Goal: Answer question/provide support: Answer question/provide support

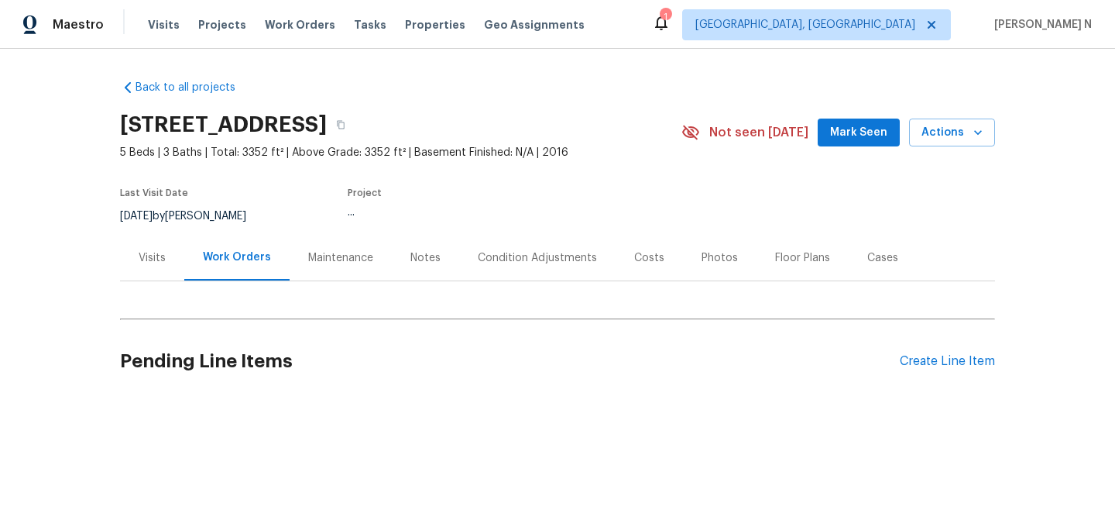
click at [315, 257] on div "Maintenance" at bounding box center [340, 257] width 65 height 15
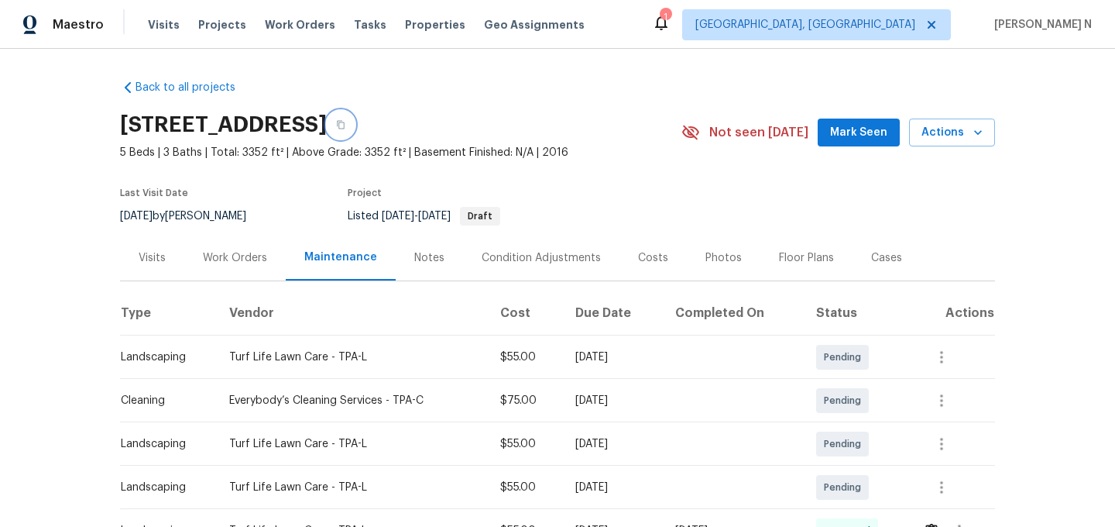
click at [345, 125] on icon "button" at bounding box center [340, 124] width 9 height 9
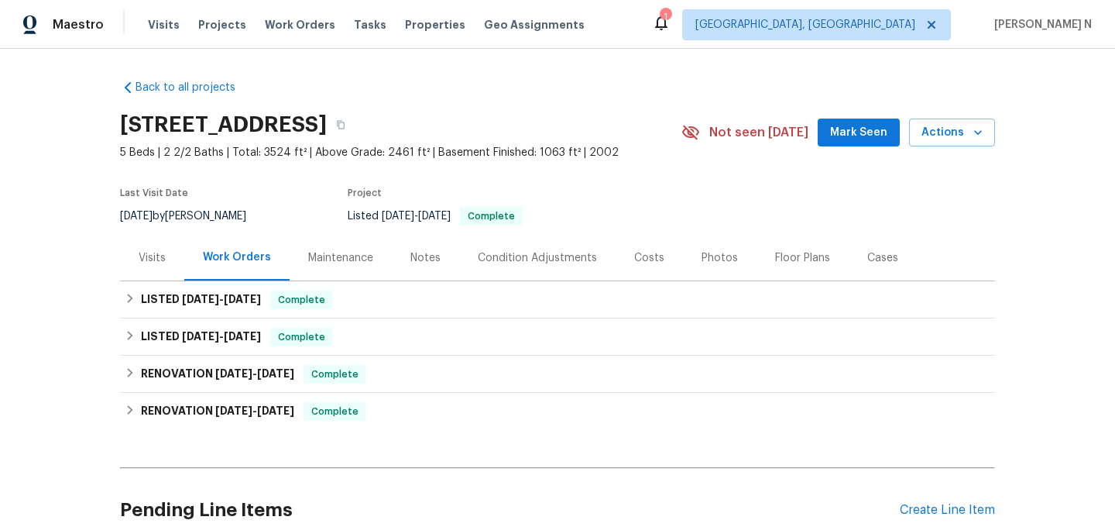
click at [312, 257] on div "Maintenance" at bounding box center [340, 257] width 65 height 15
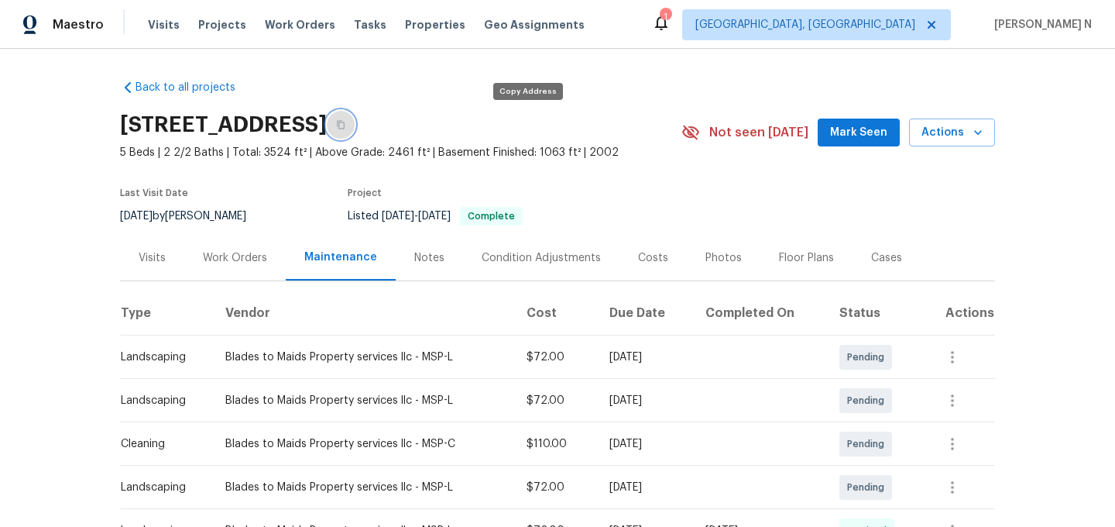
click at [345, 121] on icon "button" at bounding box center [340, 124] width 9 height 9
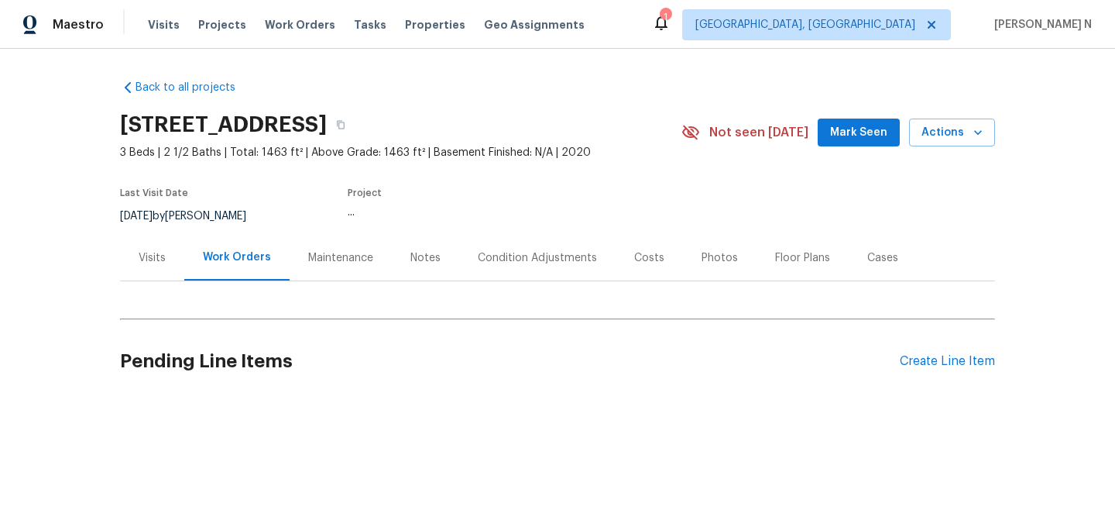
click at [302, 263] on div "Maintenance" at bounding box center [341, 258] width 102 height 46
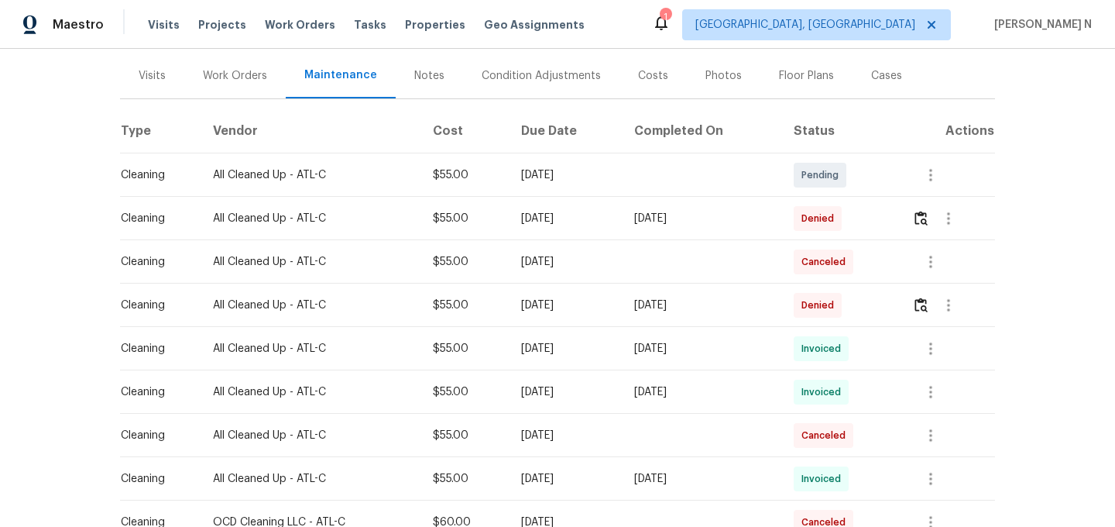
scroll to position [187, 0]
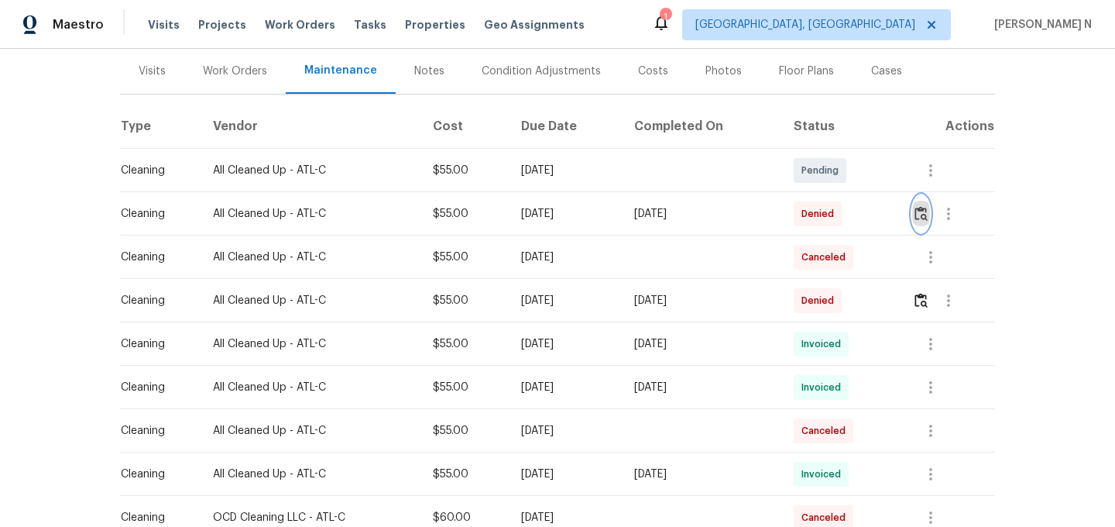
click at [928, 219] on img "button" at bounding box center [921, 213] width 13 height 15
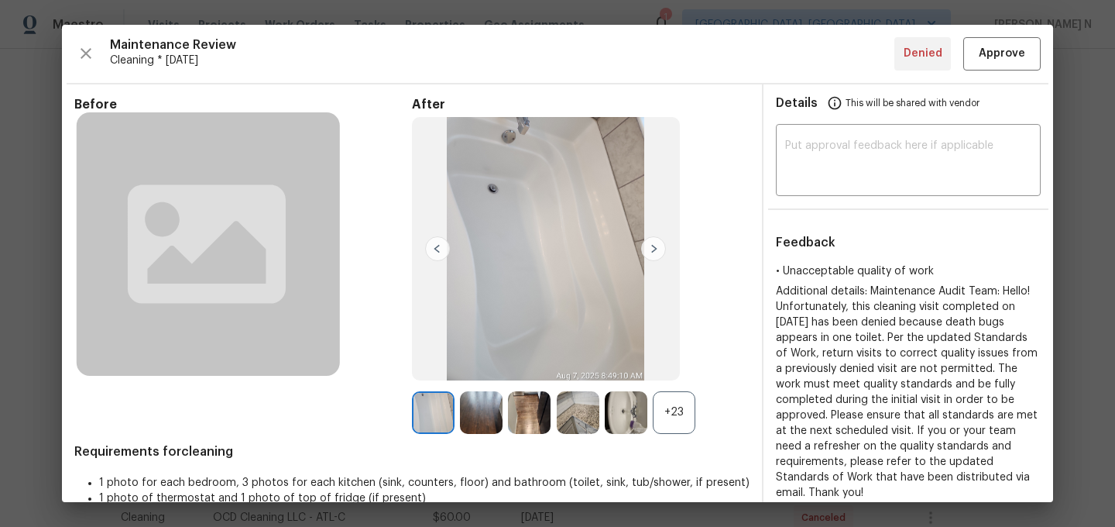
click at [676, 402] on div "+23" at bounding box center [674, 412] width 43 height 43
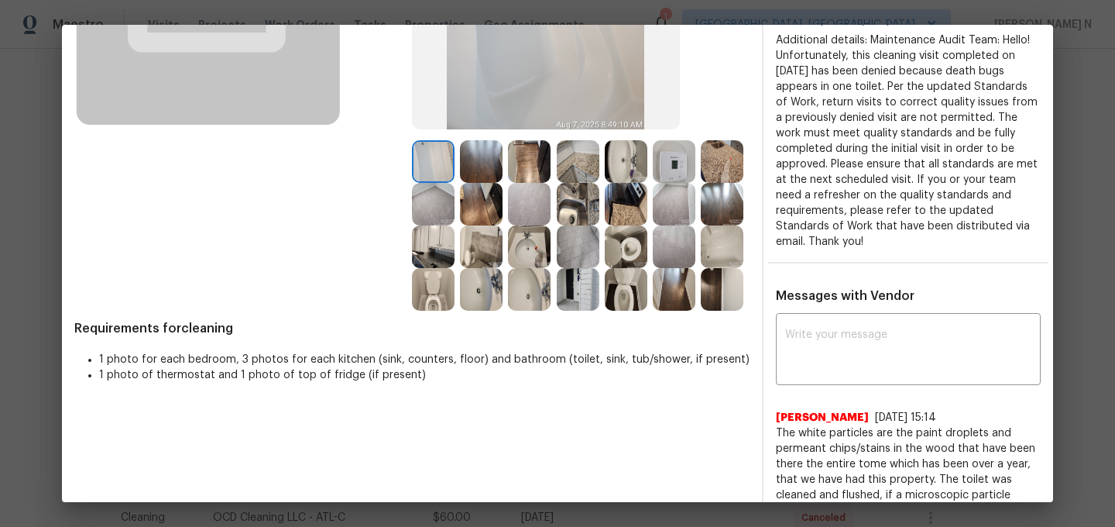
scroll to position [363, 0]
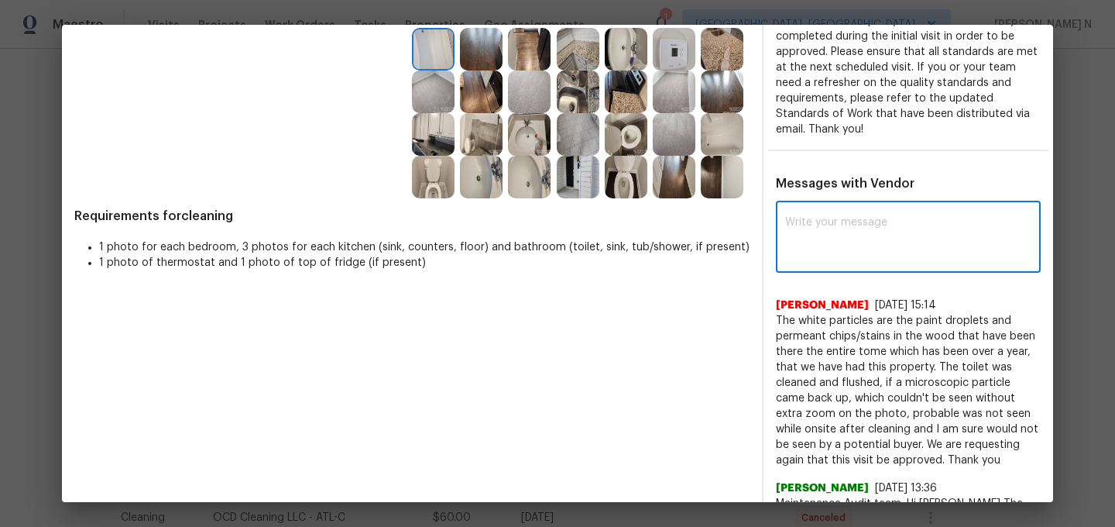
click at [805, 228] on textarea at bounding box center [908, 238] width 246 height 43
paste textarea "Maintenance Audit Team: Hello! Thank you for the feedback after further review …"
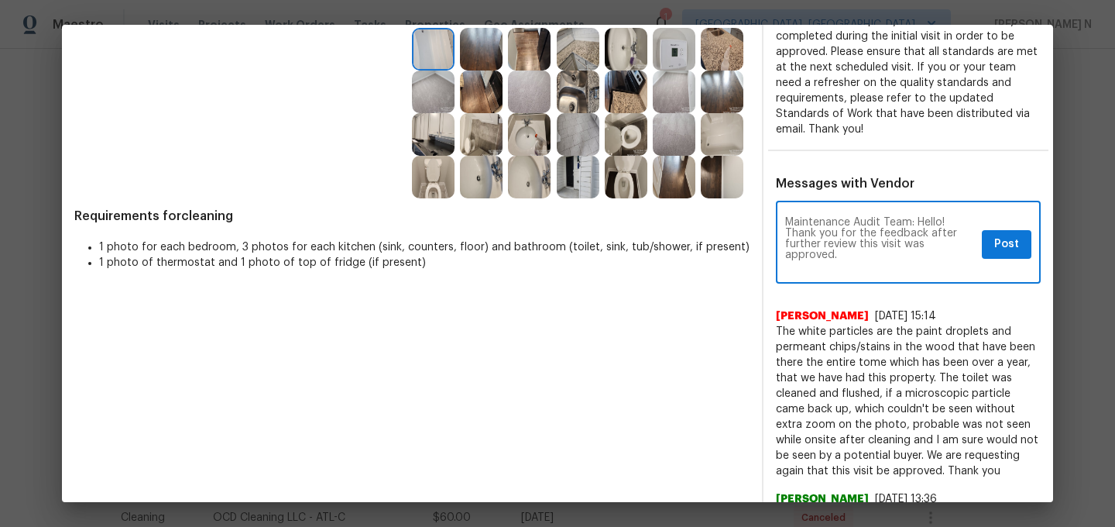
scroll to position [0, 0]
type textarea "Maintenance Audit Team: Hello! Thank you for the feedback after further review …"
click at [1011, 235] on span "Post" at bounding box center [1006, 244] width 25 height 19
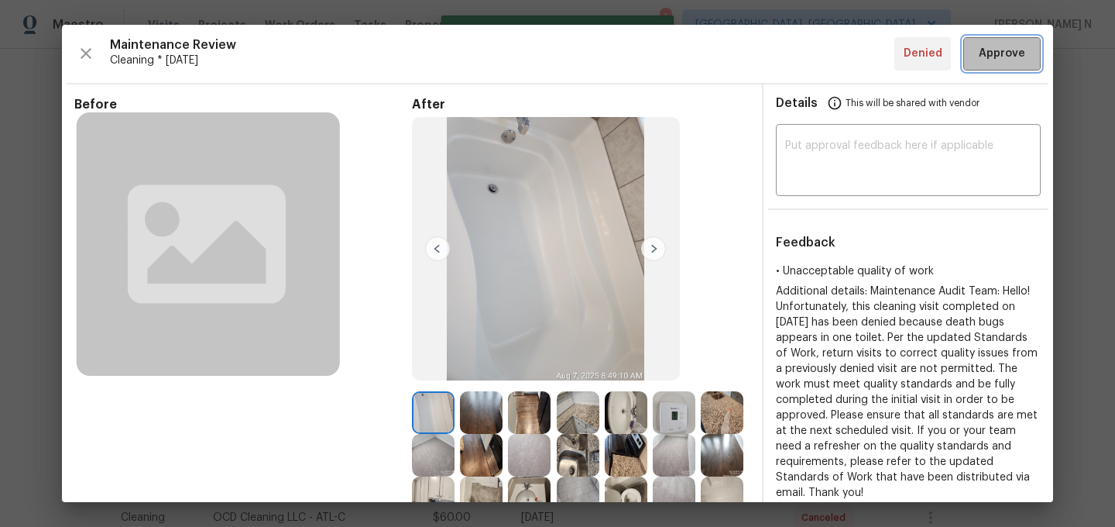
click at [991, 57] on span "Approve" at bounding box center [1002, 53] width 46 height 19
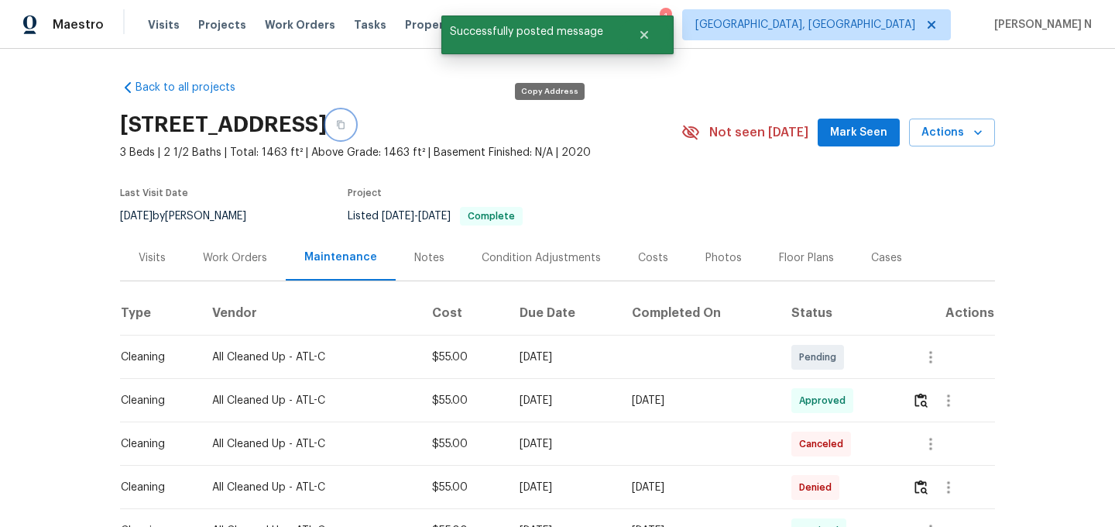
click at [355, 132] on button "button" at bounding box center [341, 125] width 28 height 28
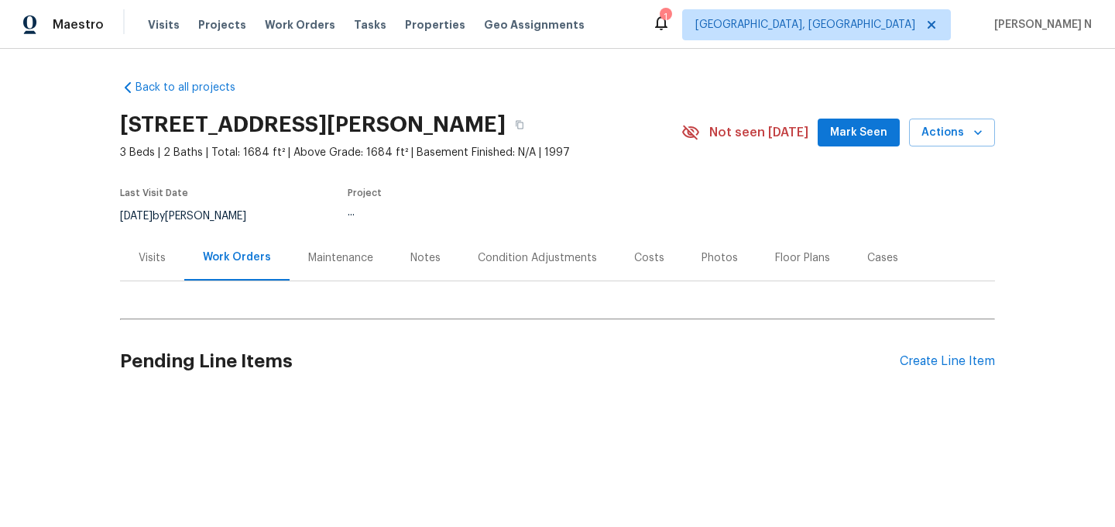
click at [331, 264] on div "Maintenance" at bounding box center [340, 257] width 65 height 15
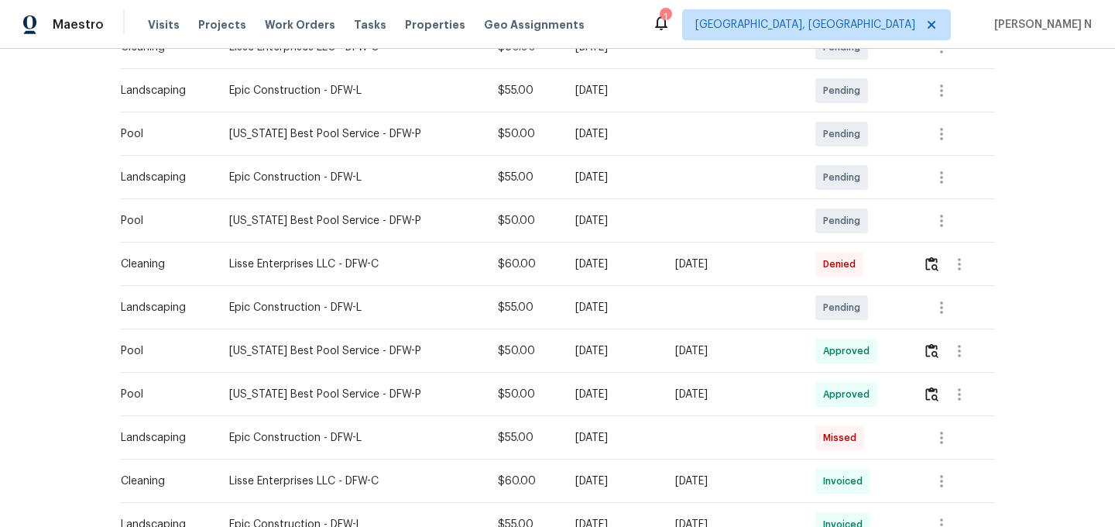
scroll to position [408, 0]
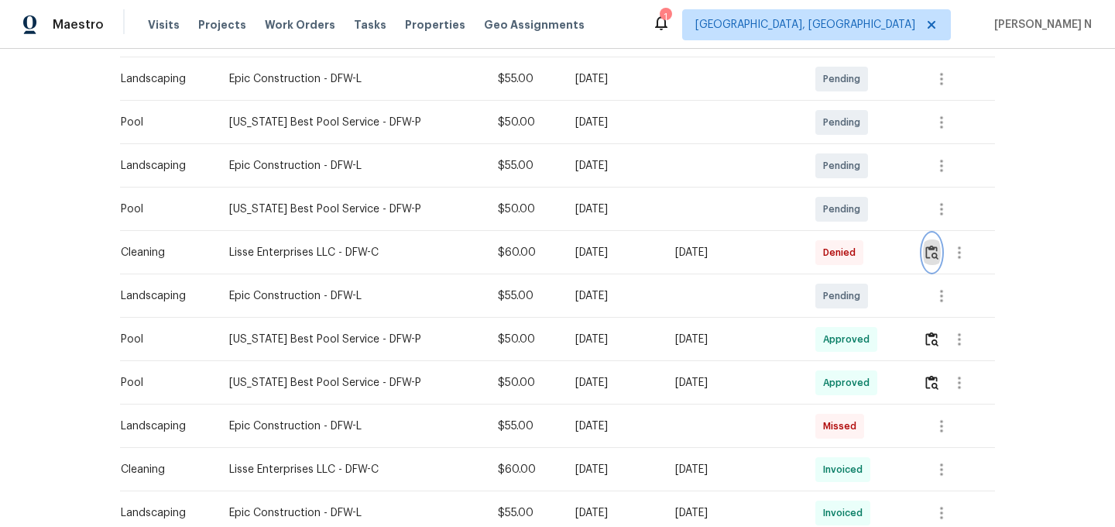
click at [927, 248] on img "button" at bounding box center [931, 252] width 13 height 15
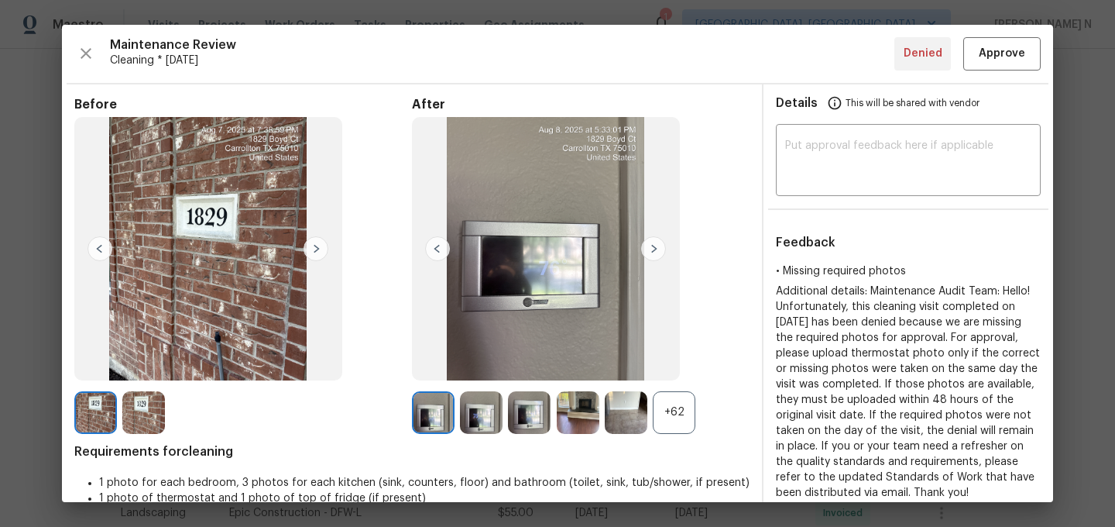
click at [684, 420] on div "+62" at bounding box center [674, 412] width 43 height 43
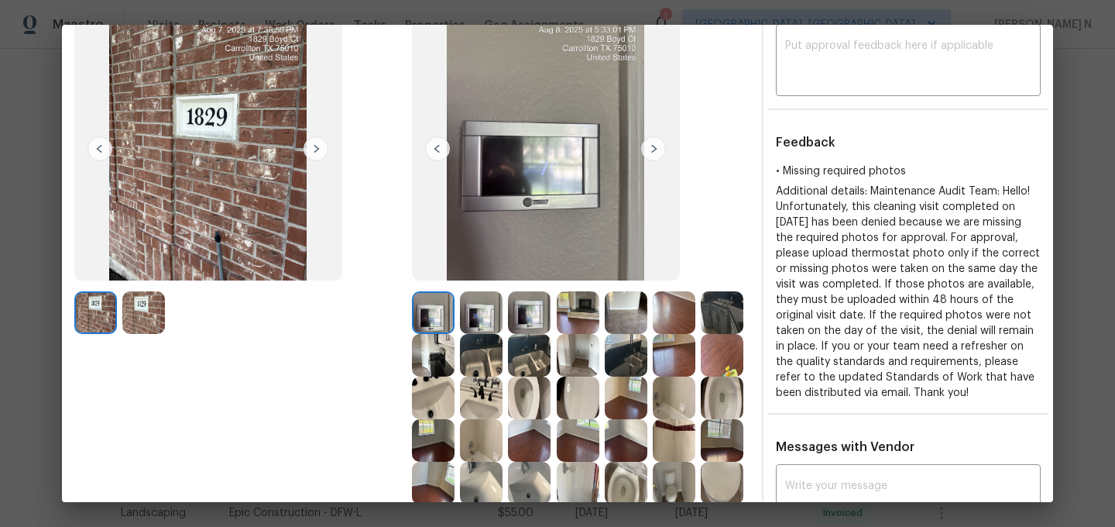
scroll to position [129, 0]
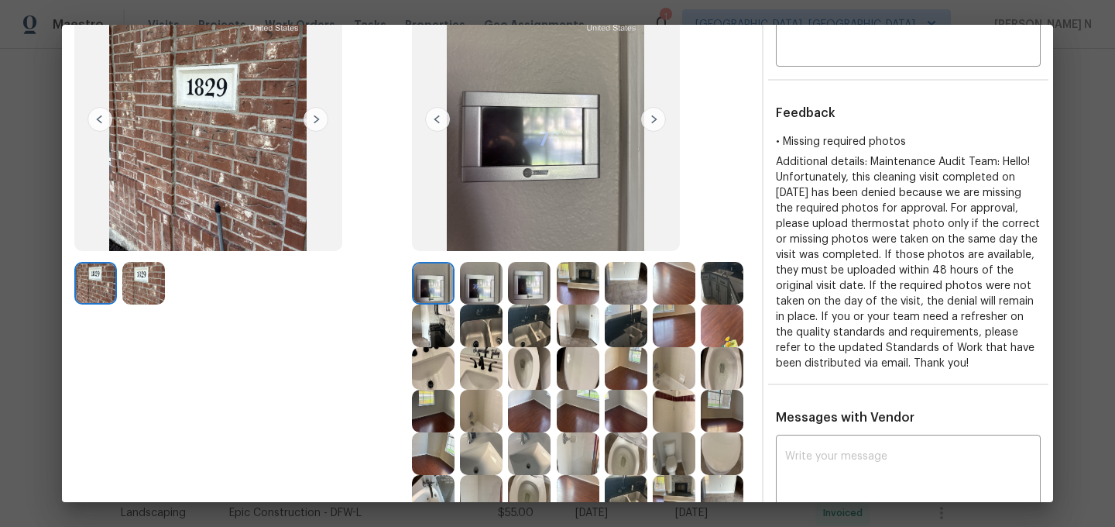
click at [536, 286] on img at bounding box center [529, 283] width 43 height 43
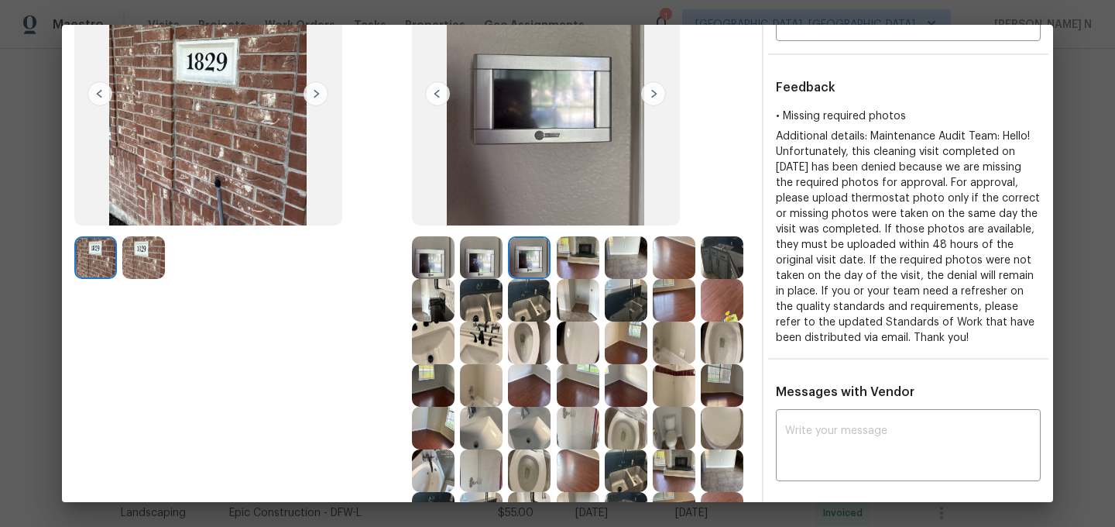
scroll to position [149, 0]
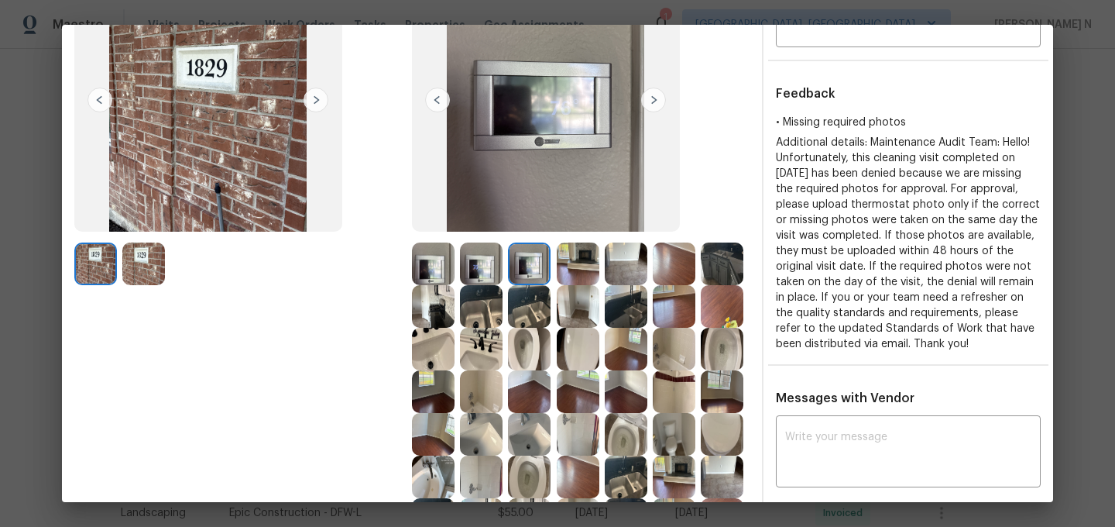
click at [615, 367] on img at bounding box center [626, 349] width 43 height 43
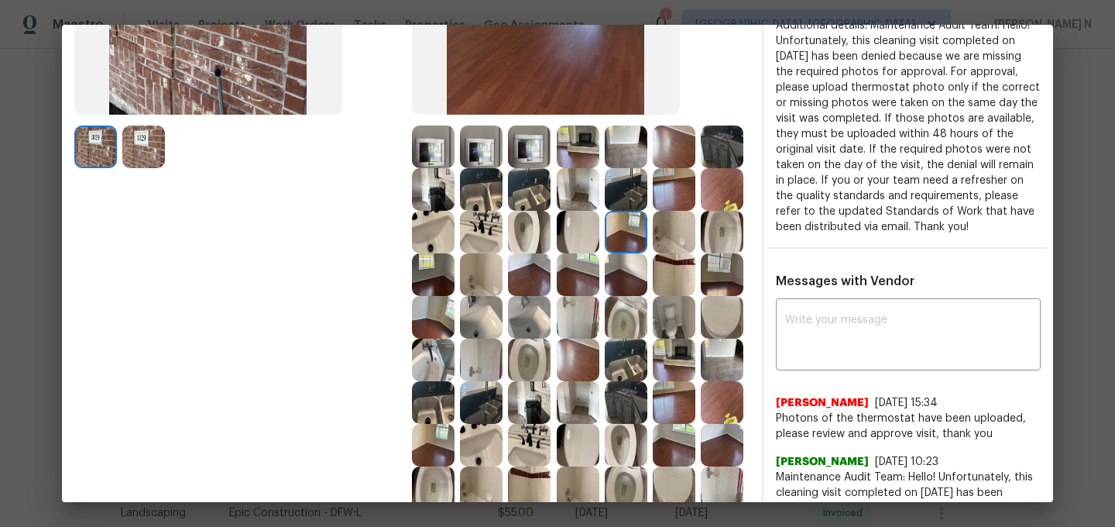
scroll to position [332, 0]
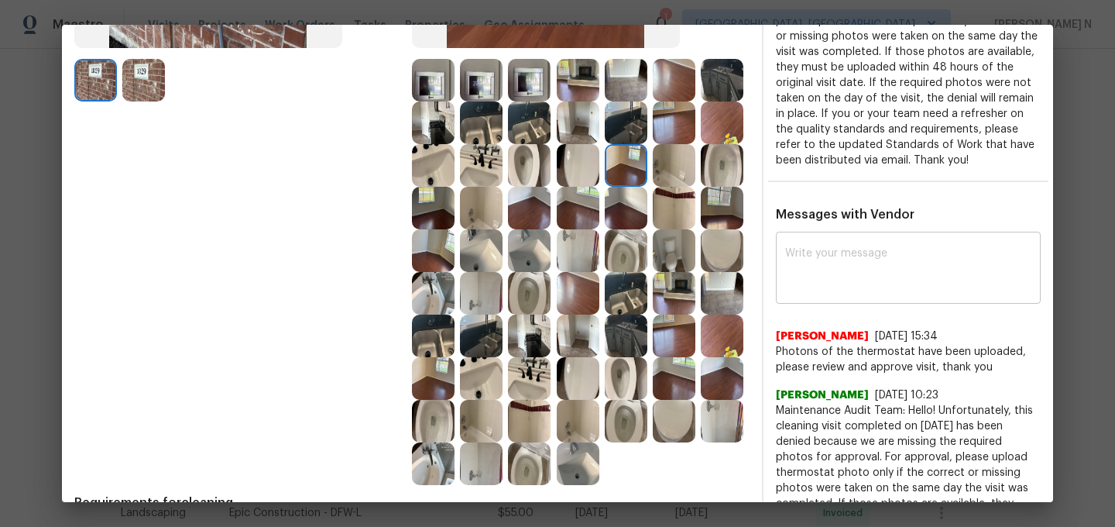
click at [802, 287] on textarea at bounding box center [908, 269] width 246 height 43
paste textarea "Maintenance Audit Team: Hello! As per our updated SWO the photos must be upload…"
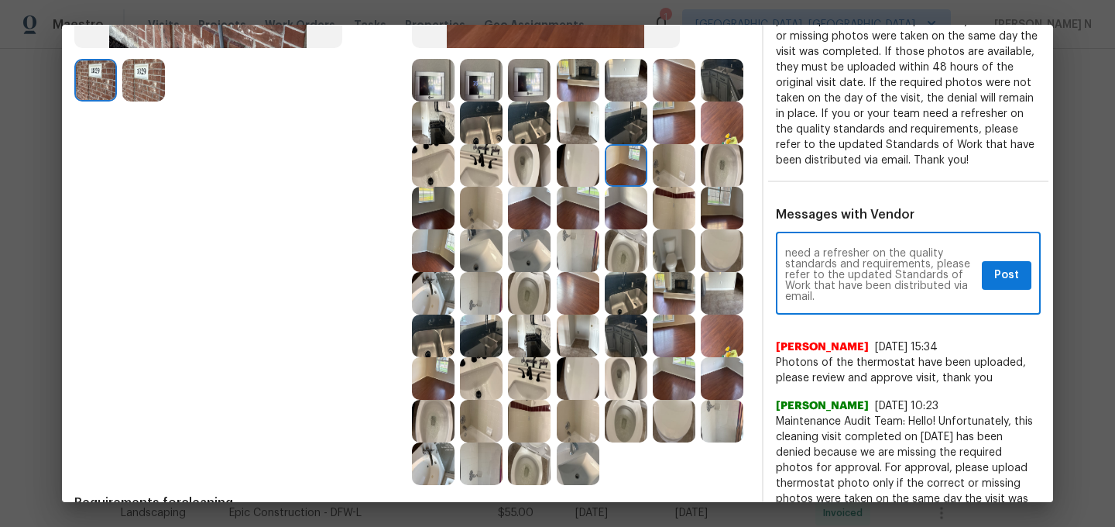
scroll to position [0, 0]
type textarea "Maintenance Audit Team: Hello! As per our updated SWO the photos must be upload…"
click at [1009, 284] on span "Post" at bounding box center [1006, 275] width 25 height 19
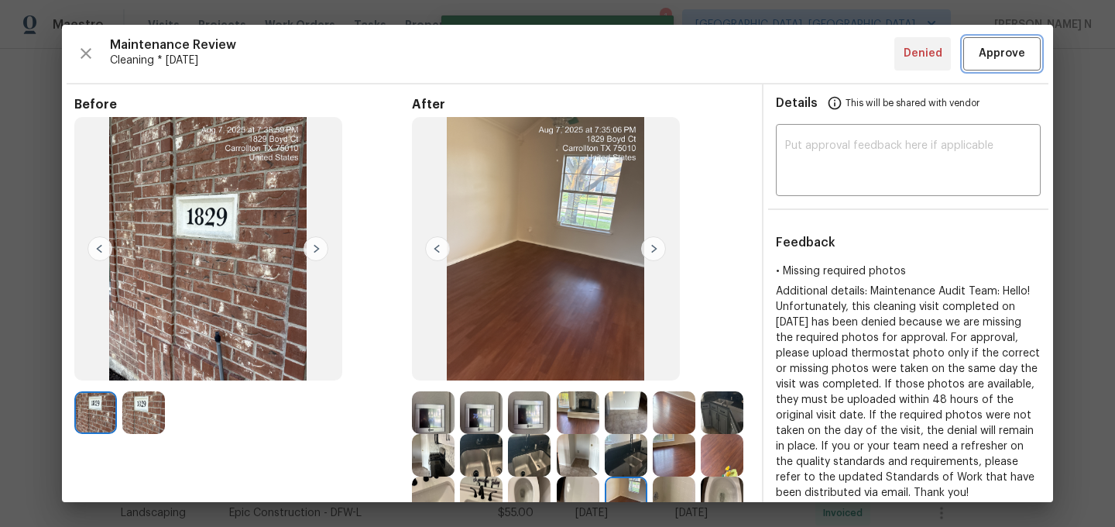
click at [997, 50] on span "Approve" at bounding box center [1002, 53] width 46 height 19
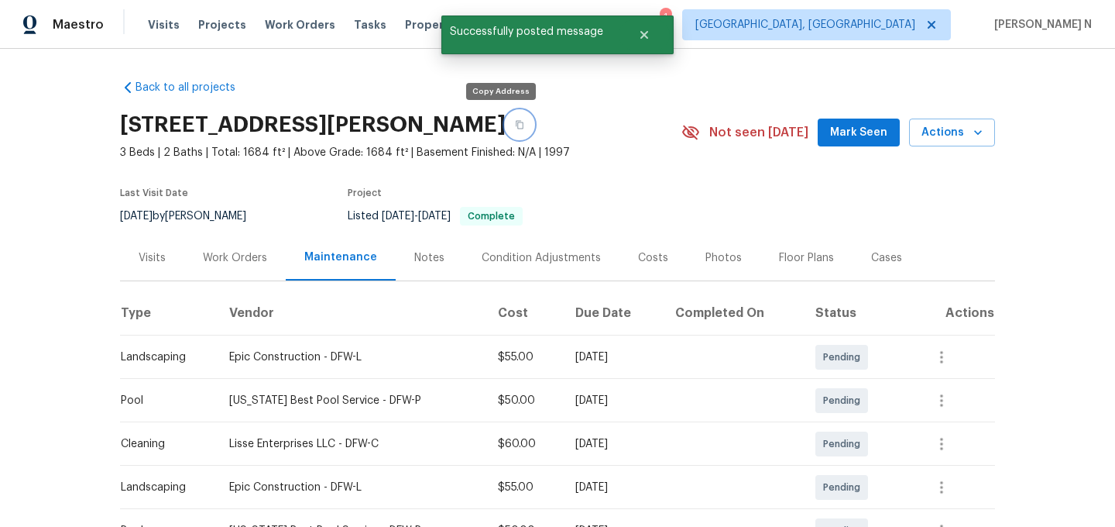
click at [506, 123] on button "button" at bounding box center [520, 125] width 28 height 28
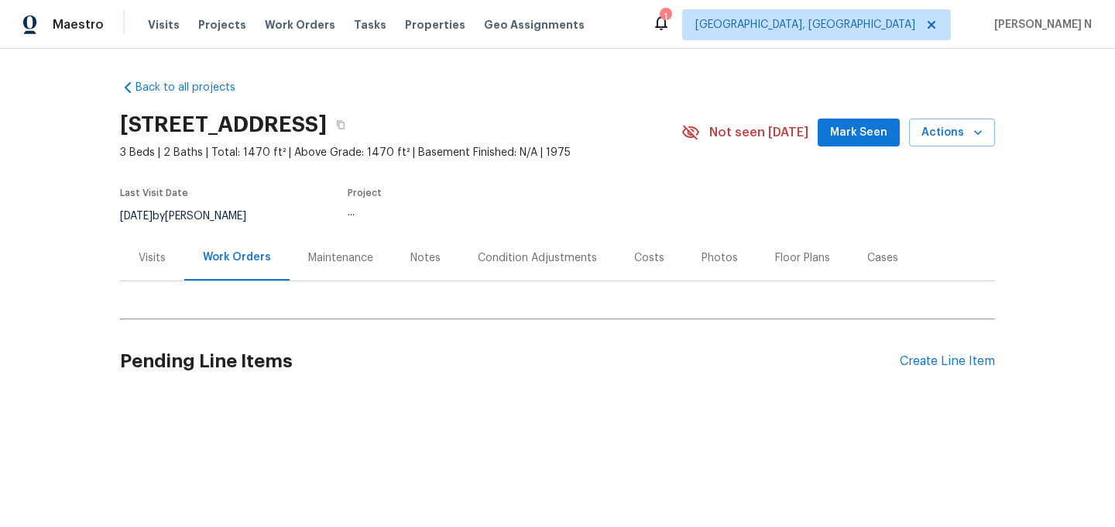
click at [352, 252] on div "Maintenance" at bounding box center [340, 257] width 65 height 15
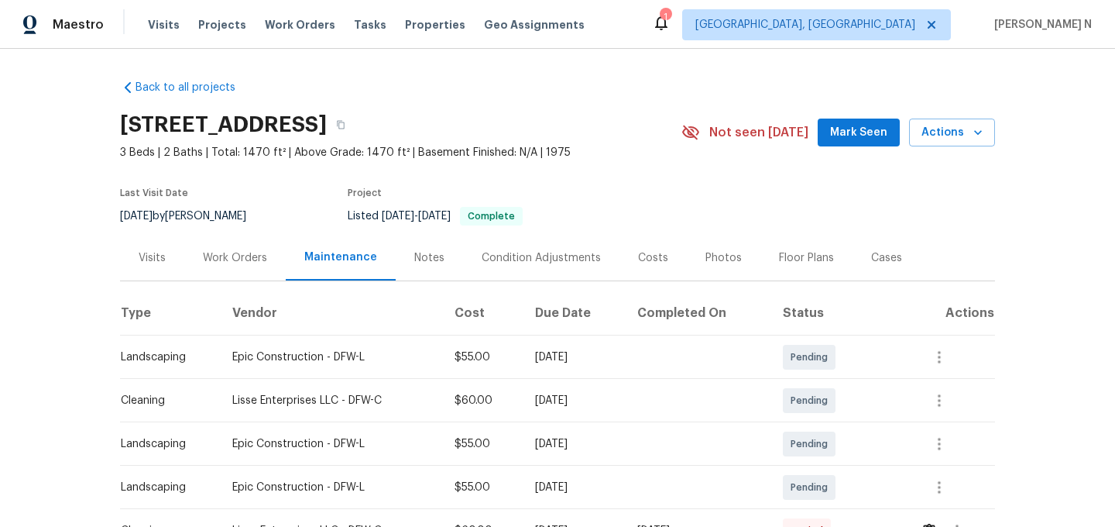
scroll to position [162, 0]
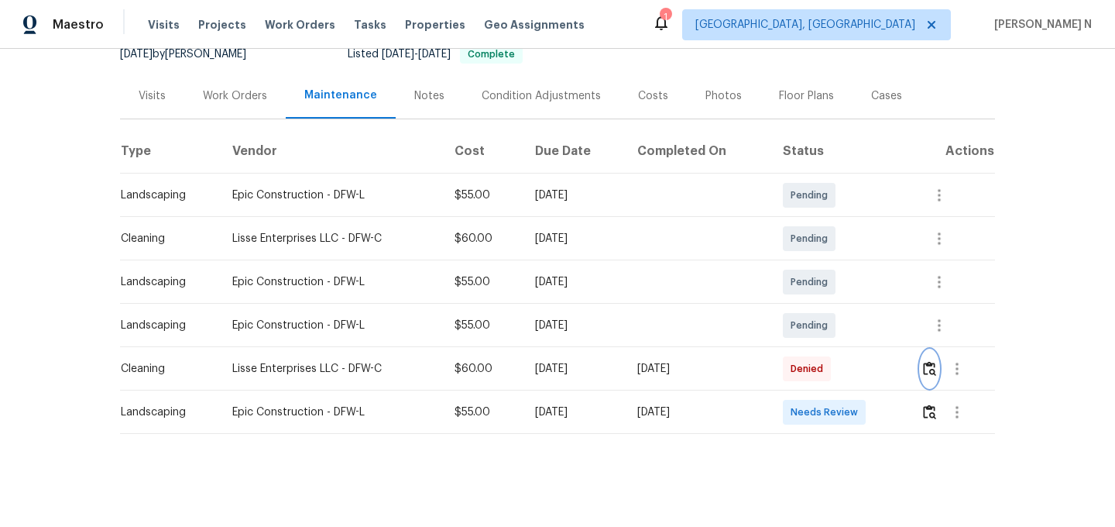
click at [933, 373] on img "button" at bounding box center [929, 368] width 13 height 15
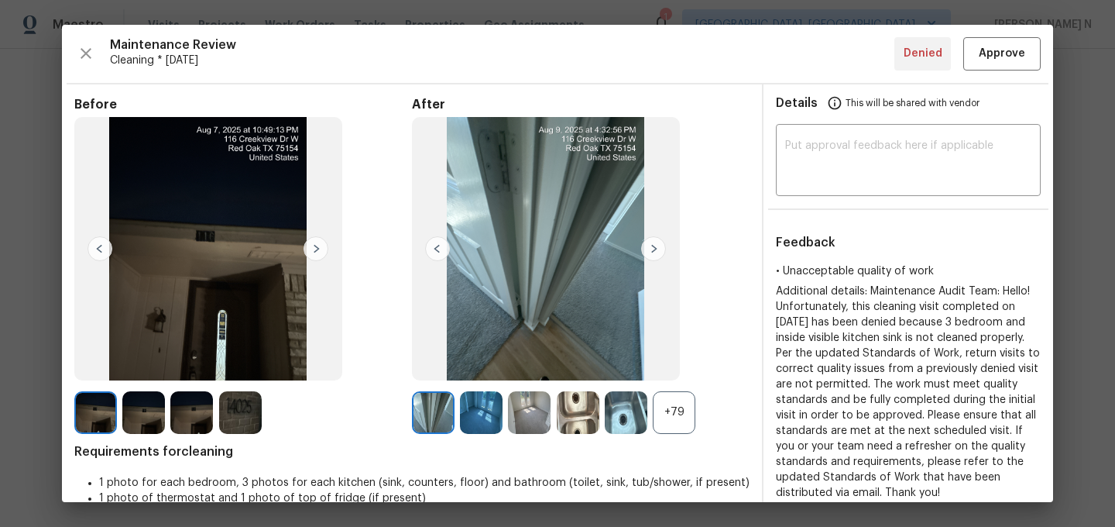
click at [646, 412] on img at bounding box center [626, 412] width 43 height 43
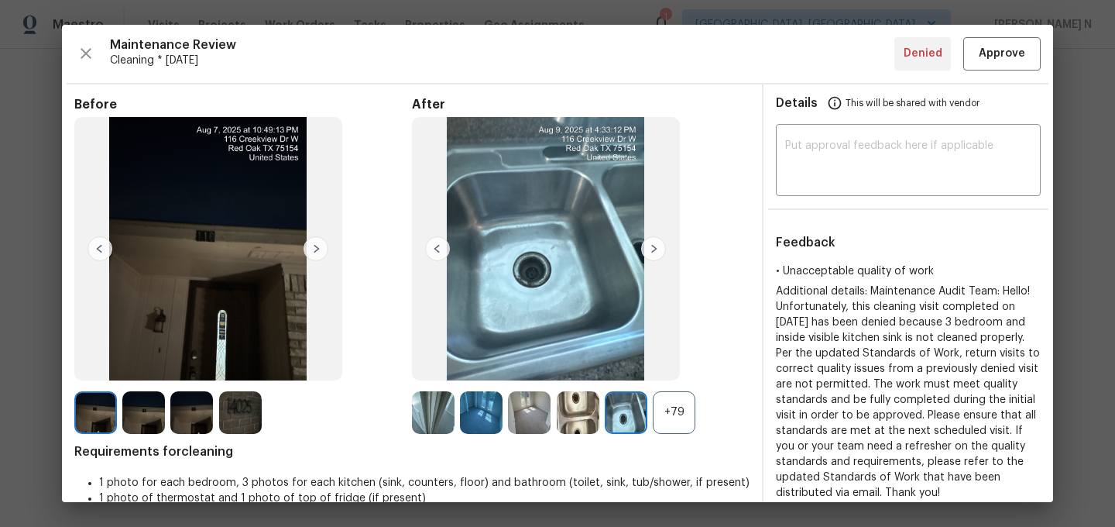
click at [666, 417] on div "+79" at bounding box center [674, 412] width 43 height 43
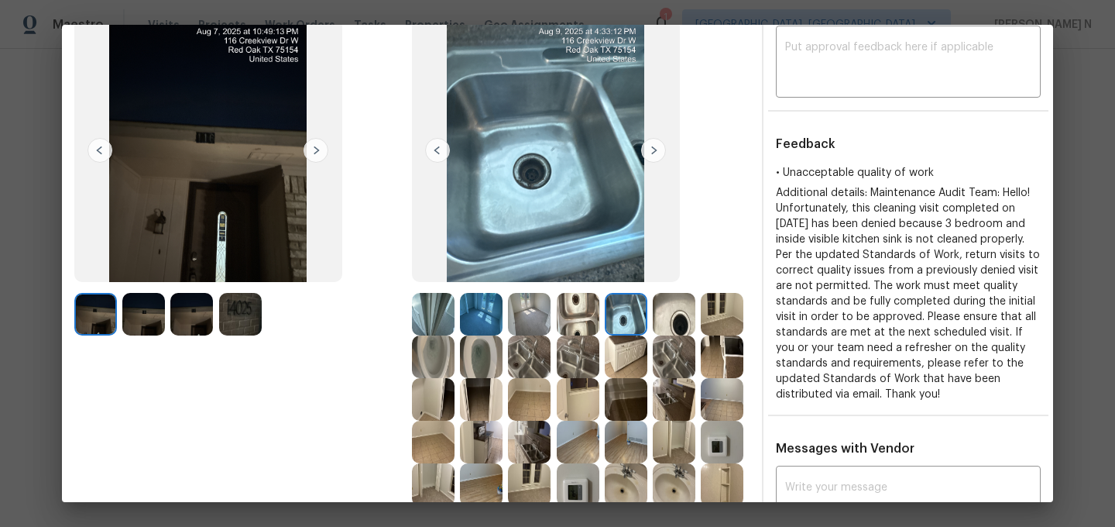
scroll to position [256, 0]
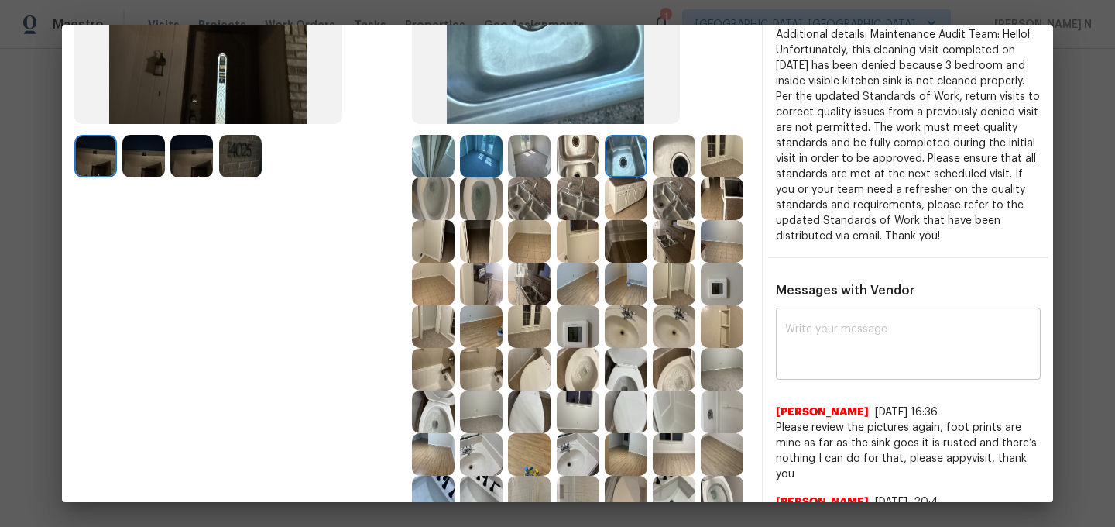
click at [846, 368] on div "x ​" at bounding box center [908, 345] width 265 height 68
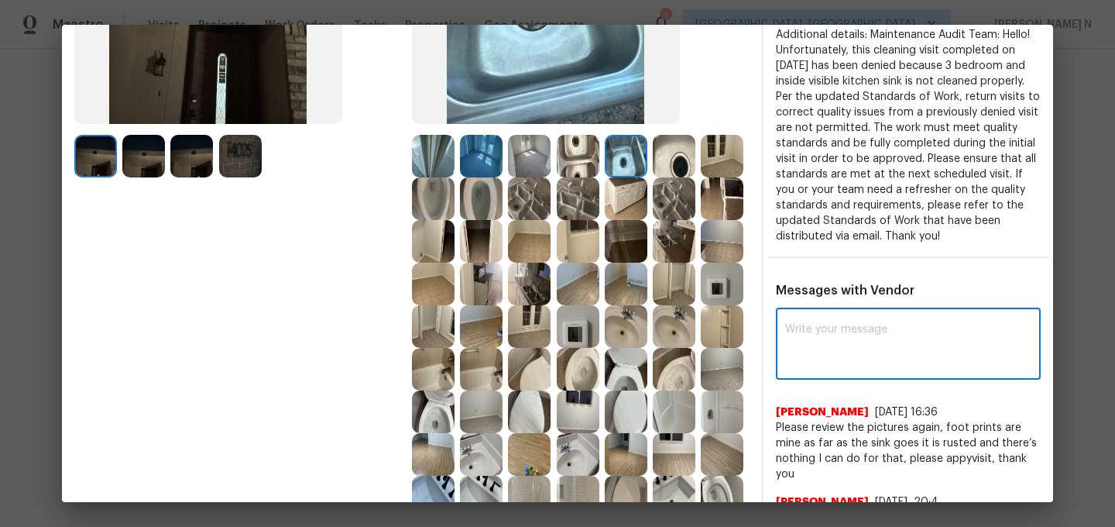
paste textarea "Maintenance Audit Team: Hello! As per our updated SWO the photos must be upload…"
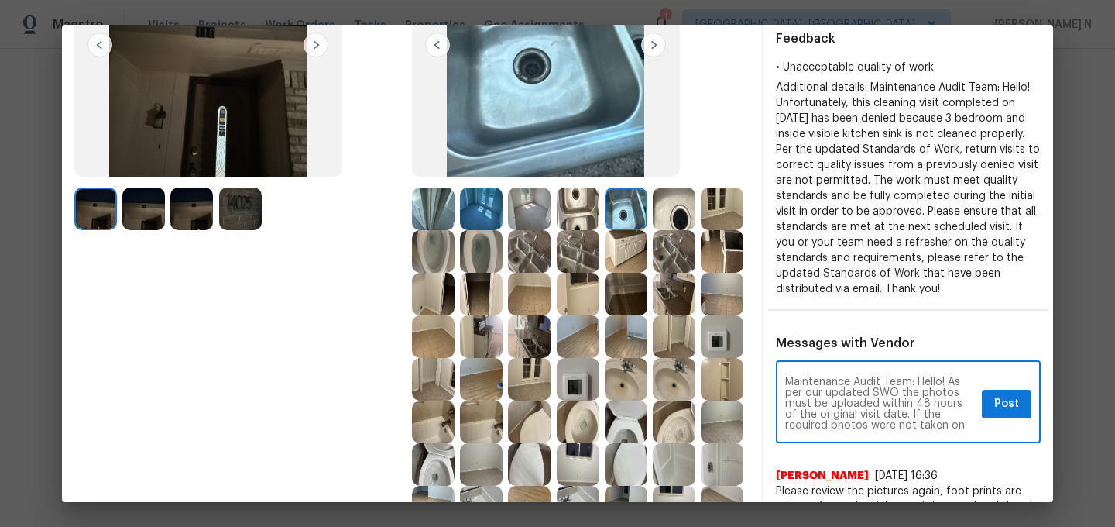
scroll to position [151, 0]
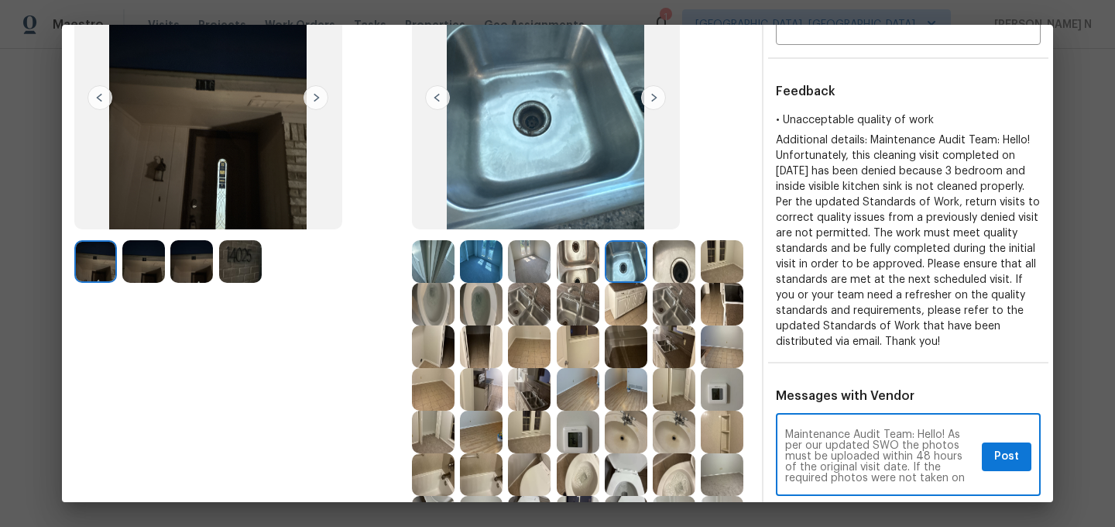
type textarea "Maintenance Audit Team: Hello! As per our updated SWO the photos must be upload…"
click at [700, 260] on div at bounding box center [677, 261] width 48 height 43
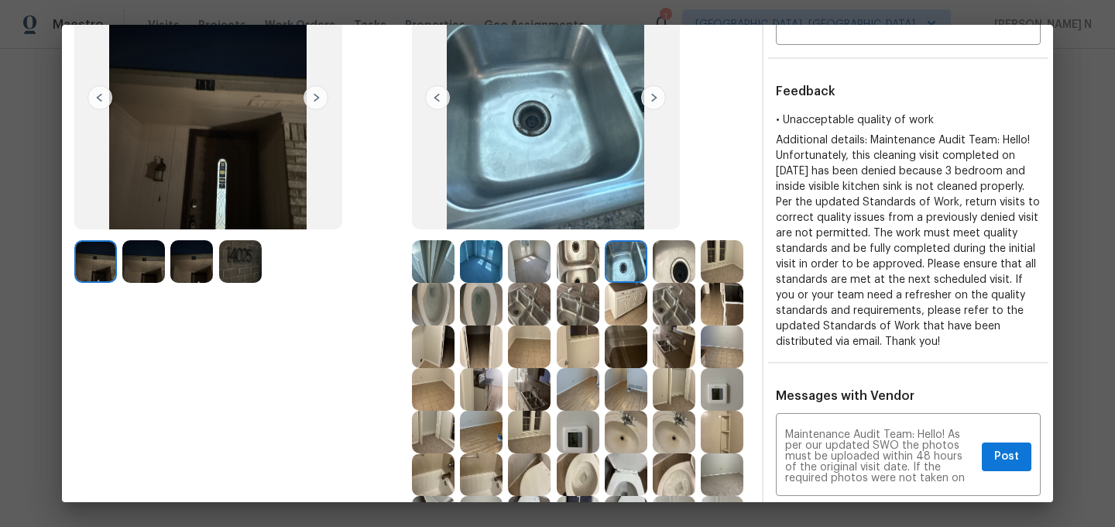
click at [528, 261] on img at bounding box center [529, 261] width 43 height 43
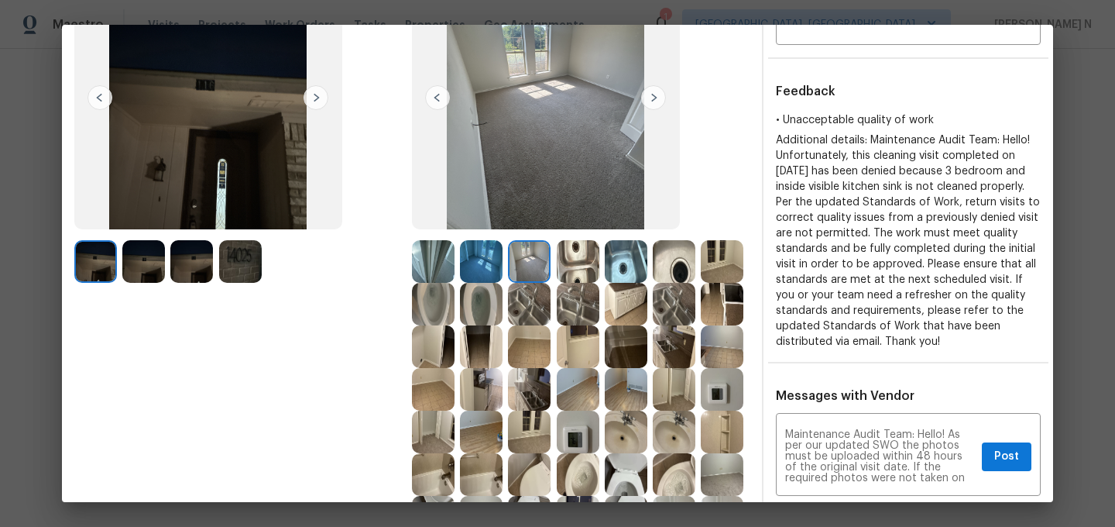
click at [465, 259] on img at bounding box center [481, 261] width 43 height 43
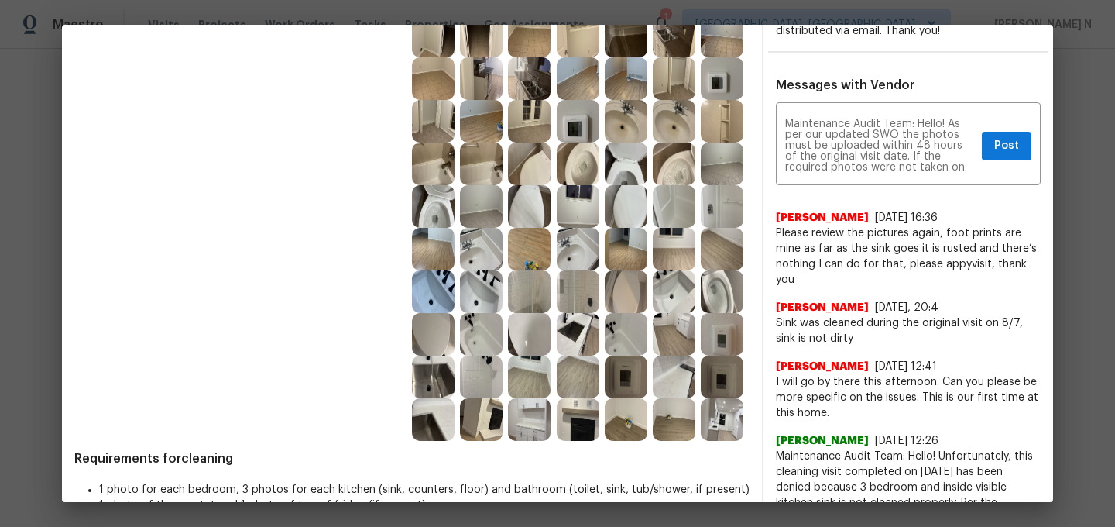
scroll to position [448, 0]
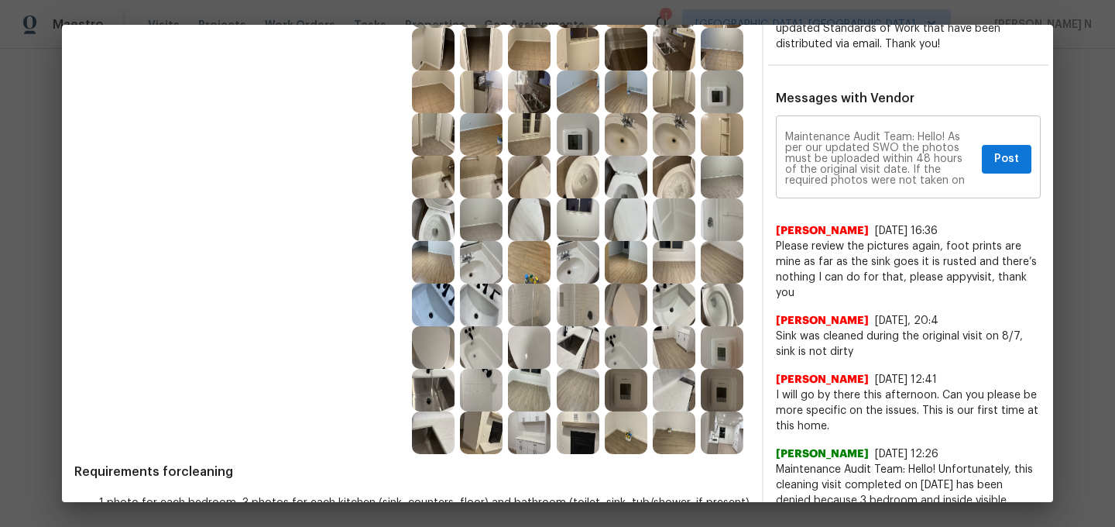
click at [999, 177] on div "Maintenance Audit Team: Hello! As per our updated SWO the photos must be upload…" at bounding box center [908, 158] width 265 height 79
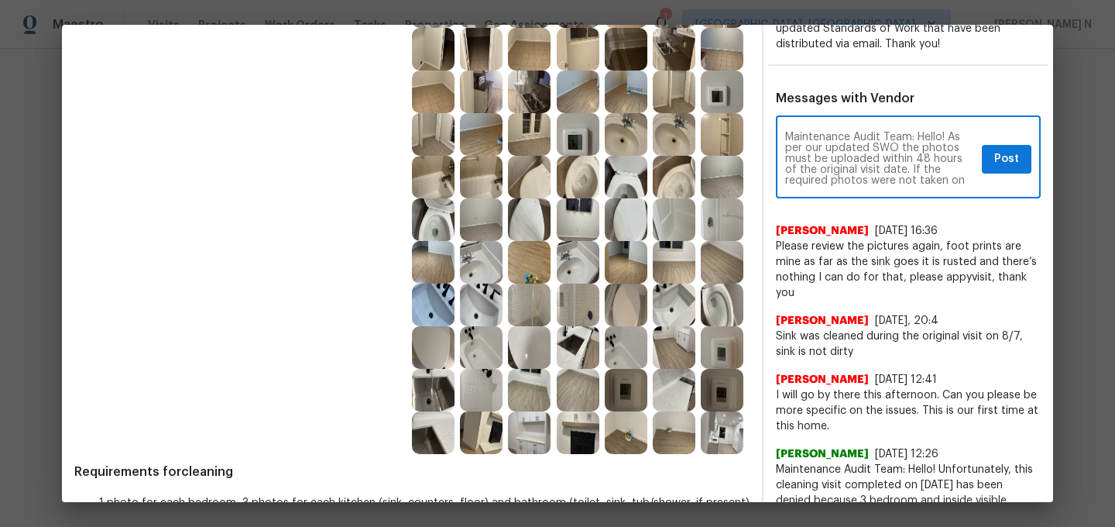
scroll to position [141, 0]
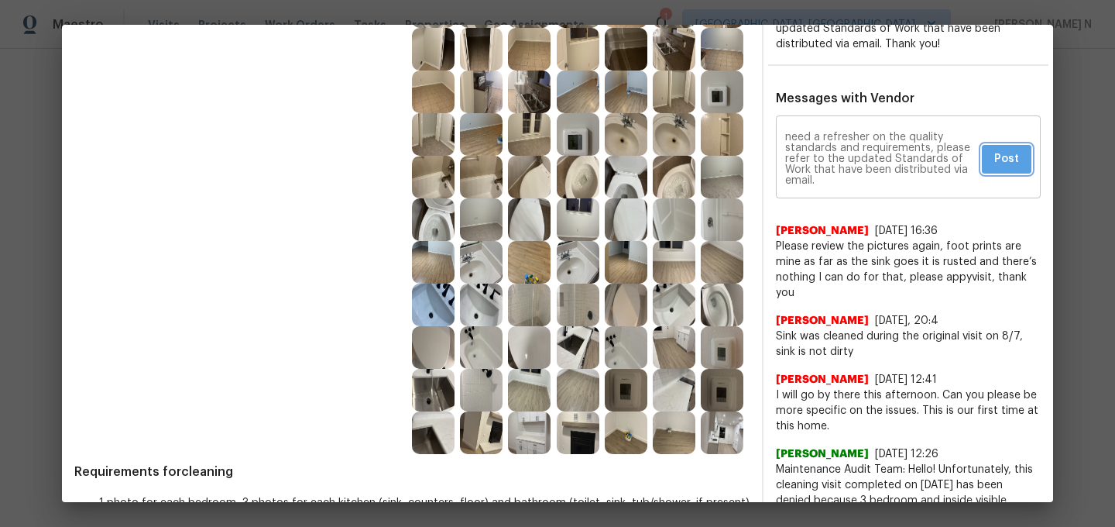
click at [999, 168] on button "Post" at bounding box center [1007, 159] width 50 height 29
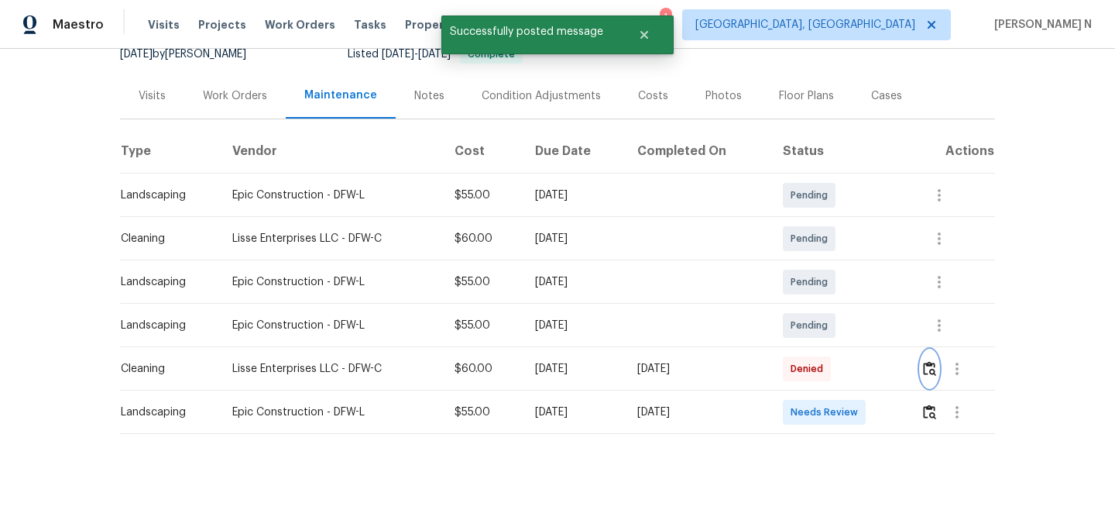
scroll to position [0, 0]
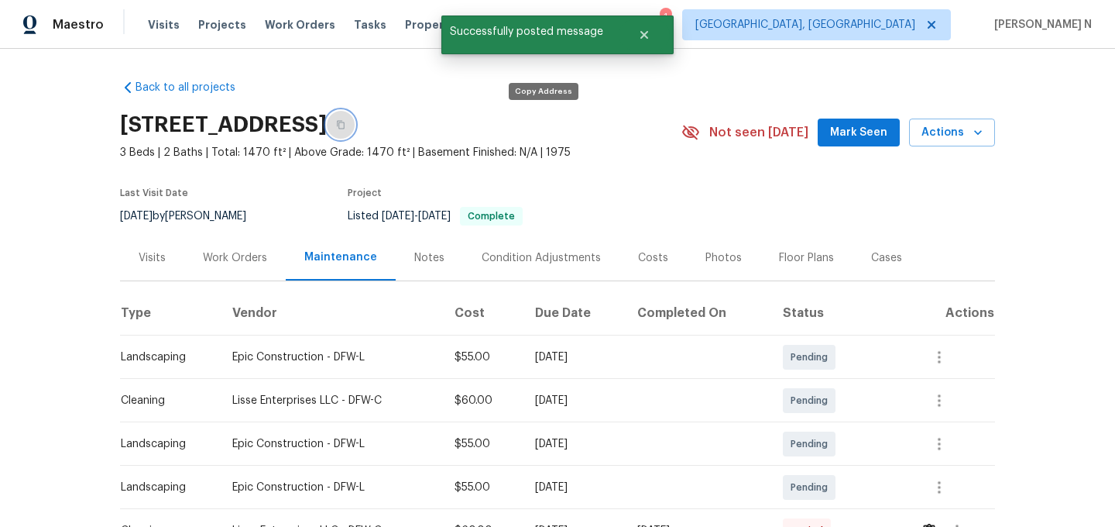
click at [355, 132] on button "button" at bounding box center [341, 125] width 28 height 28
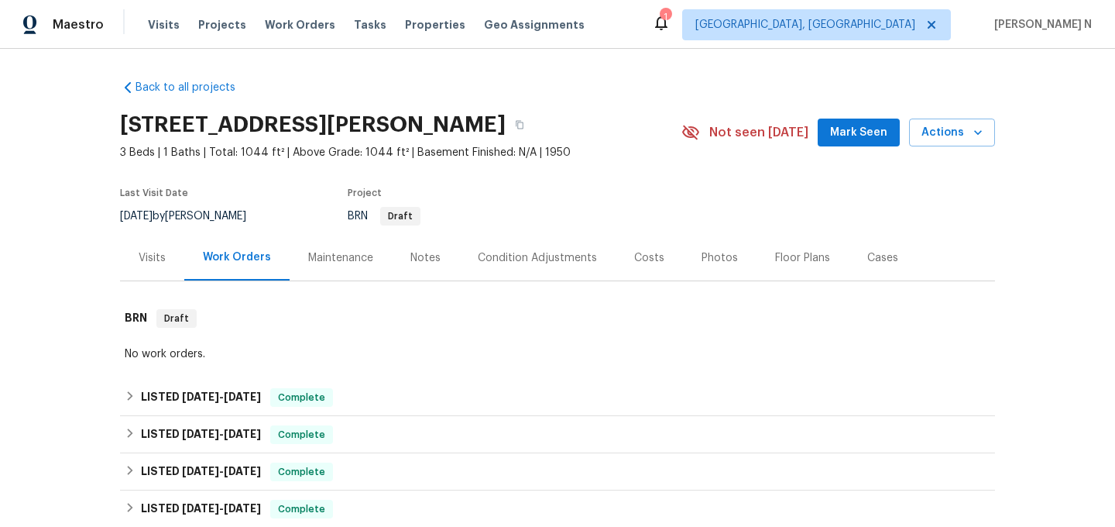
click at [318, 254] on div "Maintenance" at bounding box center [340, 257] width 65 height 15
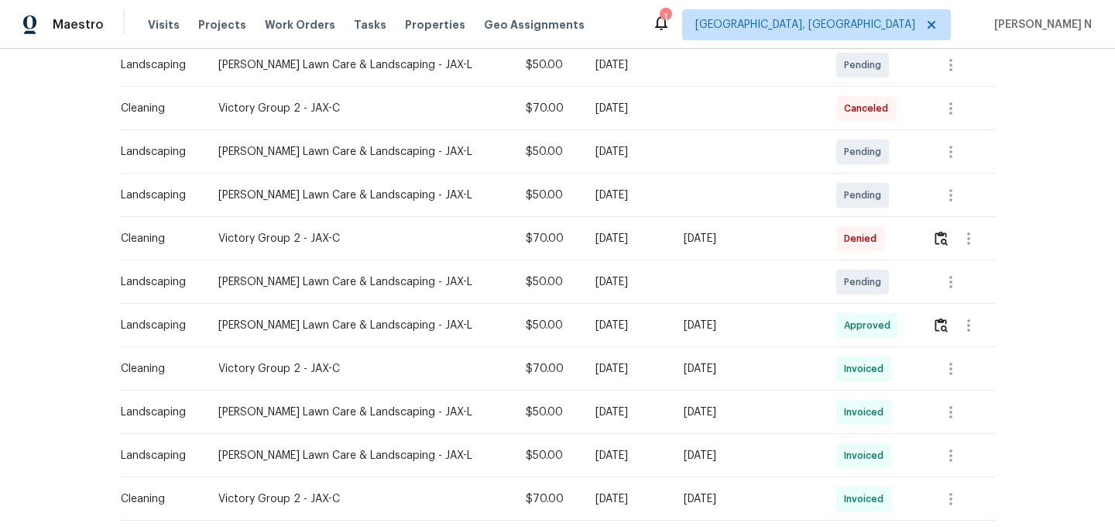
scroll to position [354, 0]
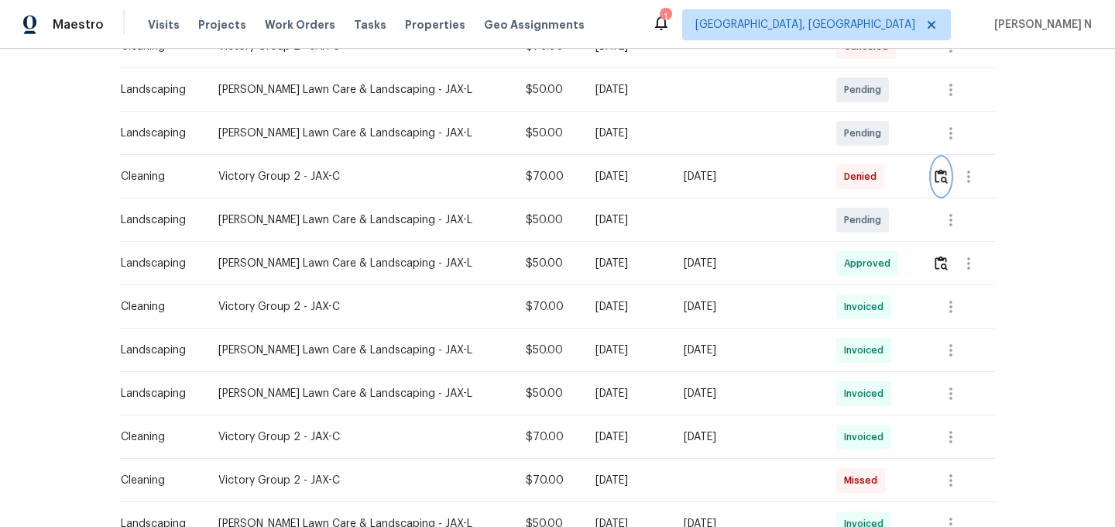
click at [941, 176] on img "button" at bounding box center [941, 176] width 13 height 15
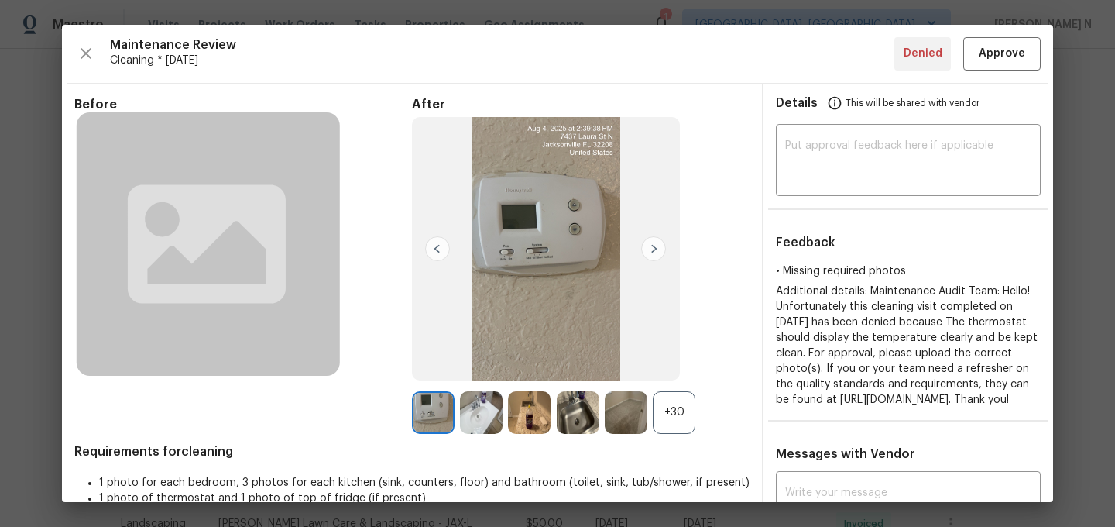
click at [665, 410] on div "+30" at bounding box center [674, 412] width 43 height 43
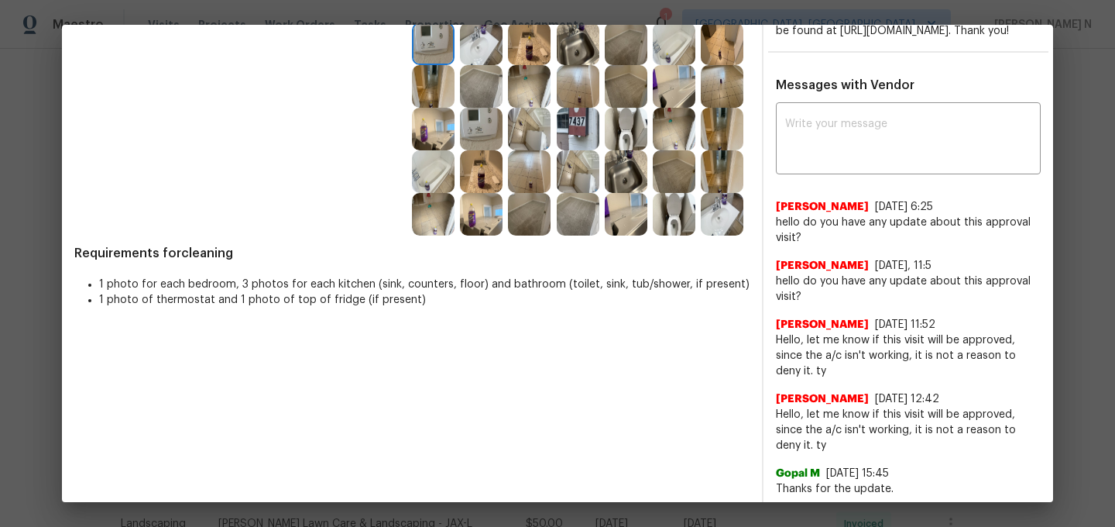
scroll to position [366, 0]
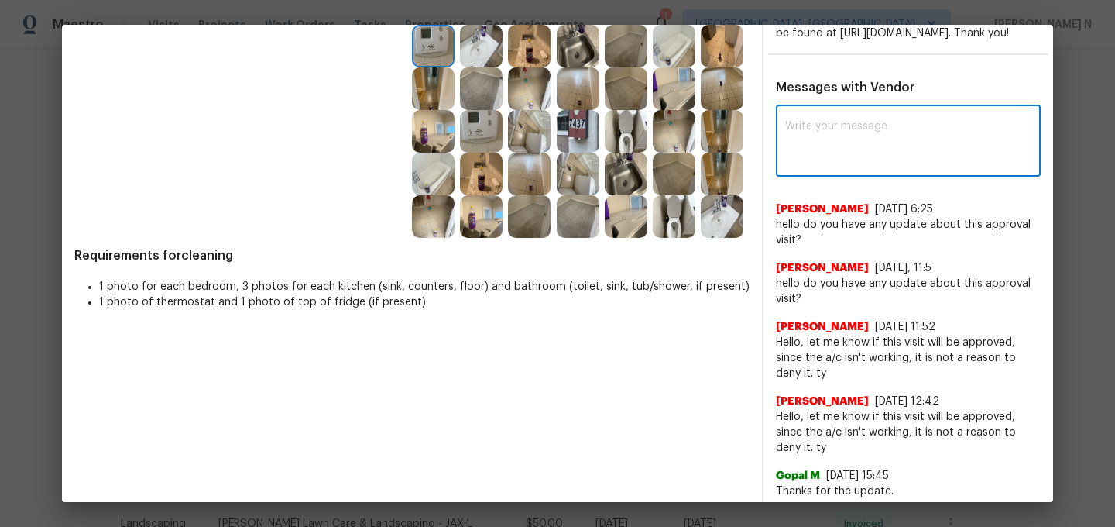
click at [901, 163] on textarea at bounding box center [908, 142] width 246 height 43
paste textarea "Maintenance Audit Team: Hello! Thank you for the feedback after further review …"
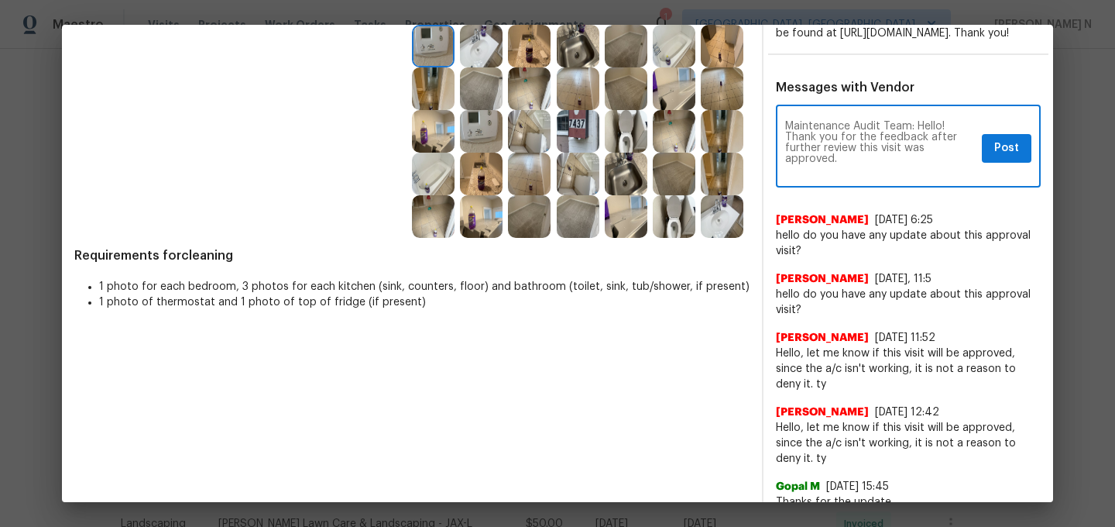
scroll to position [0, 0]
type textarea "Maintenance Audit Team: Hello! Thank you for the feedback after further review …"
click at [1021, 163] on button "Post" at bounding box center [1007, 148] width 50 height 29
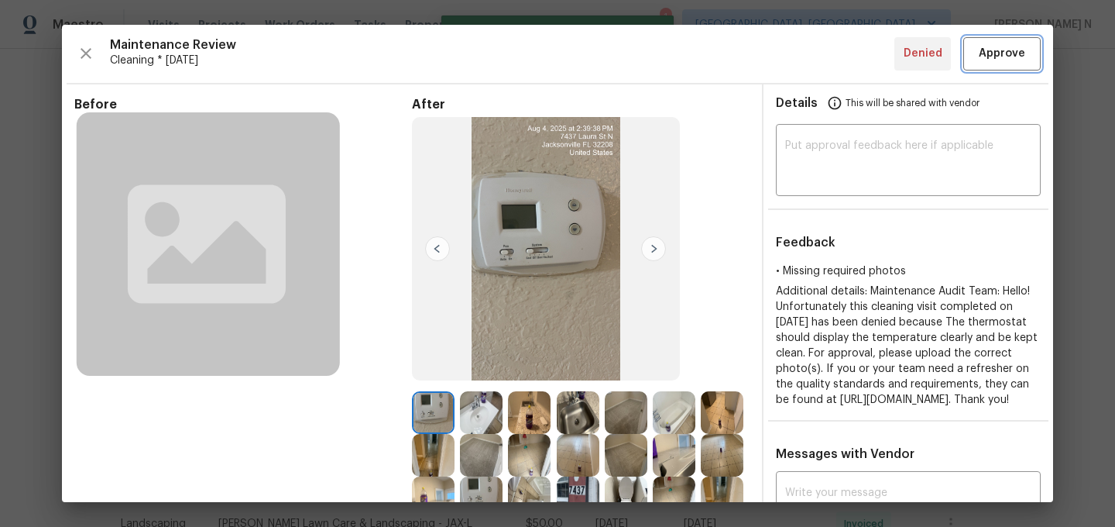
click at [1017, 63] on button "Approve" at bounding box center [1001, 53] width 77 height 33
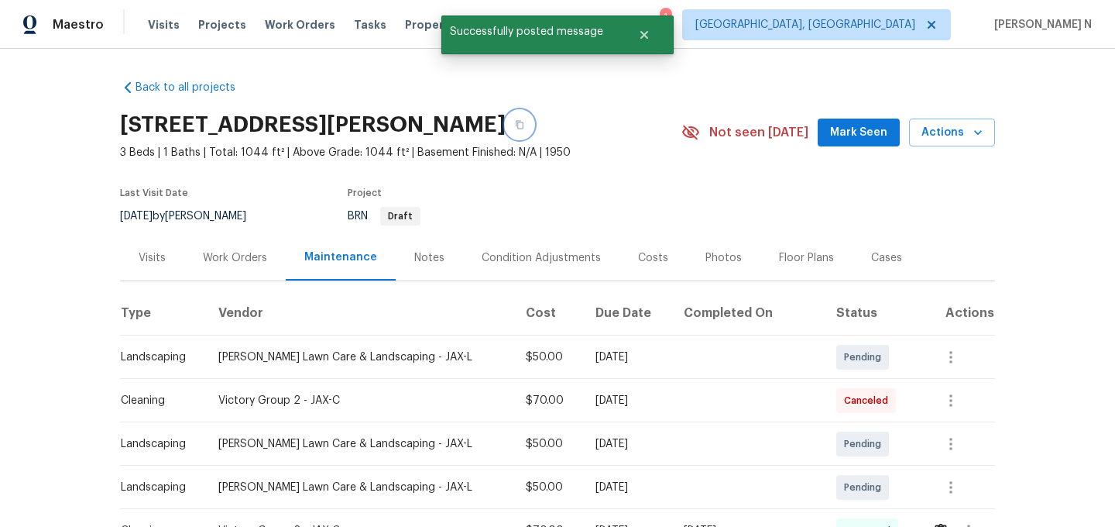
click at [534, 133] on button "button" at bounding box center [520, 125] width 28 height 28
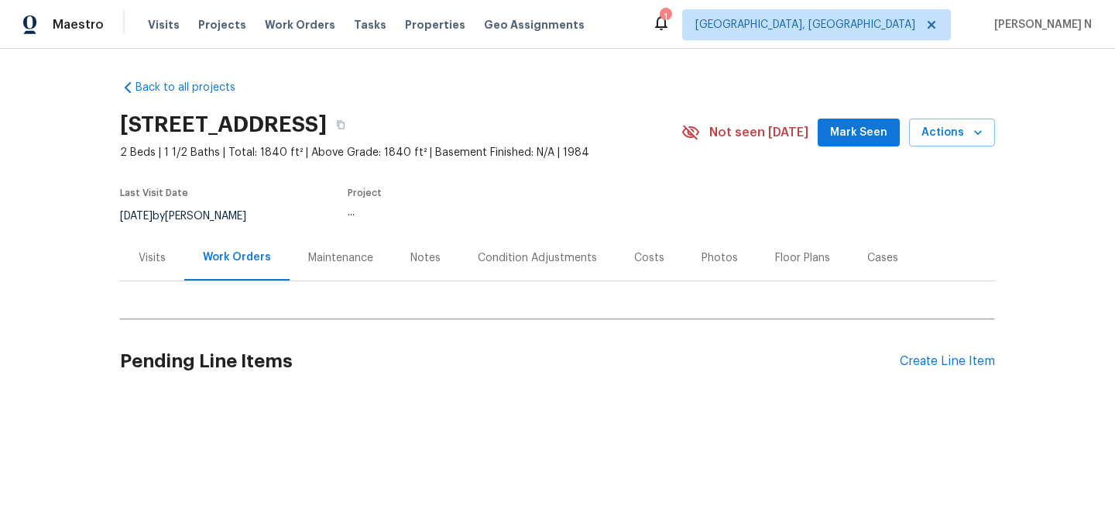
click at [341, 259] on div "Maintenance" at bounding box center [340, 257] width 65 height 15
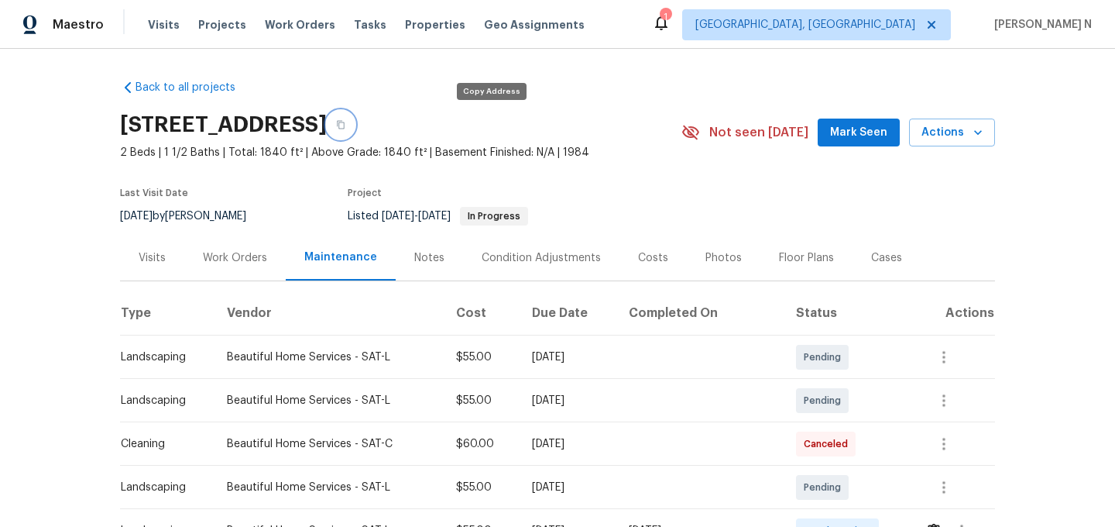
click at [345, 124] on icon "button" at bounding box center [340, 124] width 9 height 9
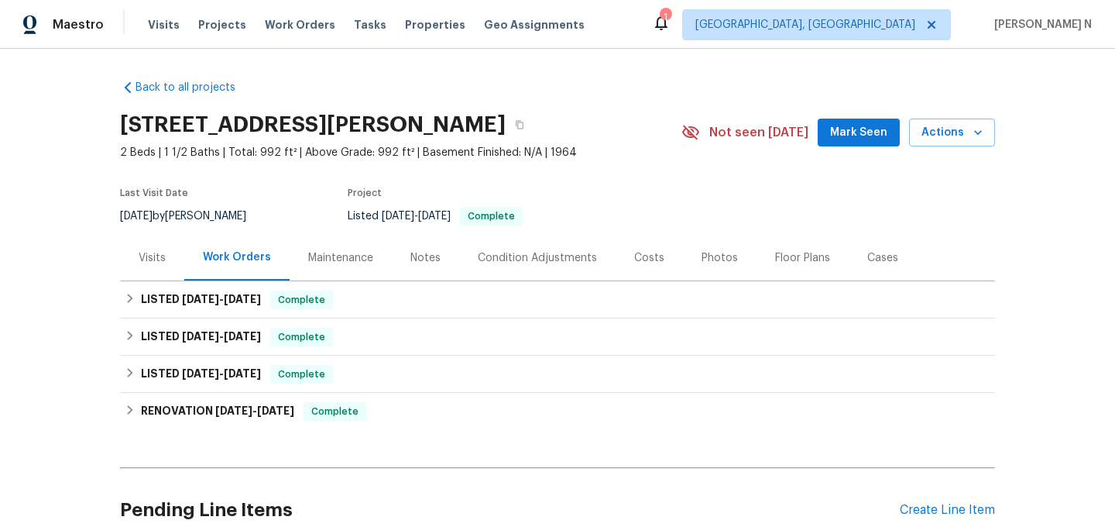
click at [343, 250] on div "Maintenance" at bounding box center [340, 257] width 65 height 15
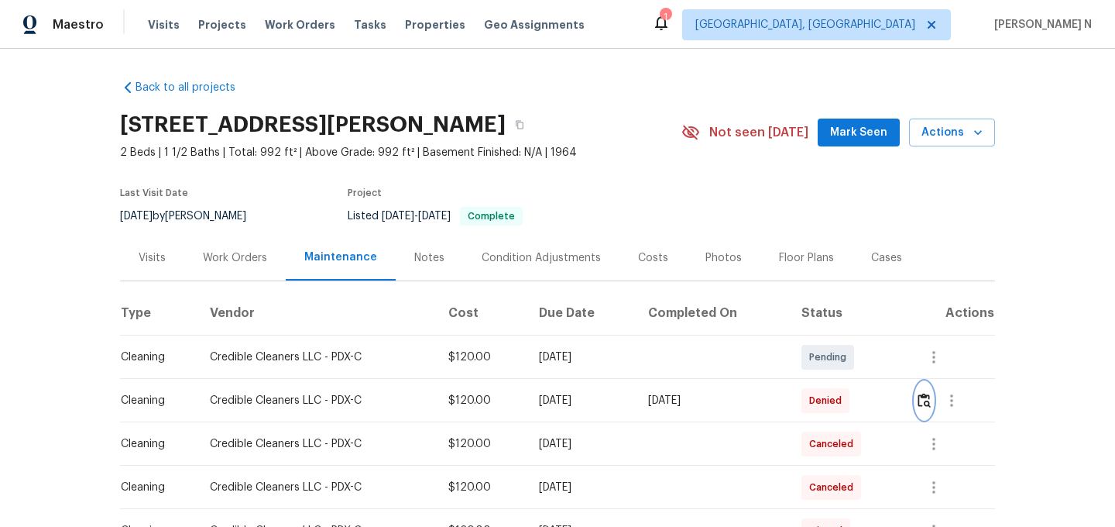
click at [931, 400] on img "button" at bounding box center [924, 400] width 13 height 15
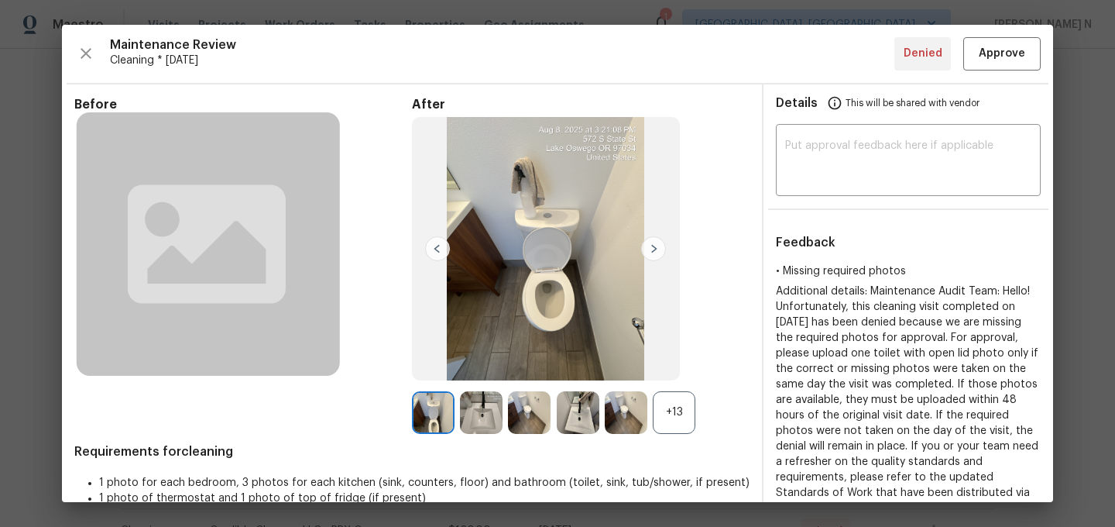
click at [718, 410] on div "+13" at bounding box center [581, 412] width 338 height 43
click at [695, 417] on div "+13" at bounding box center [674, 412] width 43 height 43
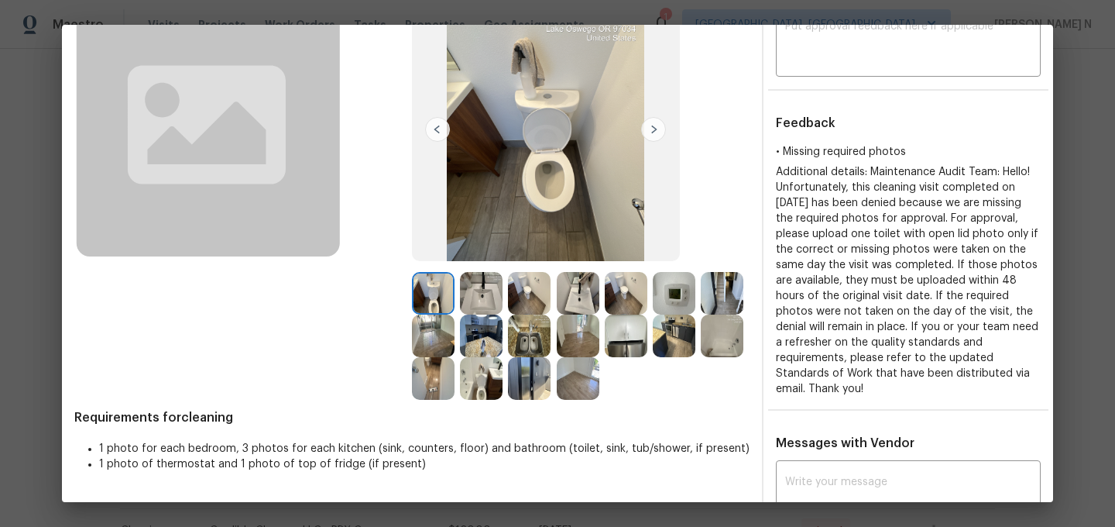
scroll to position [96, 0]
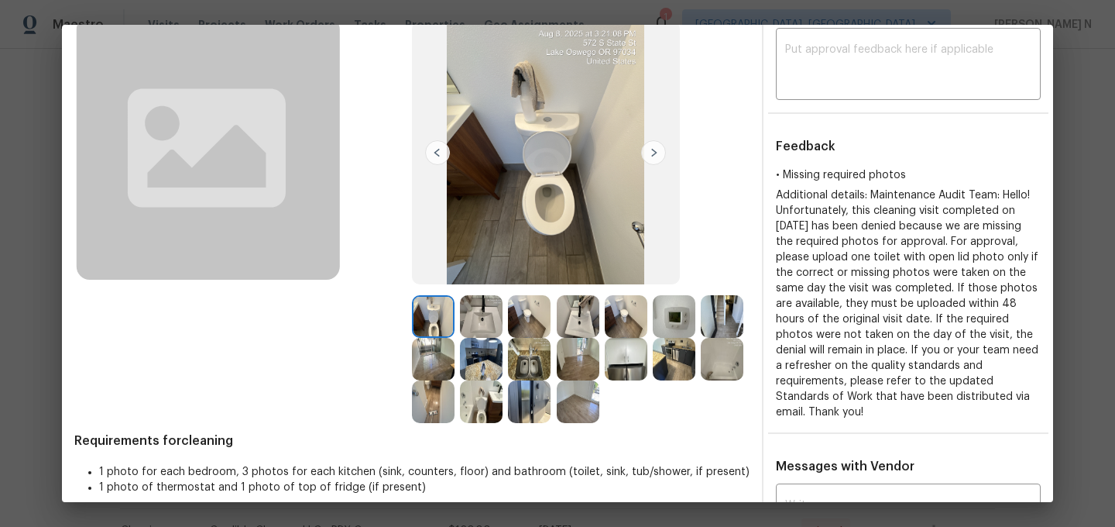
click at [570, 406] on img at bounding box center [578, 401] width 43 height 43
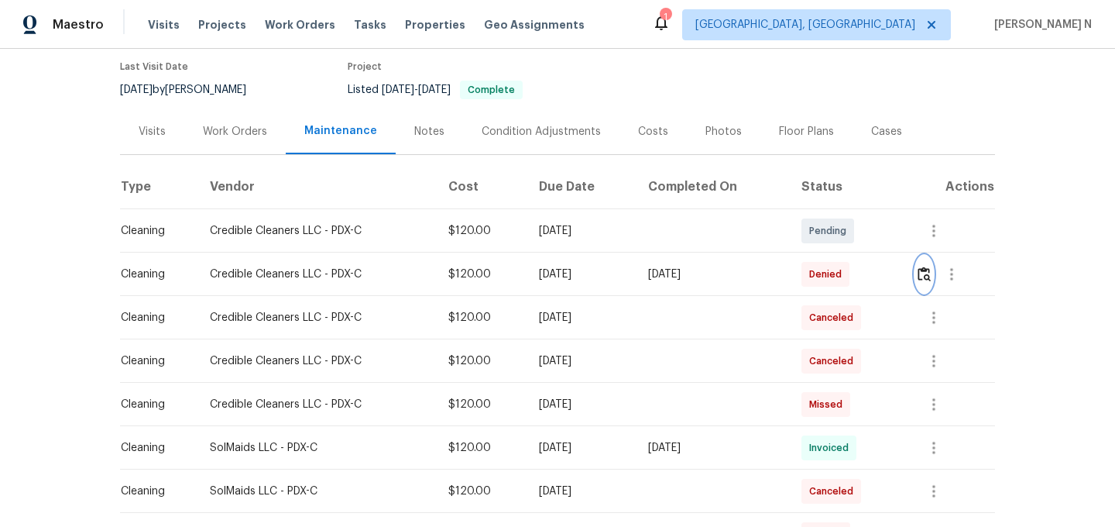
scroll to position [141, 0]
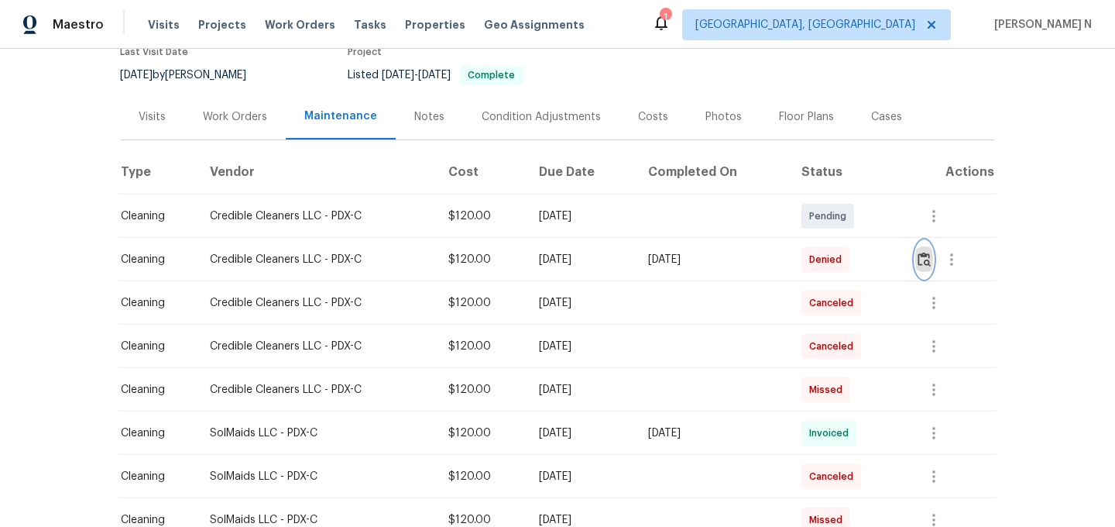
click at [927, 256] on img "button" at bounding box center [924, 259] width 13 height 15
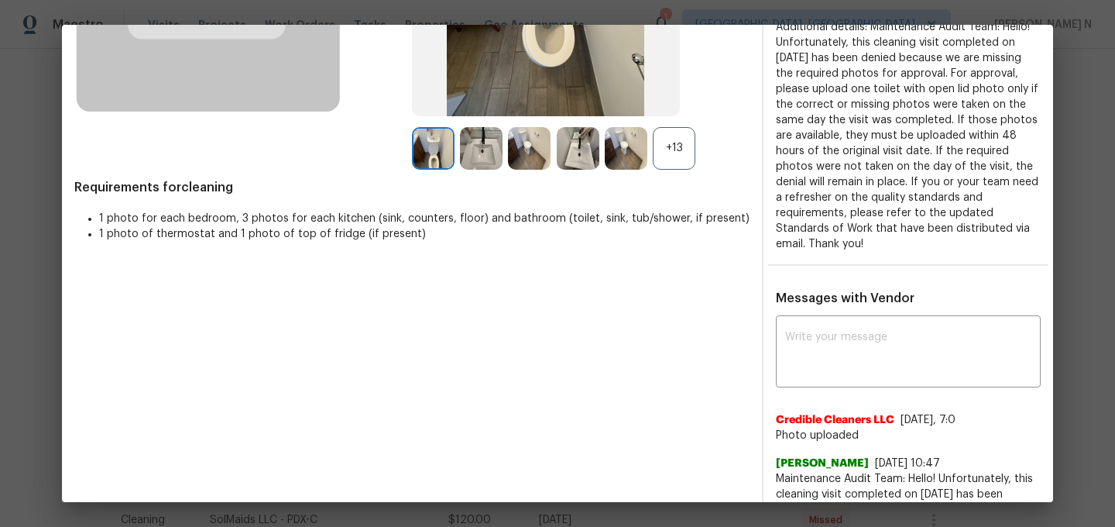
scroll to position [270, 0]
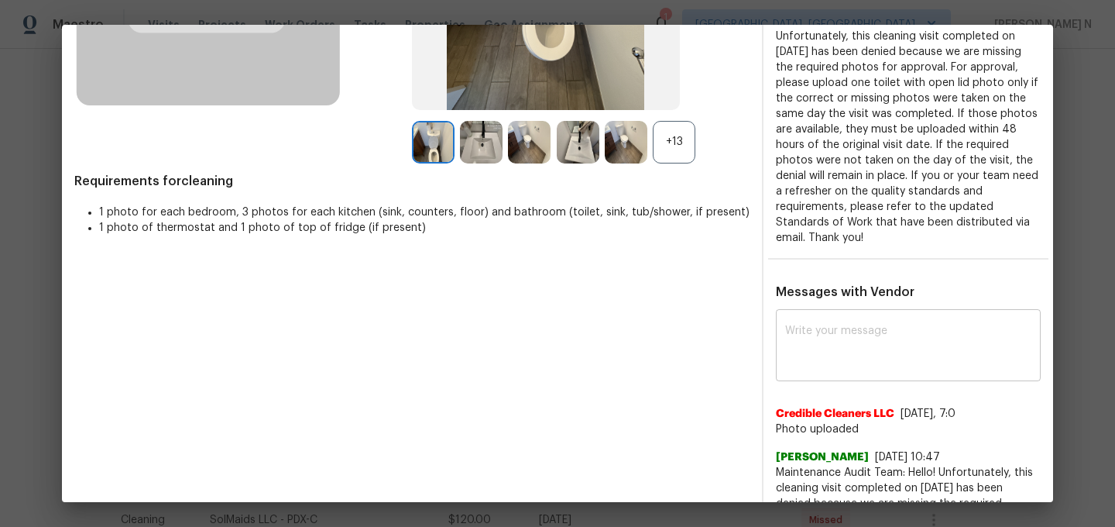
click at [846, 328] on textarea at bounding box center [908, 346] width 246 height 43
paste textarea "Maintenance Audit Team: Hello! Thank you for uploading the photo, after further…"
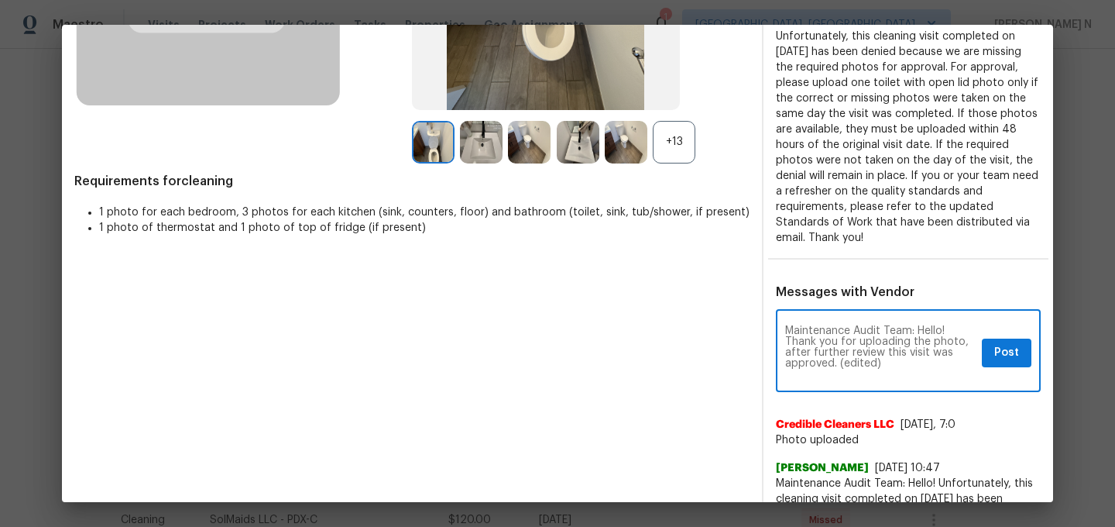
scroll to position [0, 0]
drag, startPoint x: 839, startPoint y: 362, endPoint x: 896, endPoint y: 362, distance: 57.3
click at [896, 362] on textarea "Maintenance Audit Team: Hello! Thank you for uploading the photo, after further…" at bounding box center [880, 352] width 191 height 54
type textarea "Maintenance Audit Team: Hello! Thank you for uploading the photo, after further…"
click at [1009, 352] on span "Post" at bounding box center [1006, 352] width 25 height 19
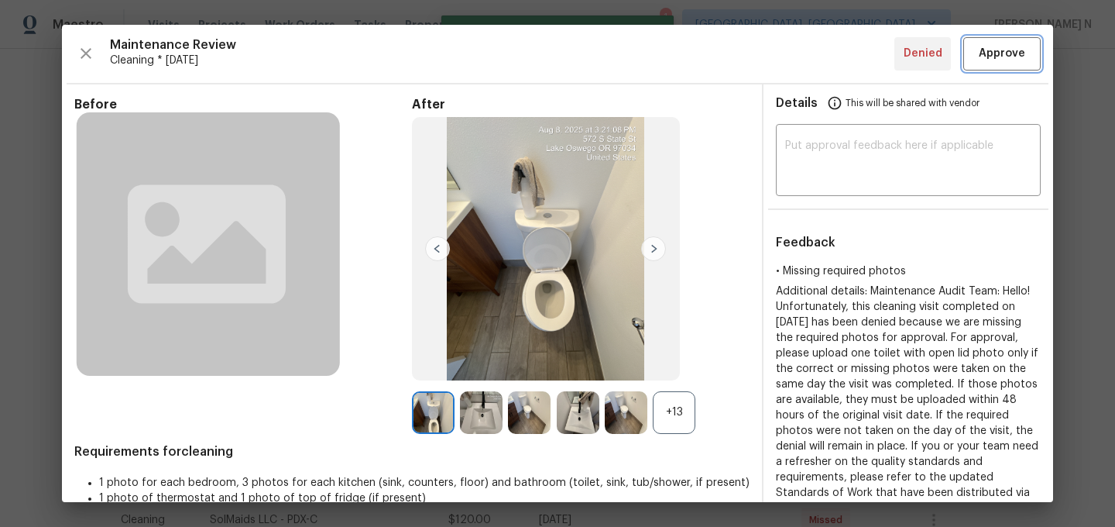
click at [999, 46] on span "Approve" at bounding box center [1002, 53] width 46 height 19
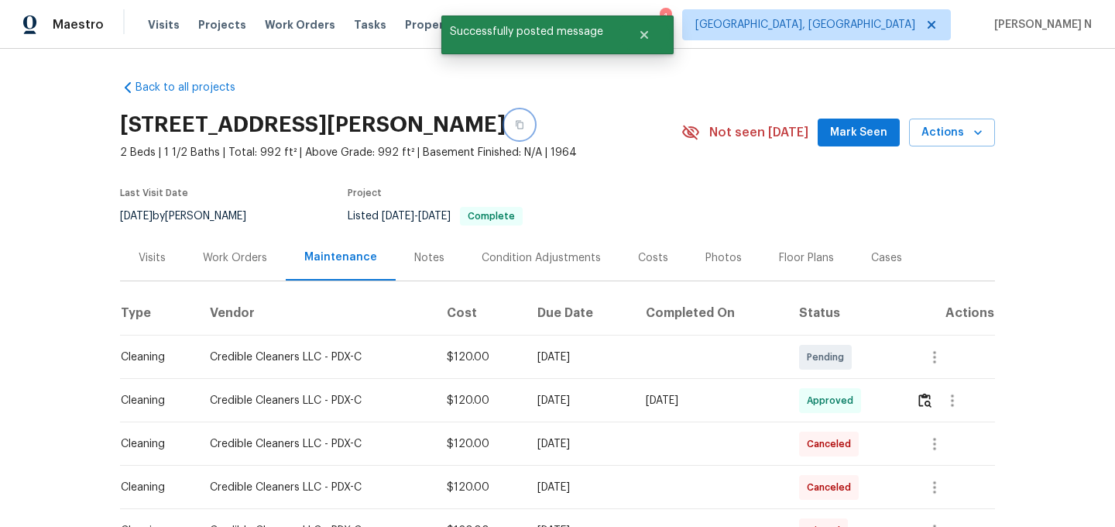
click at [524, 128] on icon "button" at bounding box center [519, 124] width 9 height 9
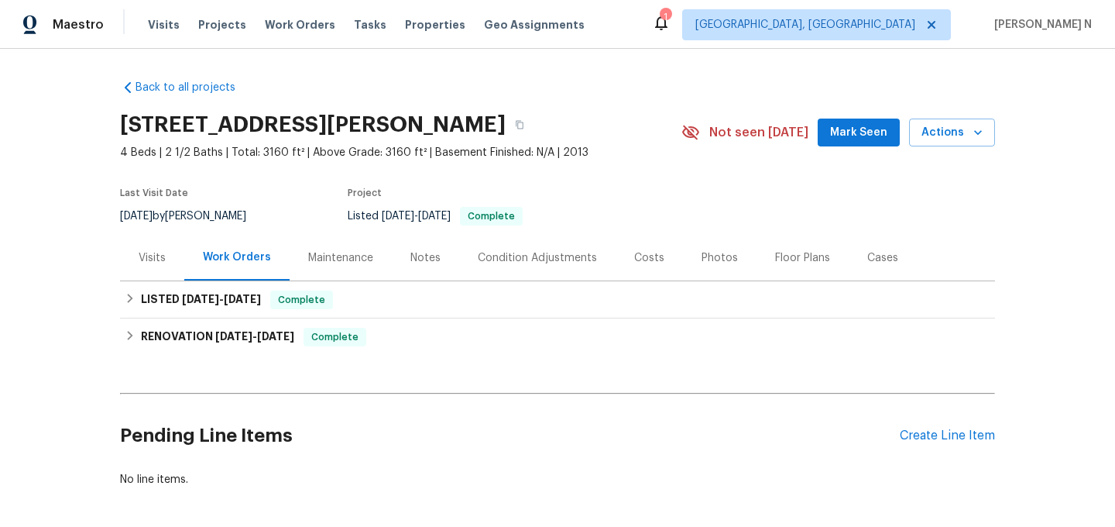
click at [325, 250] on div "Maintenance" at bounding box center [340, 257] width 65 height 15
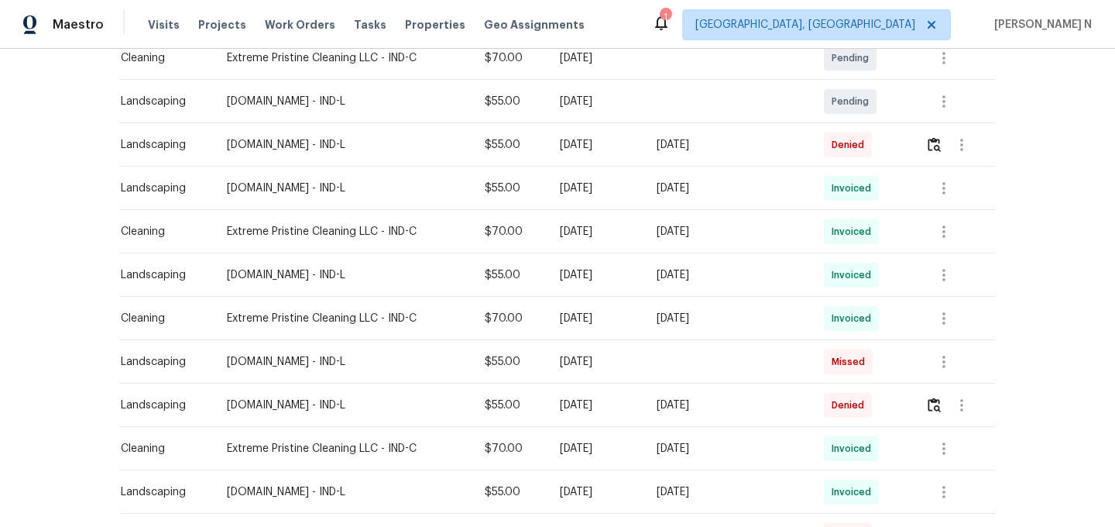
scroll to position [449, 0]
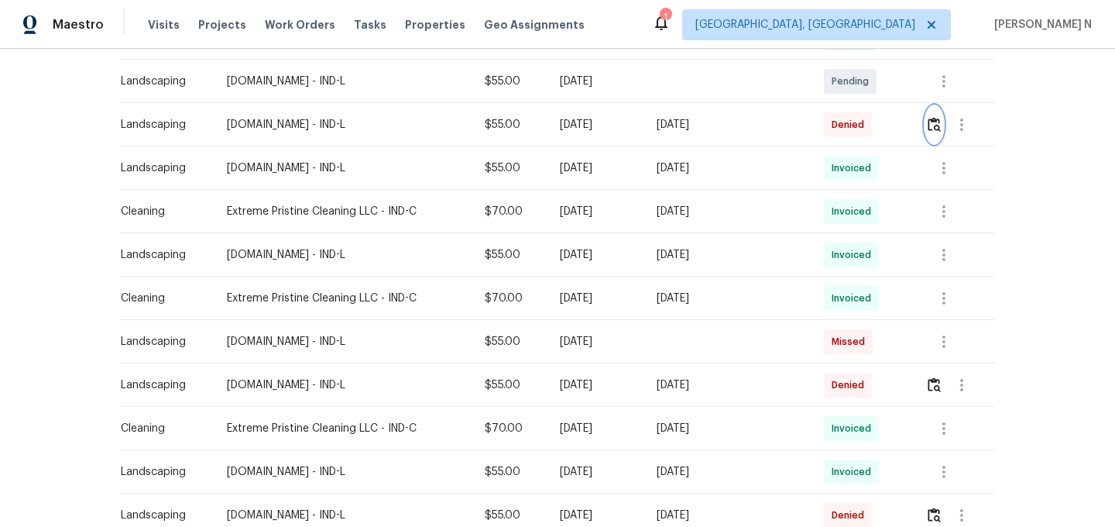
click at [936, 115] on button "button" at bounding box center [934, 124] width 18 height 37
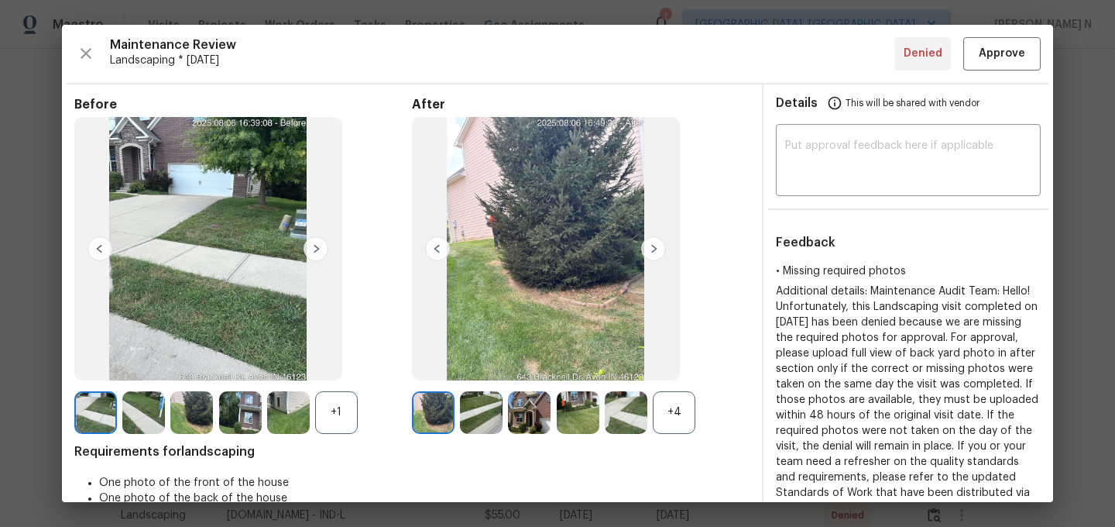
click at [677, 419] on div "+4" at bounding box center [674, 412] width 43 height 43
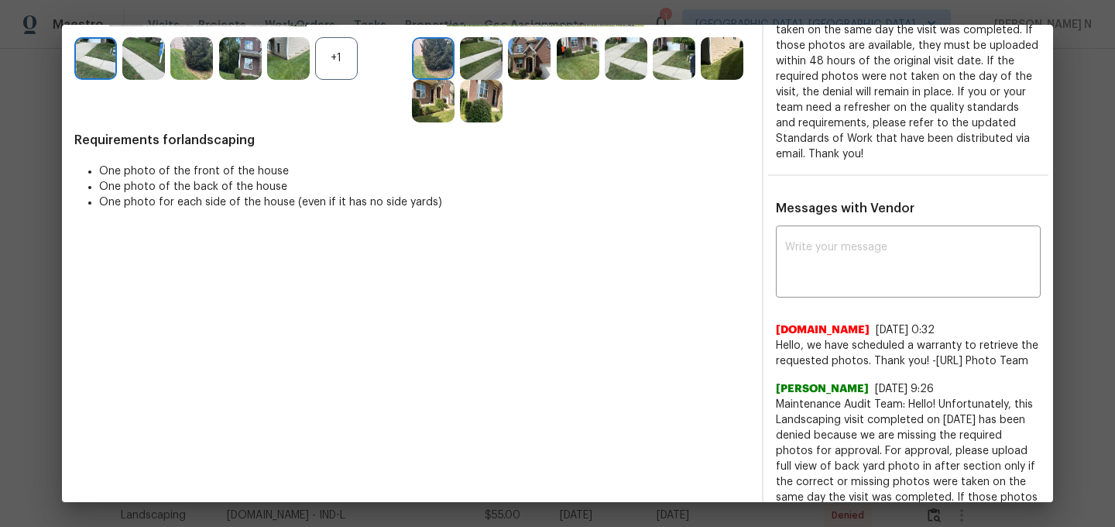
scroll to position [347, 0]
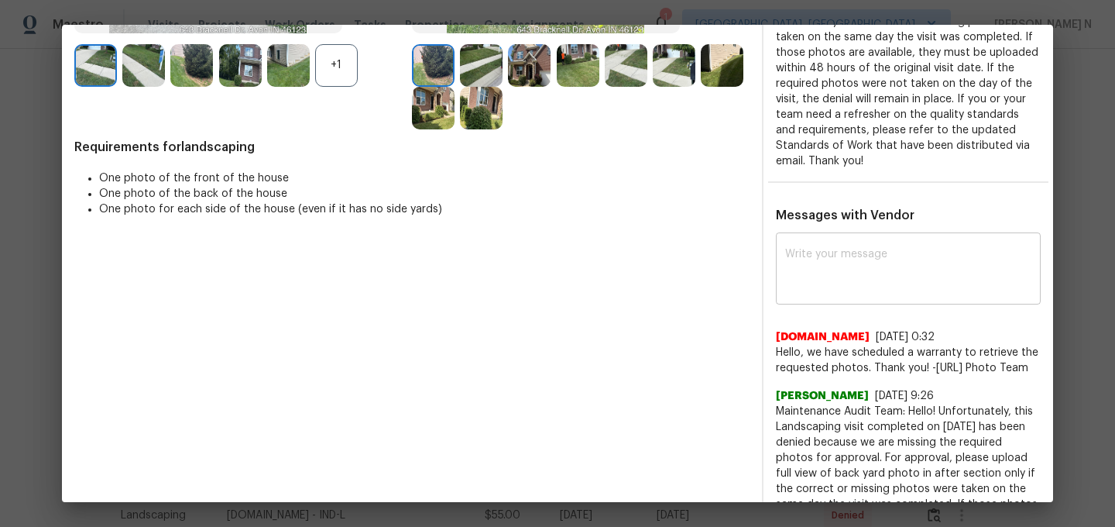
click at [839, 258] on textarea at bounding box center [908, 270] width 246 height 43
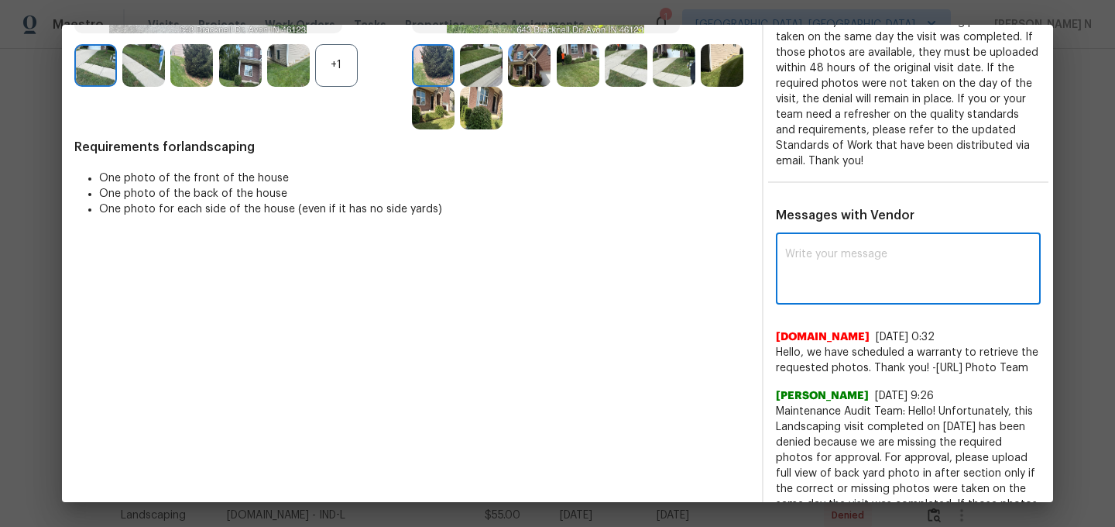
paste textarea "Maintenance Audit Team: Hello! As per our updated SWO the photos must be upload…"
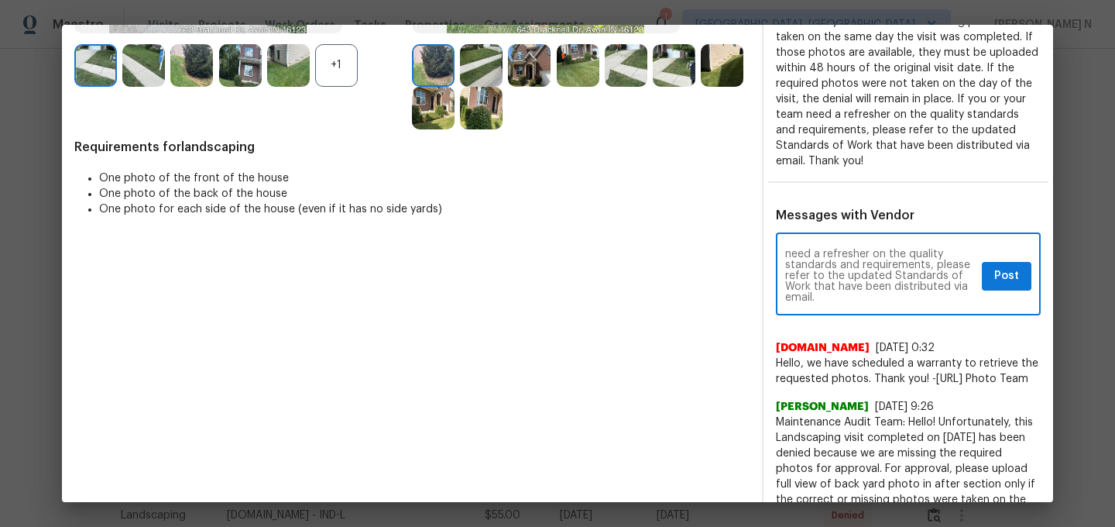
scroll to position [0, 0]
type textarea "Maintenance Audit Team: Hello! As per our updated SWO the photos must be upload…"
click at [1006, 280] on span "Post" at bounding box center [1006, 275] width 25 height 19
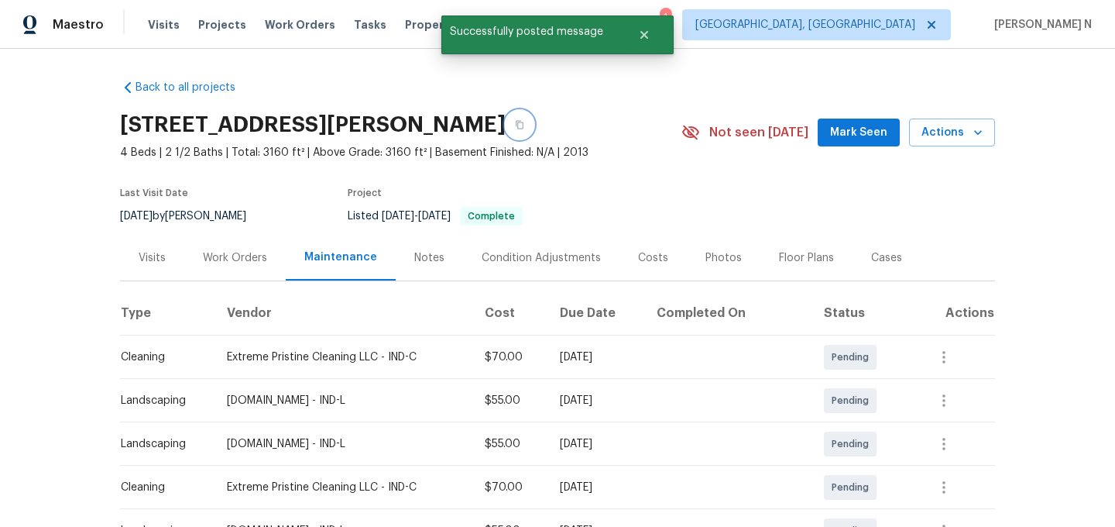
click at [506, 115] on button "button" at bounding box center [520, 125] width 28 height 28
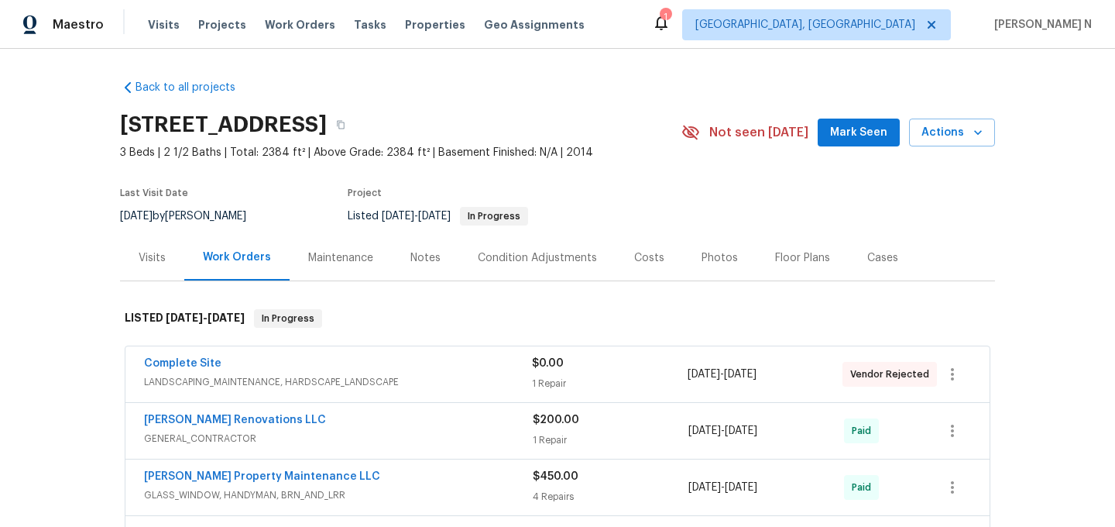
click at [360, 254] on div "Maintenance" at bounding box center [340, 257] width 65 height 15
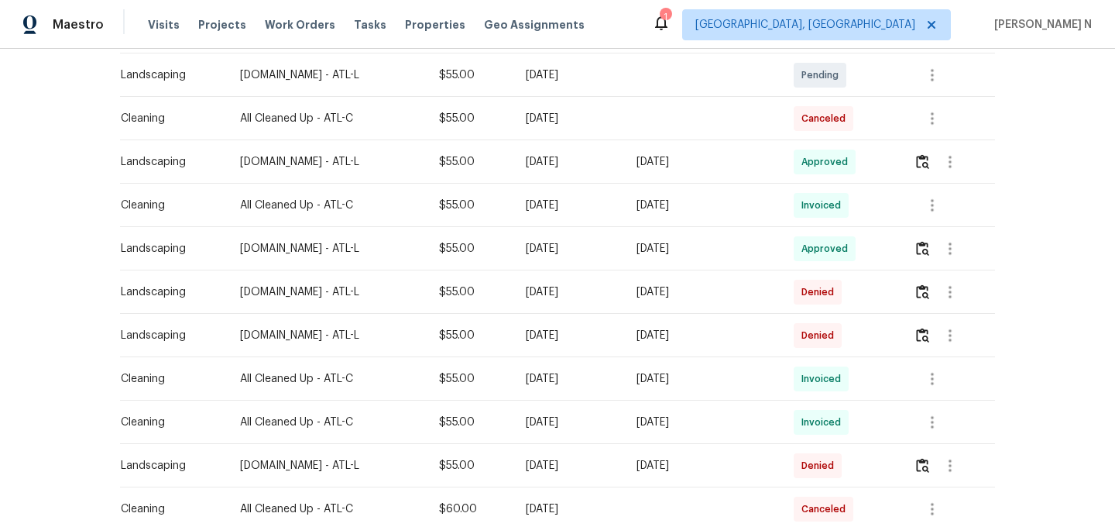
scroll to position [438, 0]
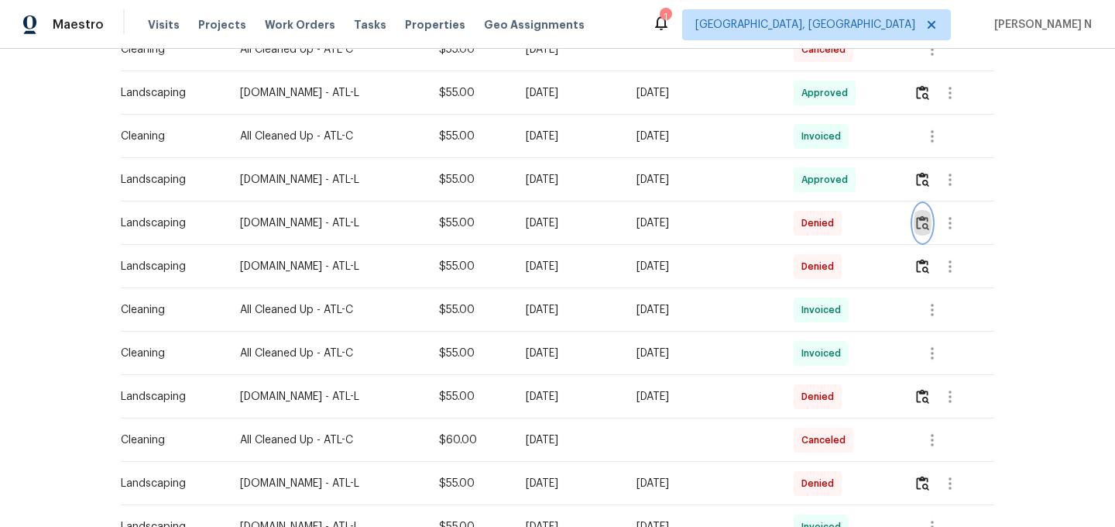
click at [929, 237] on button "button" at bounding box center [923, 222] width 18 height 37
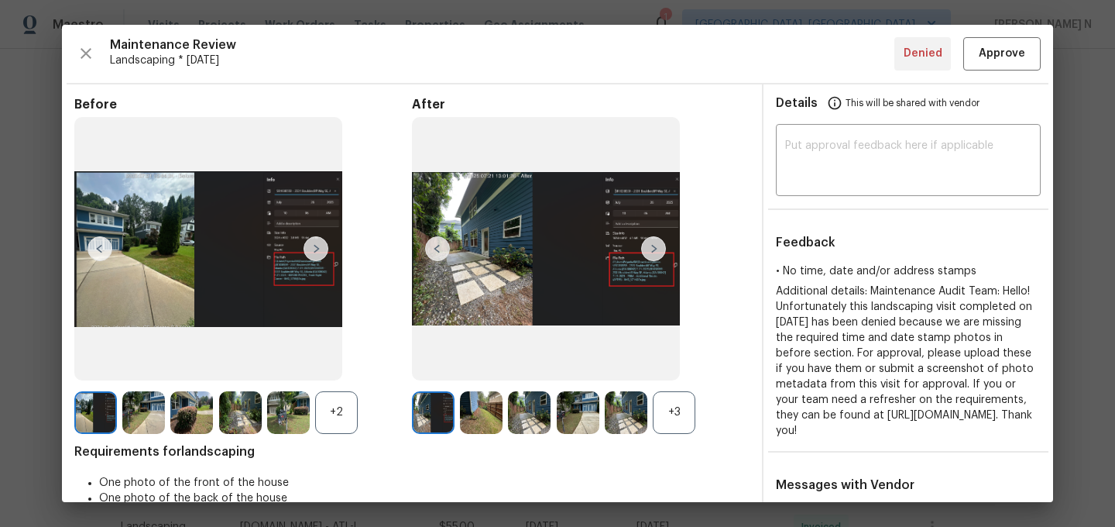
click at [658, 407] on div "+3" at bounding box center [674, 412] width 43 height 43
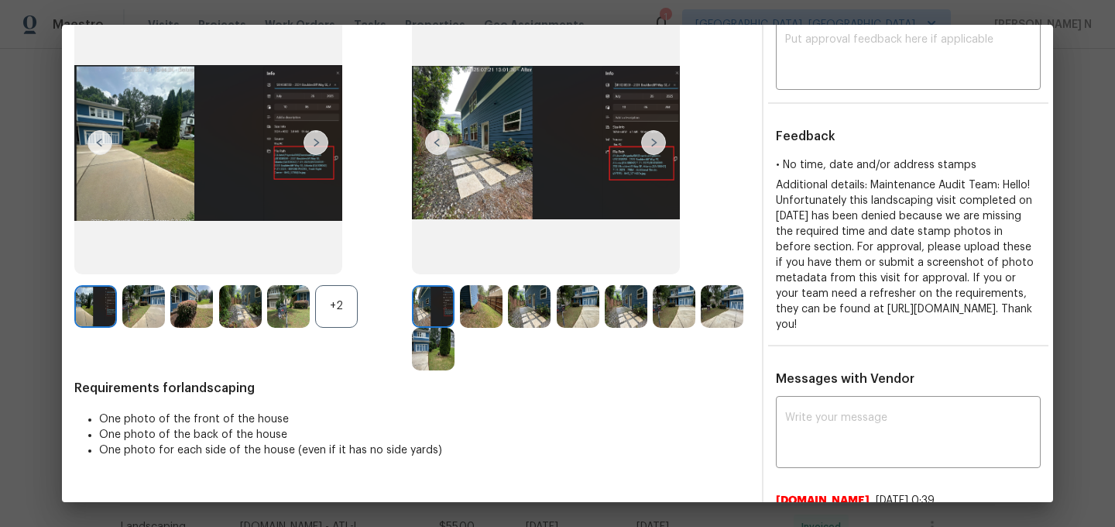
scroll to position [105, 0]
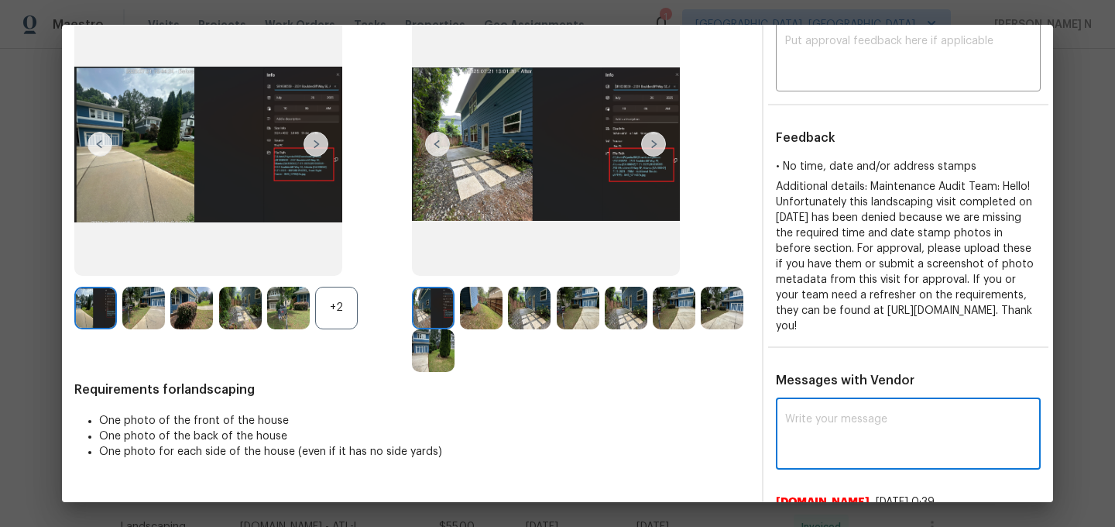
click at [862, 433] on textarea at bounding box center [908, 435] width 246 height 43
paste textarea "Maintenance Audit Team: Hello! As per our updated SWO the photos must be upload…"
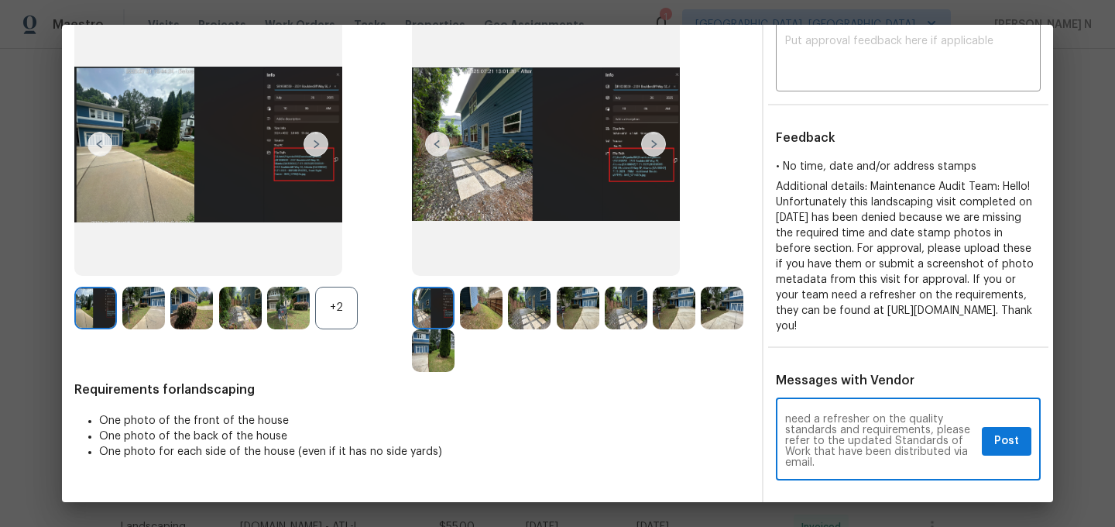
scroll to position [0, 0]
type textarea "Maintenance Audit Team: Hello! As per our updated SWO the photos must be upload…"
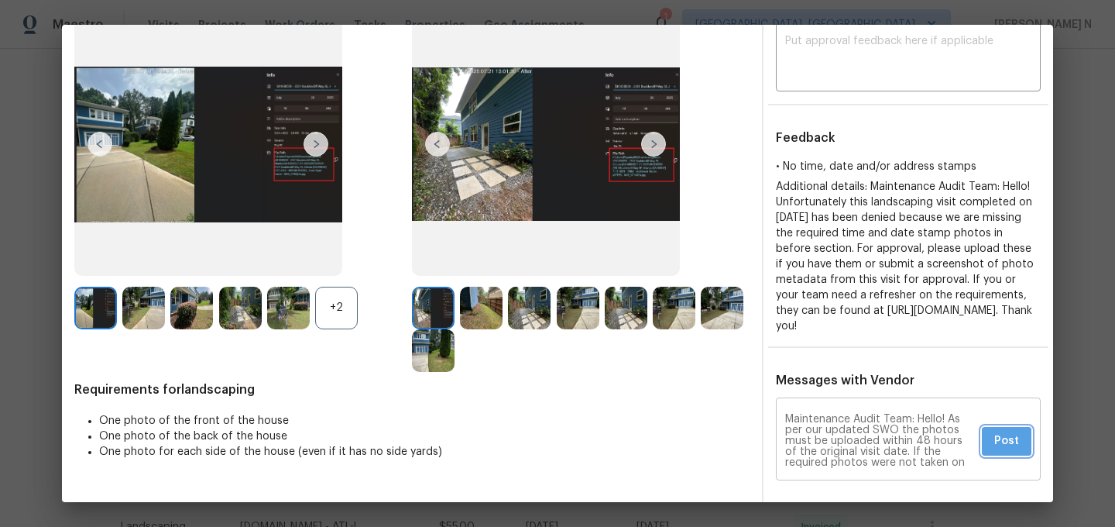
click at [1015, 450] on span "Post" at bounding box center [1006, 440] width 25 height 19
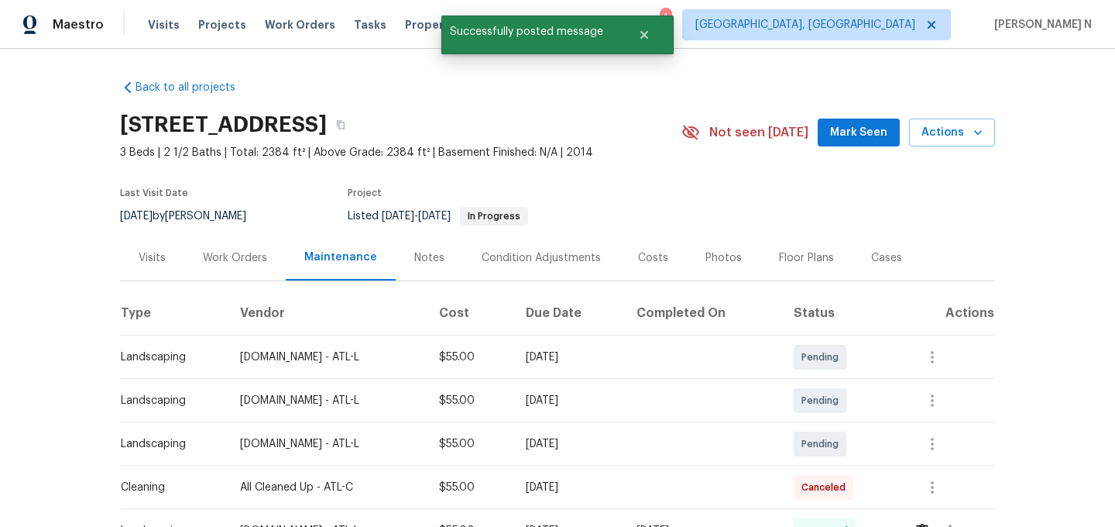
click at [617, 153] on span "3 Beds | 2 1/2 Baths | Total: 2384 ft² | Above Grade: 2384 ft² | Basement Finis…" at bounding box center [400, 152] width 561 height 15
click at [355, 129] on button "button" at bounding box center [341, 125] width 28 height 28
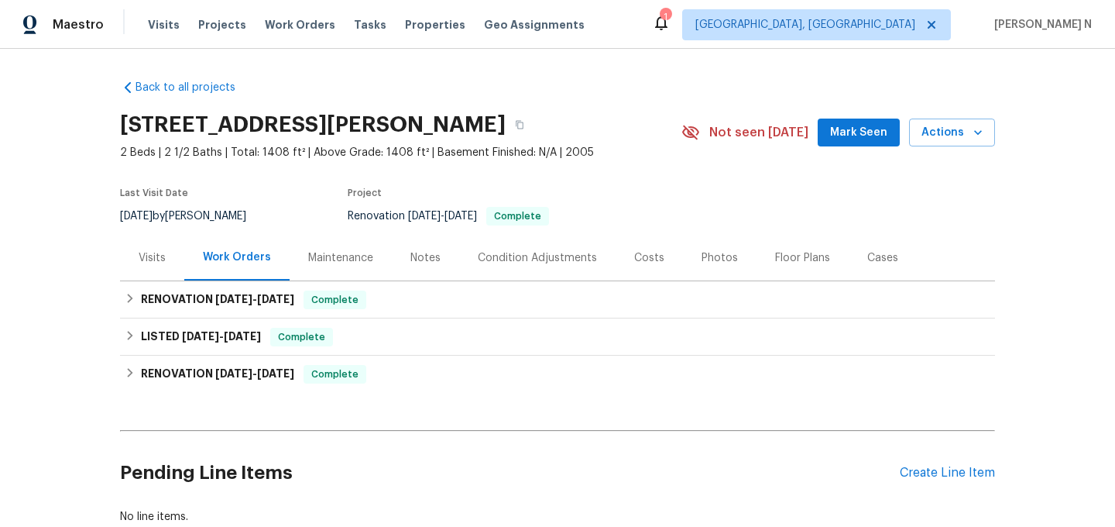
click at [318, 264] on div "Maintenance" at bounding box center [340, 257] width 65 height 15
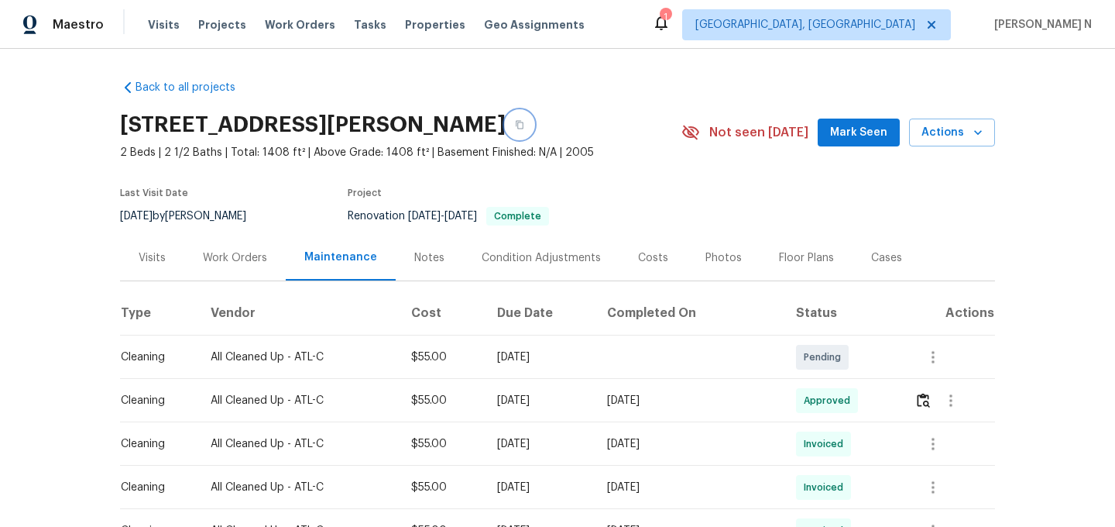
click at [534, 121] on button "button" at bounding box center [520, 125] width 28 height 28
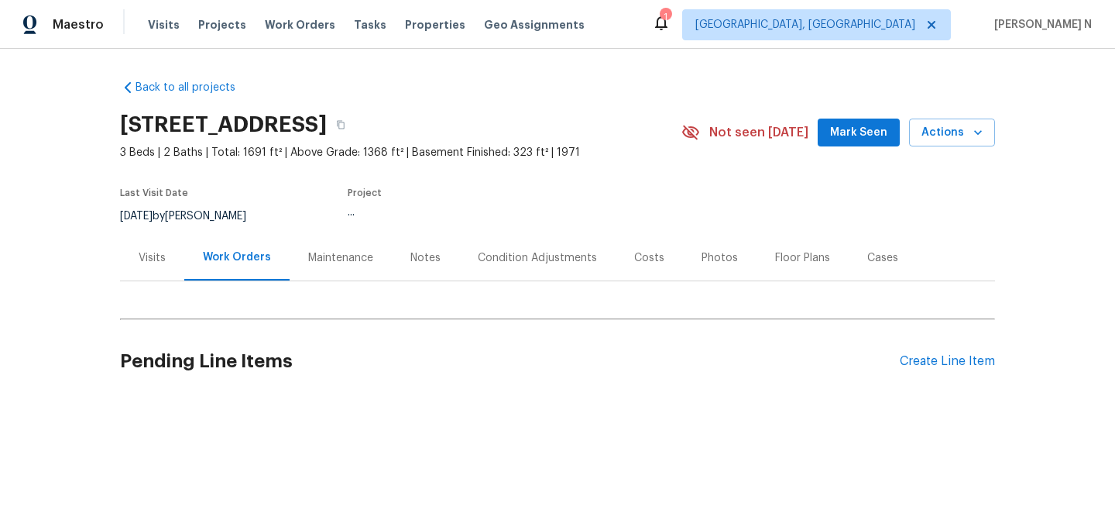
click at [319, 256] on div "Maintenance" at bounding box center [340, 257] width 65 height 15
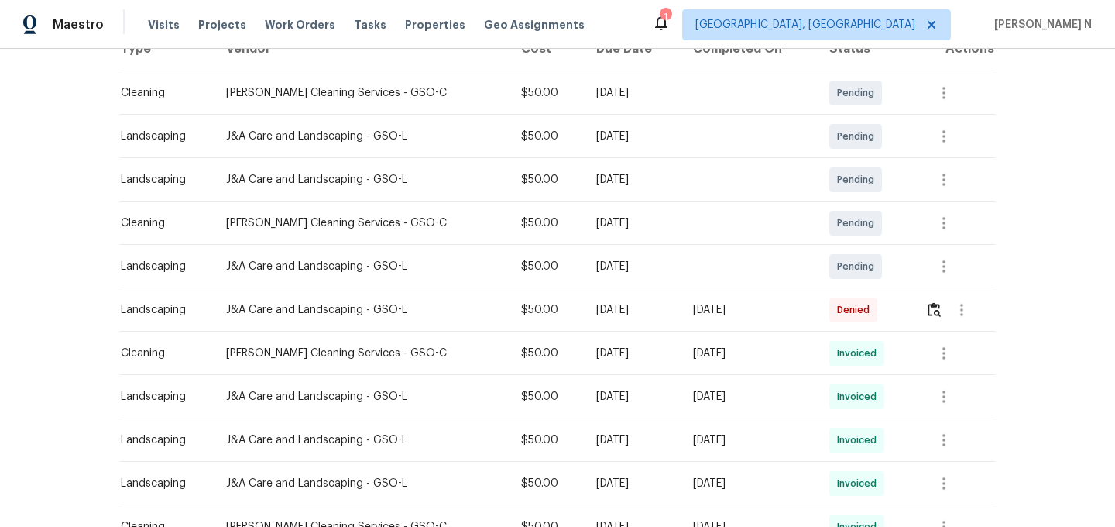
scroll to position [278, 0]
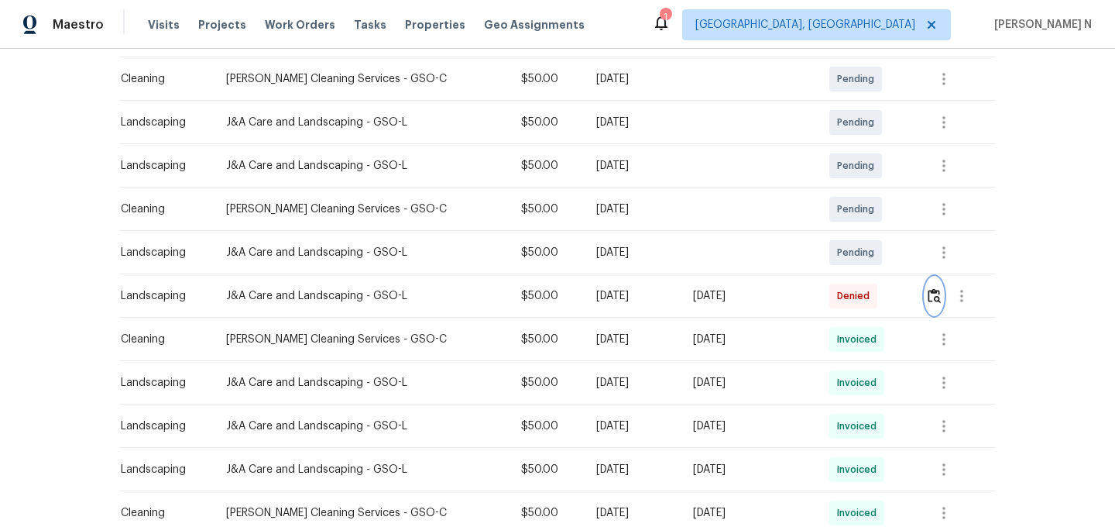
click at [930, 294] on img "button" at bounding box center [934, 295] width 13 height 15
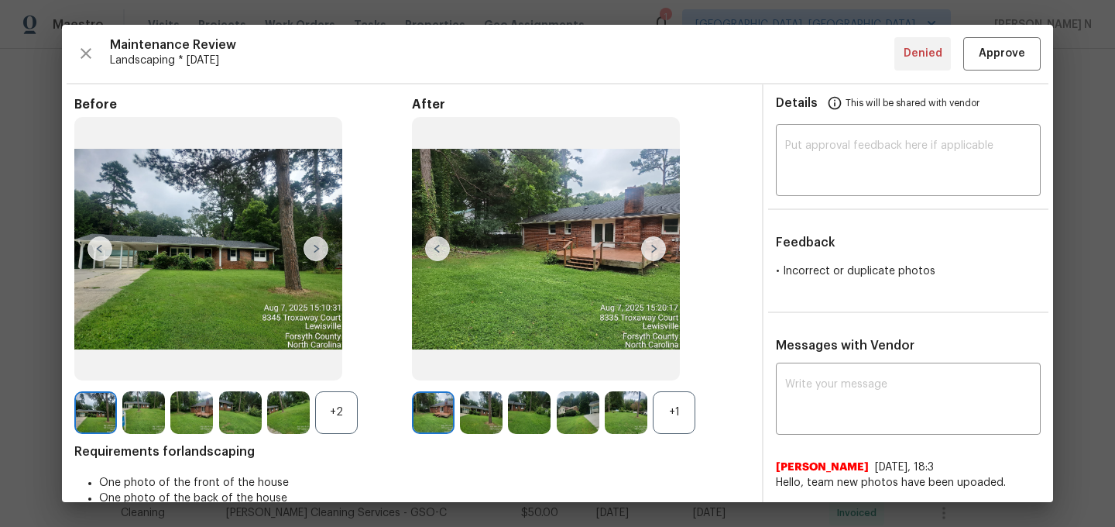
click at [676, 428] on div "+1" at bounding box center [674, 412] width 43 height 43
click at [338, 421] on div "+2" at bounding box center [336, 412] width 43 height 43
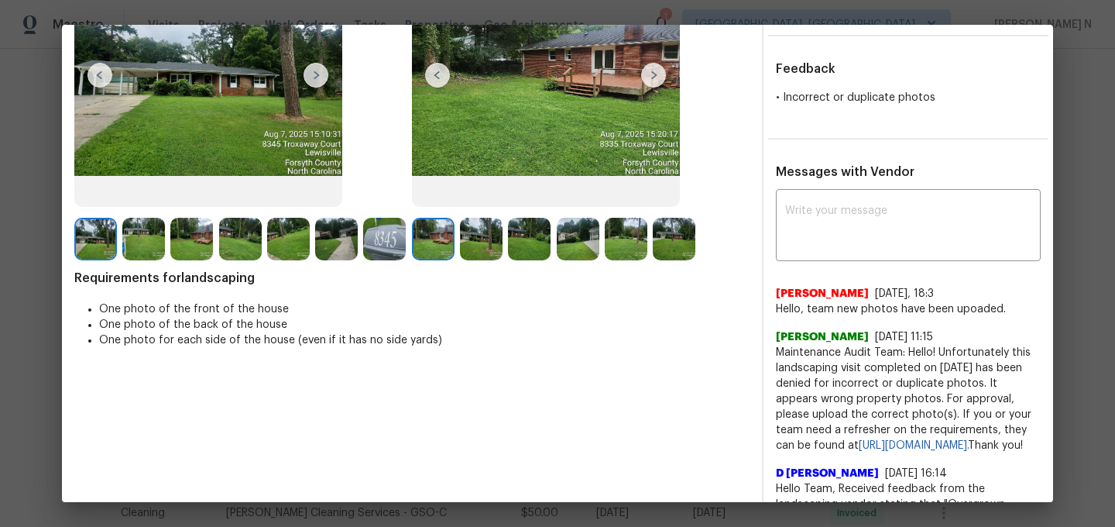
scroll to position [137, 0]
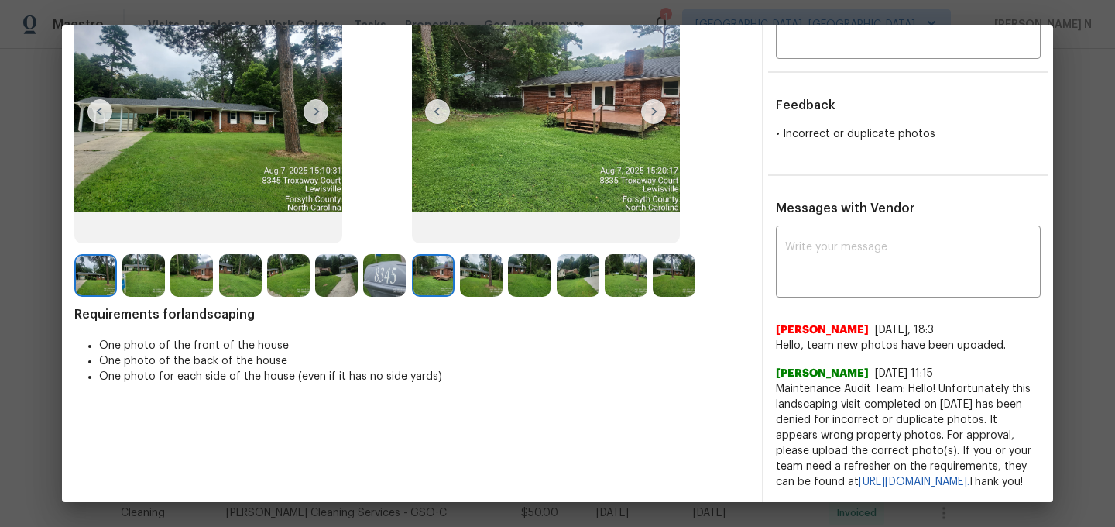
click at [447, 263] on img at bounding box center [433, 275] width 43 height 43
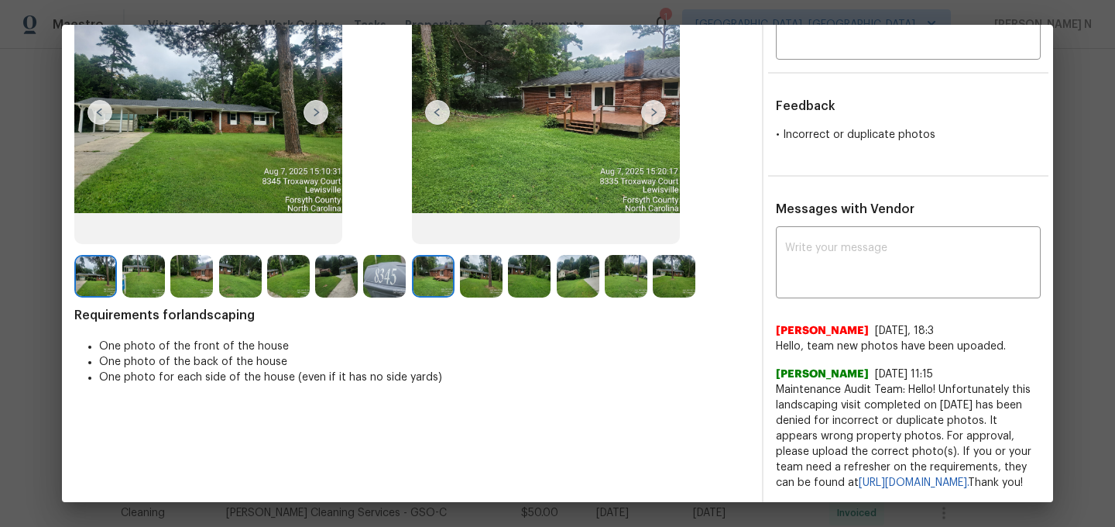
scroll to position [117, 0]
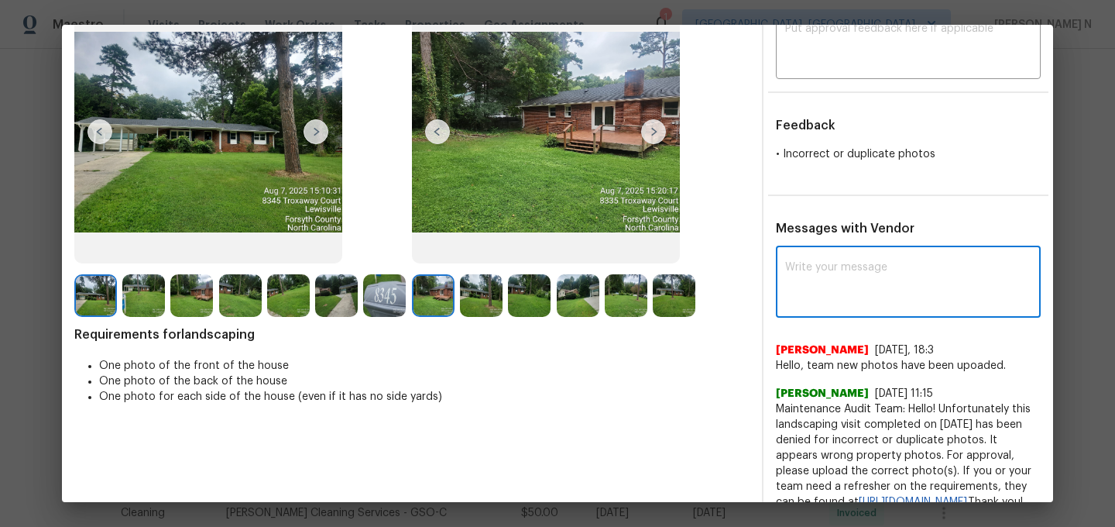
click at [871, 291] on textarea at bounding box center [908, 283] width 246 height 43
paste textarea "Maintenance Audit Team: Hello! Thank you for uploading the photo, after further…"
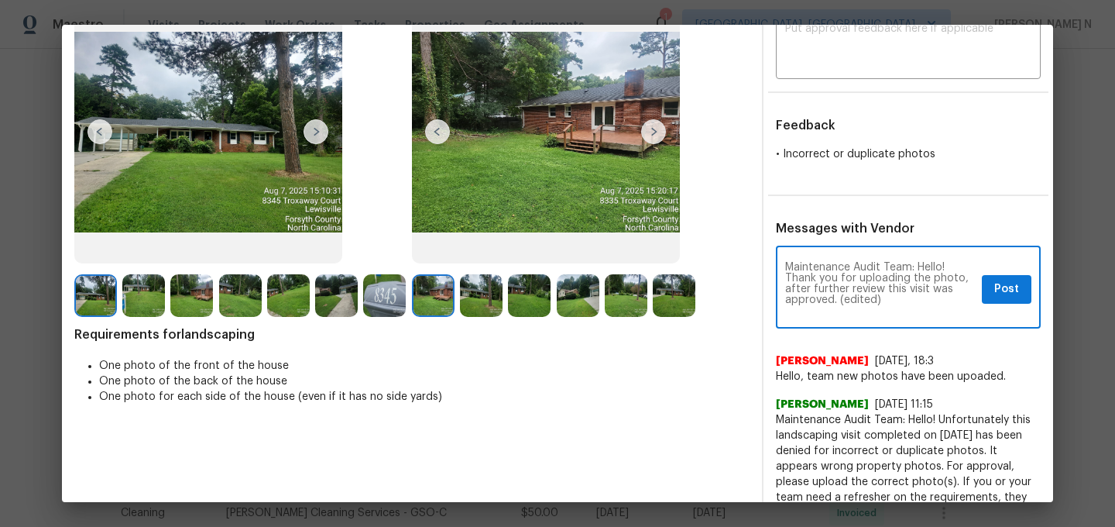
scroll to position [0, 0]
drag, startPoint x: 839, startPoint y: 301, endPoint x: 918, endPoint y: 298, distance: 79.1
click at [915, 301] on textarea "Maintenance Audit Team: Hello! Thank you for uploading the photo, after further…" at bounding box center [880, 289] width 191 height 54
type textarea "Maintenance Audit Team: Hello! Thank you for uploading the photo, after further…"
click at [1007, 286] on span "Post" at bounding box center [1006, 289] width 25 height 19
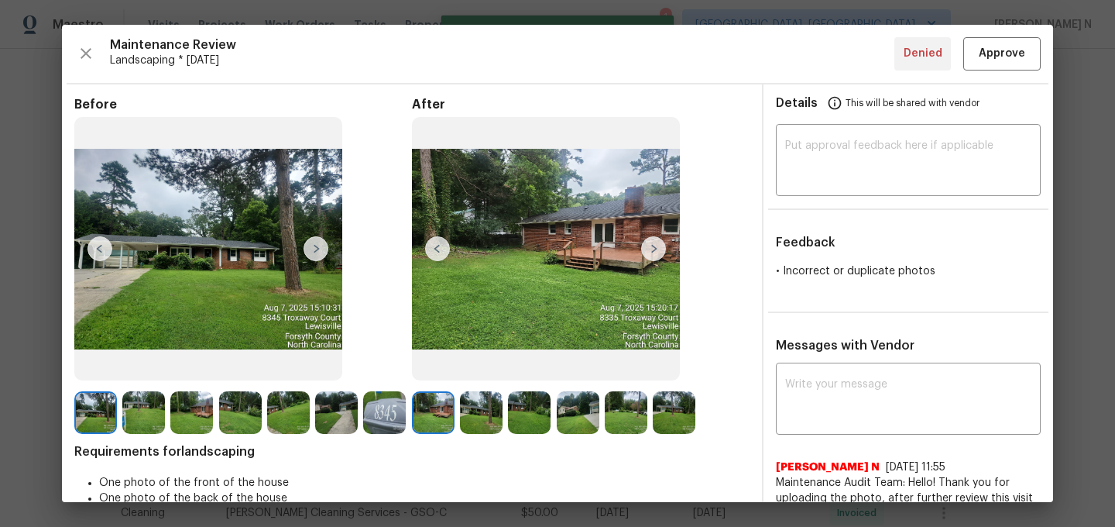
click at [1008, 72] on div "Maintenance Review Landscaping * Mon, Aug 04 Denied Approve Before After Requir…" at bounding box center [557, 263] width 991 height 477
click at [1008, 66] on button "Approve" at bounding box center [1001, 53] width 77 height 33
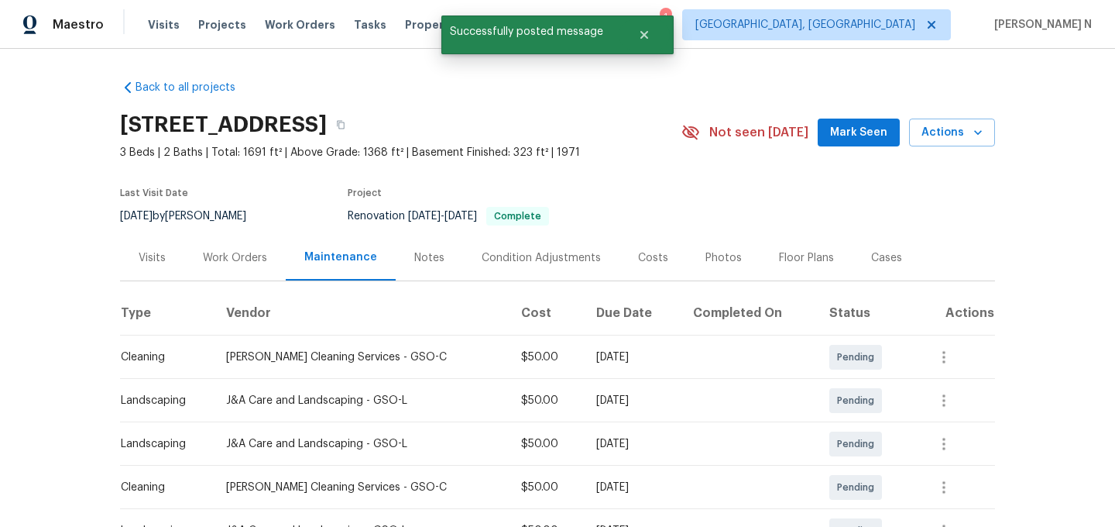
click at [575, 128] on div "8345 Troxaway Ct, Lewisville, NC 27023" at bounding box center [400, 125] width 561 height 40
click at [355, 128] on button "button" at bounding box center [341, 125] width 28 height 28
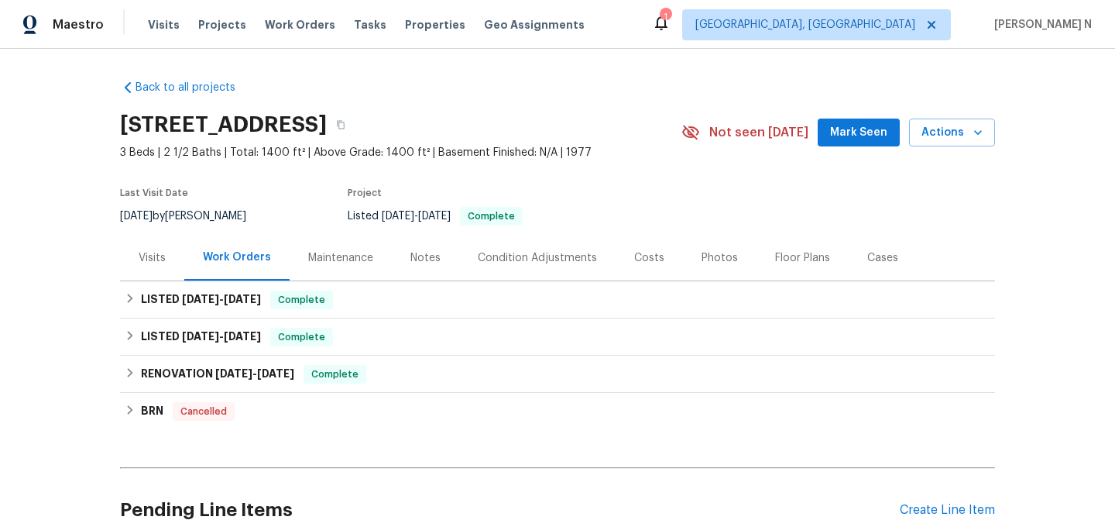
click at [360, 256] on div "Maintenance" at bounding box center [340, 257] width 65 height 15
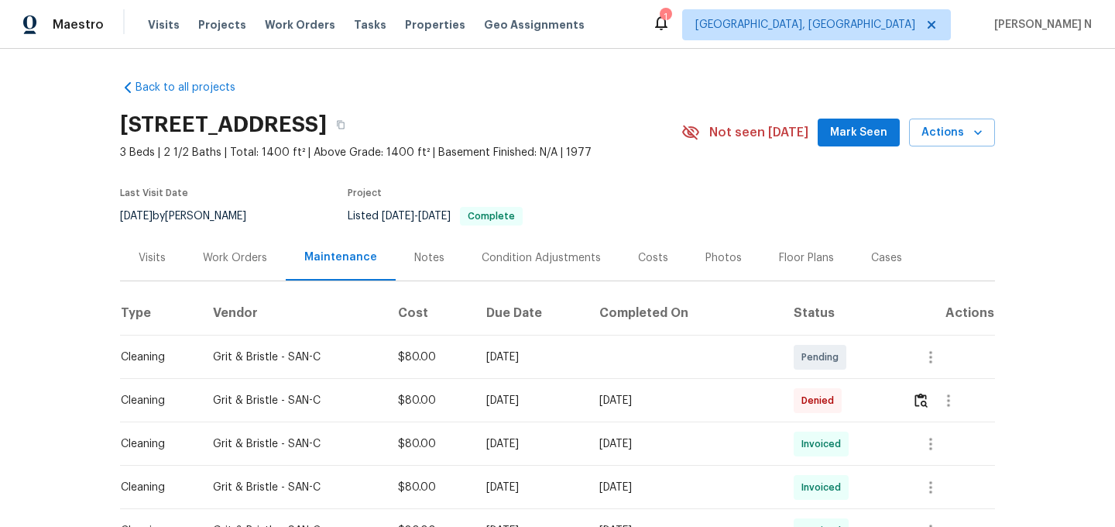
scroll to position [228, 0]
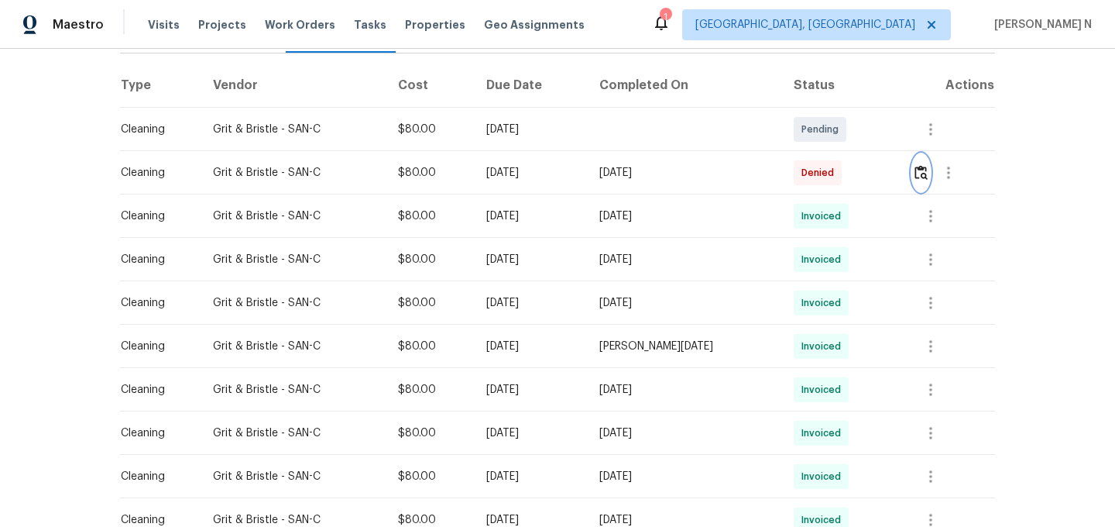
click at [918, 176] on img "button" at bounding box center [921, 172] width 13 height 15
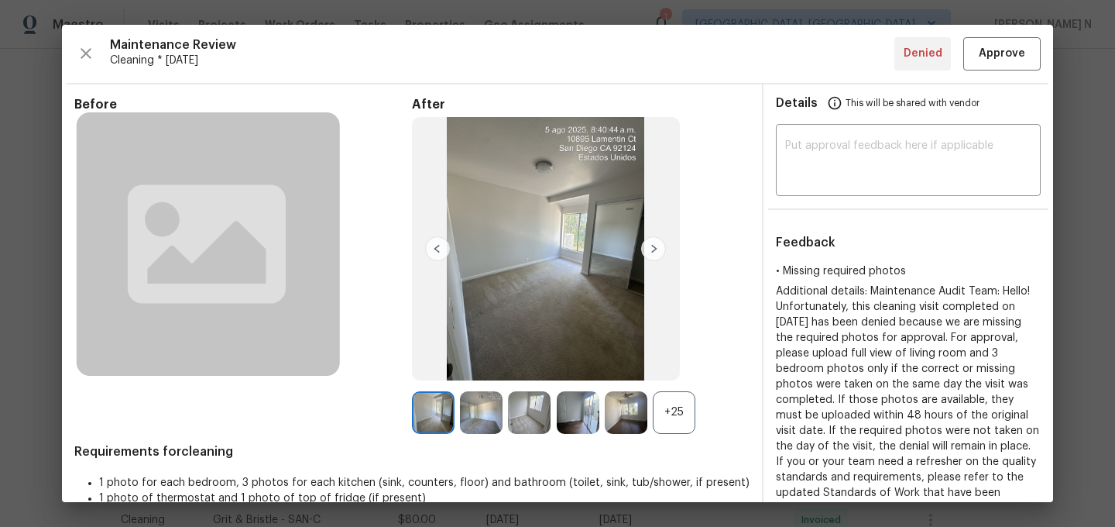
click at [680, 426] on div "+25" at bounding box center [674, 412] width 43 height 43
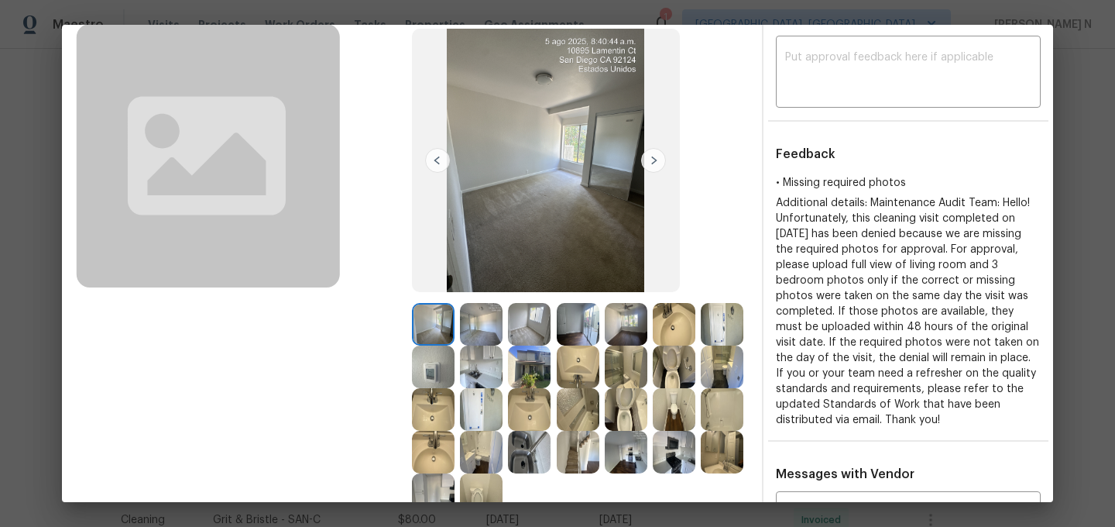
scroll to position [64, 0]
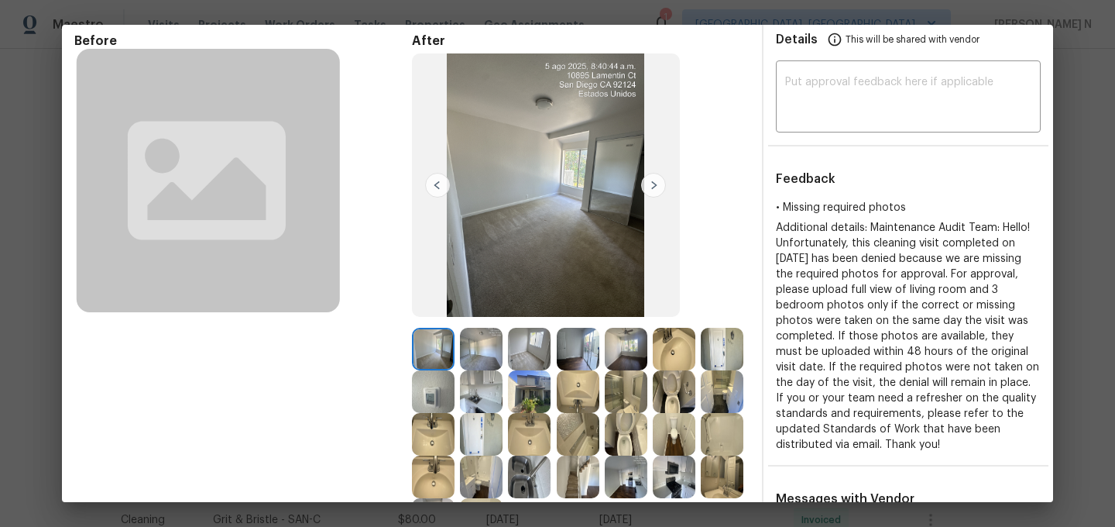
click at [712, 465] on img at bounding box center [722, 476] width 43 height 43
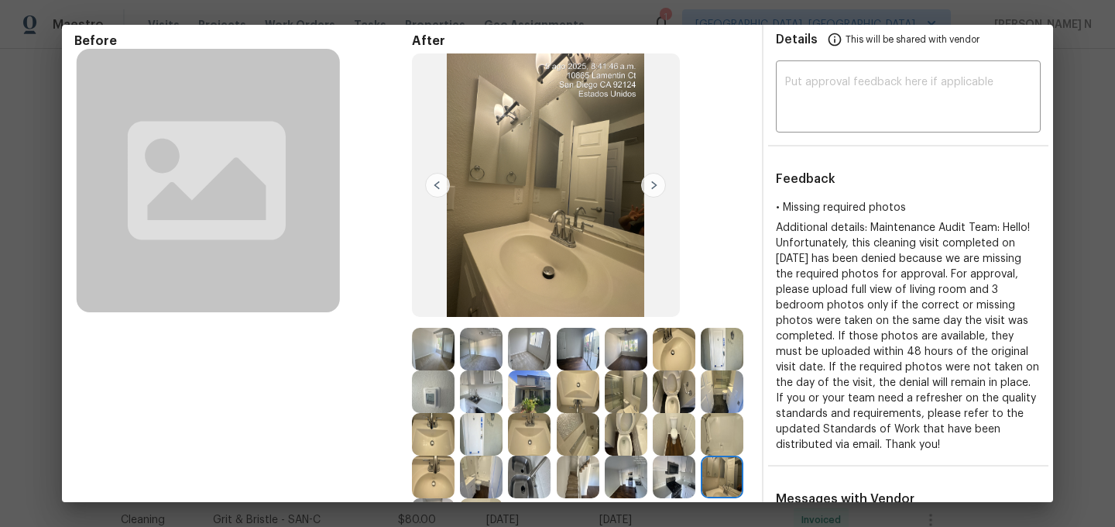
click at [581, 480] on img at bounding box center [578, 476] width 43 height 43
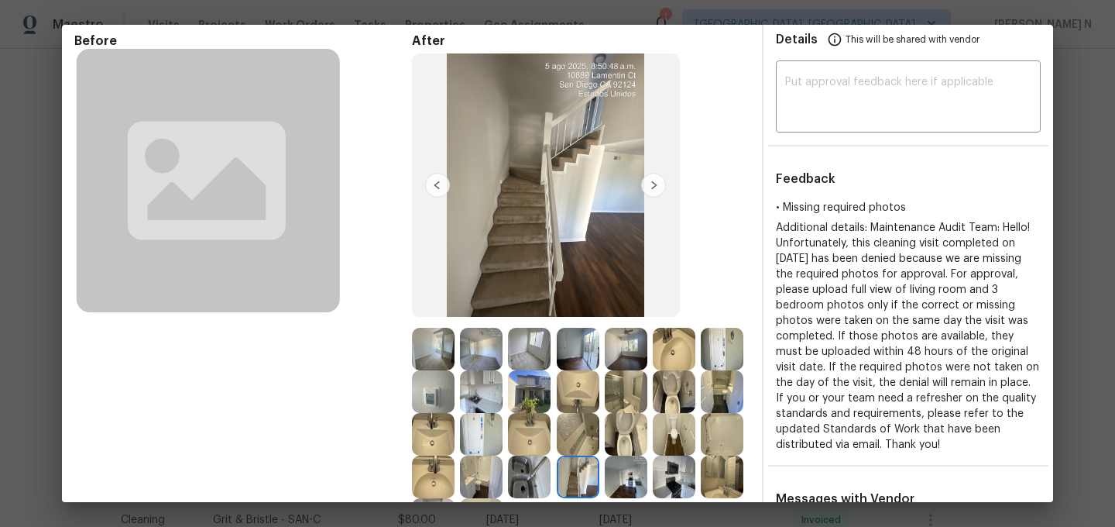
scroll to position [459, 0]
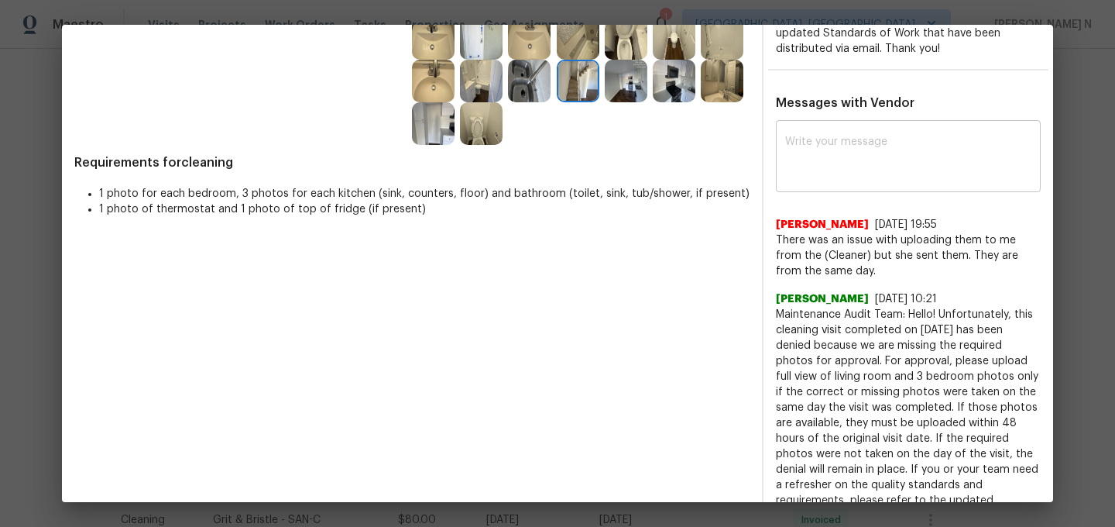
click at [889, 170] on textarea at bounding box center [908, 157] width 246 height 43
paste textarea "Maintenance Audit Team: Hello! Thank you for uploading the photo, after further…"
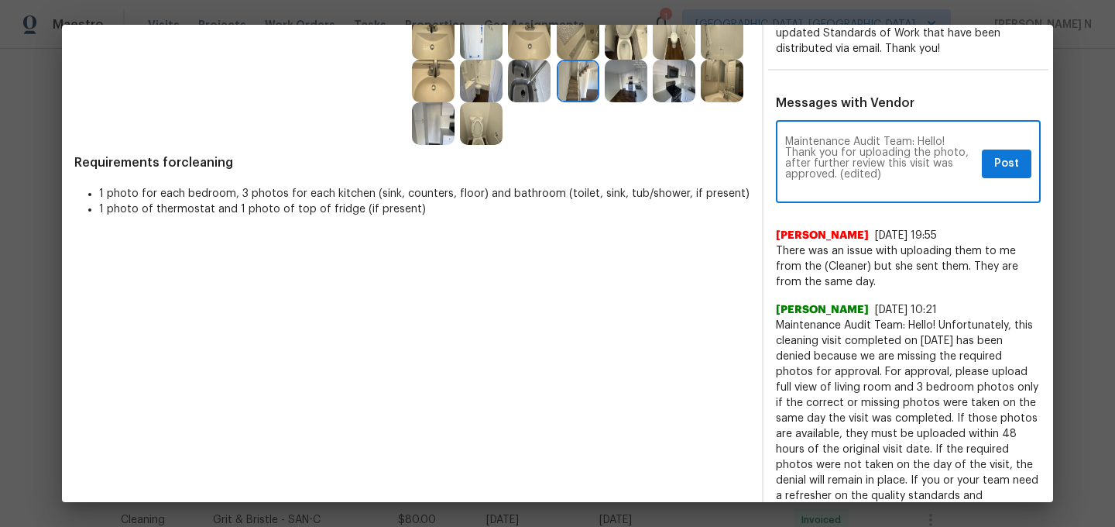
scroll to position [0, 0]
drag, startPoint x: 844, startPoint y: 174, endPoint x: 879, endPoint y: 174, distance: 34.8
click at [879, 174] on textarea "Maintenance Audit Team: Hello! Thank you for uploading the photo, after further…" at bounding box center [880, 163] width 191 height 54
type textarea "Maintenance Audit Team: Hello! Thank you for uploading the photo, after further…"
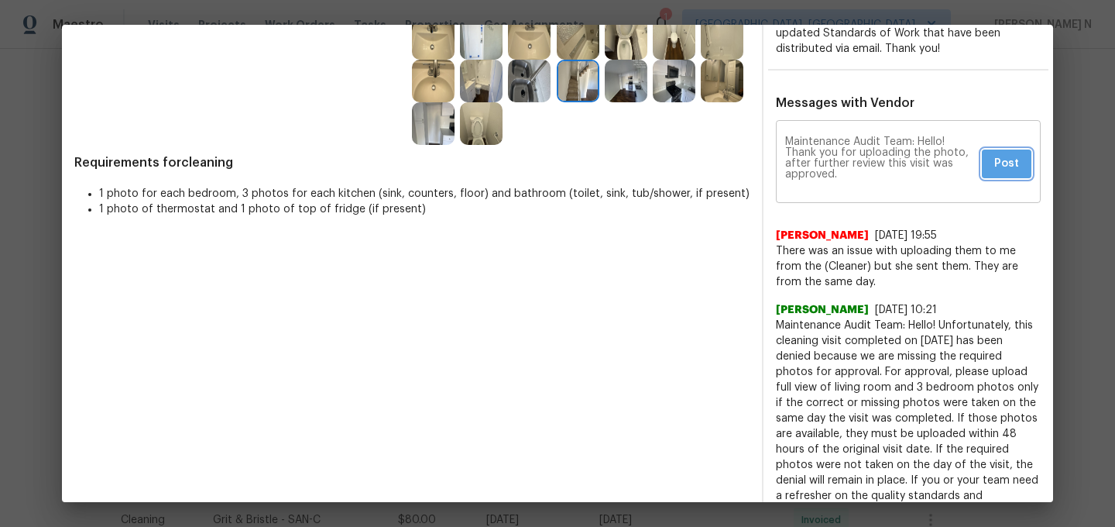
click at [1004, 167] on span "Post" at bounding box center [1006, 163] width 25 height 19
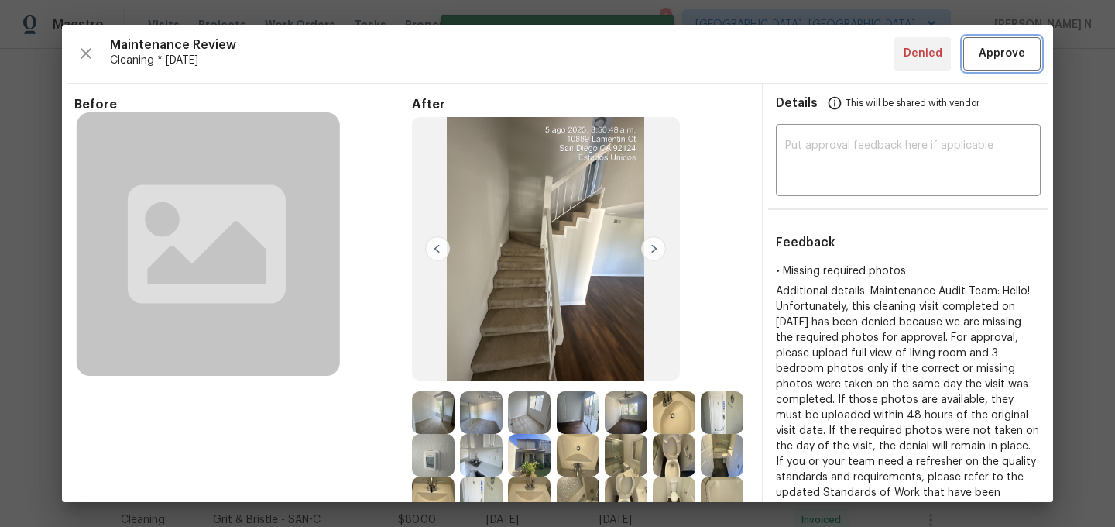
click at [1004, 59] on span "Approve" at bounding box center [1002, 53] width 46 height 19
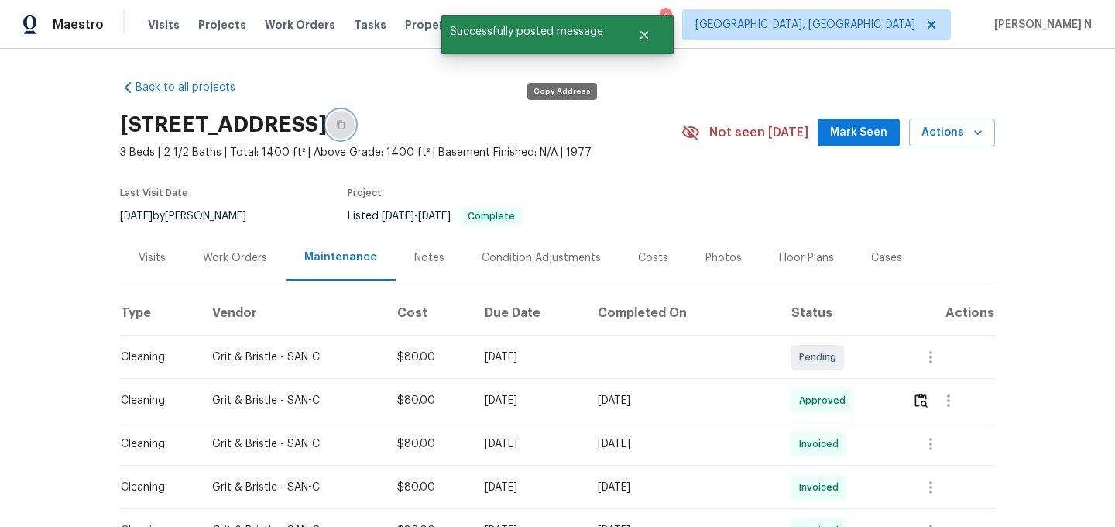
click at [355, 120] on button "button" at bounding box center [341, 125] width 28 height 28
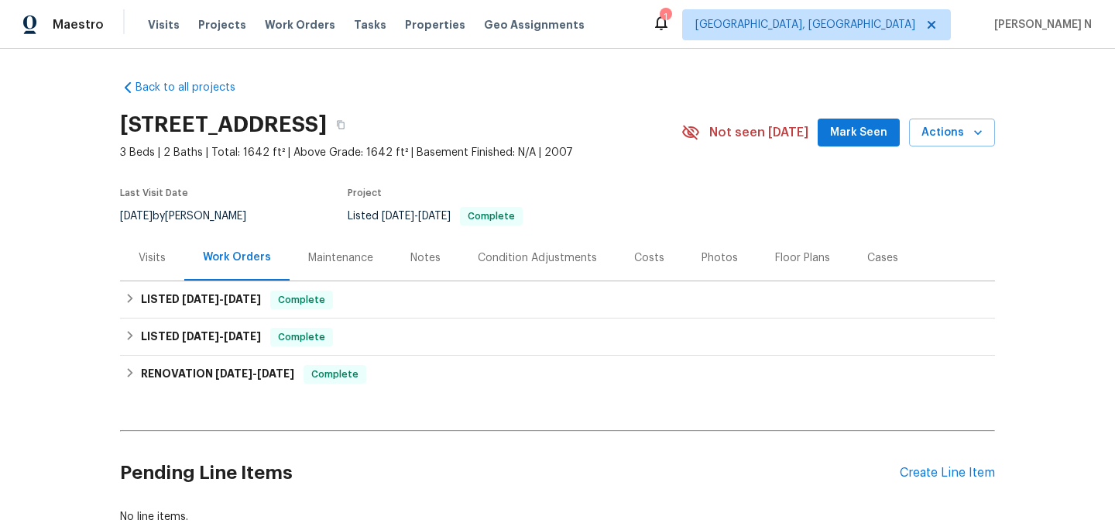
click at [316, 256] on div "Maintenance" at bounding box center [340, 257] width 65 height 15
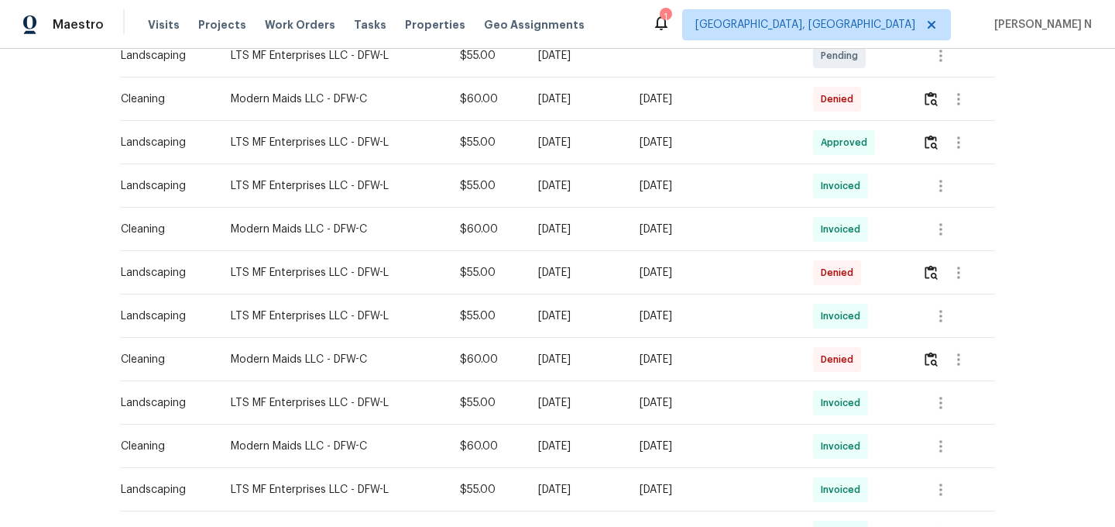
scroll to position [363, 0]
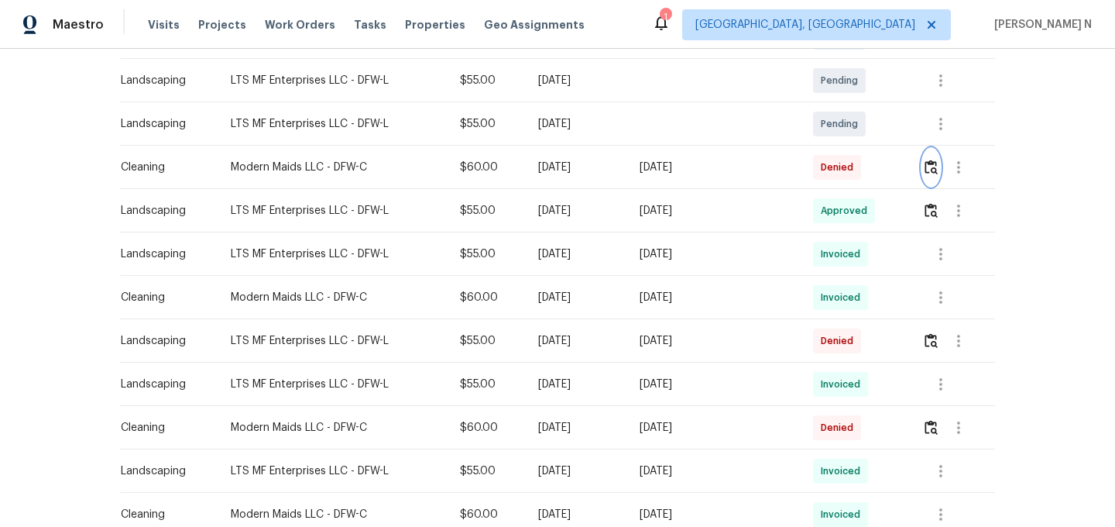
click at [931, 177] on button "button" at bounding box center [931, 167] width 18 height 37
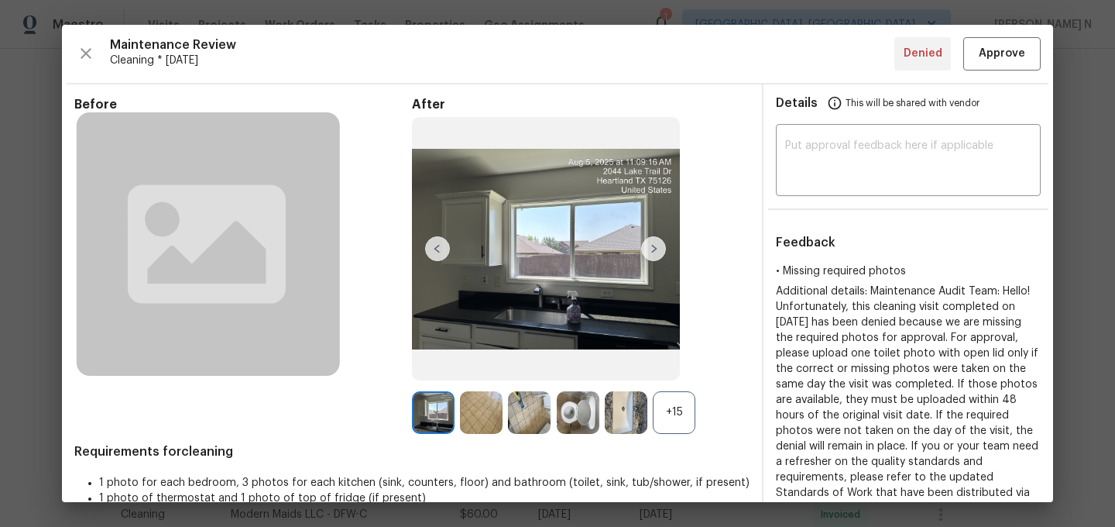
click at [686, 403] on div "+15" at bounding box center [674, 412] width 43 height 43
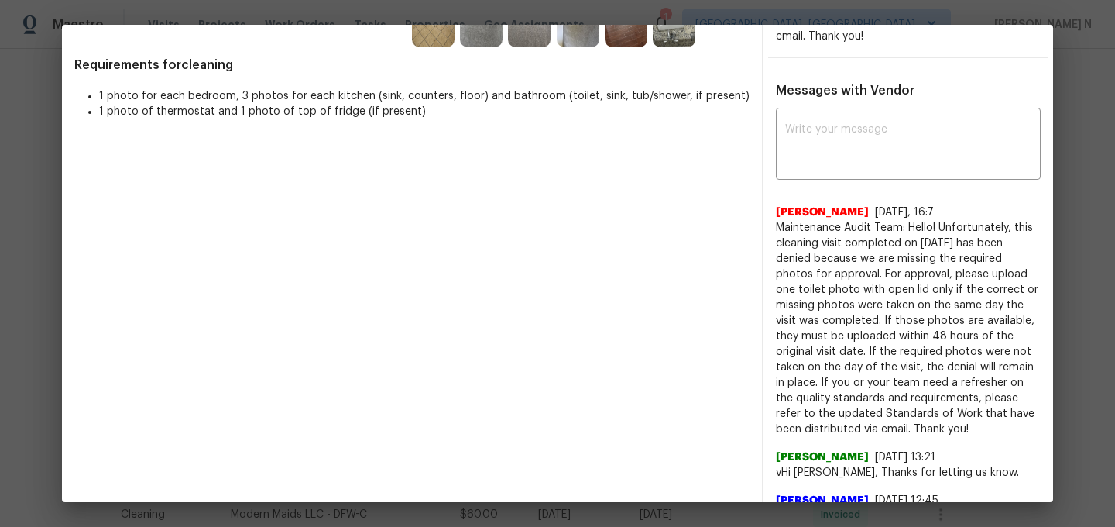
scroll to position [481, 0]
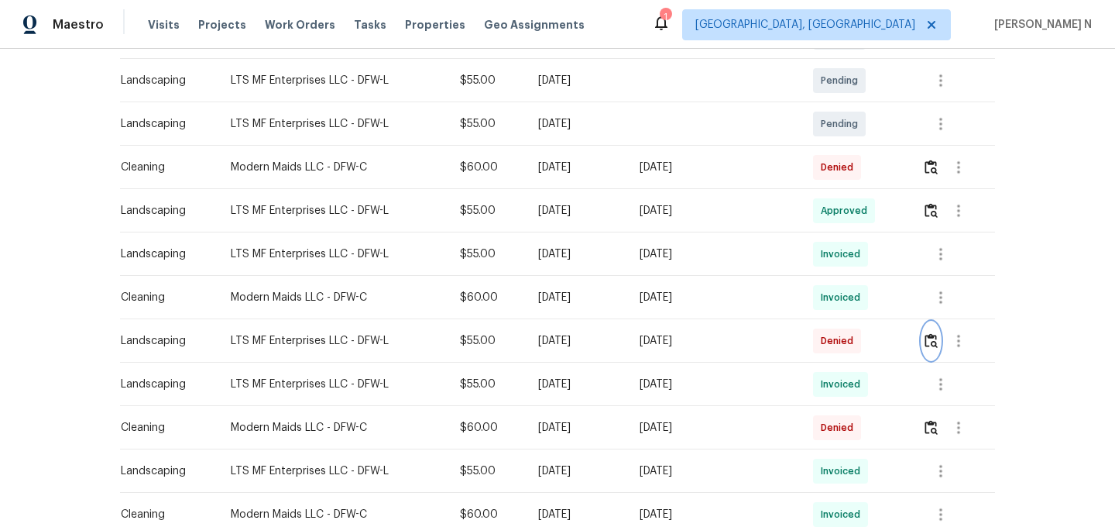
click at [929, 344] on img "button" at bounding box center [931, 340] width 13 height 15
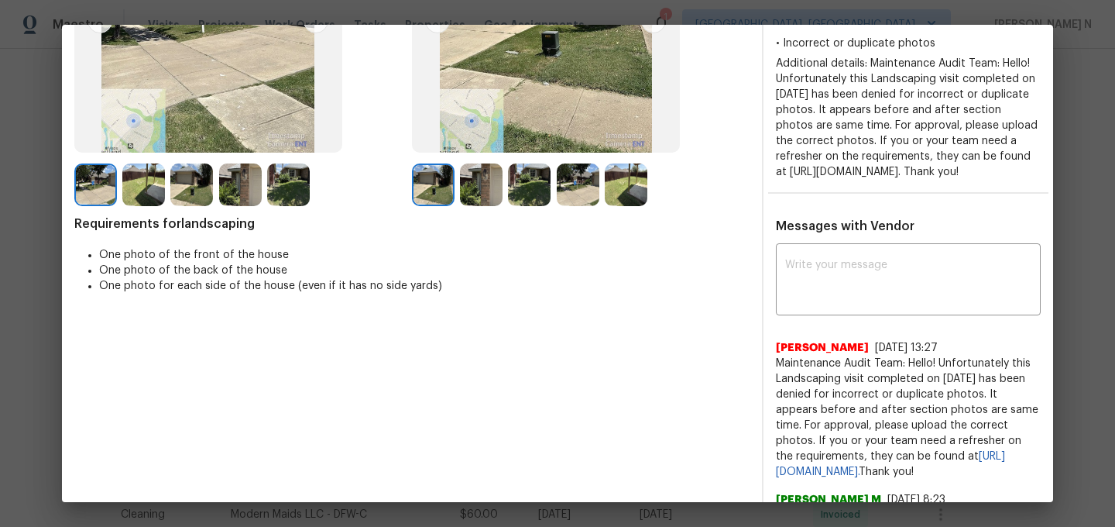
scroll to position [330, 0]
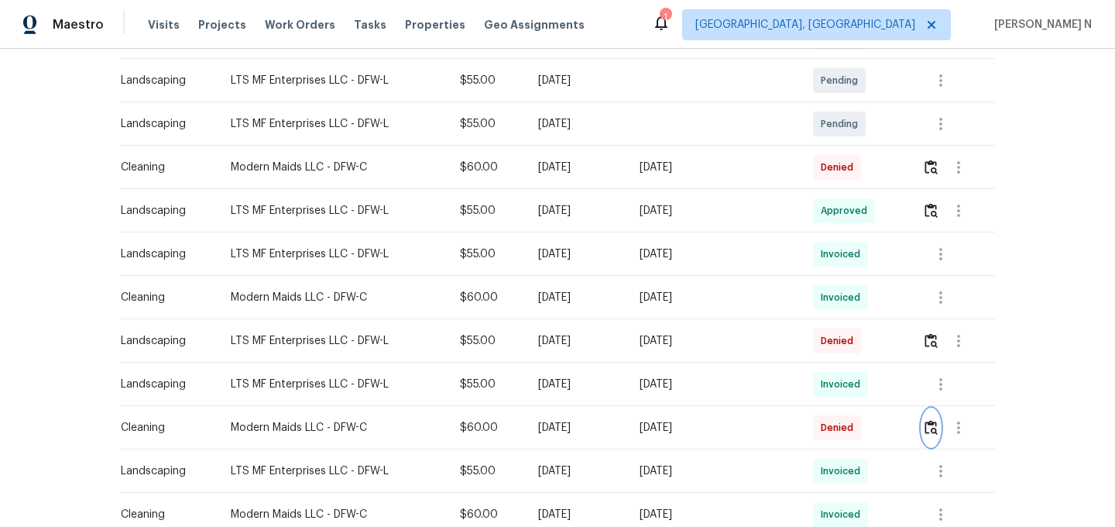
click at [938, 433] on img "button" at bounding box center [931, 427] width 13 height 15
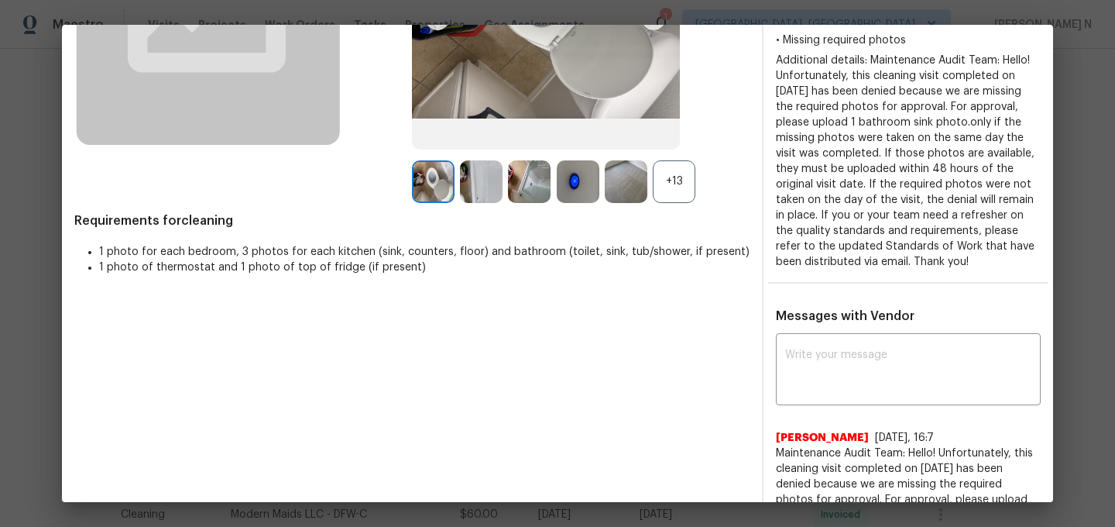
scroll to position [215, 0]
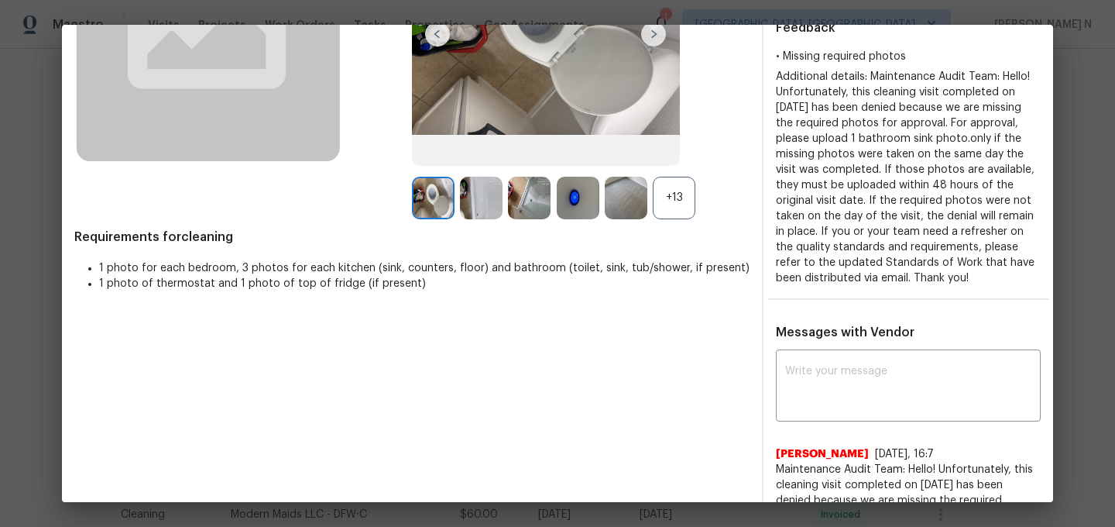
click at [593, 209] on img at bounding box center [578, 198] width 43 height 43
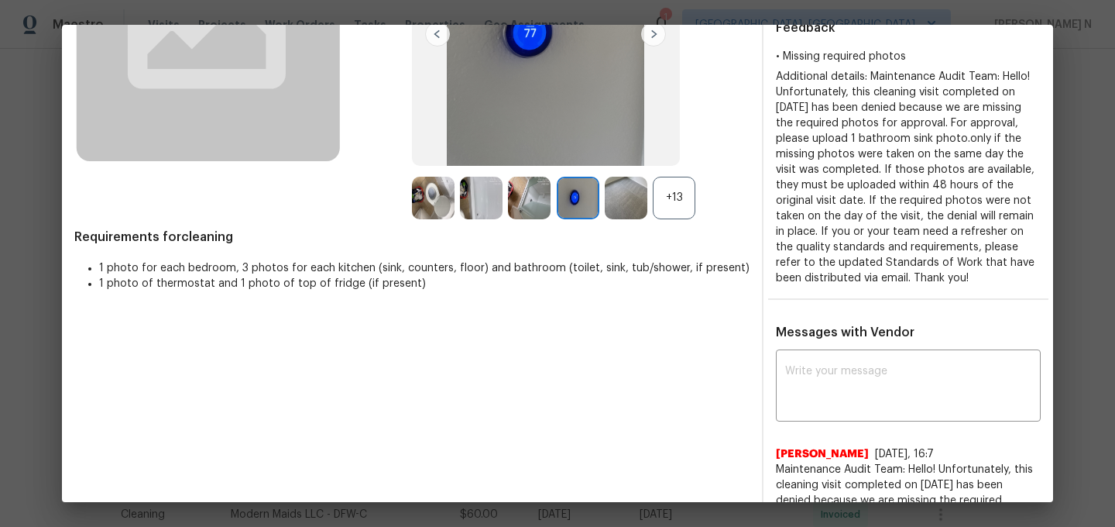
click at [667, 208] on div "+13" at bounding box center [674, 198] width 43 height 43
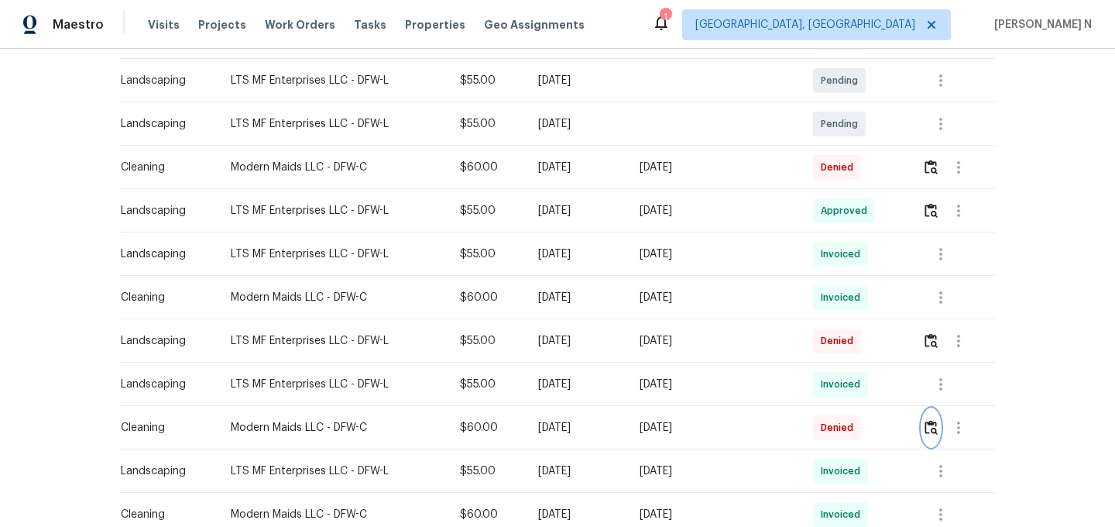
scroll to position [0, 0]
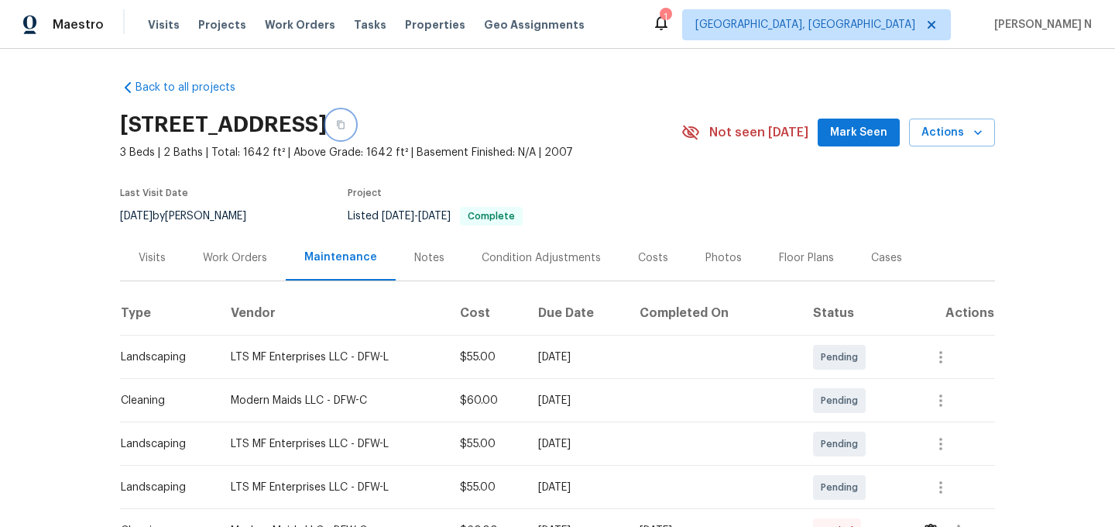
click at [345, 129] on icon "button" at bounding box center [340, 124] width 9 height 9
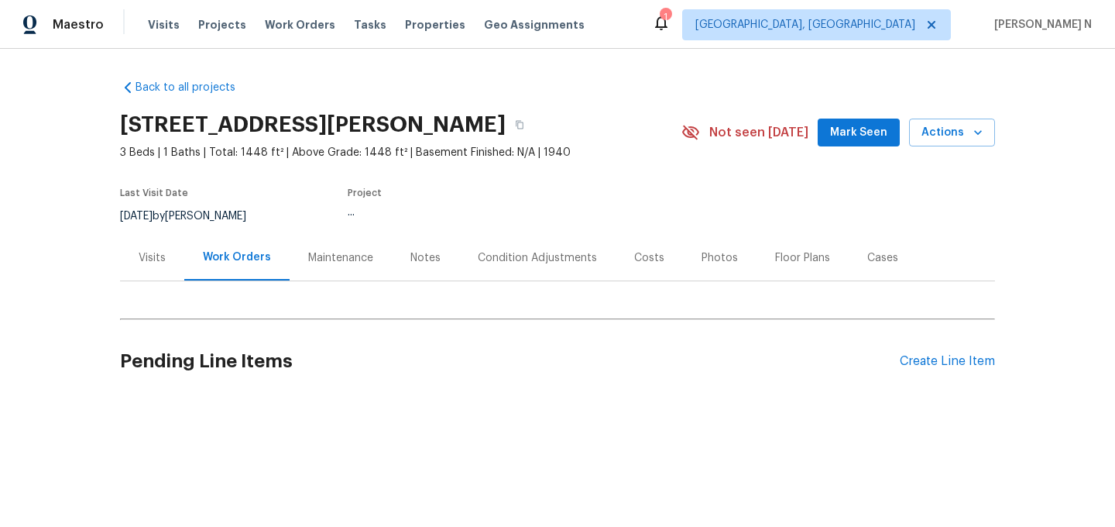
click at [340, 252] on div "Maintenance" at bounding box center [340, 257] width 65 height 15
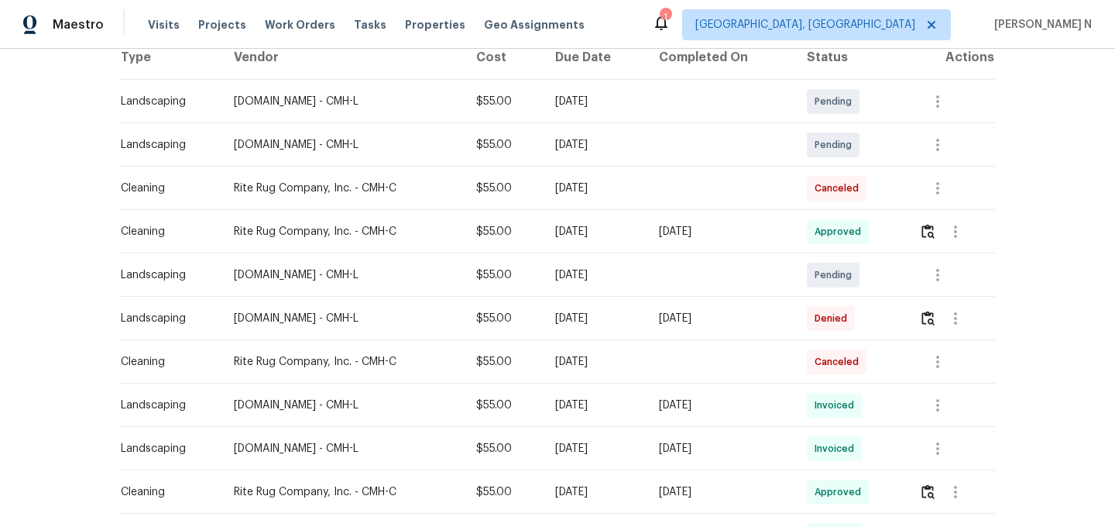
scroll to position [280, 0]
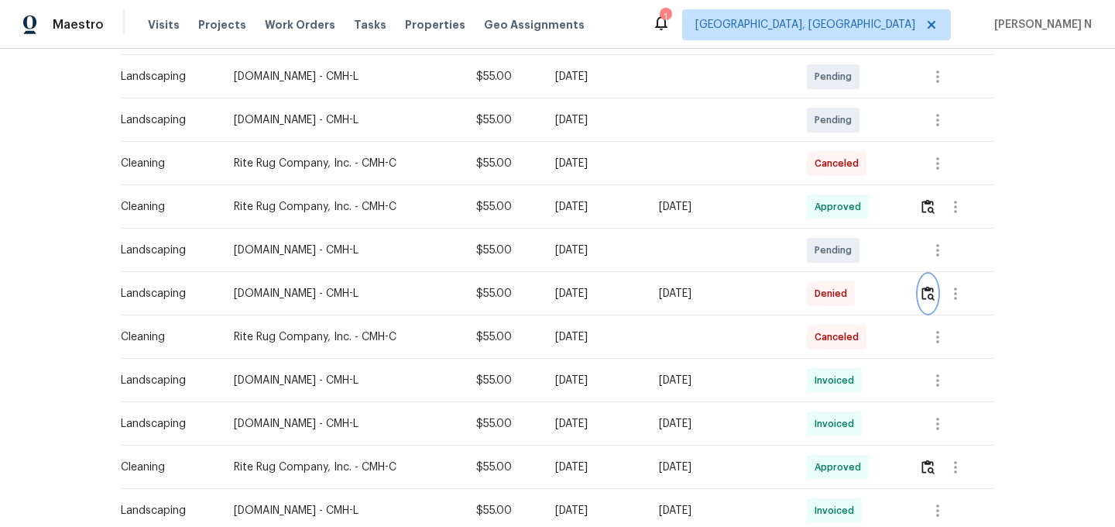
click at [935, 292] on img "button" at bounding box center [928, 293] width 13 height 15
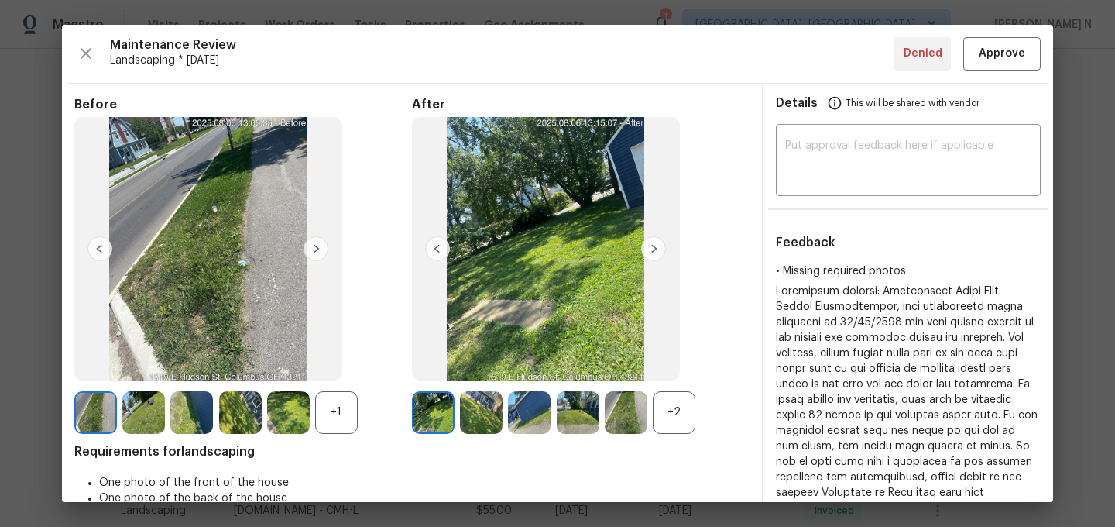
click at [675, 427] on div "+2" at bounding box center [674, 412] width 43 height 43
click at [358, 412] on div "+1" at bounding box center [243, 412] width 338 height 43
click at [336, 424] on div "+1" at bounding box center [336, 412] width 43 height 43
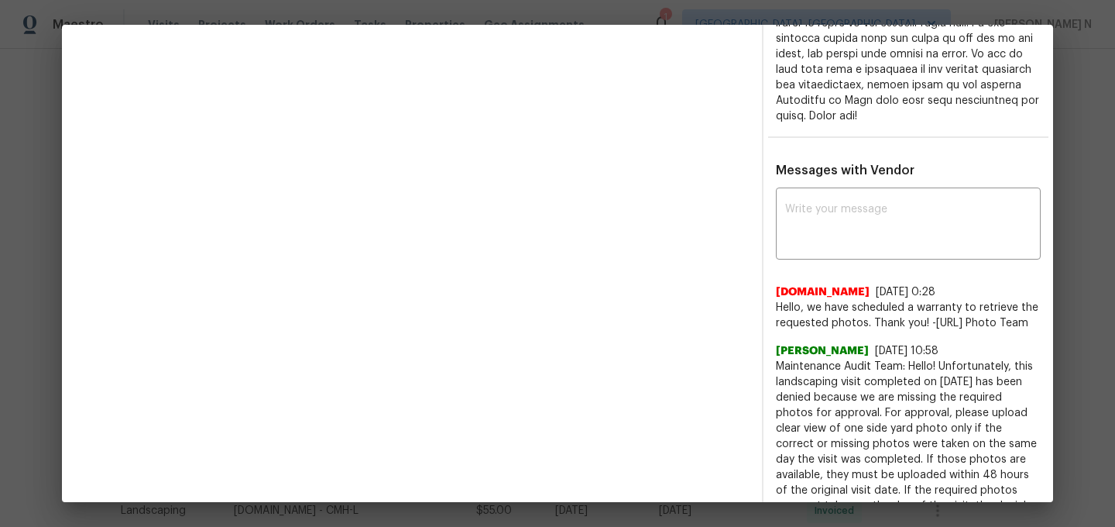
scroll to position [709, 0]
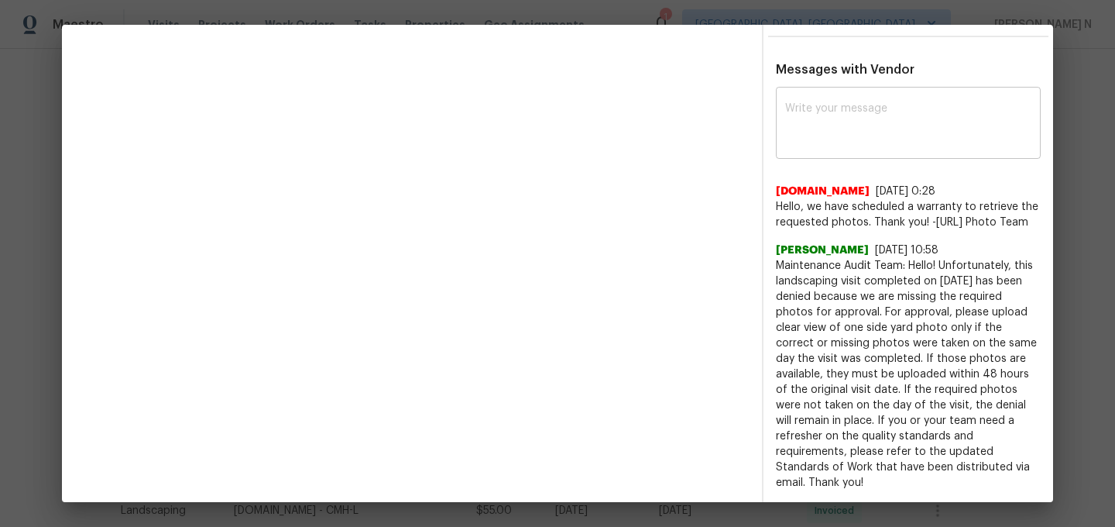
click at [870, 154] on div "x ​" at bounding box center [908, 125] width 265 height 68
paste textarea "Maintenance Audit Team: Hello! As per our updated SWO the photos must be upload…"
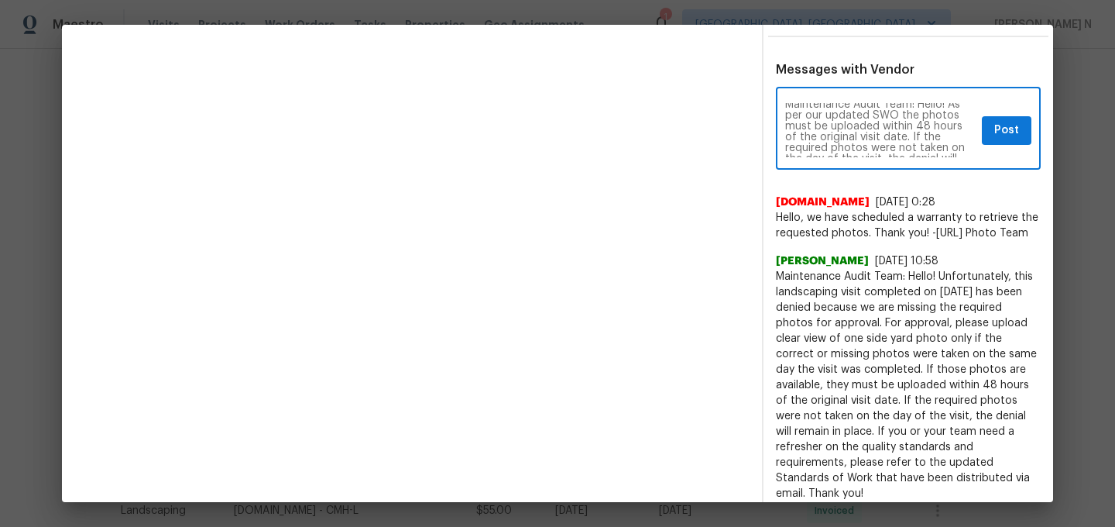
scroll to position [0, 0]
type textarea "Maintenance Audit Team: Hello! As per our updated SWO the photos must be upload…"
click at [1008, 129] on span "Post" at bounding box center [1006, 130] width 25 height 19
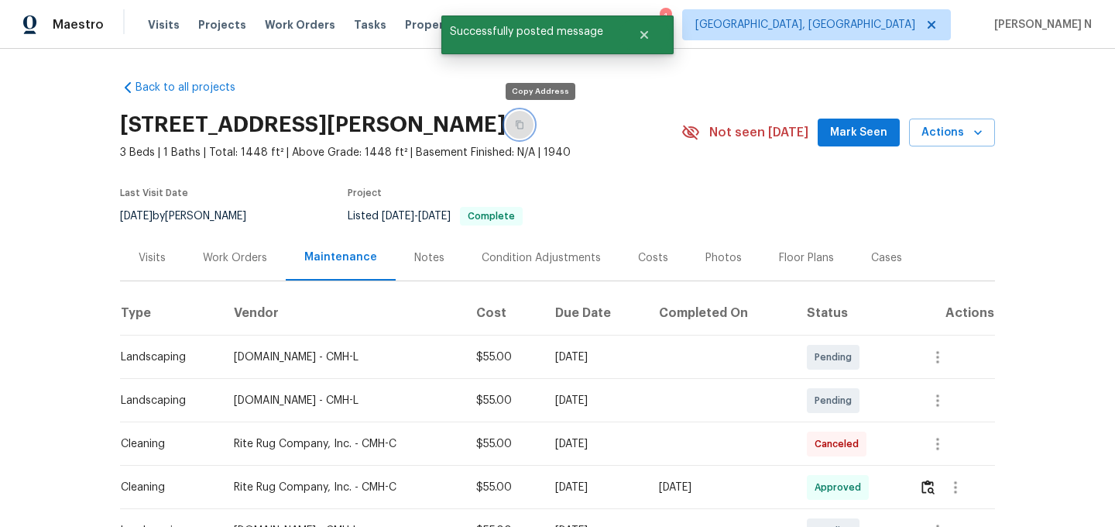
click at [534, 124] on button "button" at bounding box center [520, 125] width 28 height 28
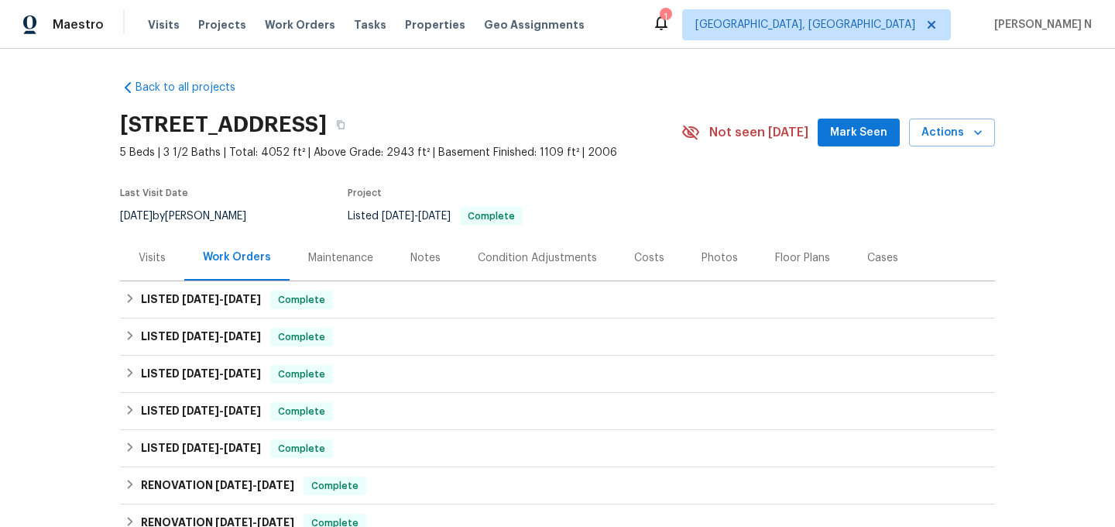
click at [337, 257] on div "Maintenance" at bounding box center [340, 257] width 65 height 15
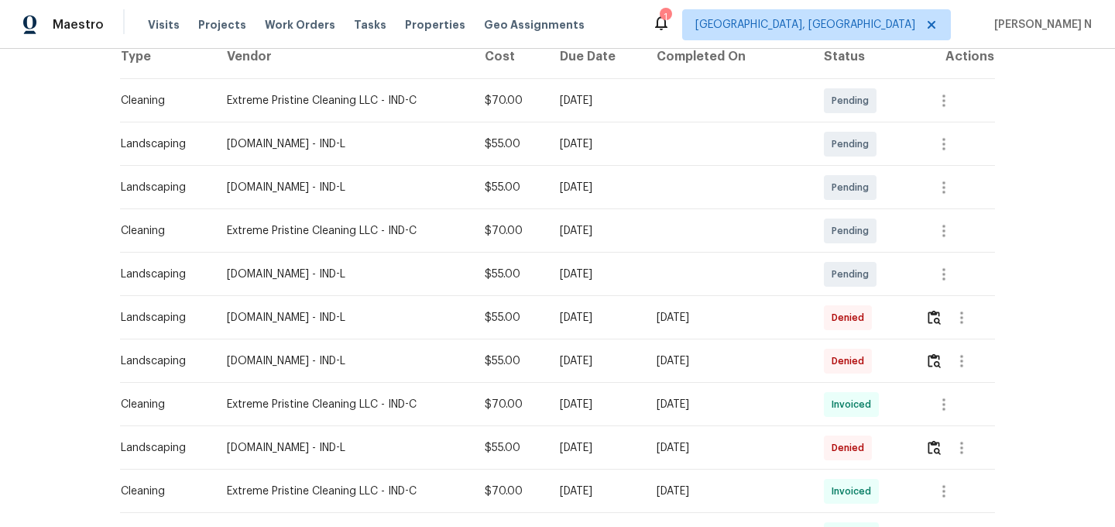
scroll to position [284, 0]
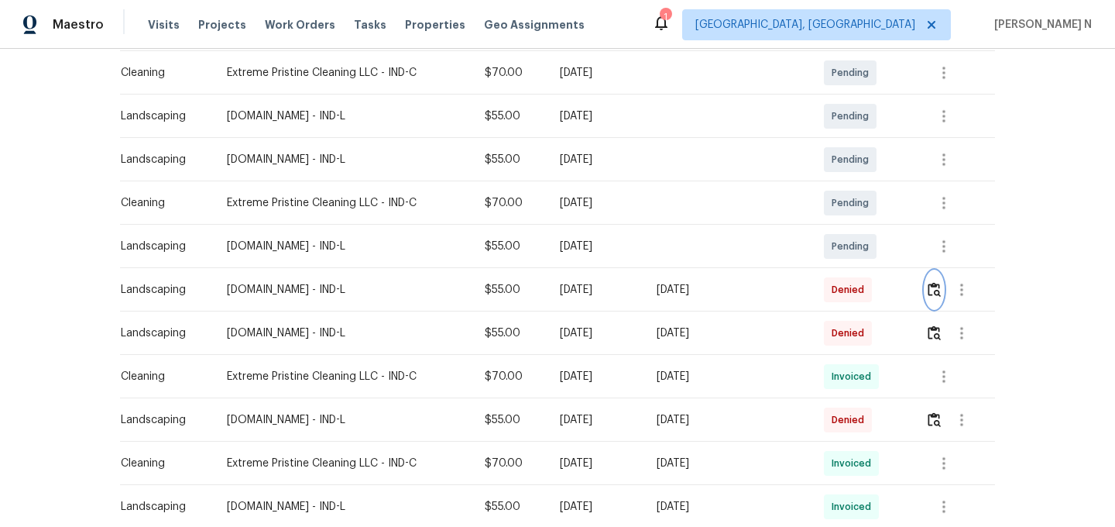
click at [935, 291] on img "button" at bounding box center [934, 289] width 13 height 15
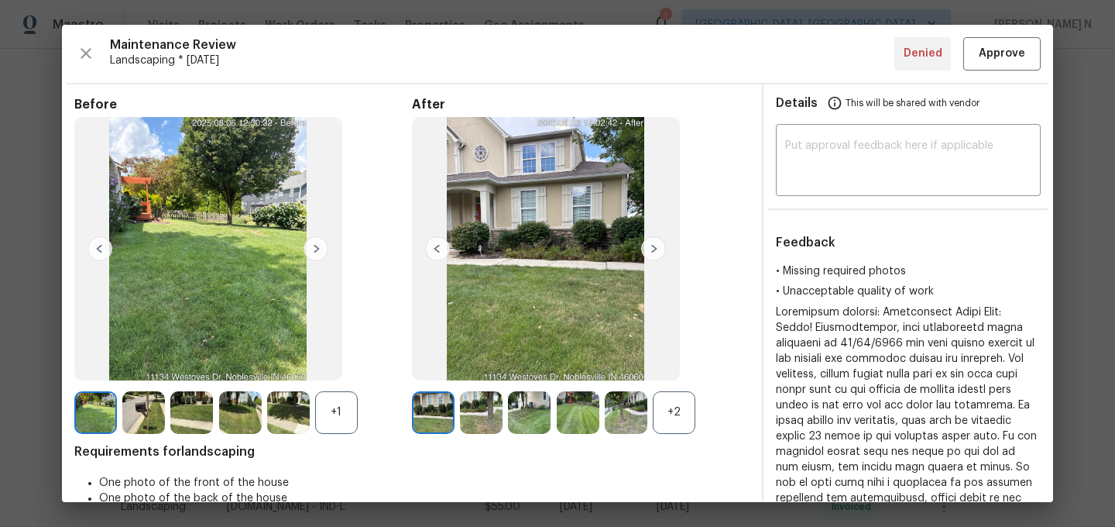
click at [678, 420] on div "+2" at bounding box center [674, 412] width 43 height 43
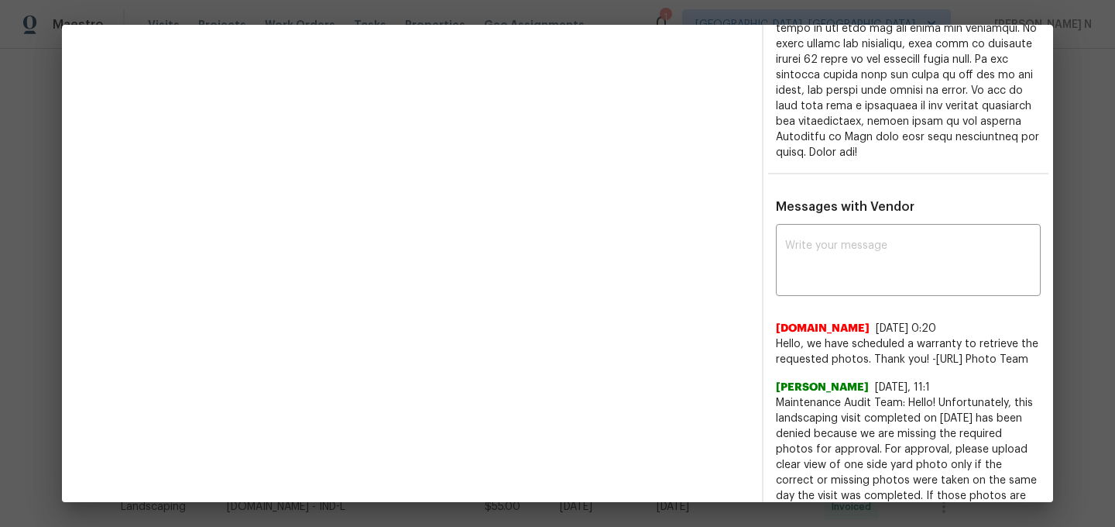
scroll to position [644, 0]
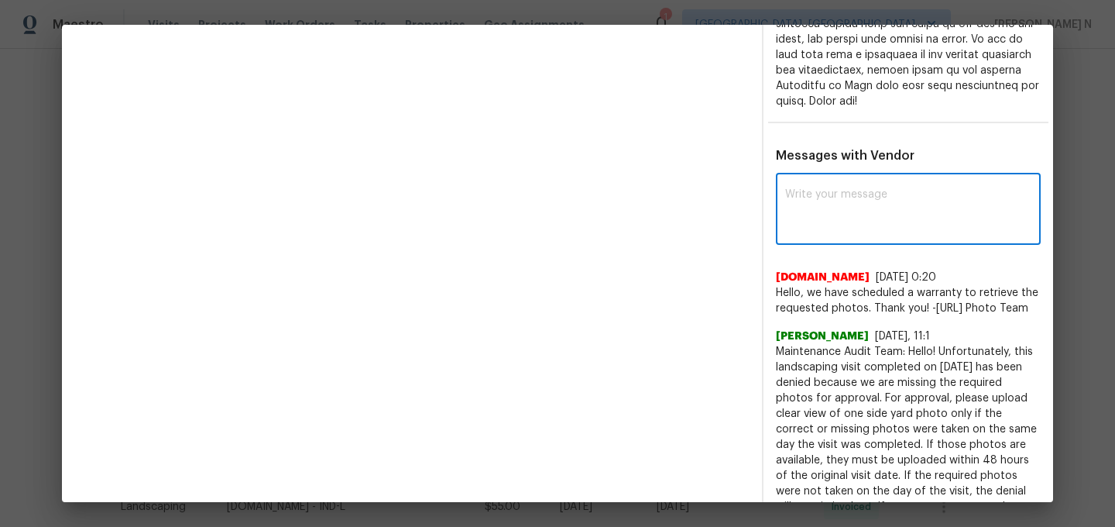
click at [843, 201] on textarea at bounding box center [908, 210] width 246 height 43
paste textarea "Maintenance Audit Team: Hello! As per our updated SWO the photos must be upload…"
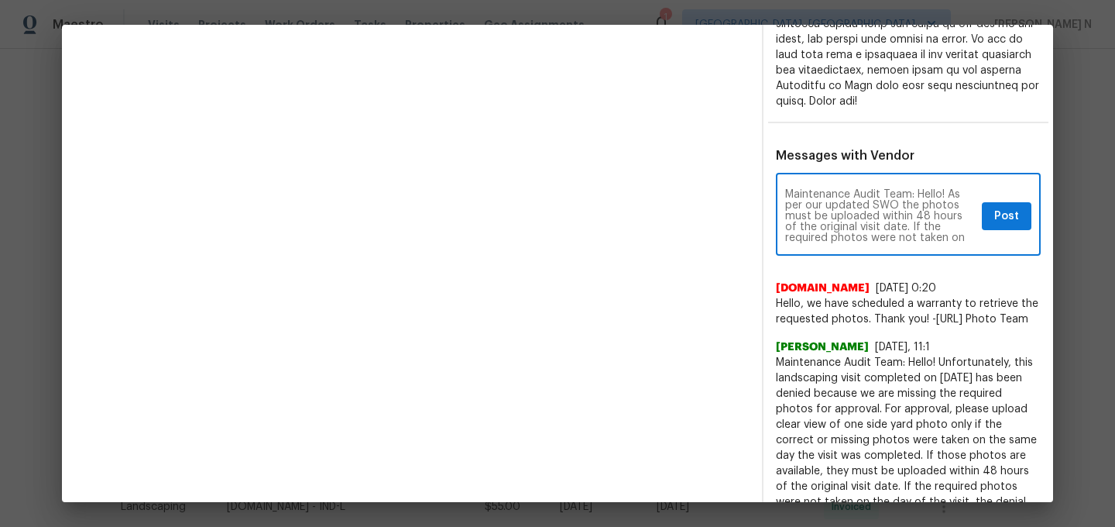
scroll to position [0, 0]
type textarea "Maintenance Audit Team: Hello! As per our updated SWO the photos must be upload…"
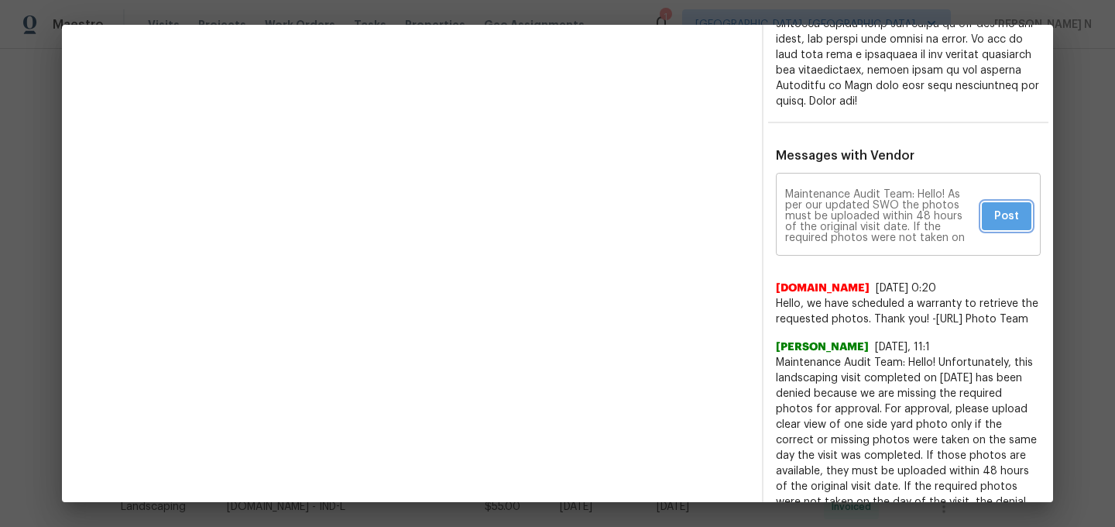
click at [1025, 218] on button "Post" at bounding box center [1007, 216] width 50 height 29
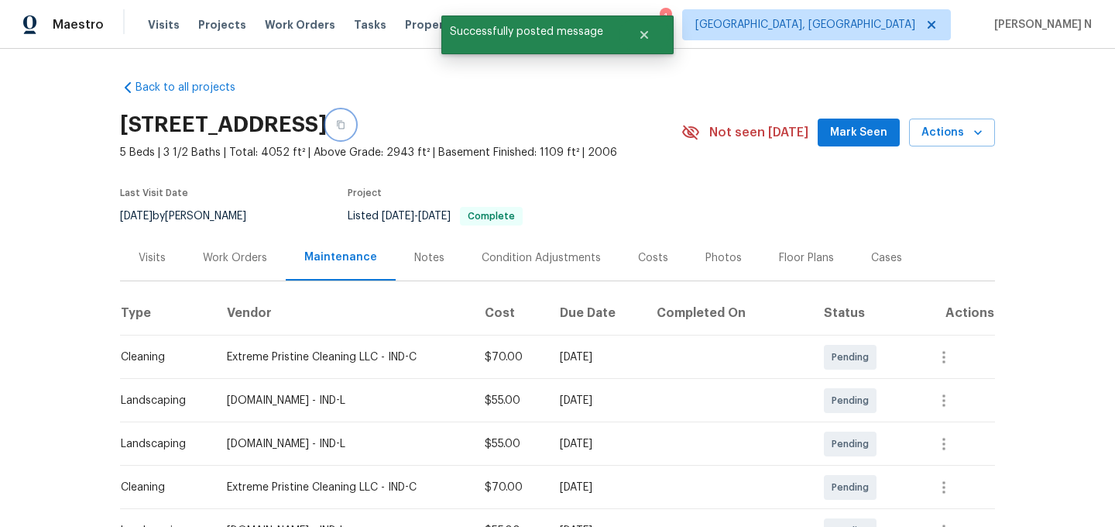
click at [345, 127] on icon "button" at bounding box center [340, 124] width 9 height 9
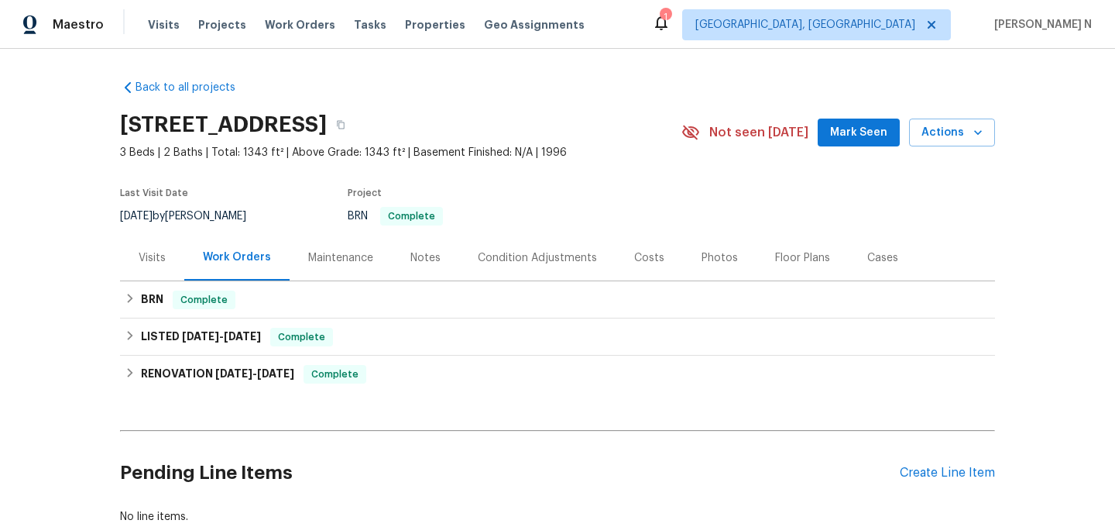
click at [342, 262] on div "Maintenance" at bounding box center [340, 257] width 65 height 15
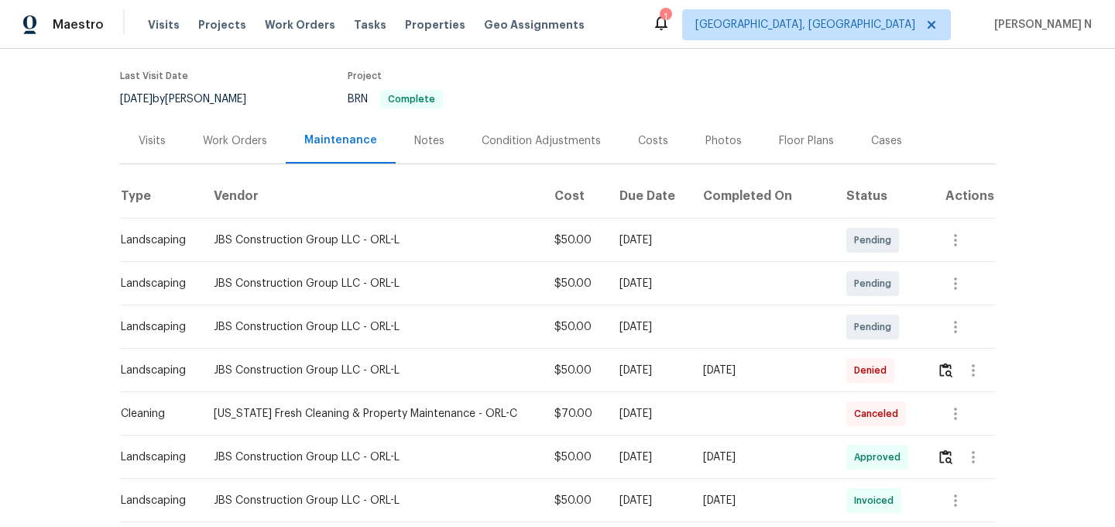
scroll to position [149, 0]
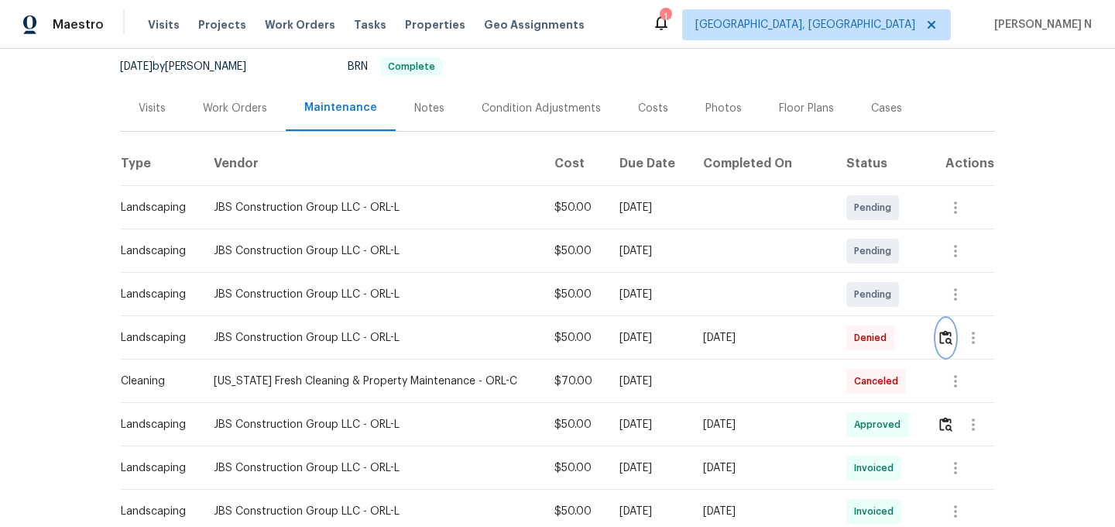
click at [946, 349] on button "button" at bounding box center [946, 337] width 18 height 37
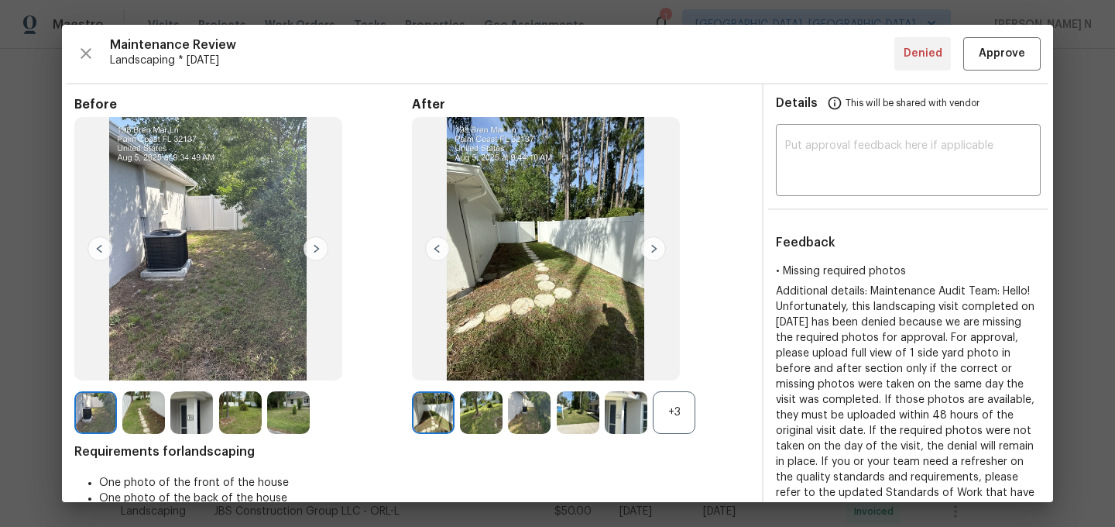
click at [692, 414] on div "+3" at bounding box center [674, 412] width 43 height 43
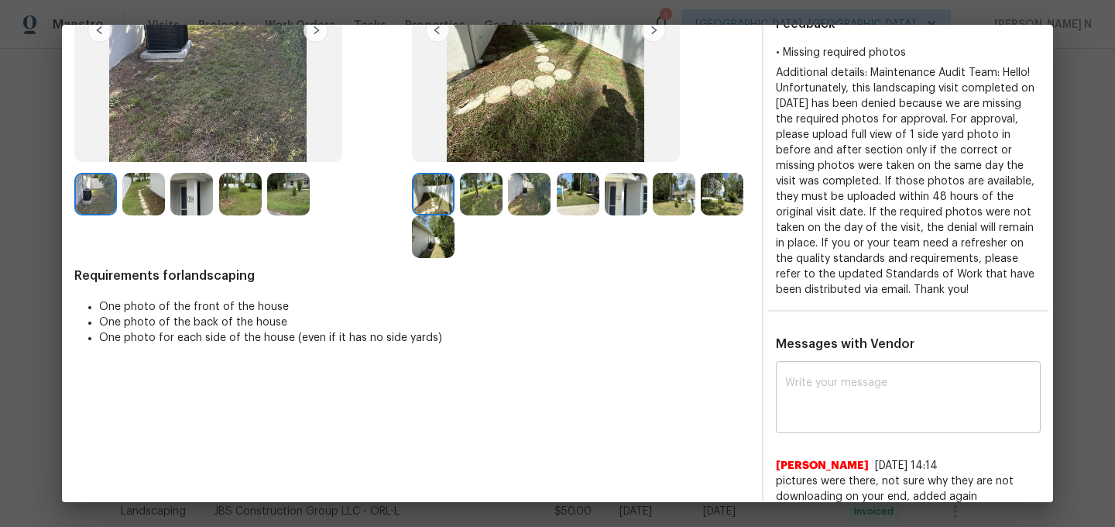
scroll to position [264, 0]
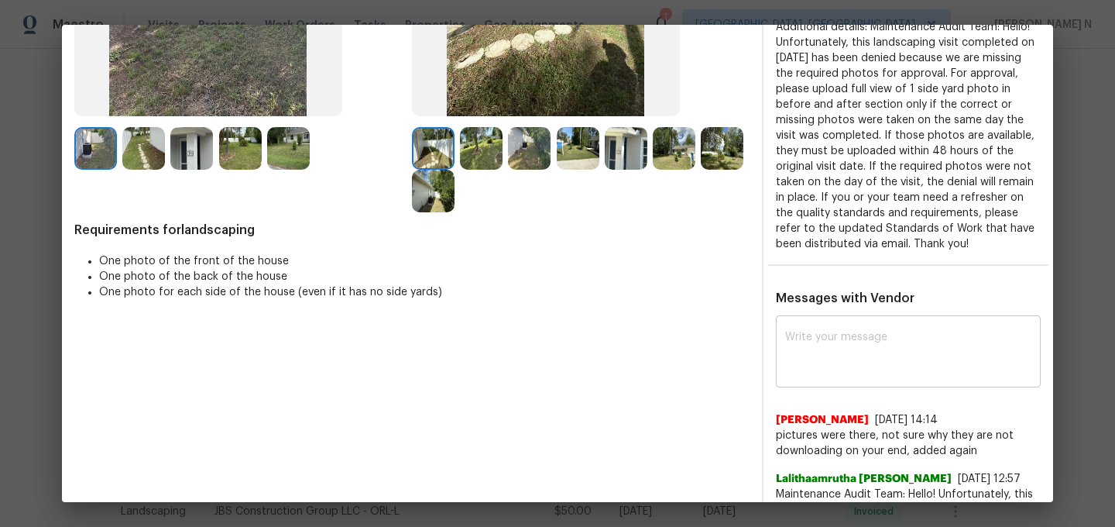
click at [850, 345] on textarea at bounding box center [908, 352] width 246 height 43
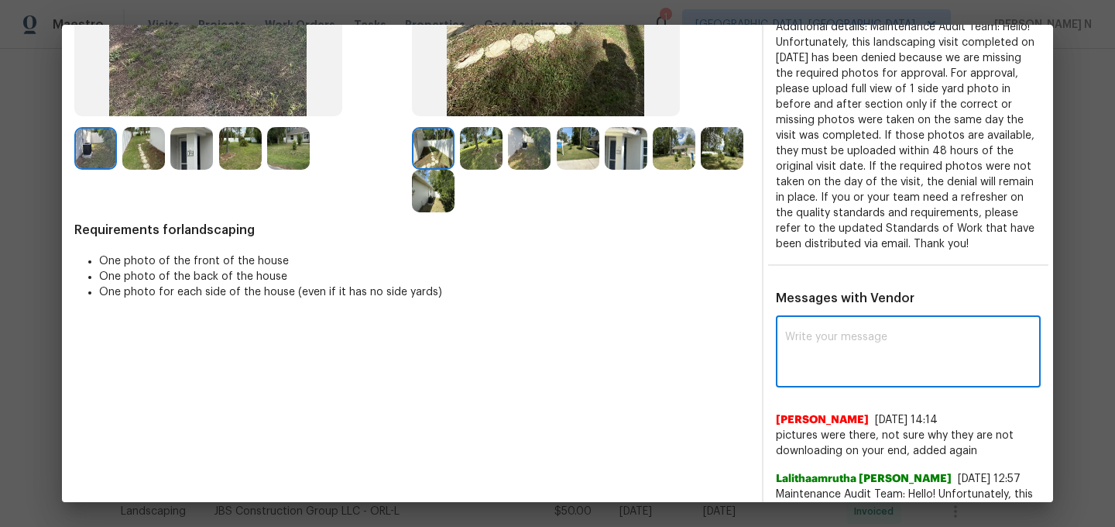
paste textarea "Maintenance Audit Team: Hello! Thank you for uploading the photo, after further…"
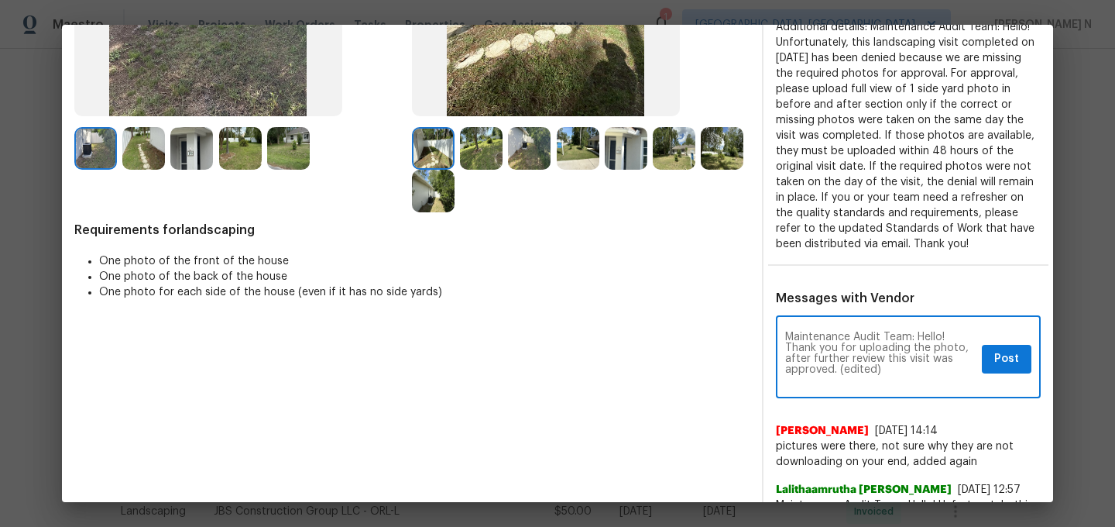
scroll to position [0, 0]
drag, startPoint x: 840, startPoint y: 369, endPoint x: 937, endPoint y: 369, distance: 96.8
click at [937, 369] on textarea "Maintenance Audit Team: Hello! Thank you for uploading the photo, after further…" at bounding box center [880, 358] width 191 height 54
type textarea "Maintenance Audit Team: Hello! Thank you for uploading the photo, after further…"
click at [1006, 352] on span "Post" at bounding box center [1006, 358] width 25 height 19
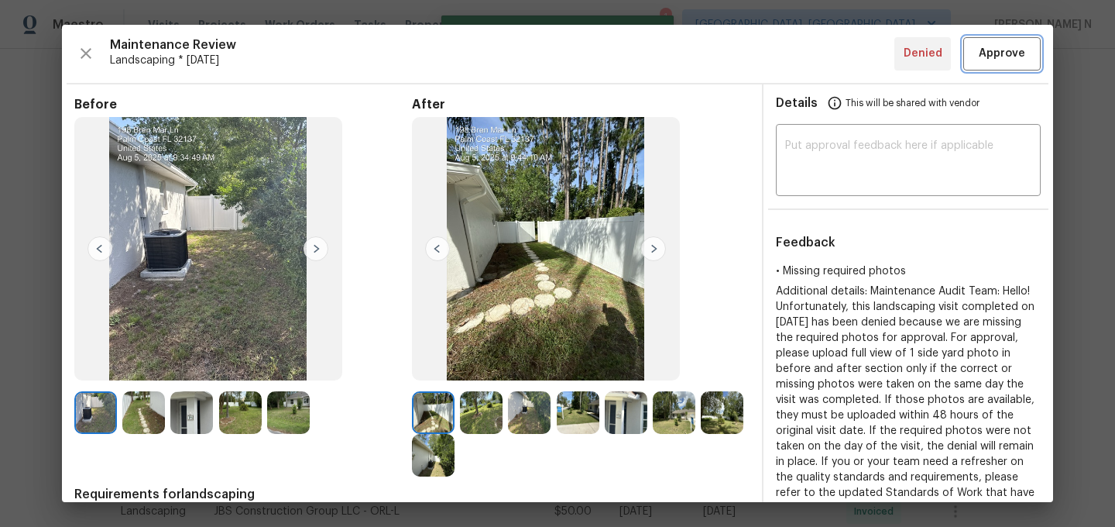
click at [987, 59] on span "Approve" at bounding box center [1002, 53] width 46 height 19
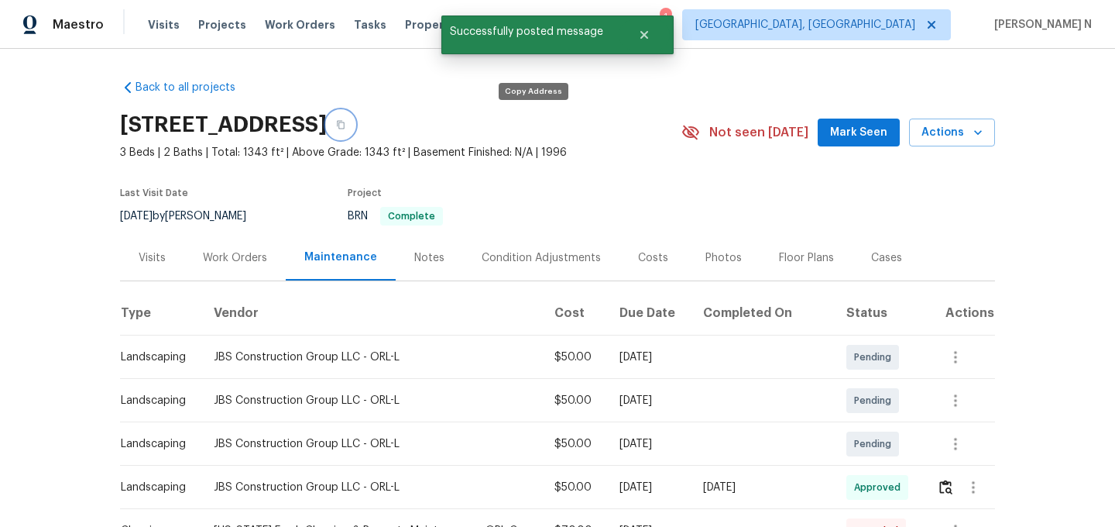
click at [355, 123] on button "button" at bounding box center [341, 125] width 28 height 28
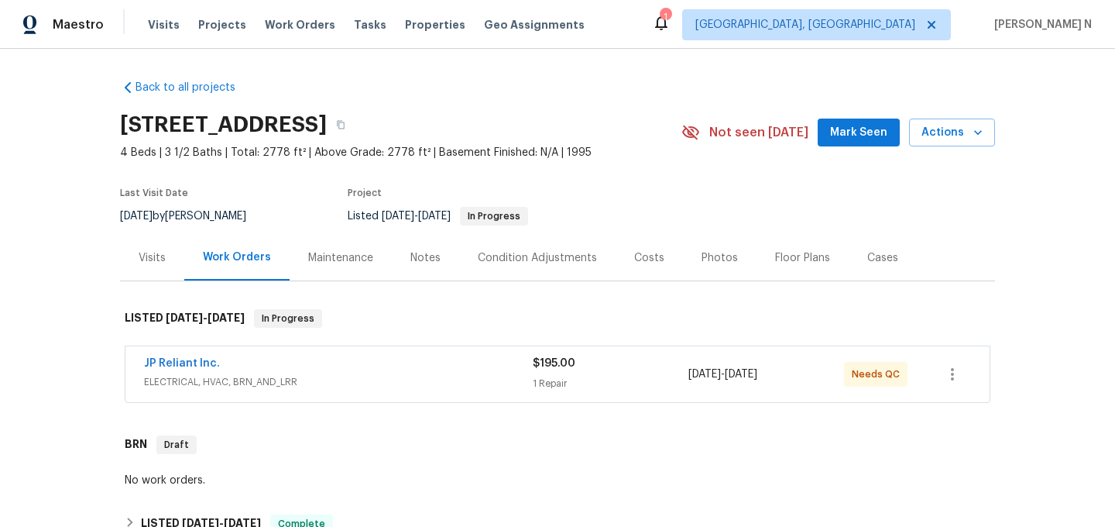
click at [355, 252] on div "Maintenance" at bounding box center [340, 257] width 65 height 15
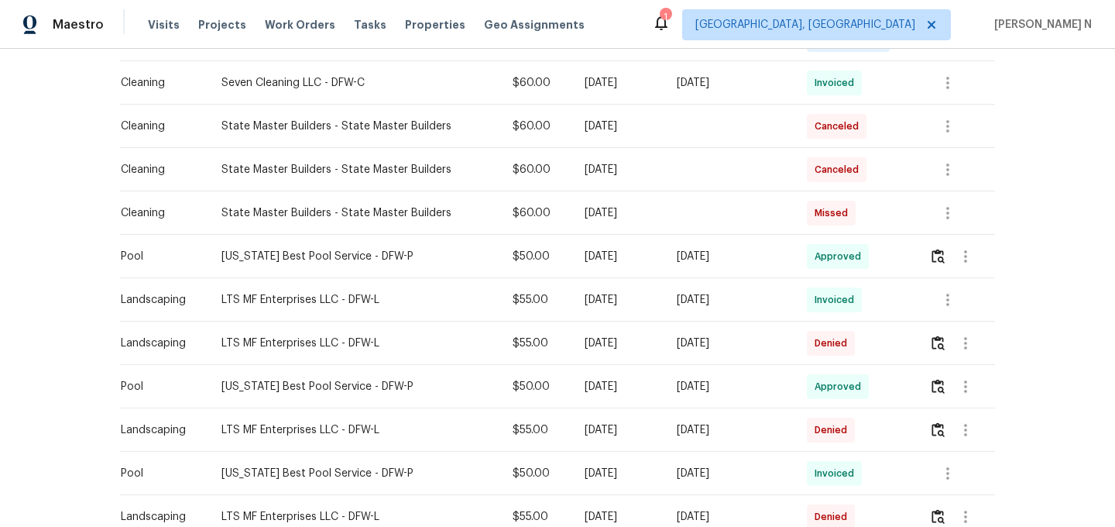
scroll to position [715, 0]
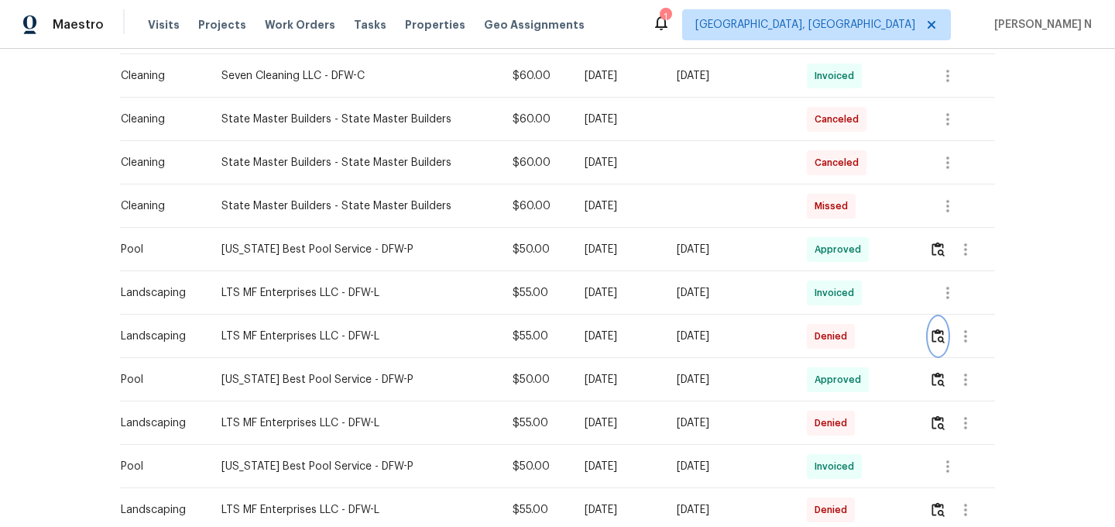
click at [938, 338] on img "button" at bounding box center [938, 335] width 13 height 15
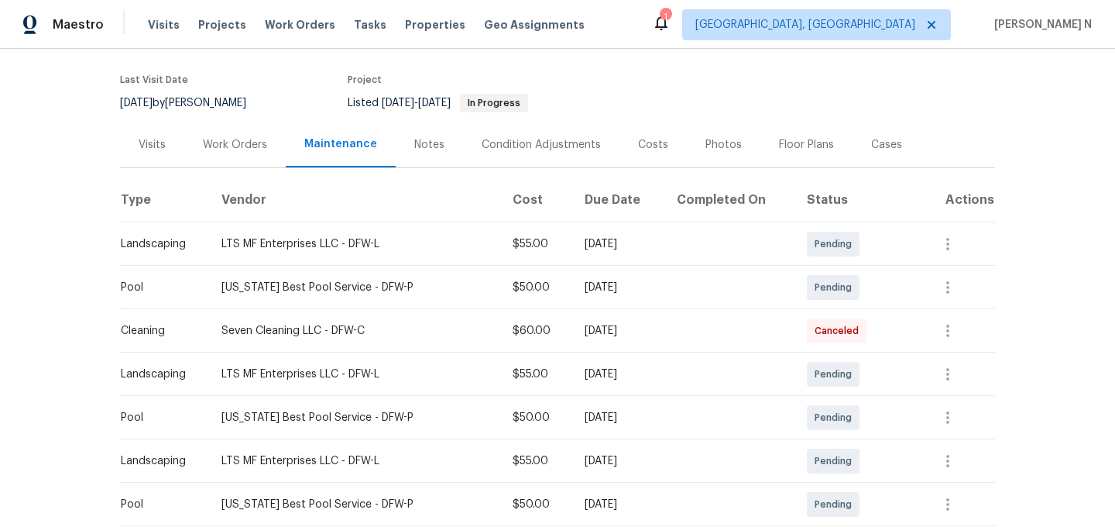
scroll to position [0, 0]
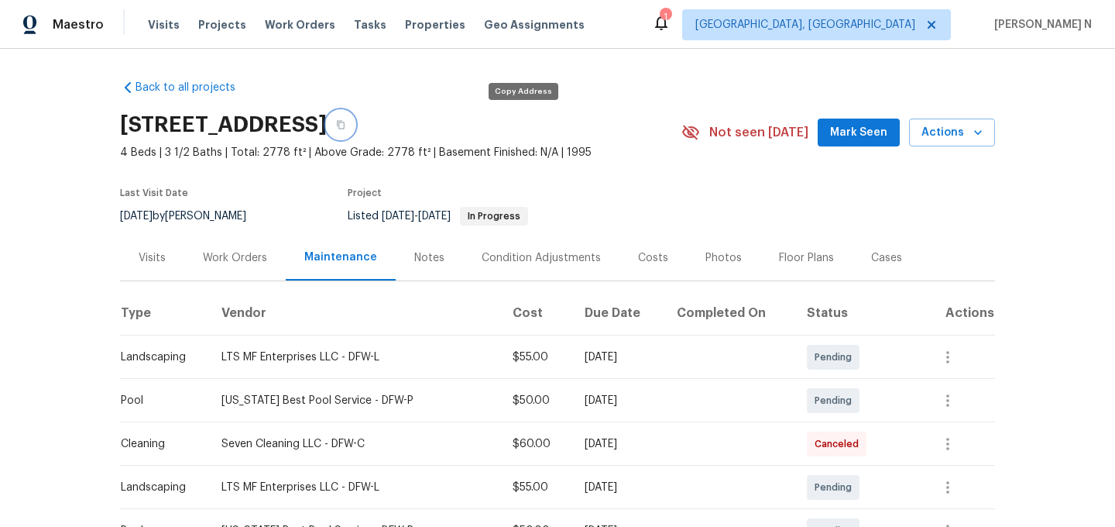
click at [355, 136] on button "button" at bounding box center [341, 125] width 28 height 28
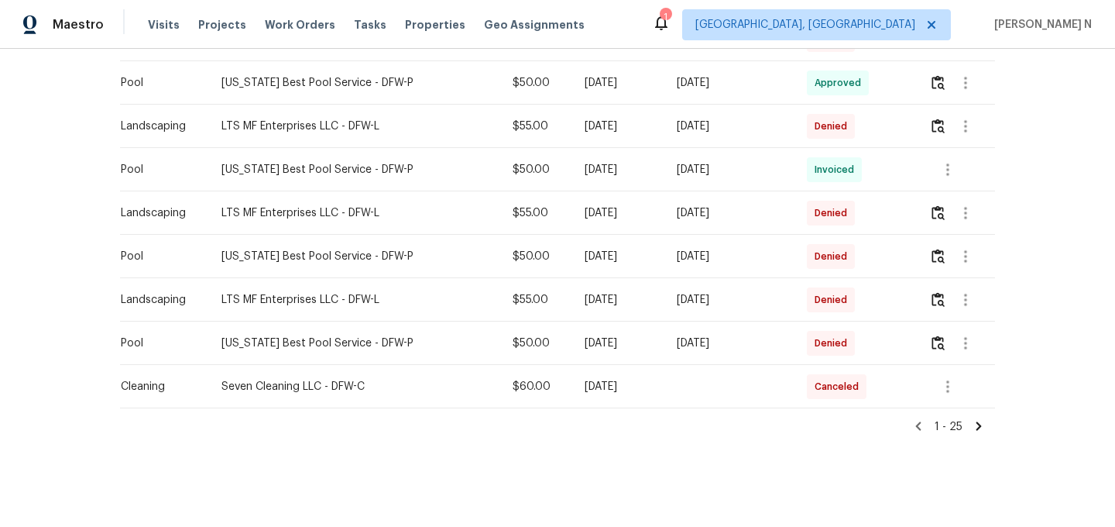
scroll to position [882, 0]
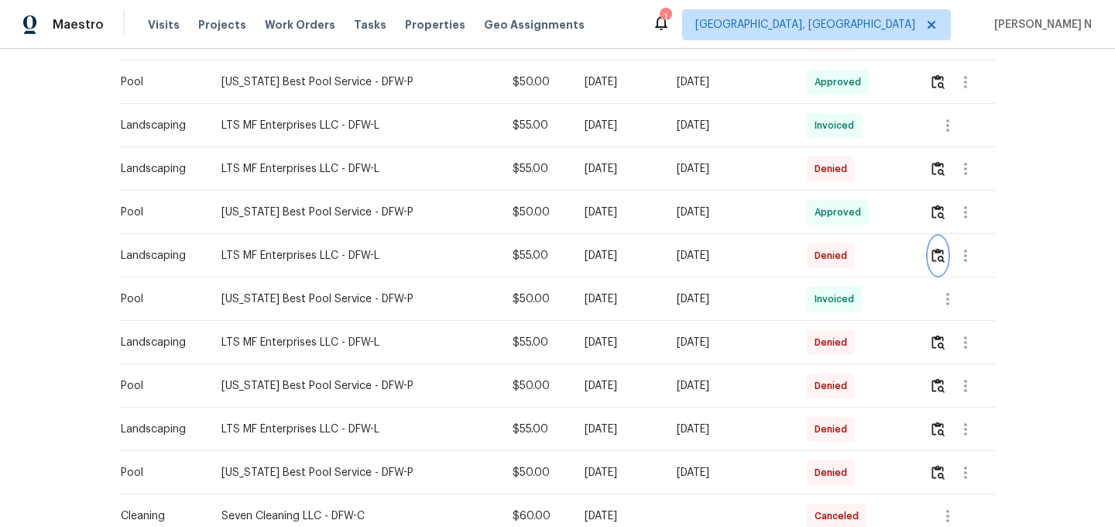
click at [944, 254] on img "button" at bounding box center [938, 255] width 13 height 15
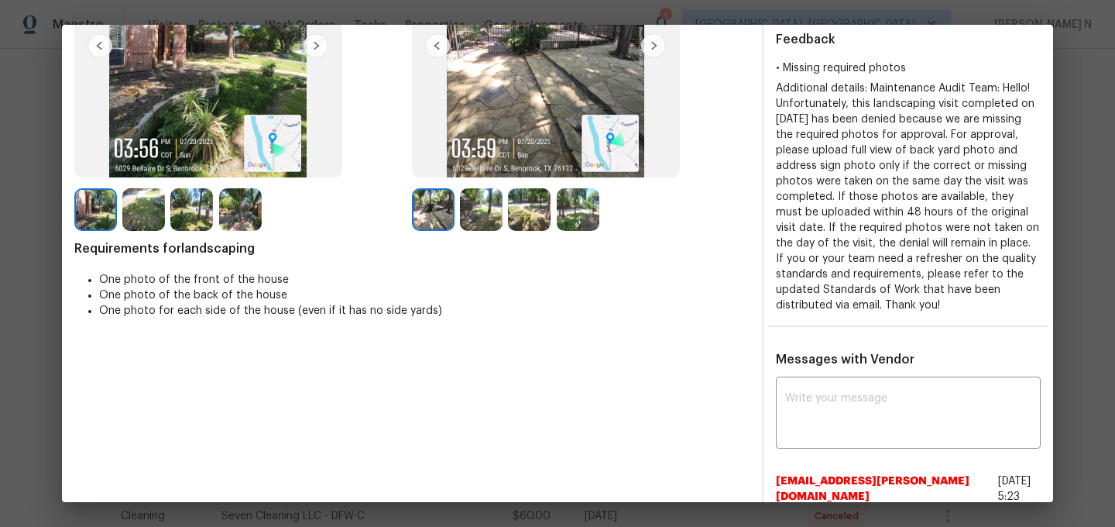
scroll to position [218, 0]
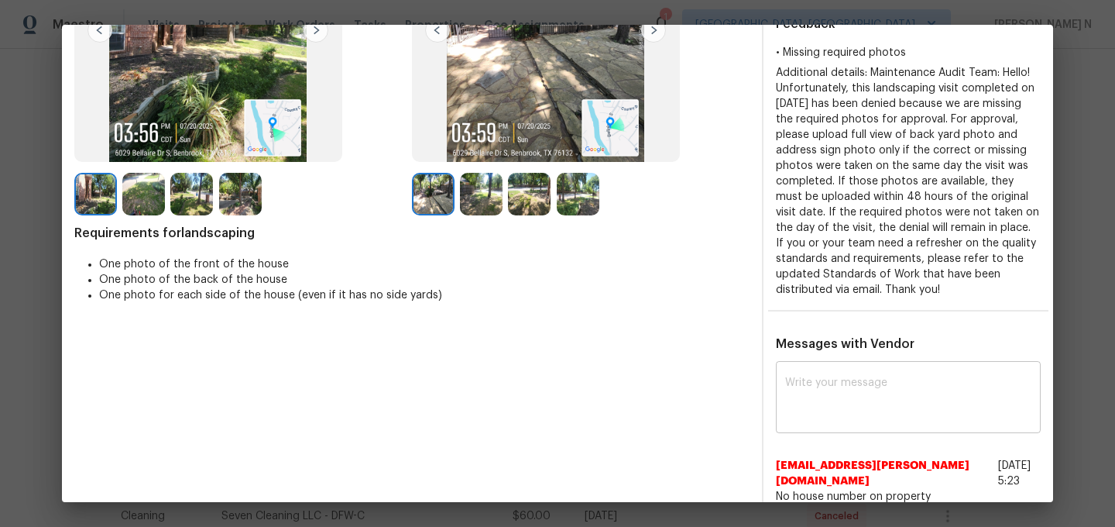
click at [822, 392] on textarea at bounding box center [908, 398] width 246 height 43
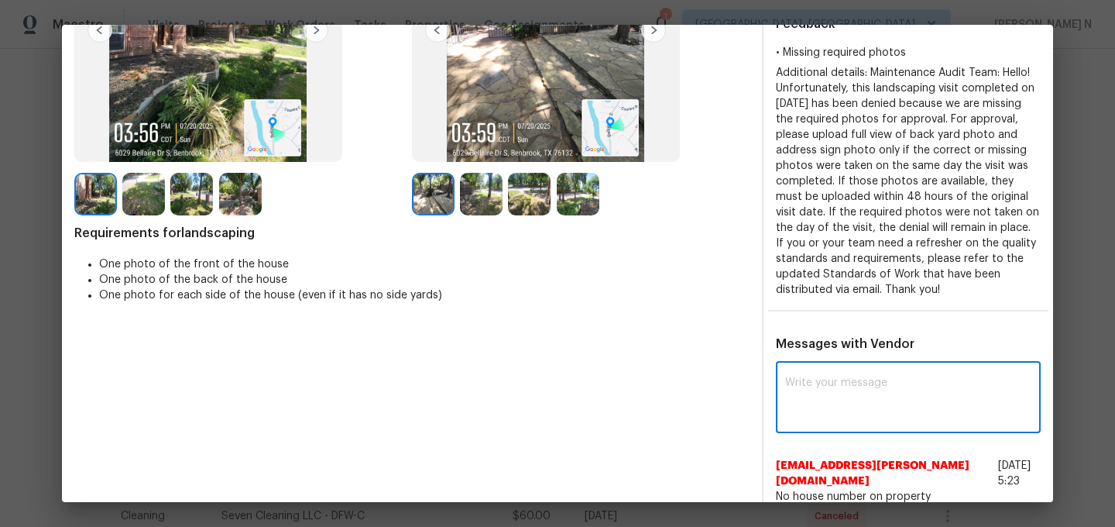
paste textarea "Maintenance Audit Team: Hello! Thank you for the feedback after further review …"
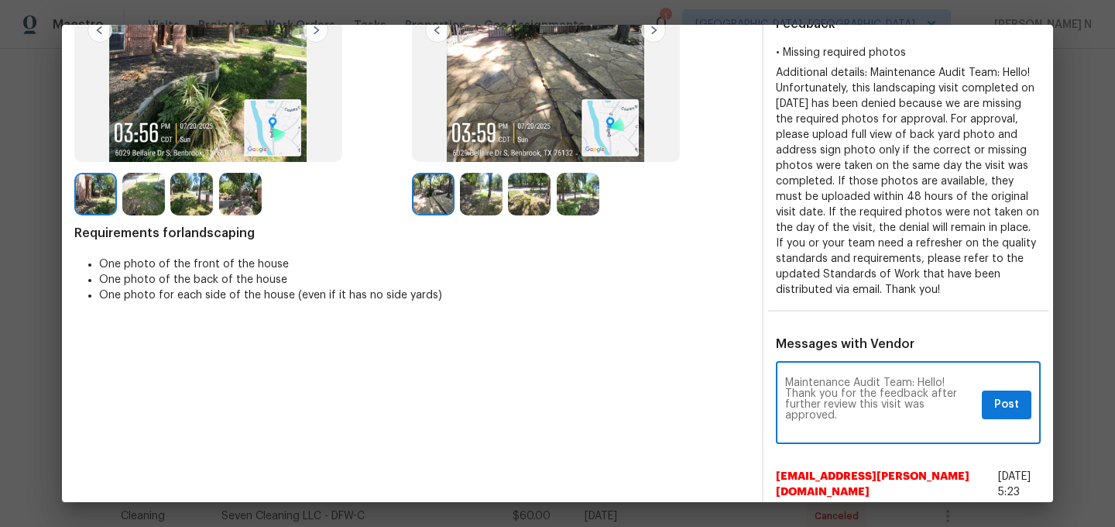
scroll to position [0, 0]
type textarea "Maintenance Audit Team: Hello! Thank you for the feedback after further review …"
click at [1016, 401] on span "Post" at bounding box center [1006, 404] width 25 height 19
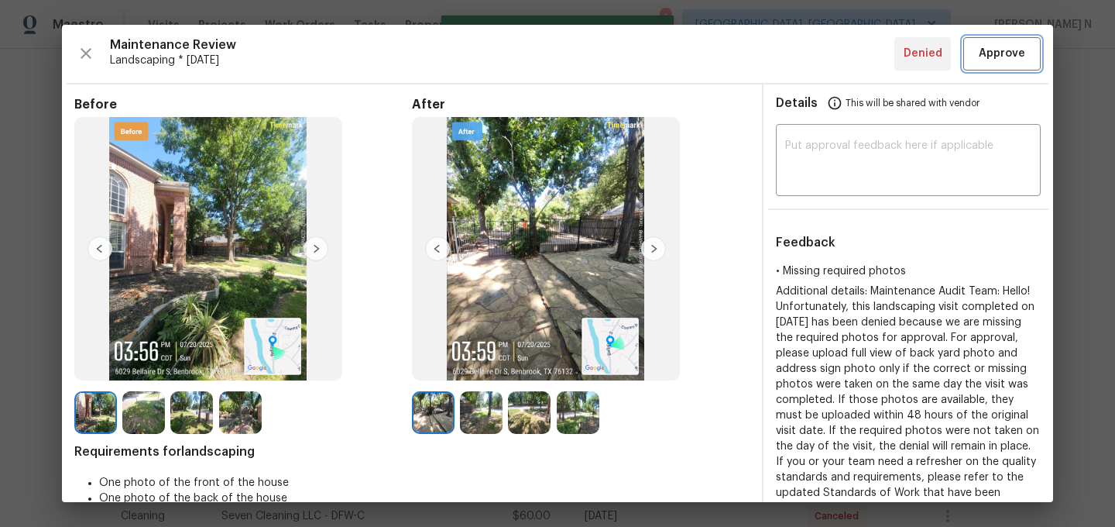
click at [993, 67] on button "Approve" at bounding box center [1001, 53] width 77 height 33
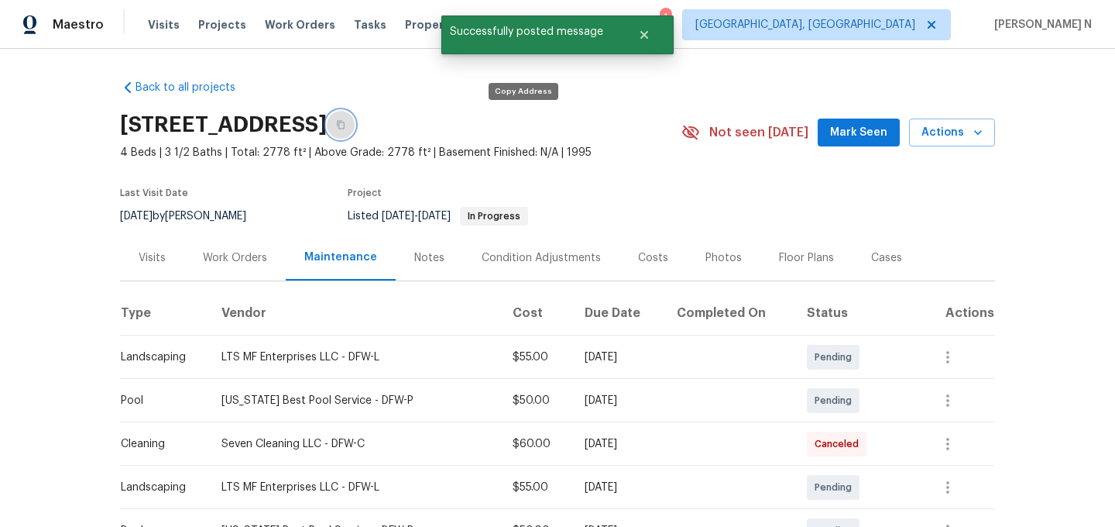
click at [345, 126] on icon "button" at bounding box center [340, 124] width 9 height 9
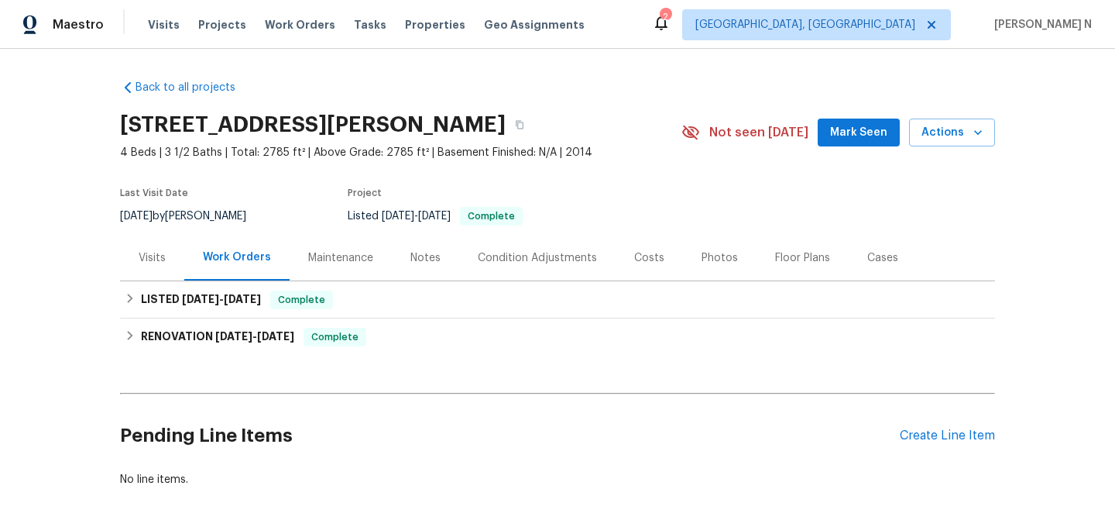
click at [335, 254] on div "Maintenance" at bounding box center [340, 257] width 65 height 15
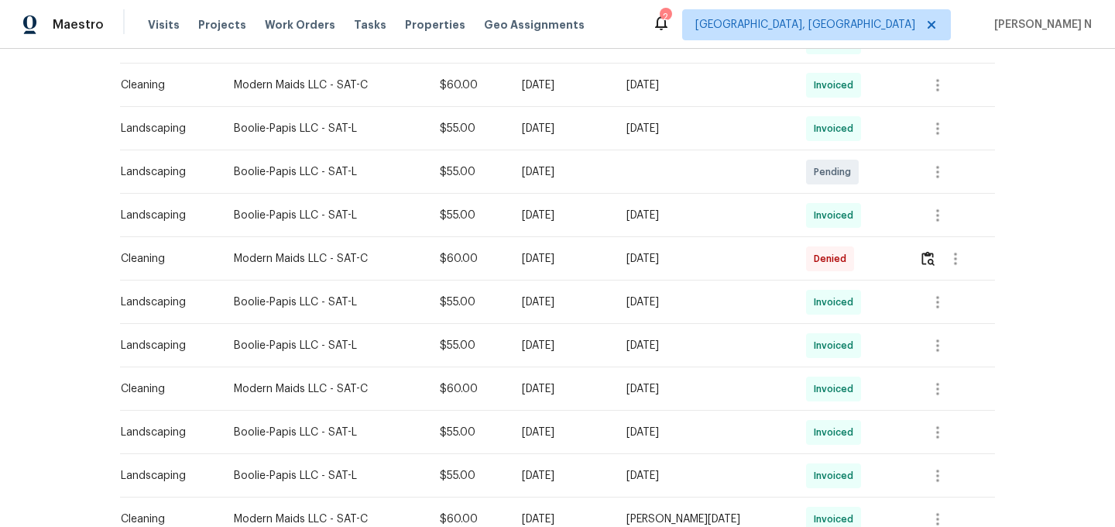
scroll to position [582, 0]
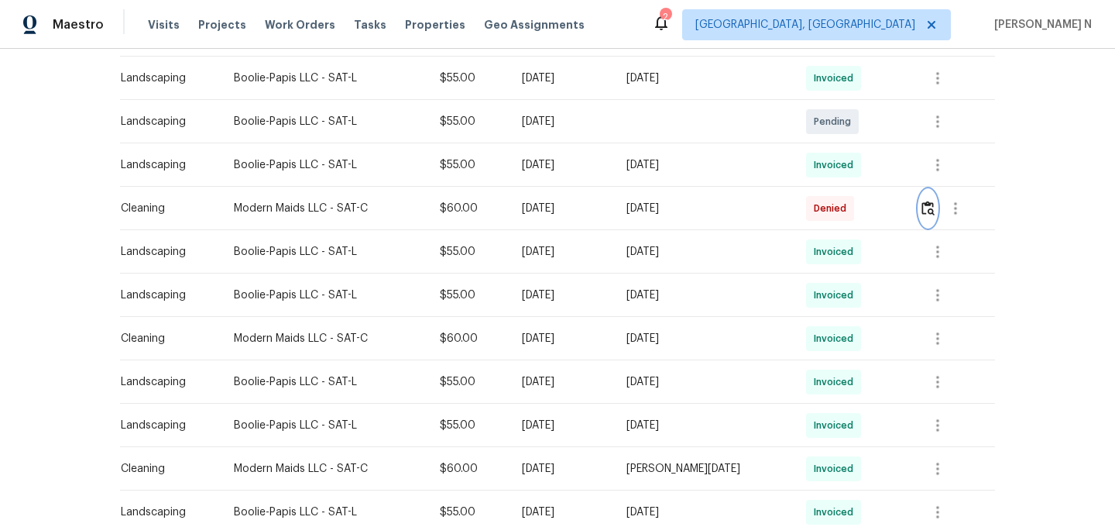
click at [929, 218] on button "button" at bounding box center [928, 208] width 18 height 37
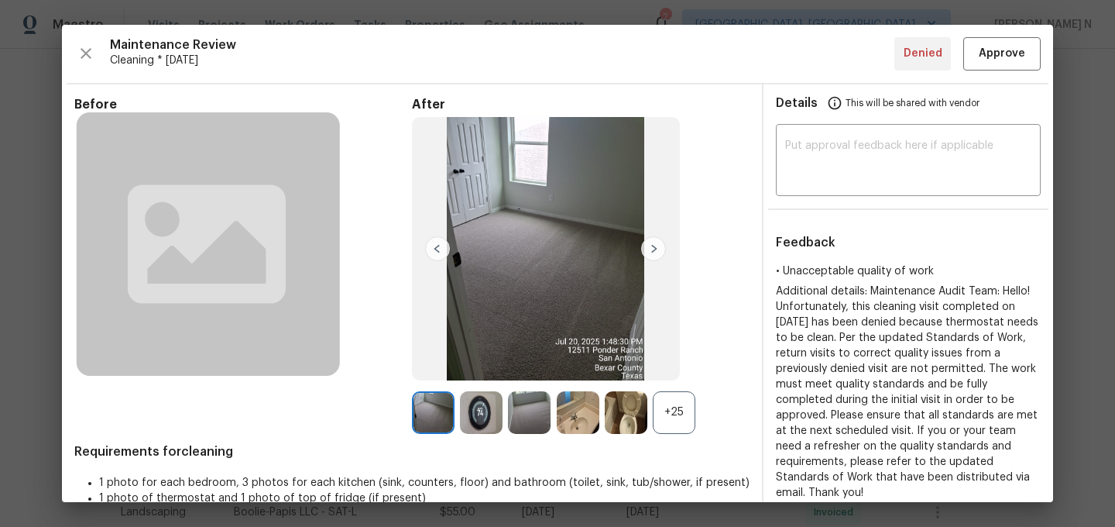
click at [682, 403] on div "+25" at bounding box center [674, 412] width 43 height 43
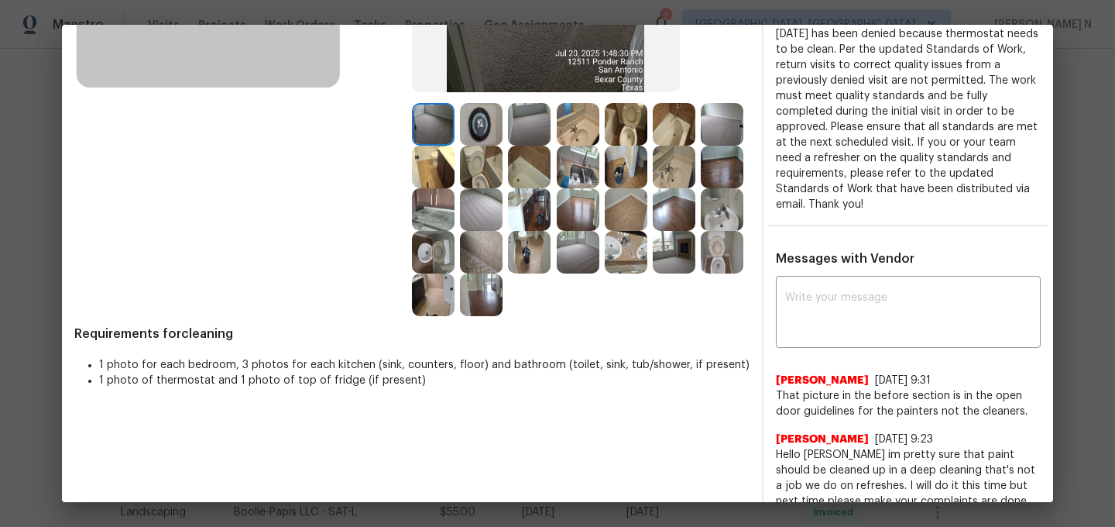
scroll to position [271, 0]
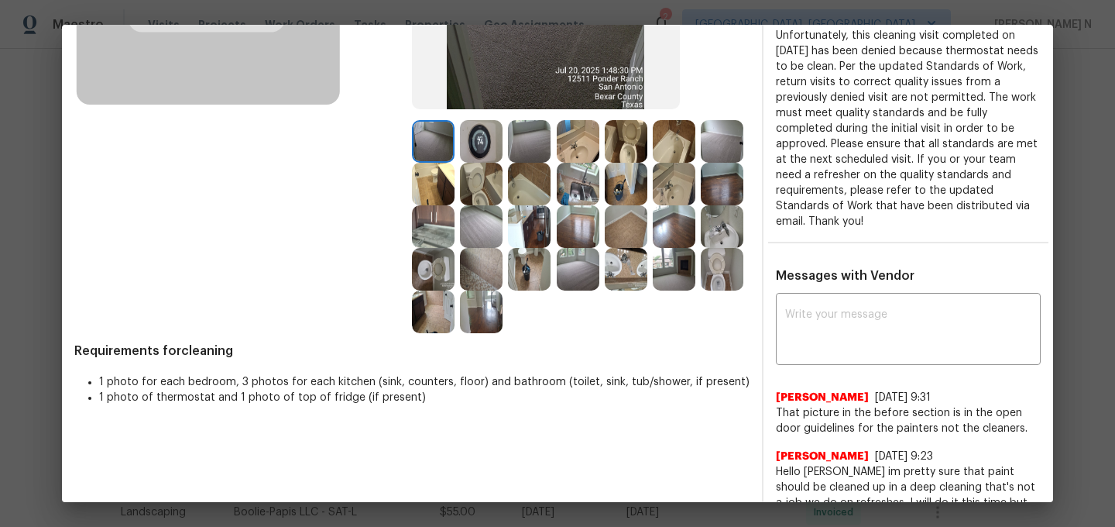
click at [486, 141] on img at bounding box center [481, 141] width 43 height 43
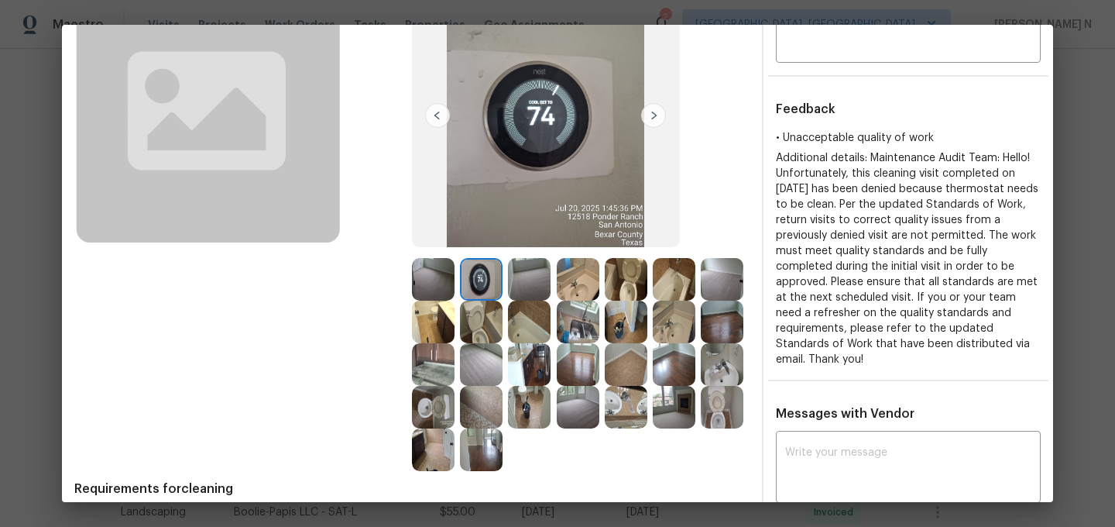
scroll to position [192, 0]
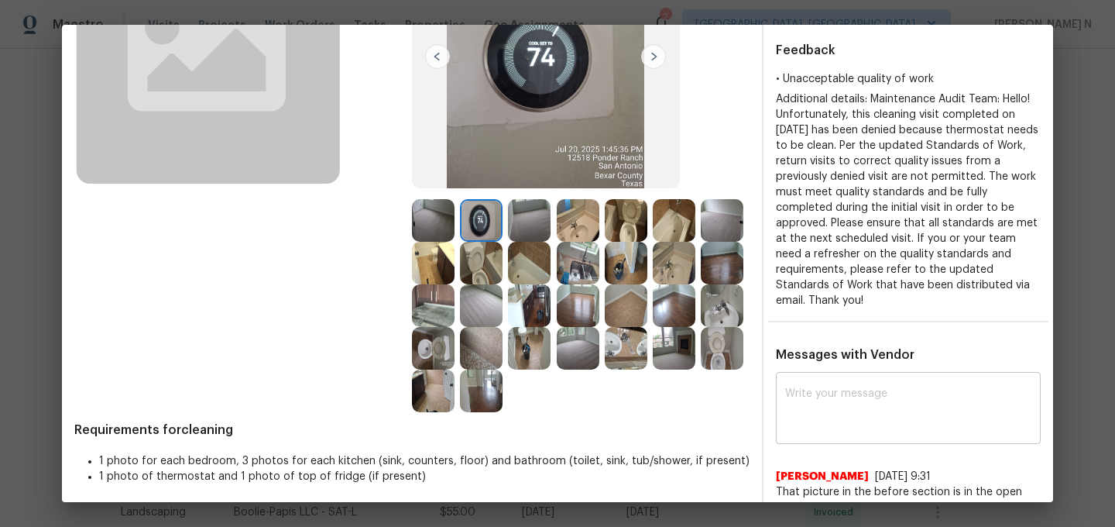
click at [853, 407] on textarea at bounding box center [908, 409] width 246 height 43
paste textarea "Maintenance Audit Team: Hello! Thank you for the feedback after further review …"
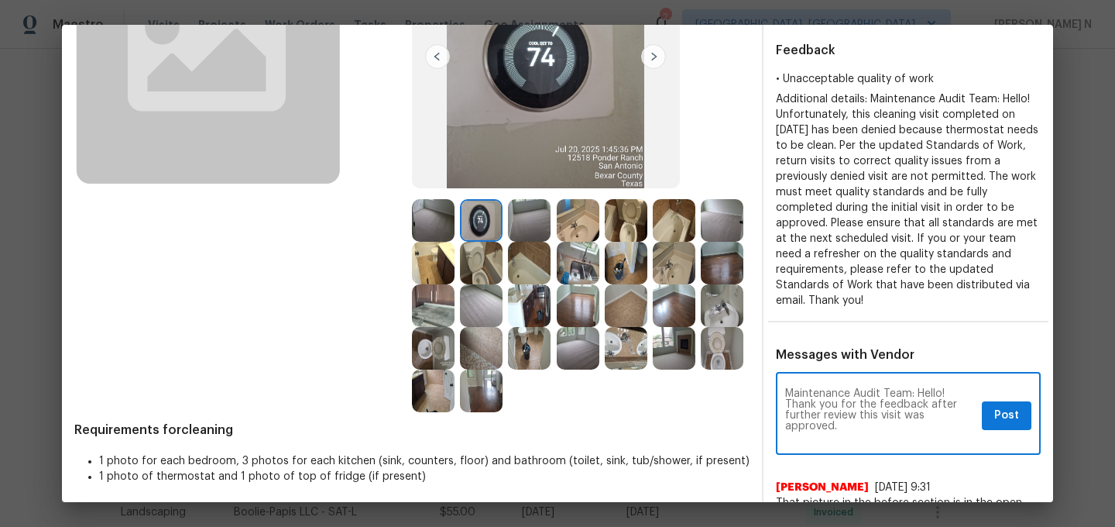
scroll to position [0, 0]
type textarea "Maintenance Audit Team: Hello! Thank you for the feedback after further review …"
click at [1004, 406] on span "Post" at bounding box center [1006, 415] width 25 height 19
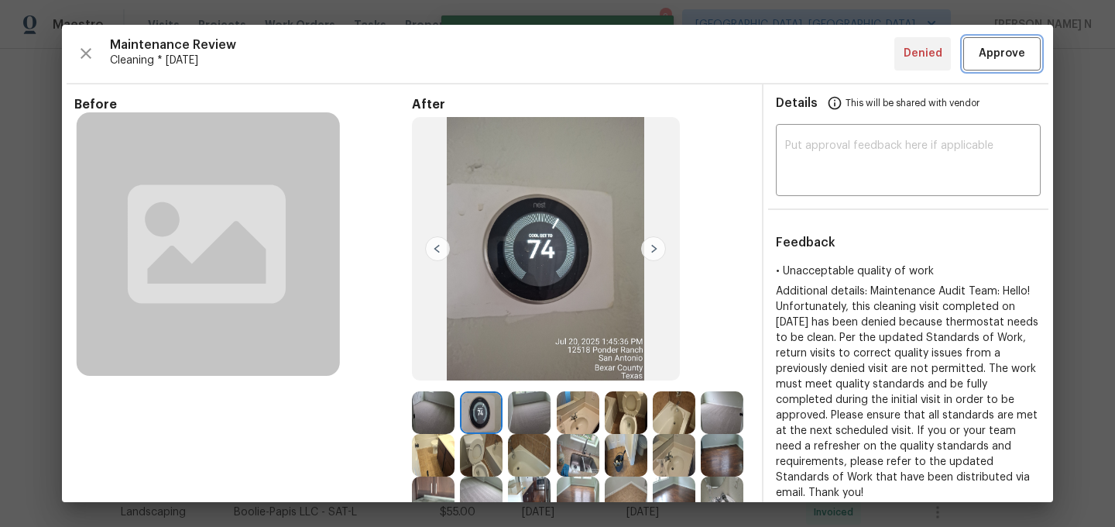
click at [990, 68] on button "Approve" at bounding box center [1001, 53] width 77 height 33
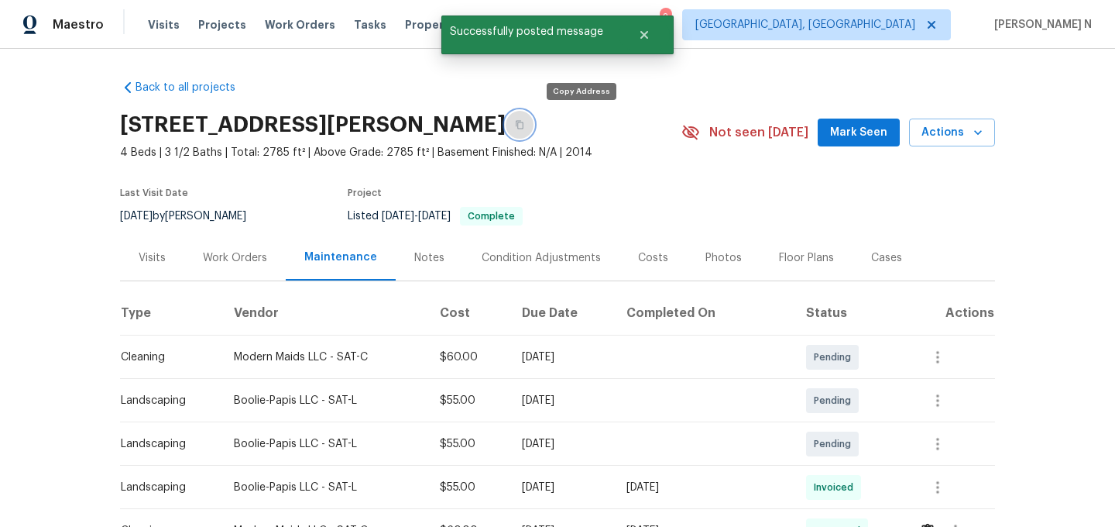
click at [524, 120] on icon "button" at bounding box center [519, 124] width 9 height 9
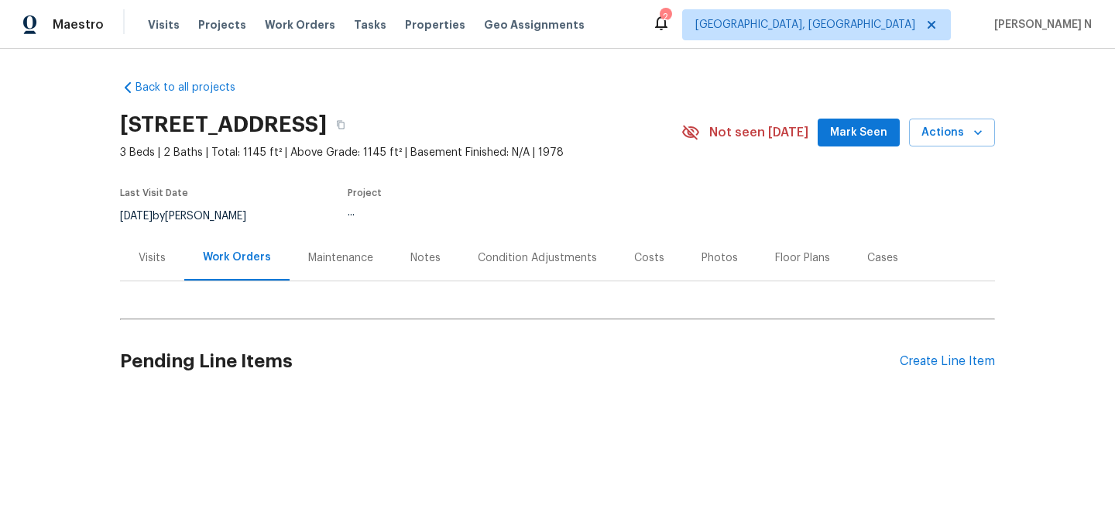
click at [338, 245] on div "Maintenance" at bounding box center [341, 258] width 102 height 46
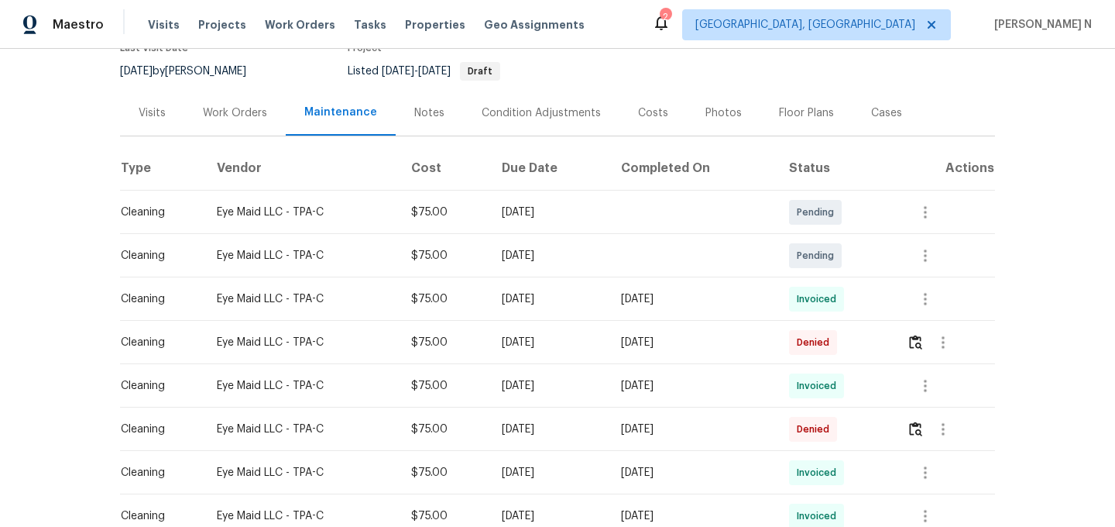
scroll to position [156, 0]
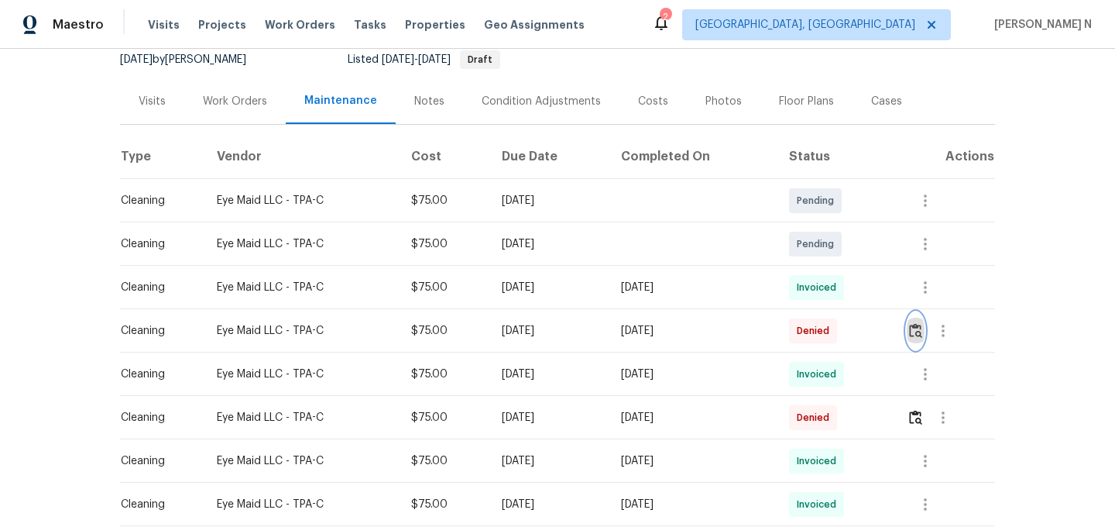
click at [922, 330] on img "button" at bounding box center [915, 330] width 13 height 15
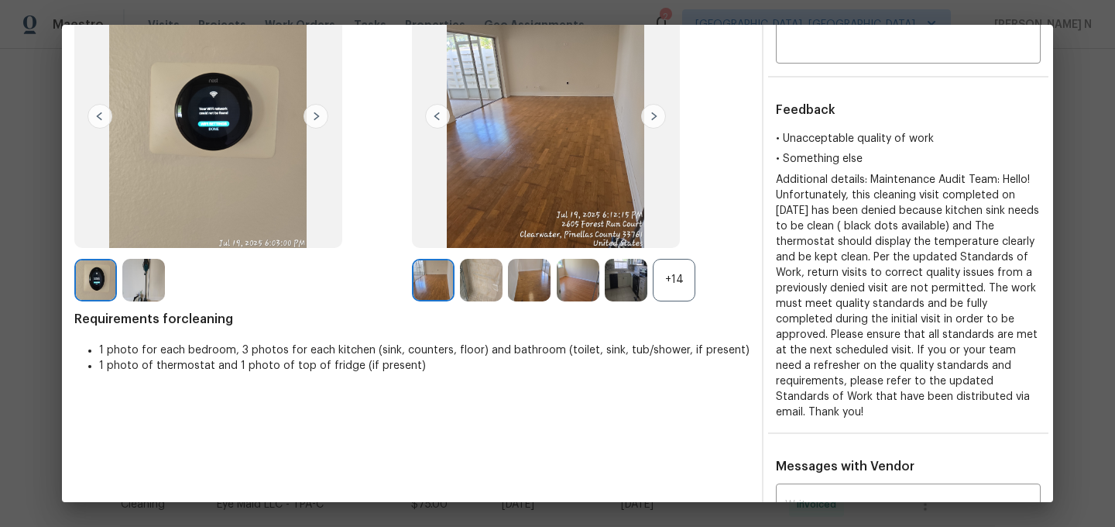
scroll to position [292, 0]
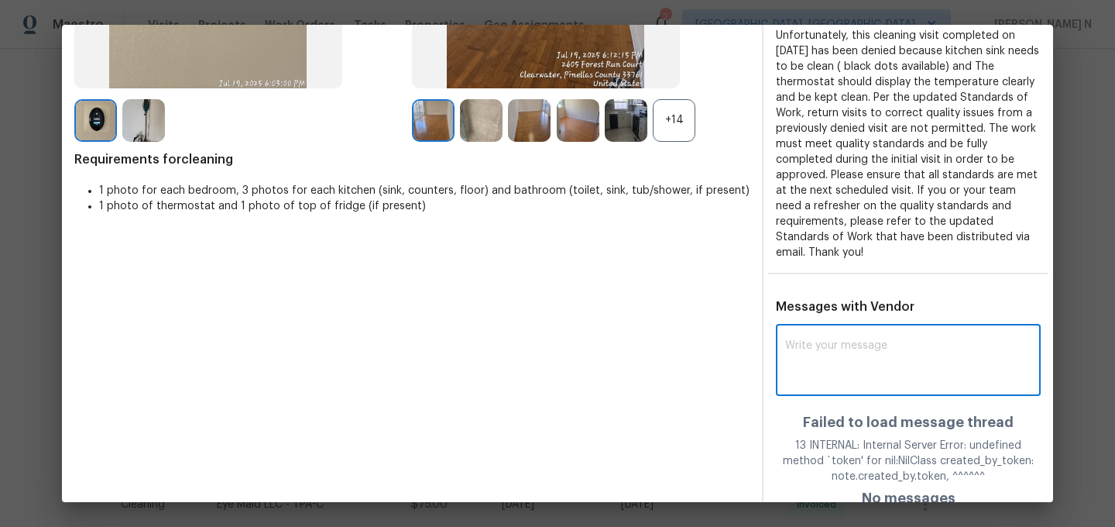
click at [811, 345] on textarea at bounding box center [908, 361] width 246 height 43
paste textarea "Maintenance Audit Team: Hello! Thank you for the feedback after further review …"
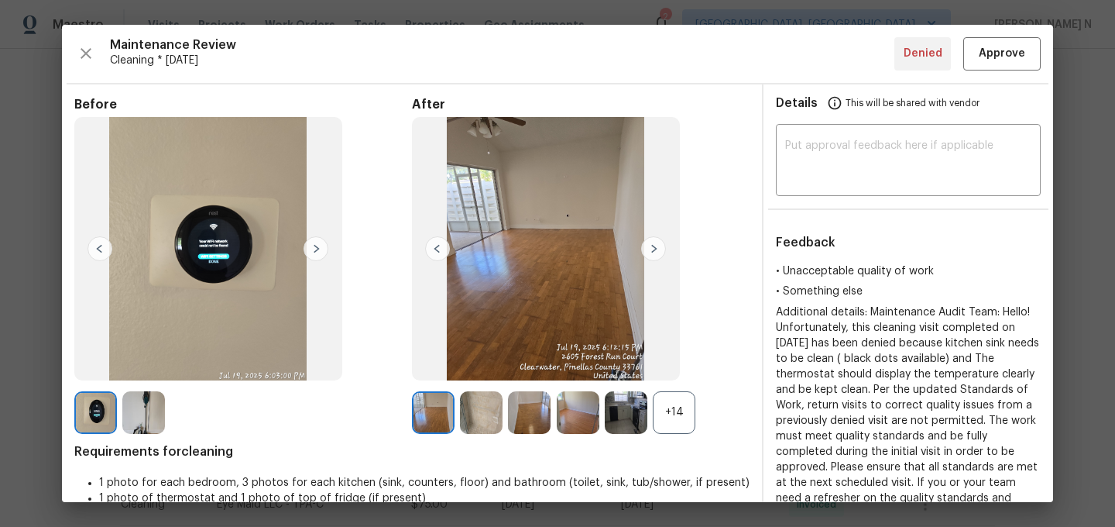
scroll to position [221, 0]
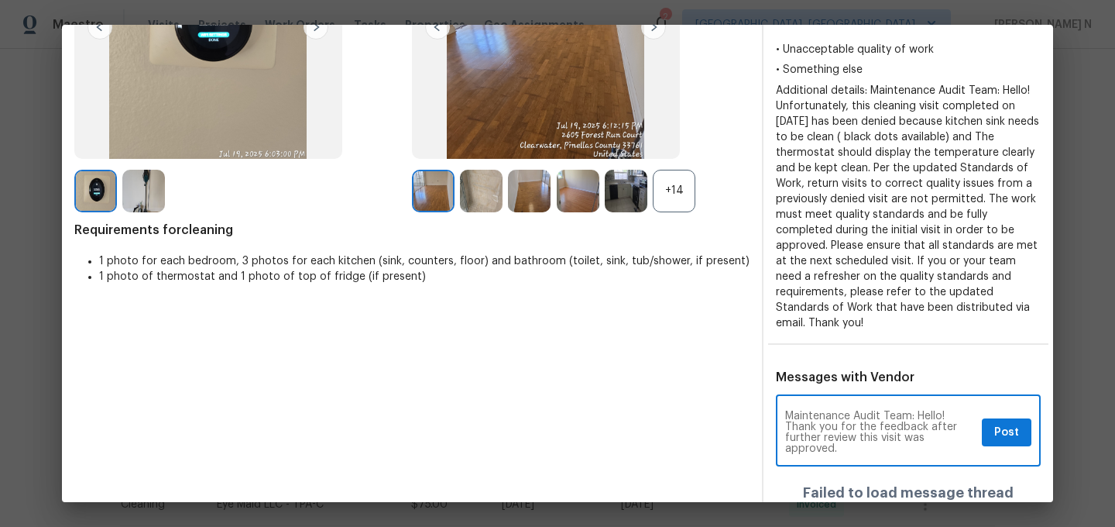
type textarea "Maintenance Audit Team: Hello! Thank you for the feedback after further review …"
click at [1008, 418] on button "Post" at bounding box center [1007, 432] width 50 height 29
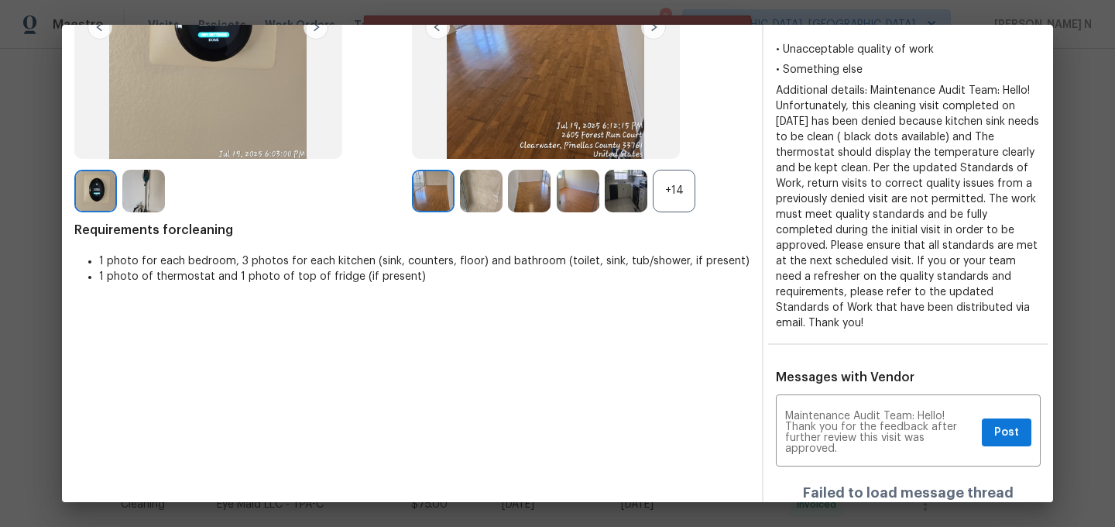
scroll to position [0, 0]
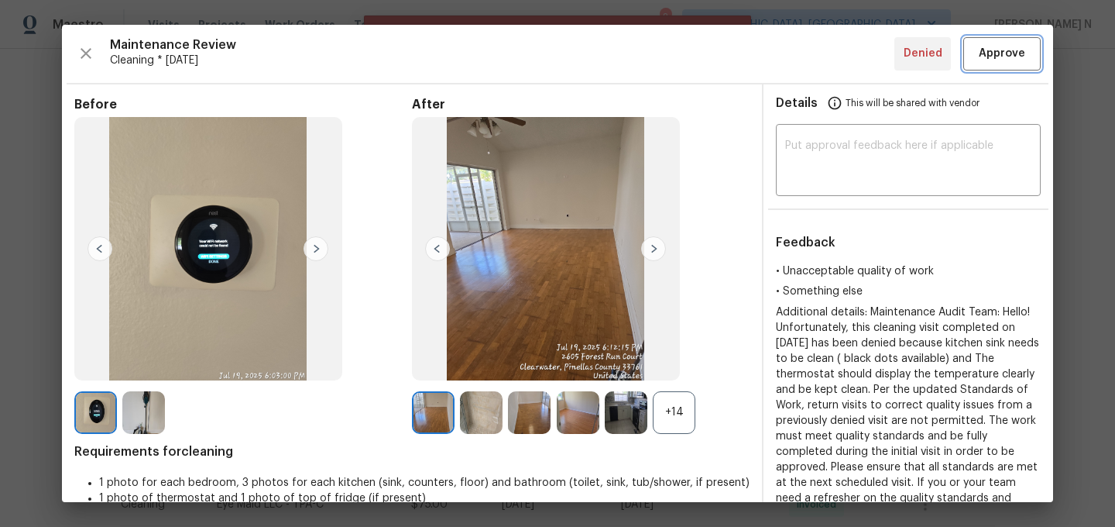
click at [1002, 46] on span "Approve" at bounding box center [1002, 53] width 46 height 19
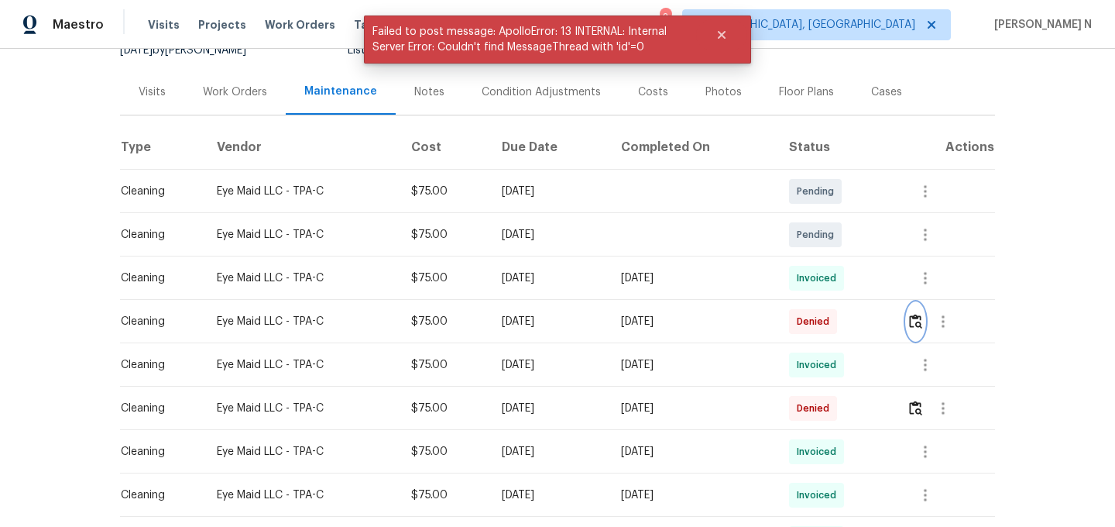
scroll to position [181, 0]
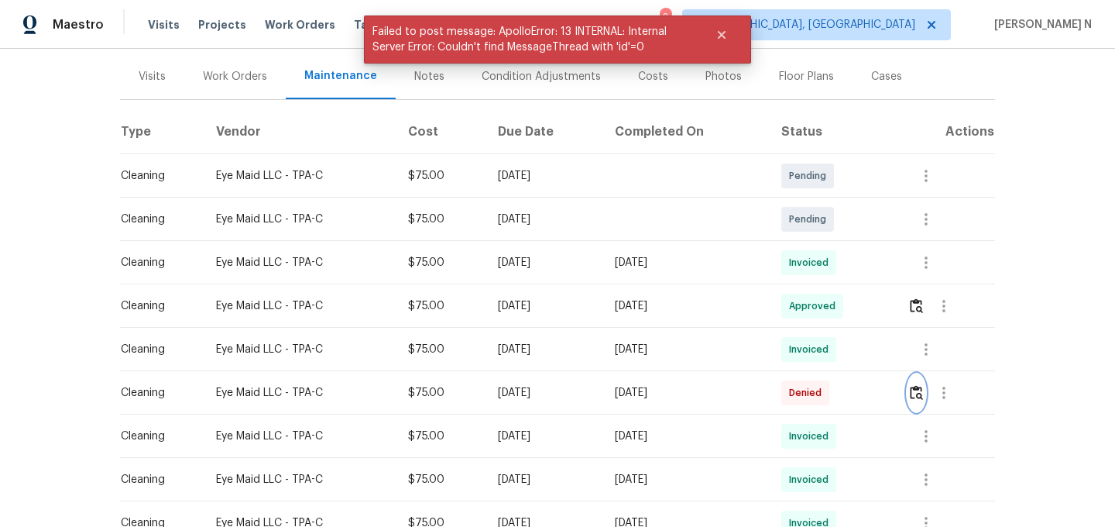
click at [924, 400] on button "button" at bounding box center [917, 392] width 18 height 37
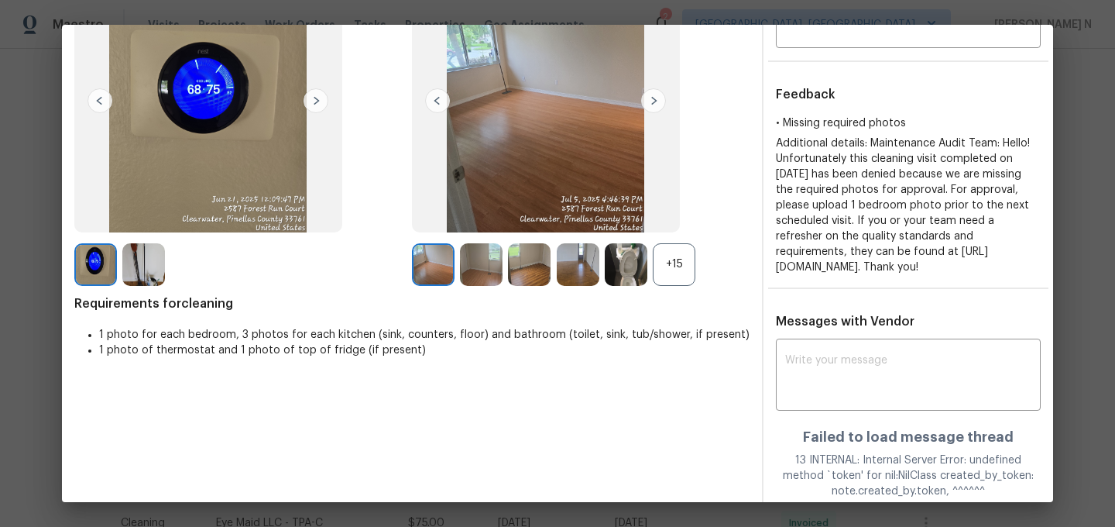
scroll to position [194, 0]
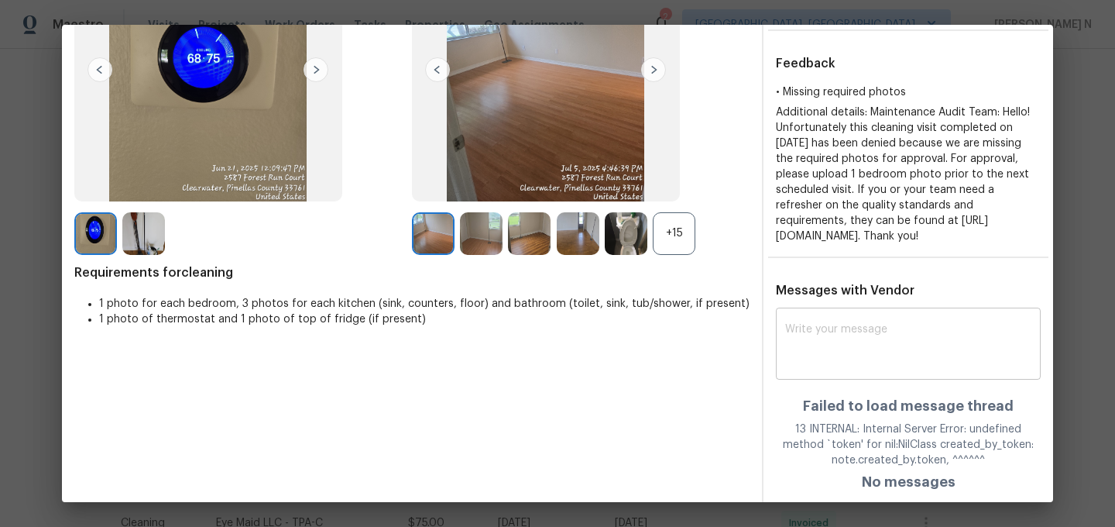
click at [902, 314] on div "x ​" at bounding box center [908, 345] width 265 height 68
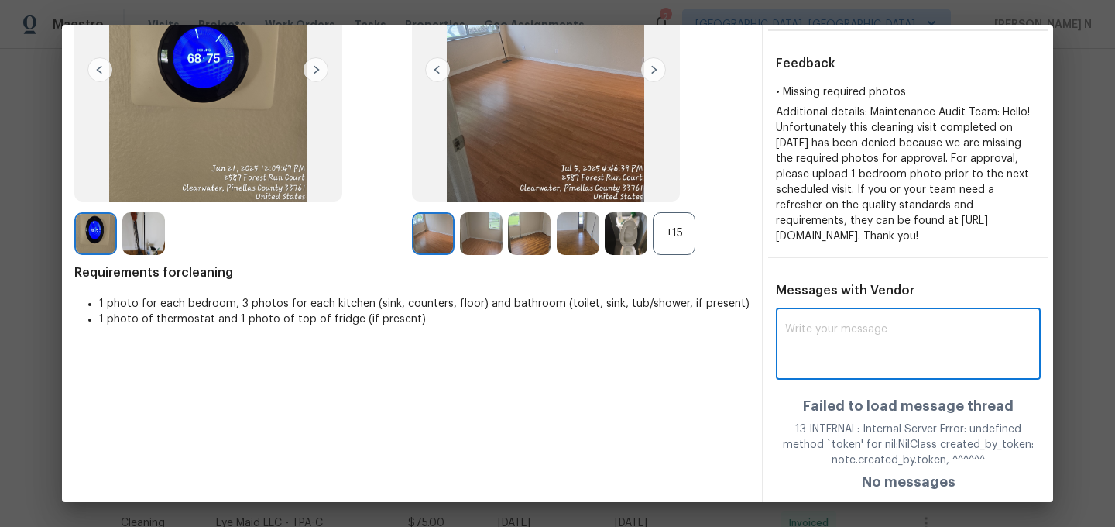
scroll to position [0, 0]
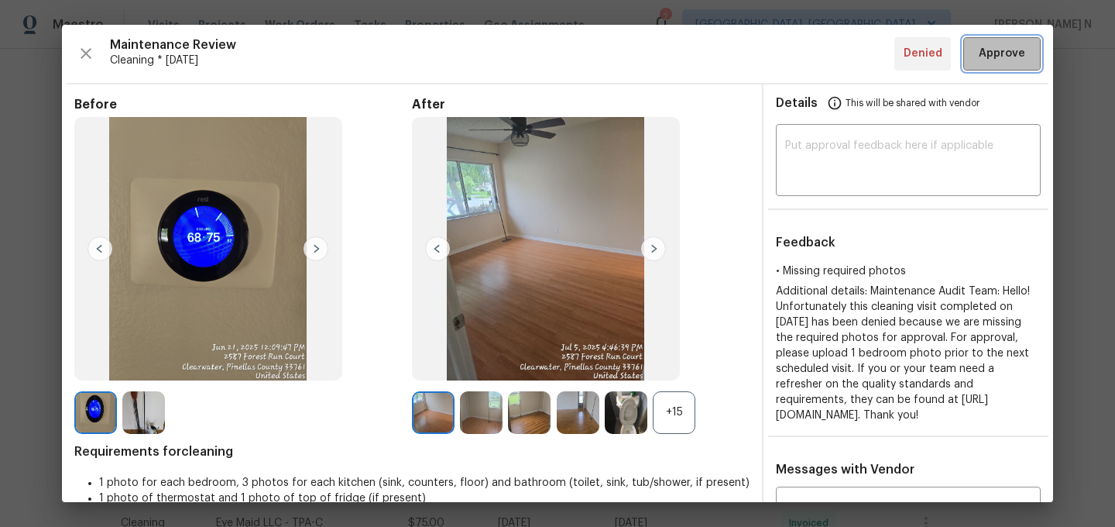
click at [1001, 49] on span "Approve" at bounding box center [1002, 53] width 46 height 19
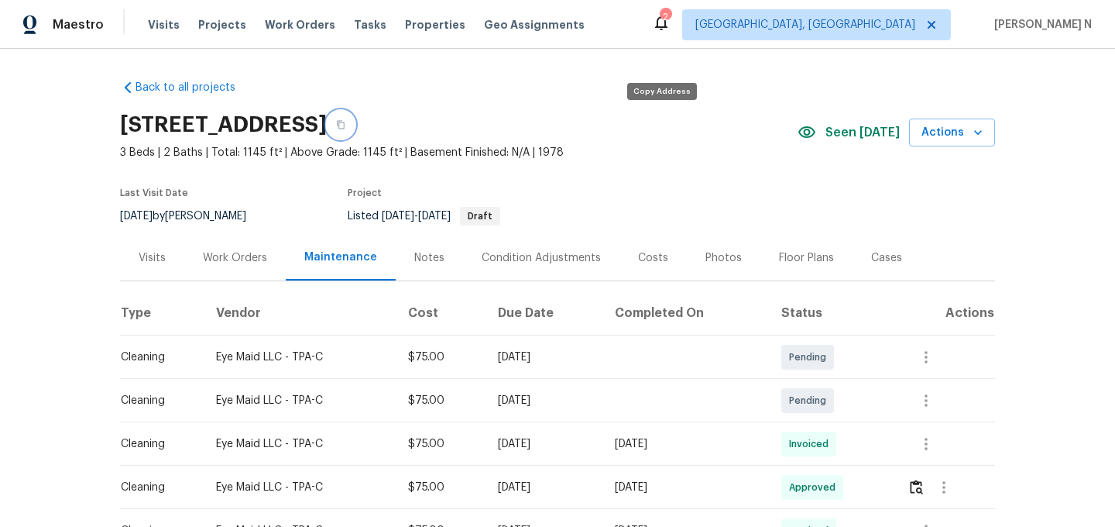
click at [355, 129] on button "button" at bounding box center [341, 125] width 28 height 28
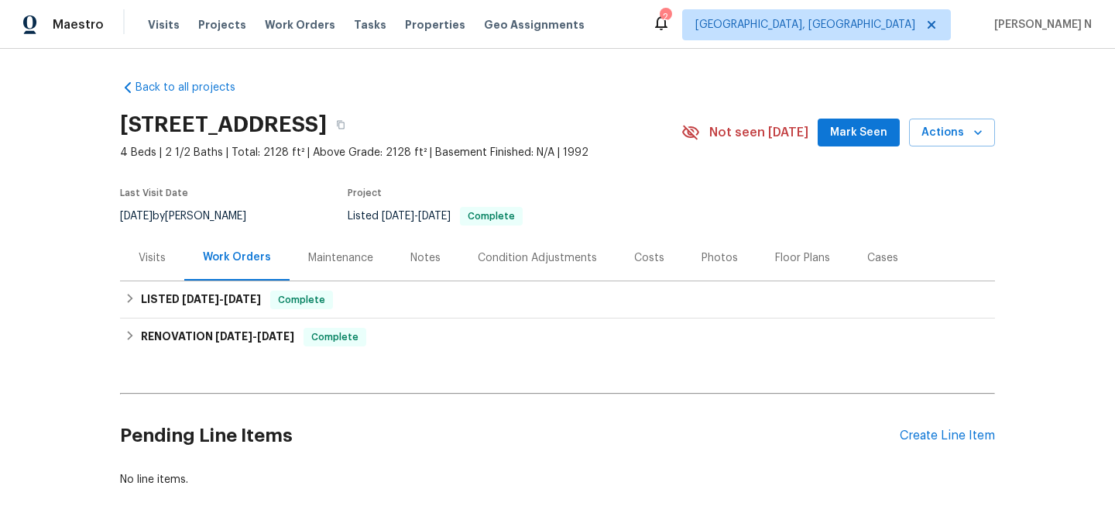
click at [392, 270] on div "Notes" at bounding box center [425, 258] width 67 height 46
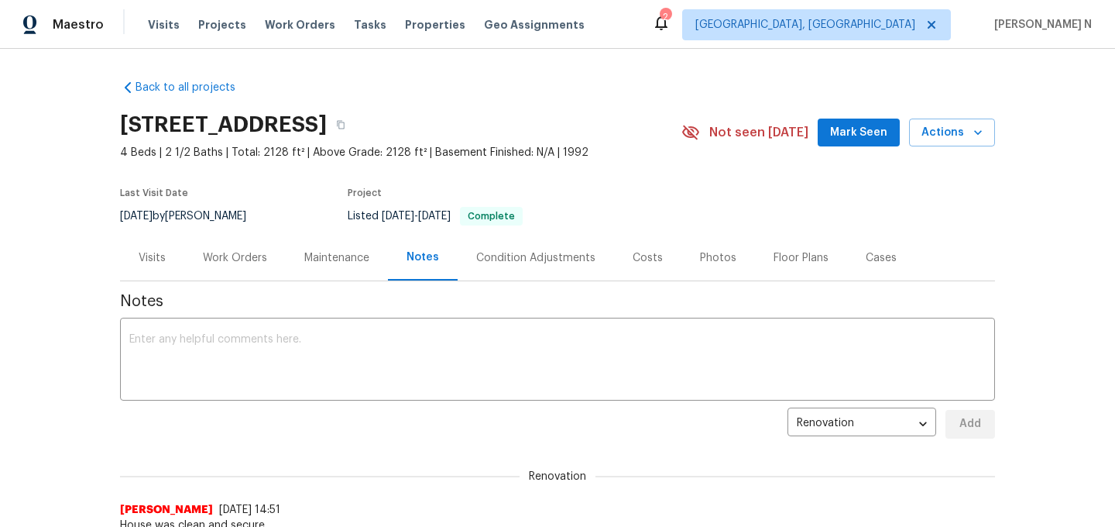
click at [332, 252] on div "Maintenance" at bounding box center [336, 257] width 65 height 15
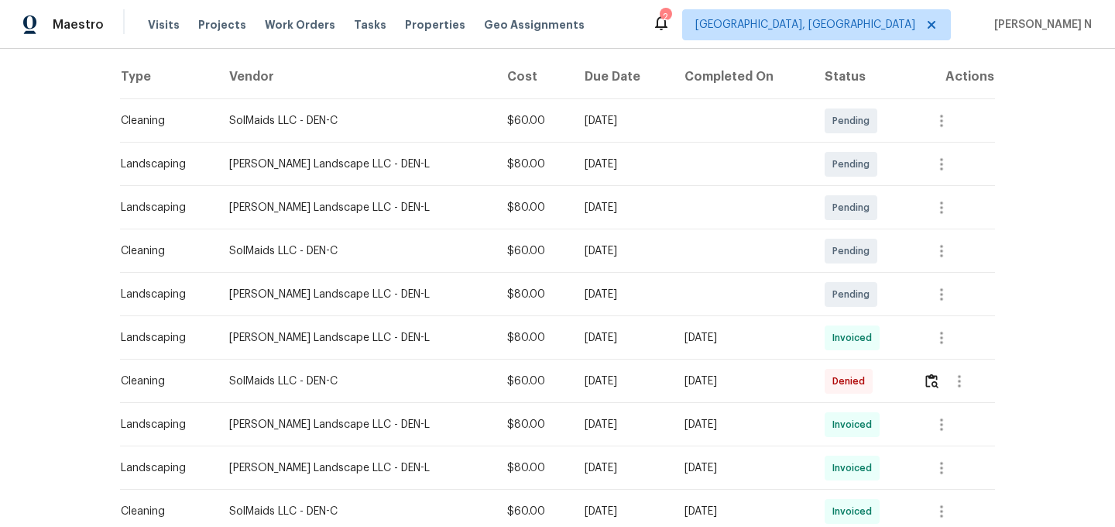
scroll to position [297, 0]
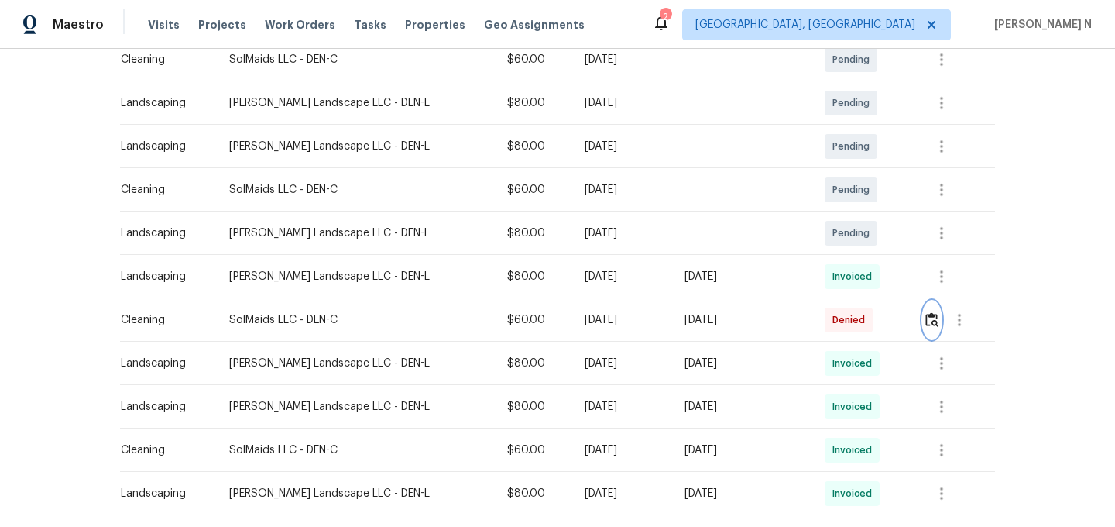
click at [923, 327] on button "button" at bounding box center [932, 319] width 18 height 37
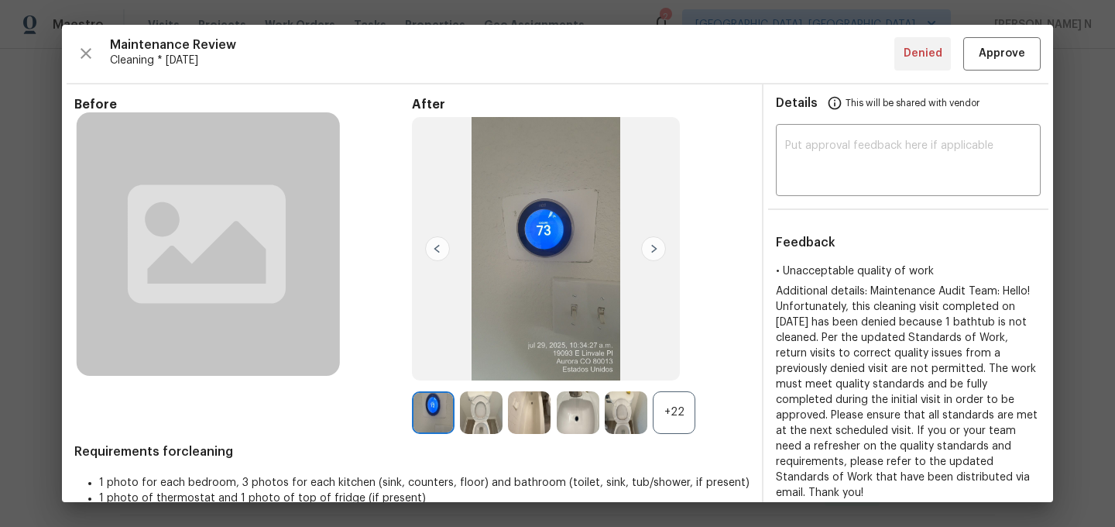
click at [687, 398] on div "+22" at bounding box center [674, 412] width 43 height 43
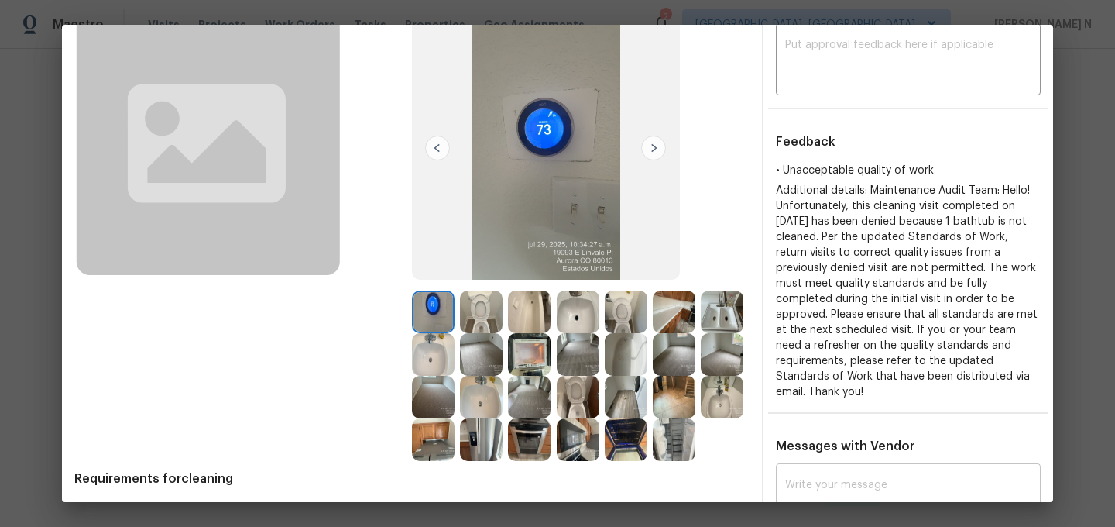
scroll to position [0, 0]
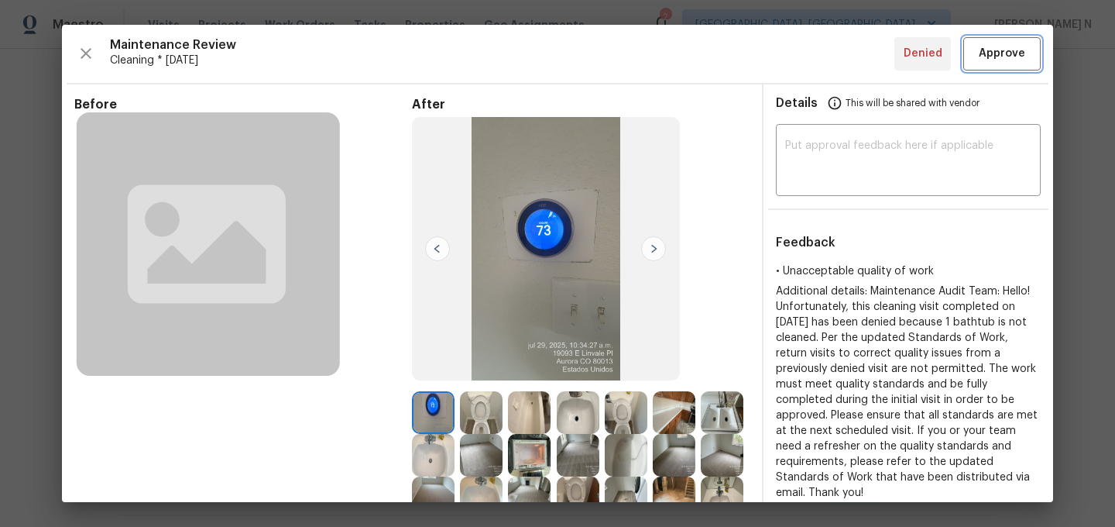
click at [994, 60] on span "Approve" at bounding box center [1002, 53] width 46 height 19
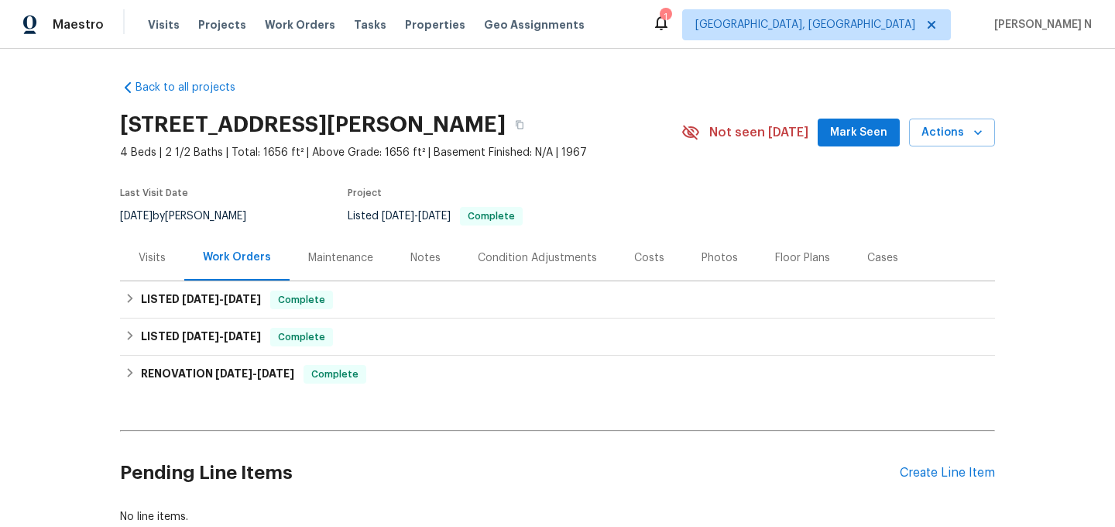
click at [362, 259] on div "Maintenance" at bounding box center [340, 257] width 65 height 15
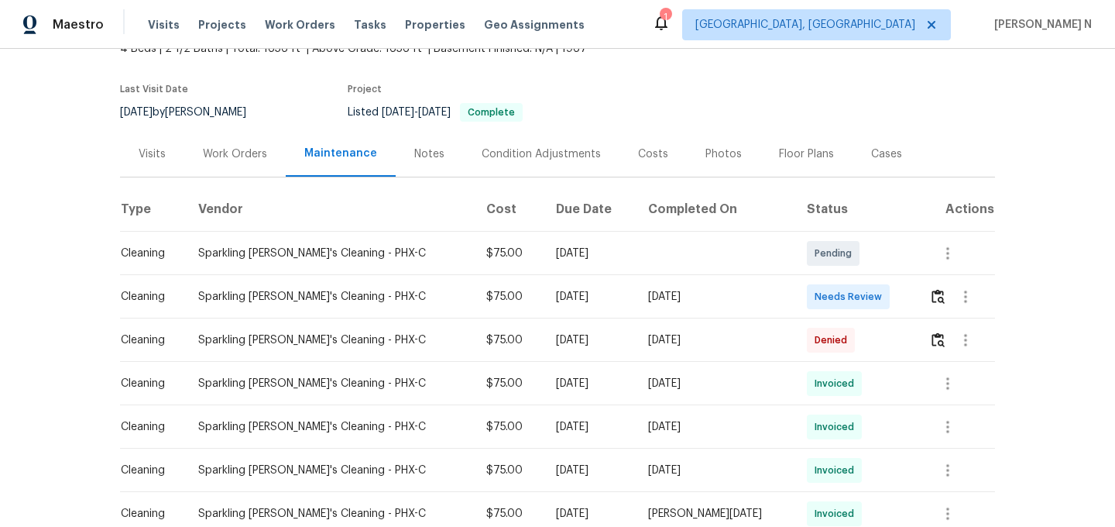
scroll to position [125, 0]
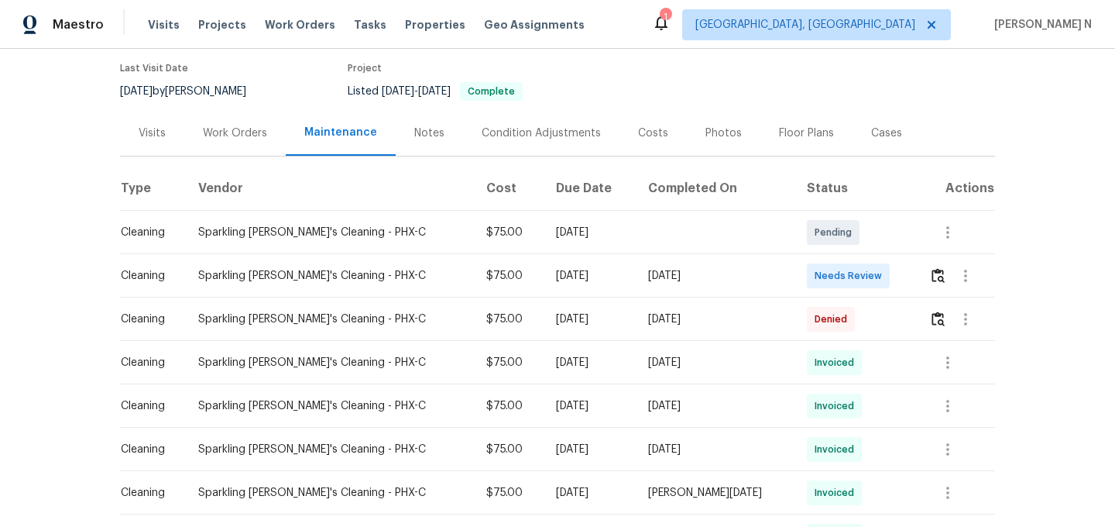
click at [929, 324] on div at bounding box center [961, 318] width 65 height 37
click at [929, 324] on button "button" at bounding box center [938, 318] width 18 height 37
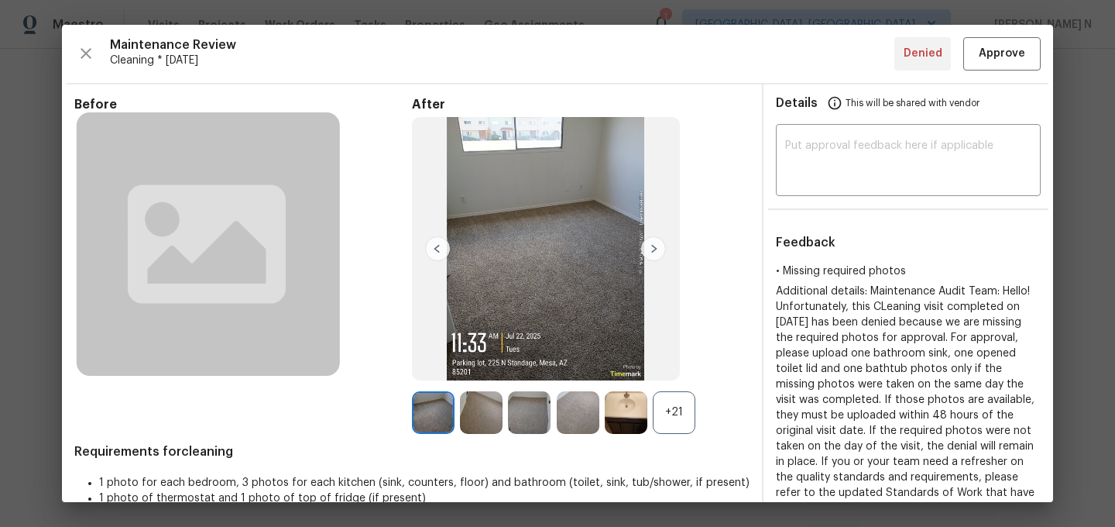
click at [686, 415] on div "+21" at bounding box center [674, 412] width 43 height 43
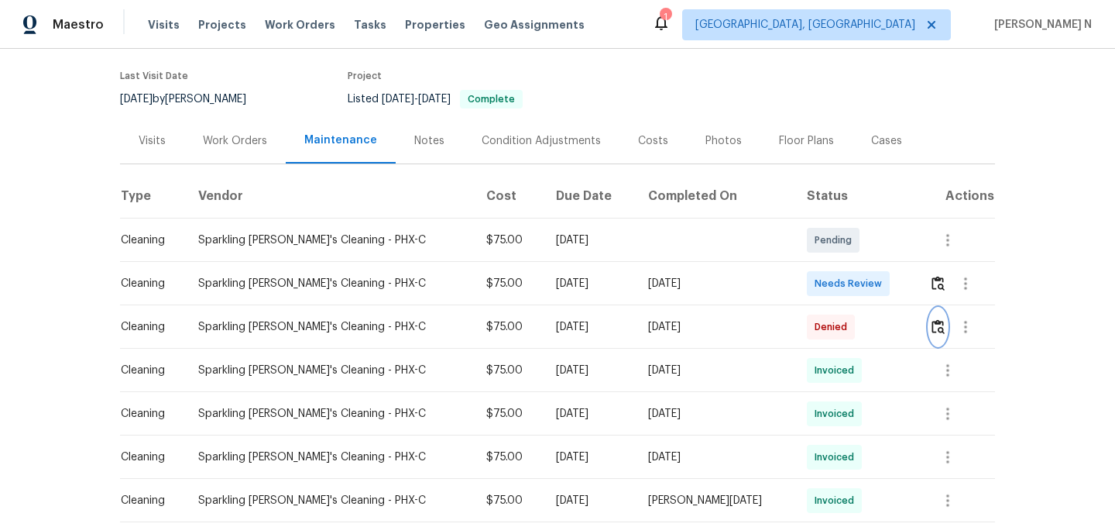
scroll to position [127, 0]
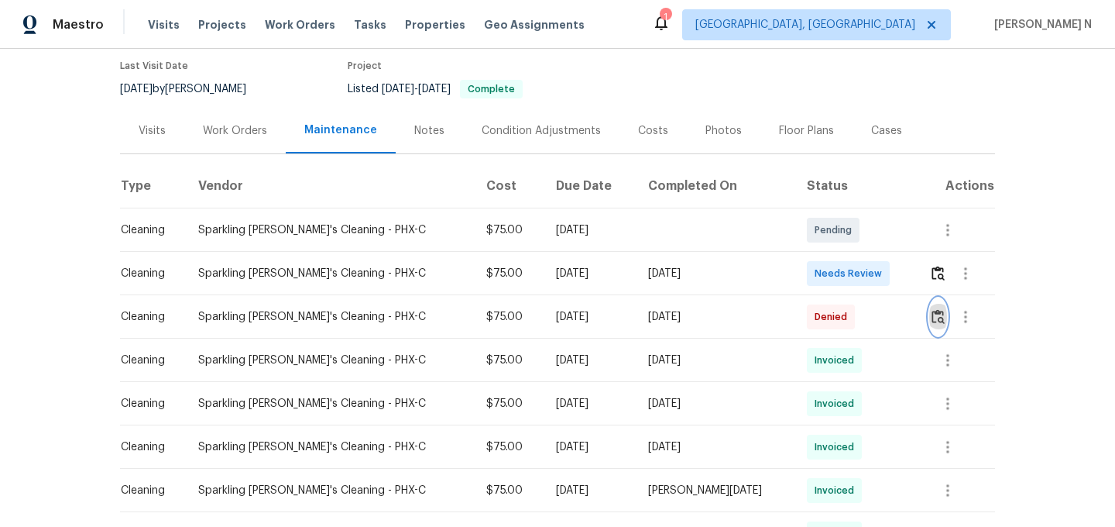
click at [935, 307] on button "button" at bounding box center [938, 316] width 18 height 37
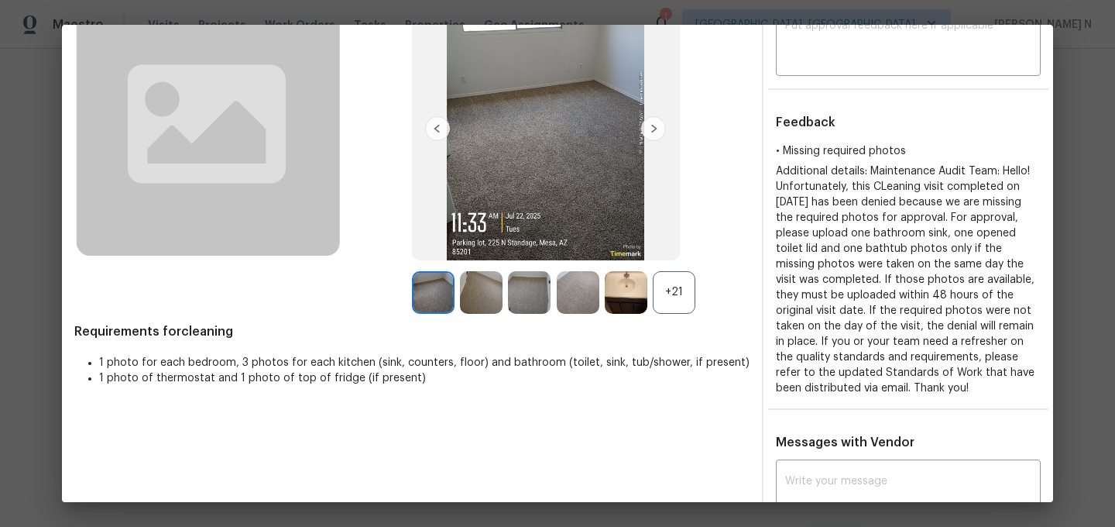
scroll to position [263, 0]
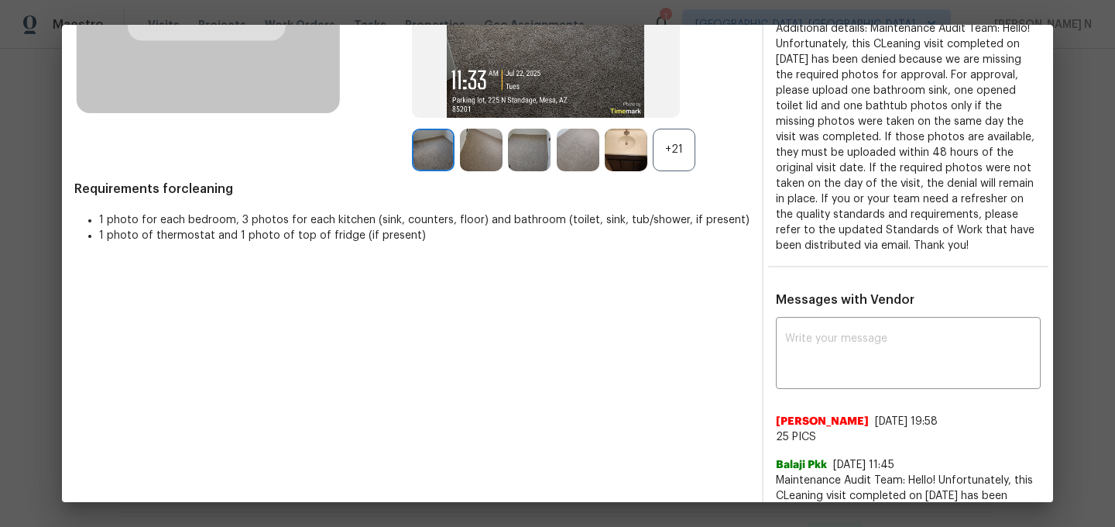
click at [669, 127] on div "After +21" at bounding box center [581, 2] width 338 height 337
click at [669, 135] on div "+21" at bounding box center [674, 150] width 43 height 43
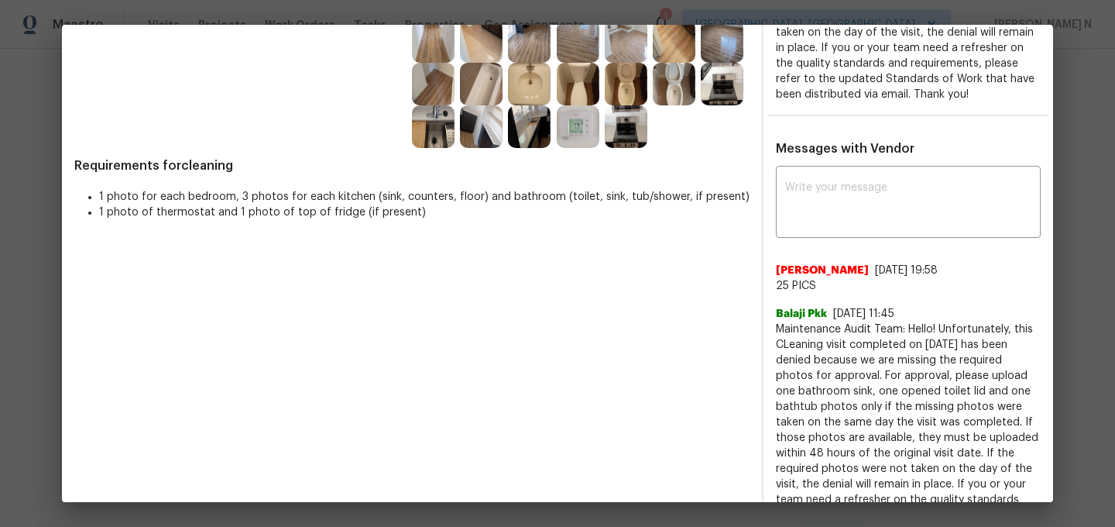
scroll to position [438, 0]
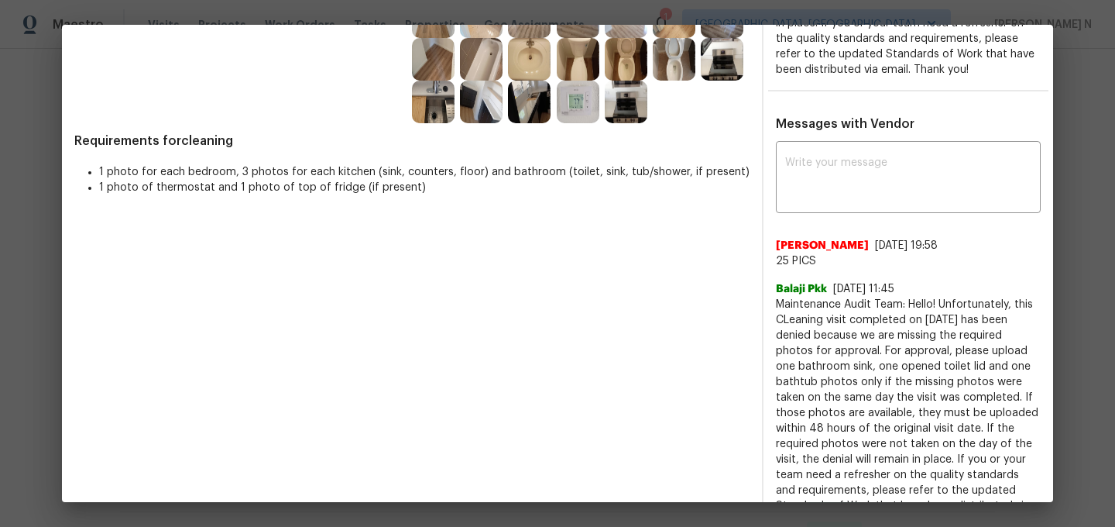
click at [805, 305] on span "Maintenance Audit Team: Hello! Unfortunately, this CLeaning visit completed on …" at bounding box center [908, 413] width 265 height 232
drag, startPoint x: 805, startPoint y: 305, endPoint x: 934, endPoint y: 304, distance: 129.3
click at [934, 304] on span "Maintenance Audit Team: Hello! Unfortunately, this CLeaning visit completed on …" at bounding box center [908, 413] width 265 height 232
copy span "Maintenance Audit Team: Hello!"
click at [918, 188] on textarea at bounding box center [908, 178] width 246 height 43
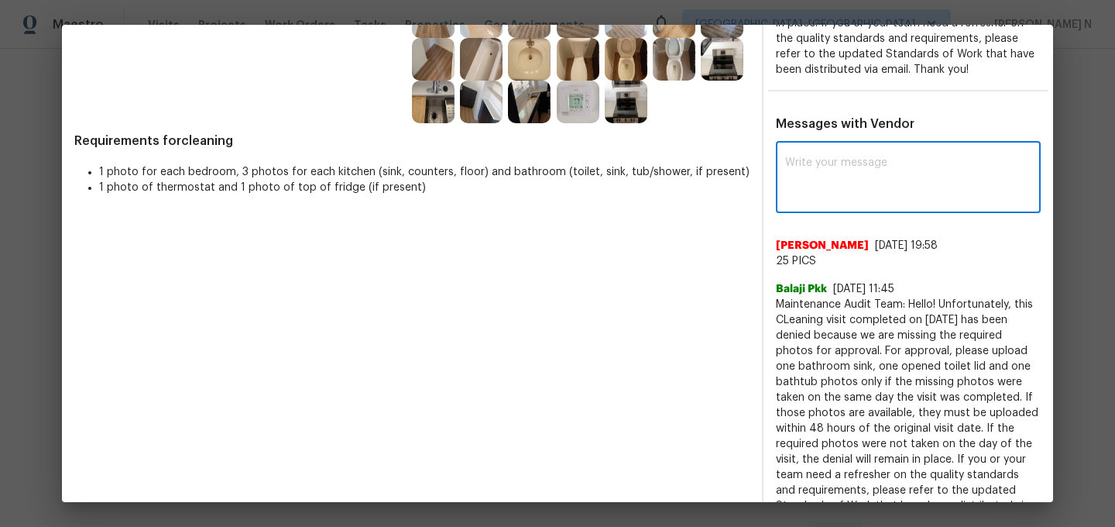
paste textarea "Maintenance Audit Team: Hello!"
click at [929, 323] on span "Maintenance Audit Team: Hello! Unfortunately, this CLeaning visit completed on …" at bounding box center [908, 413] width 265 height 232
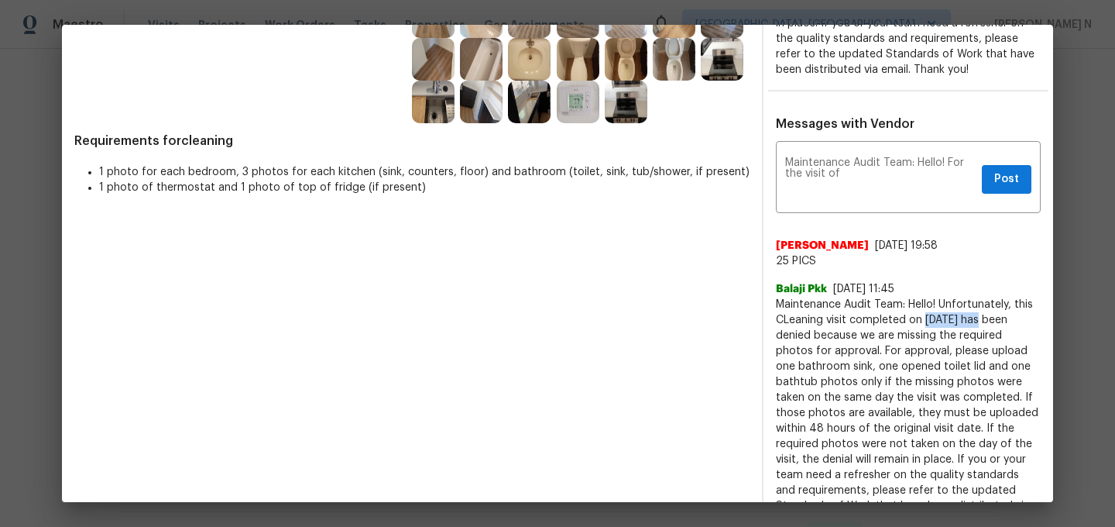
drag, startPoint x: 929, startPoint y: 323, endPoint x: 963, endPoint y: 323, distance: 34.8
click at [963, 323] on span "Maintenance Audit Team: Hello! Unfortunately, this CLeaning visit completed on …" at bounding box center [908, 413] width 265 height 232
copy span "07/22/2025"
click at [950, 181] on textarea "Maintenance Audit Team: Hello! For the visit of" at bounding box center [880, 178] width 191 height 43
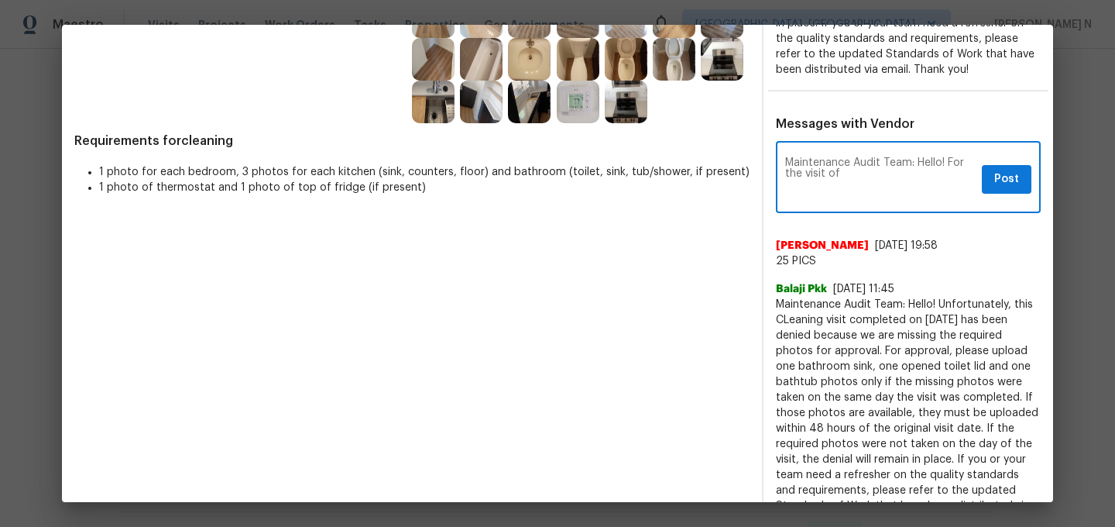
paste textarea "07/22/2025"
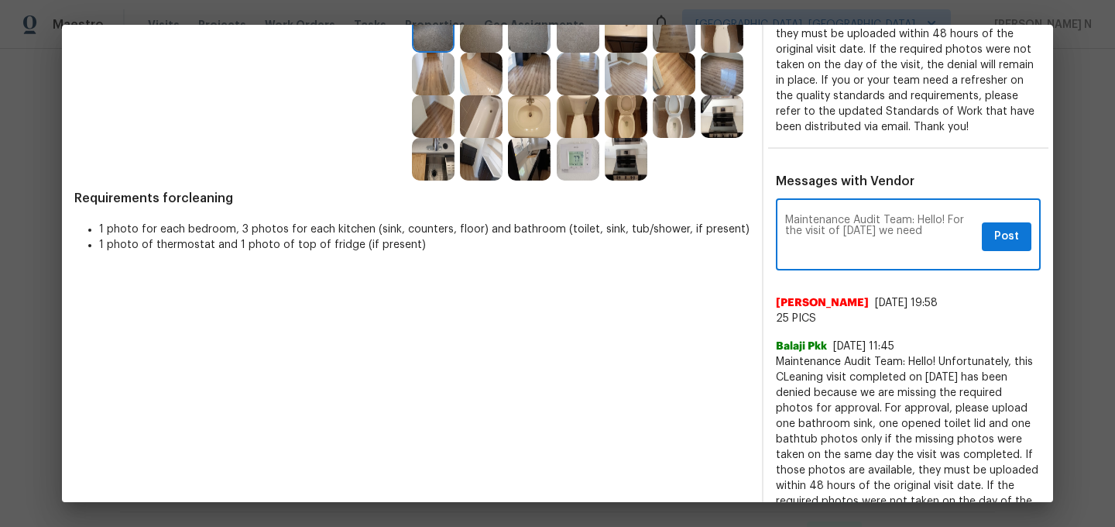
scroll to position [409, 0]
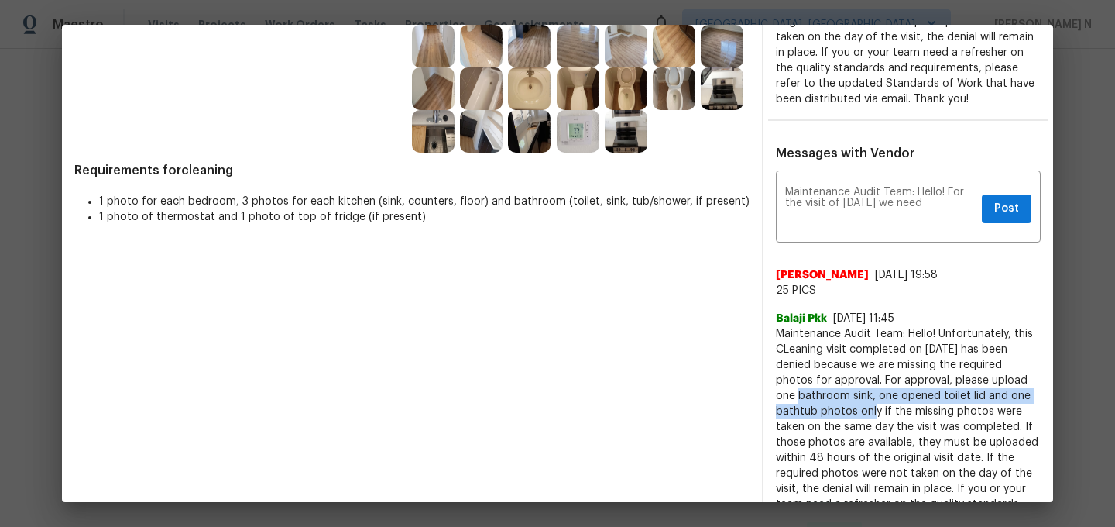
drag, startPoint x: 986, startPoint y: 379, endPoint x: 854, endPoint y: 411, distance: 135.4
click at [854, 411] on span "Maintenance Audit Team: Hello! Unfortunately, this CLeaning visit completed on …" at bounding box center [908, 442] width 265 height 232
copy span "one bathroom sink, one opened toilet lid and one bathtub photos"
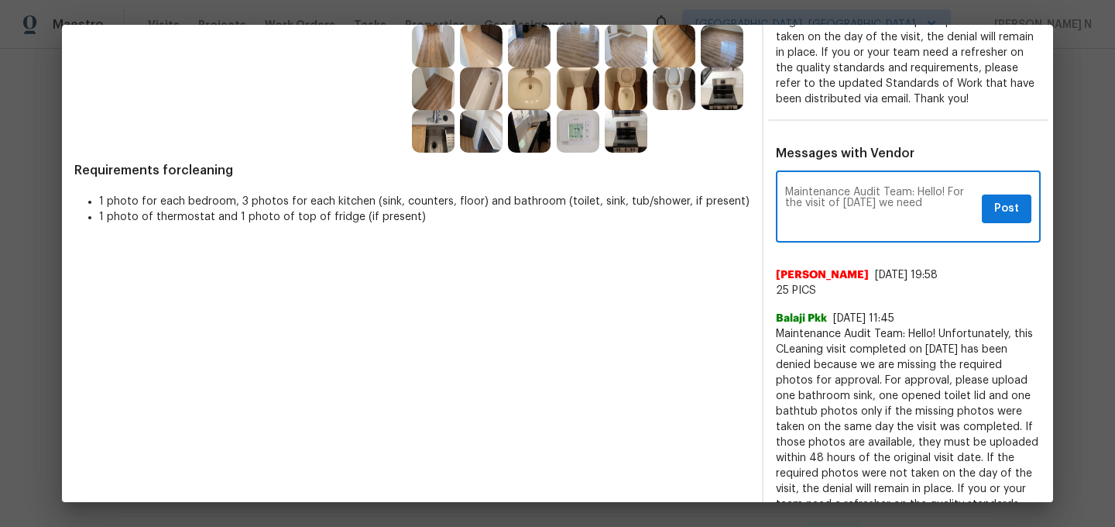
click at [962, 210] on textarea "Maintenance Audit Team: Hello! For the visit of 07/22/2025 we need" at bounding box center [880, 208] width 191 height 43
paste textarea "one bathroom sink, one opened toilet lid and one bathtub photos"
paste textarea "As per our updated SWO the photos must be uploaded within 48 hours of the origi…"
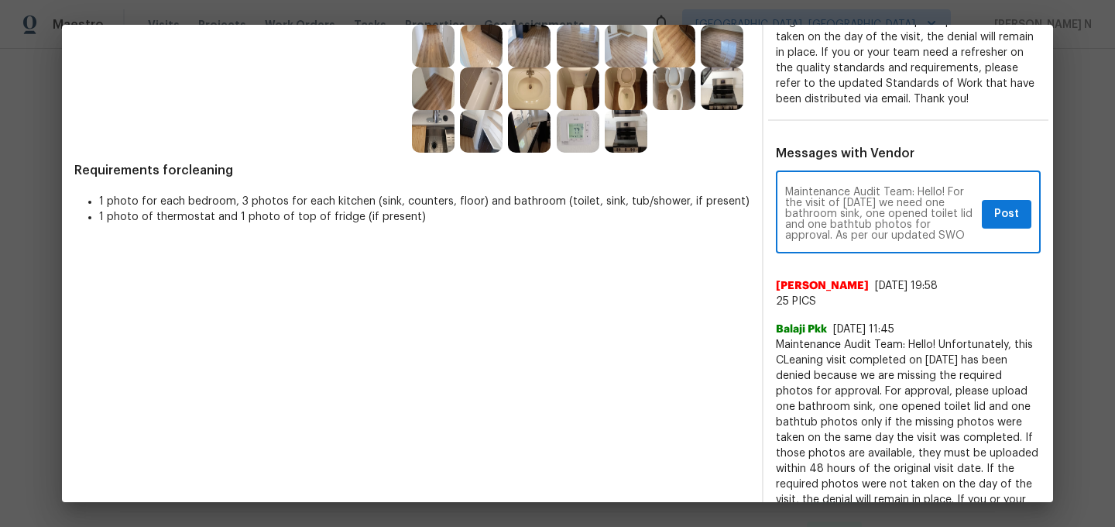
scroll to position [98, 0]
type textarea "Maintenance Audit Team: Hello! For the visit of 07/22/2025 we need one bathroom…"
click at [1008, 215] on span "Post" at bounding box center [1006, 213] width 25 height 19
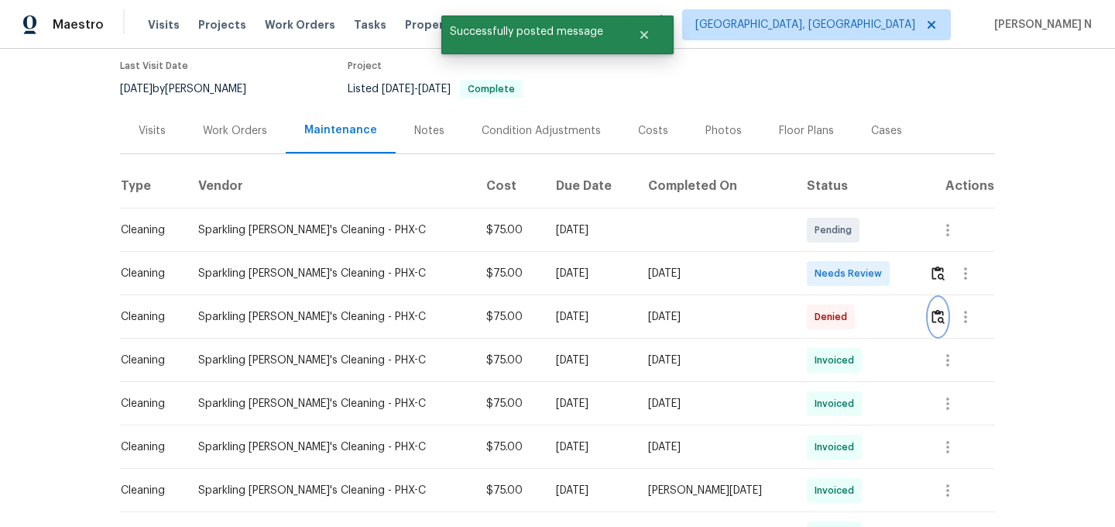
scroll to position [0, 0]
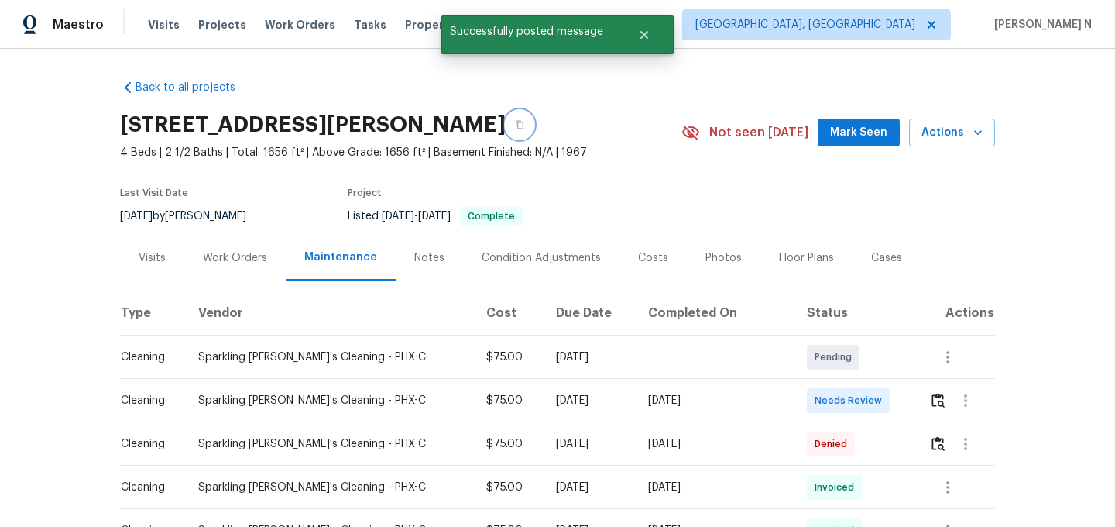
click at [524, 122] on icon "button" at bounding box center [519, 124] width 9 height 9
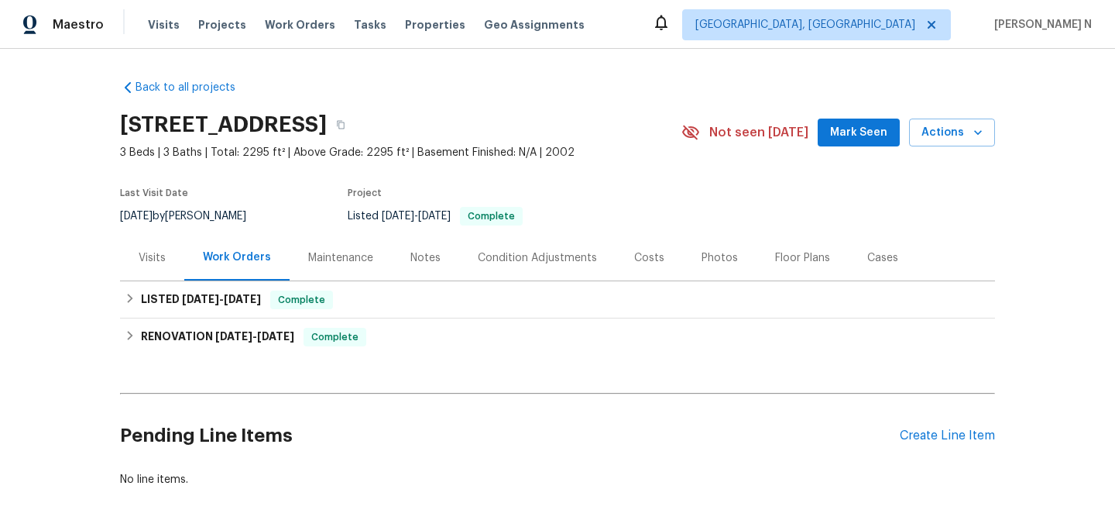
click at [327, 266] on div "Maintenance" at bounding box center [341, 258] width 102 height 46
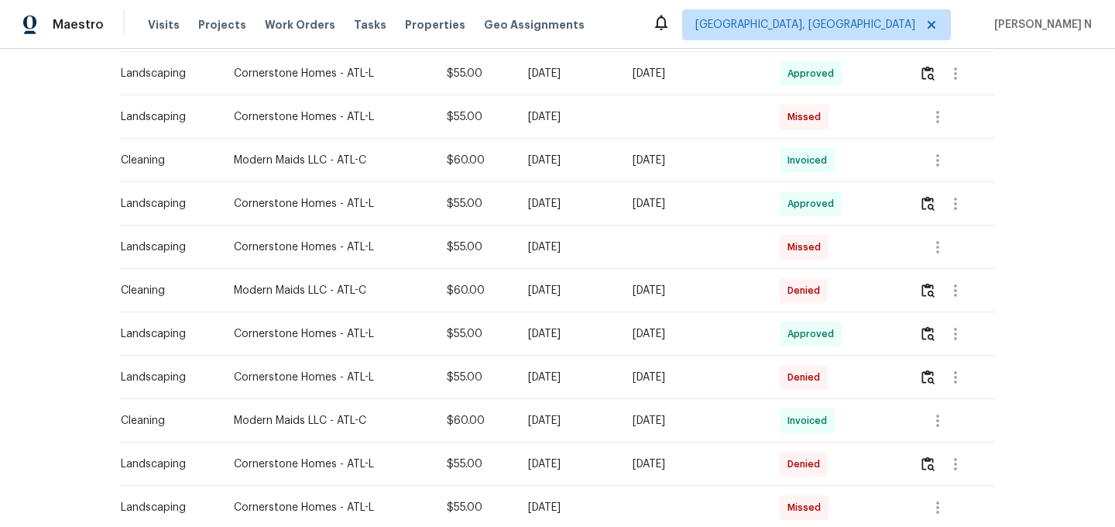
scroll to position [631, 0]
click at [935, 377] on img "button" at bounding box center [928, 376] width 13 height 15
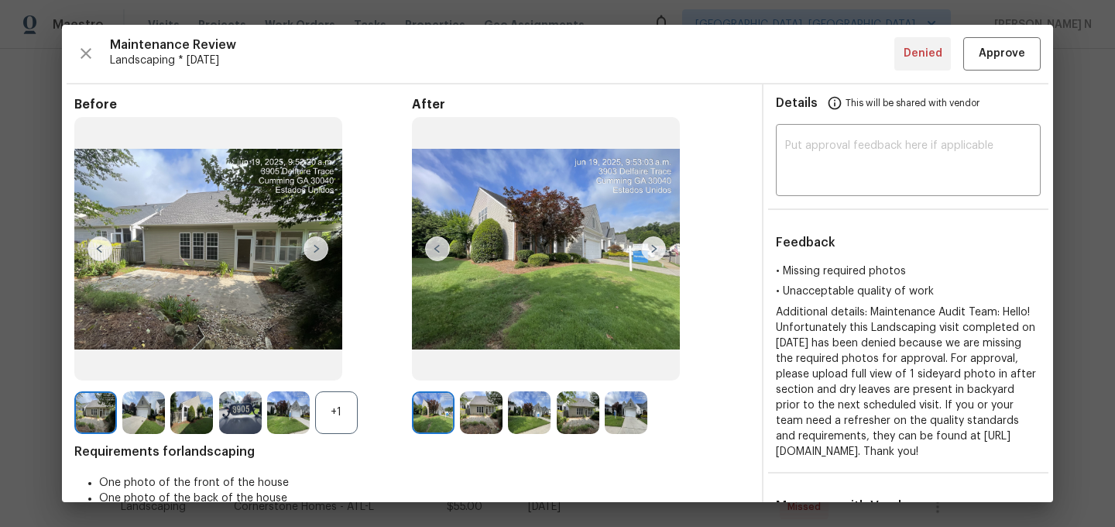
click at [348, 418] on div "+1" at bounding box center [336, 412] width 43 height 43
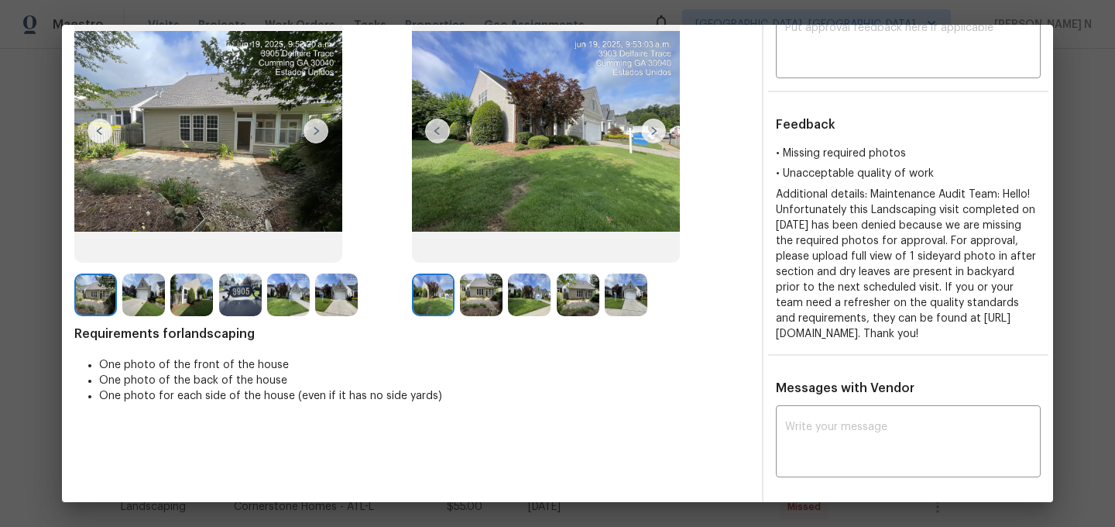
scroll to position [180, 0]
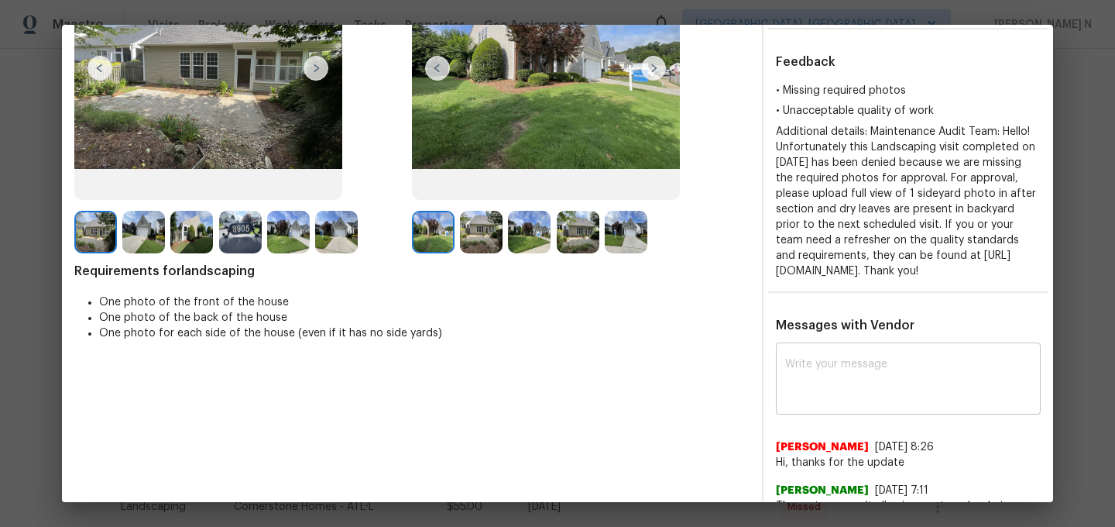
click at [813, 371] on div "x ​" at bounding box center [908, 380] width 265 height 68
paste textarea "Maintenance Audit Team: Hello! Thank you for uploading the photo, after further…"
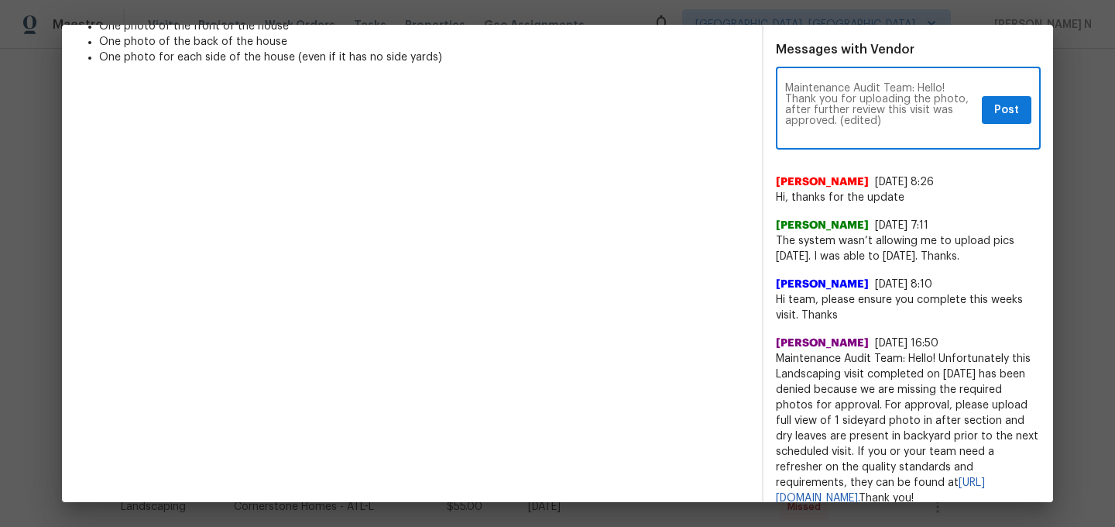
scroll to position [412, 0]
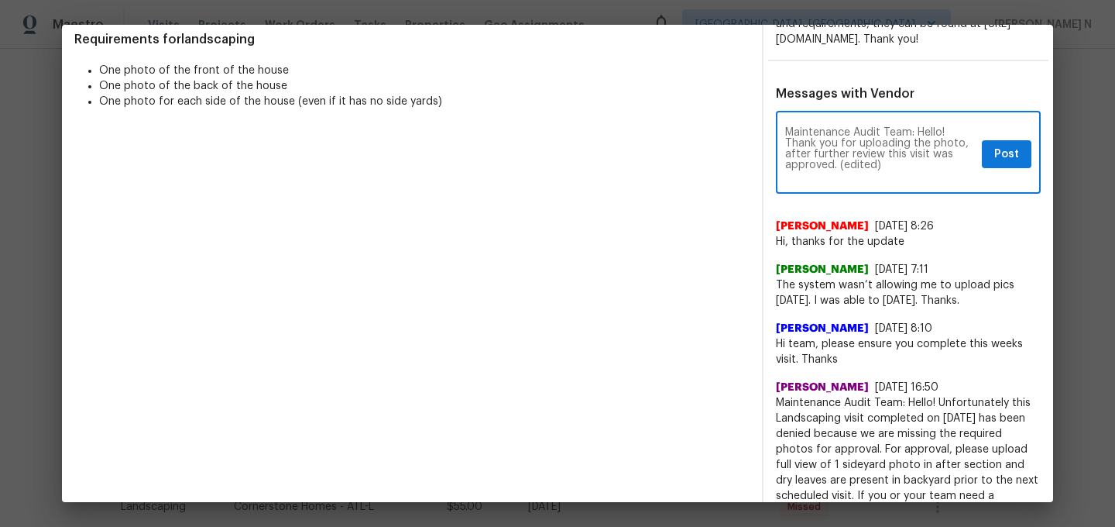
drag, startPoint x: 839, startPoint y: 183, endPoint x: 879, endPoint y: 183, distance: 39.5
click at [879, 181] on textarea "Maintenance Audit Team: Hello! Thank you for uploading the photo, after further…" at bounding box center [880, 154] width 191 height 54
type textarea "Maintenance Audit Team: Hello! Thank you for uploading the photo, after further…"
click at [991, 163] on button "Post" at bounding box center [1007, 154] width 50 height 29
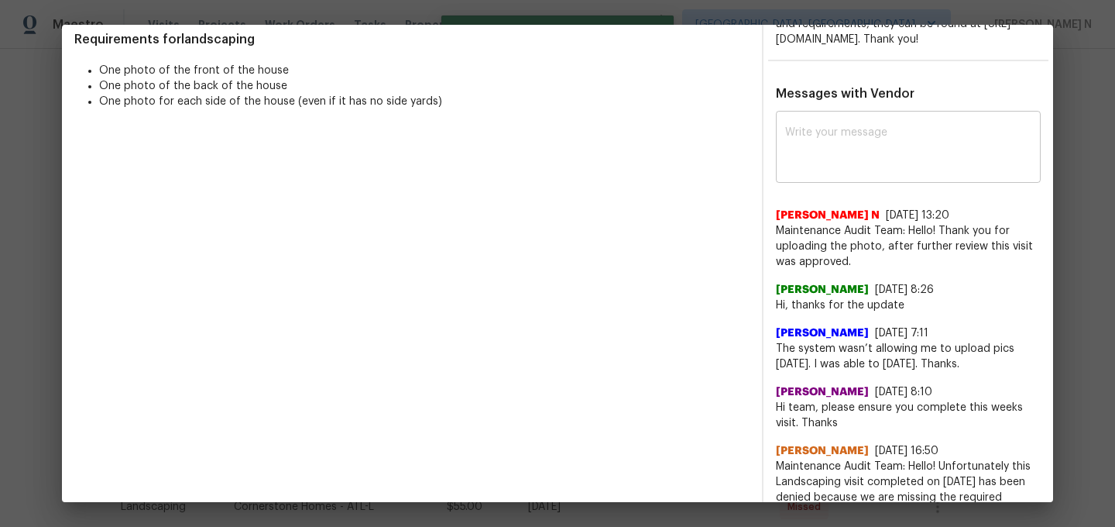
scroll to position [0, 0]
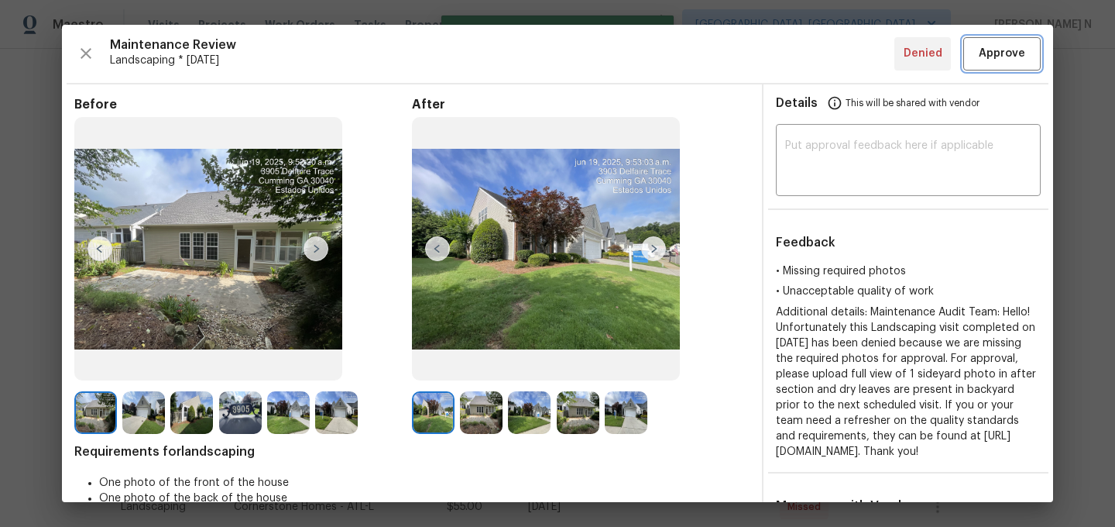
click at [989, 60] on span "Approve" at bounding box center [1002, 53] width 46 height 19
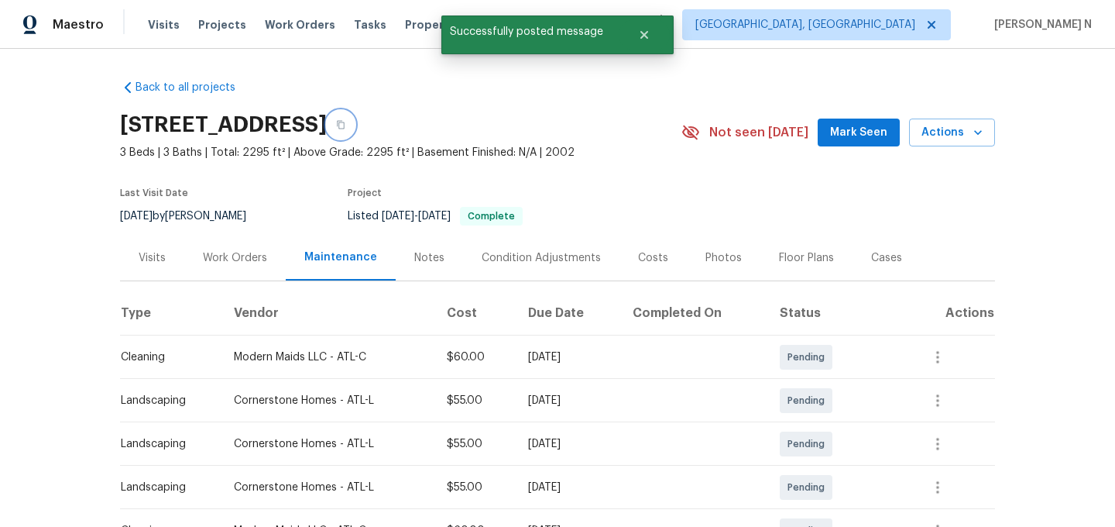
click at [345, 125] on icon "button" at bounding box center [340, 124] width 9 height 9
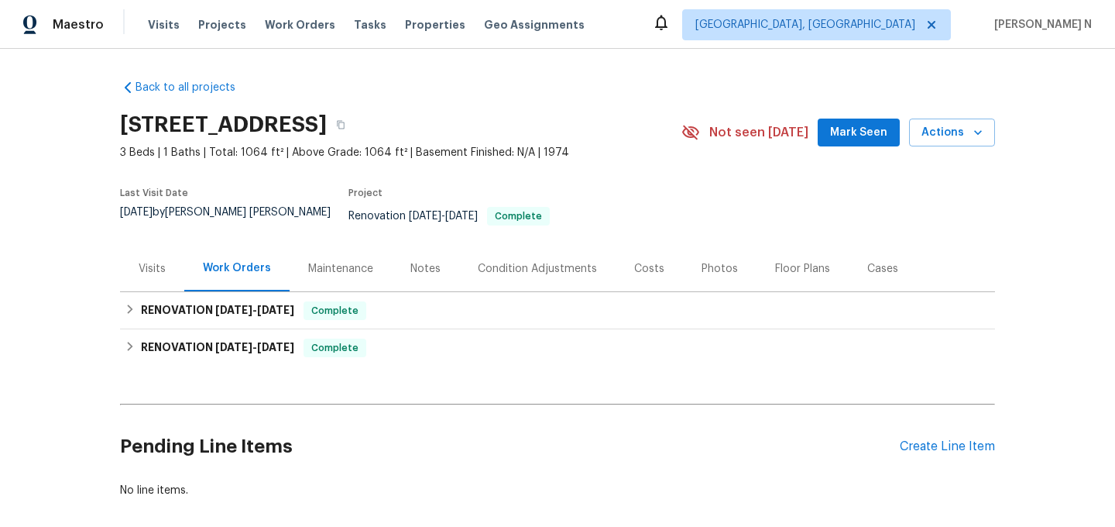
click at [334, 261] on div "Maintenance" at bounding box center [340, 268] width 65 height 15
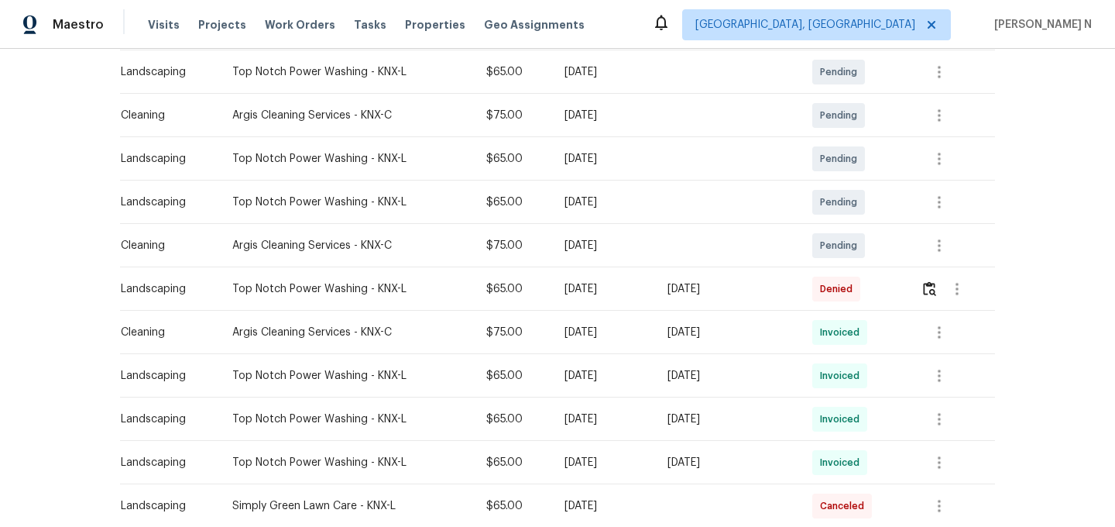
scroll to position [306, 0]
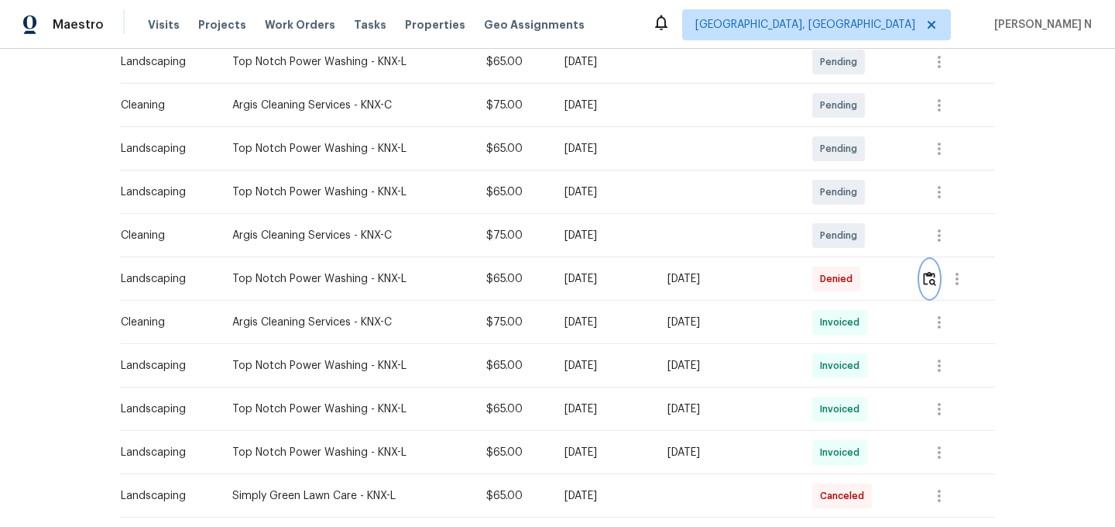
click at [929, 280] on button "button" at bounding box center [930, 278] width 18 height 37
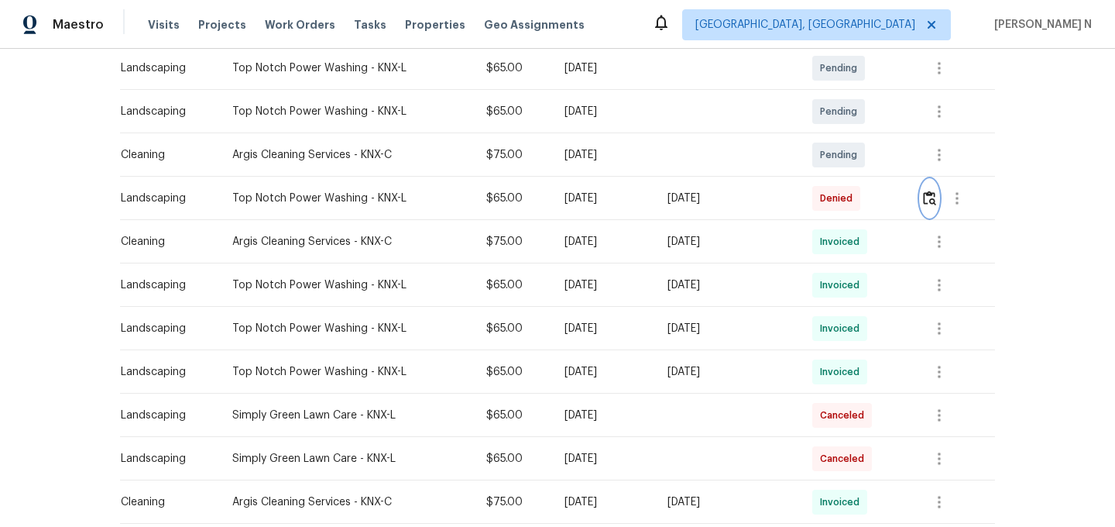
scroll to position [373, 0]
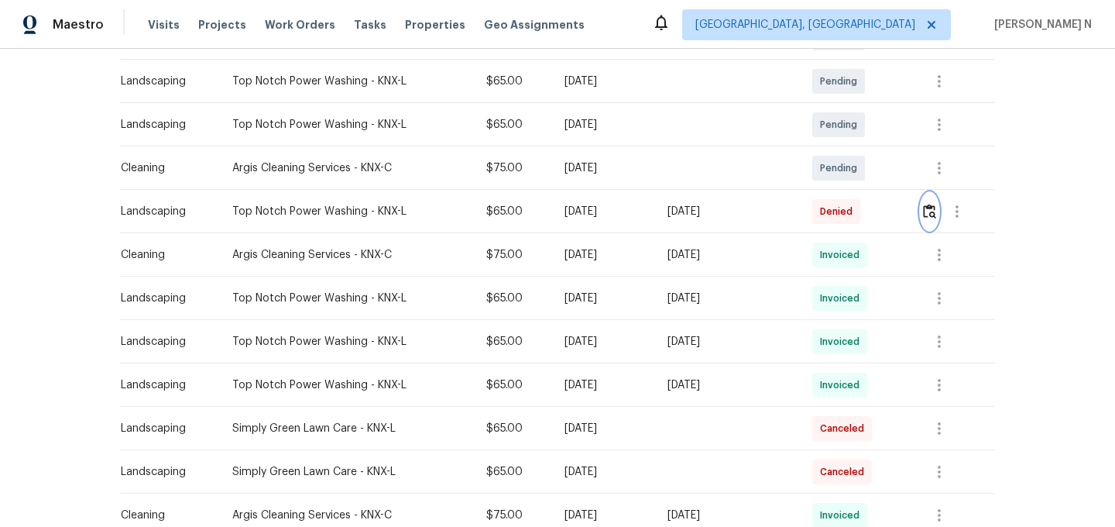
click at [934, 204] on img "button" at bounding box center [929, 211] width 13 height 15
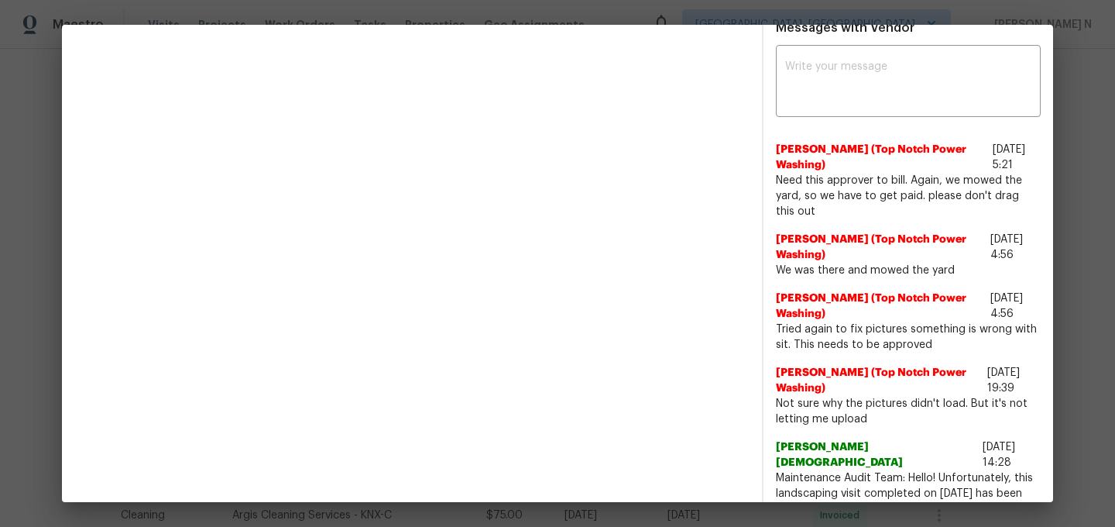
scroll to position [731, 0]
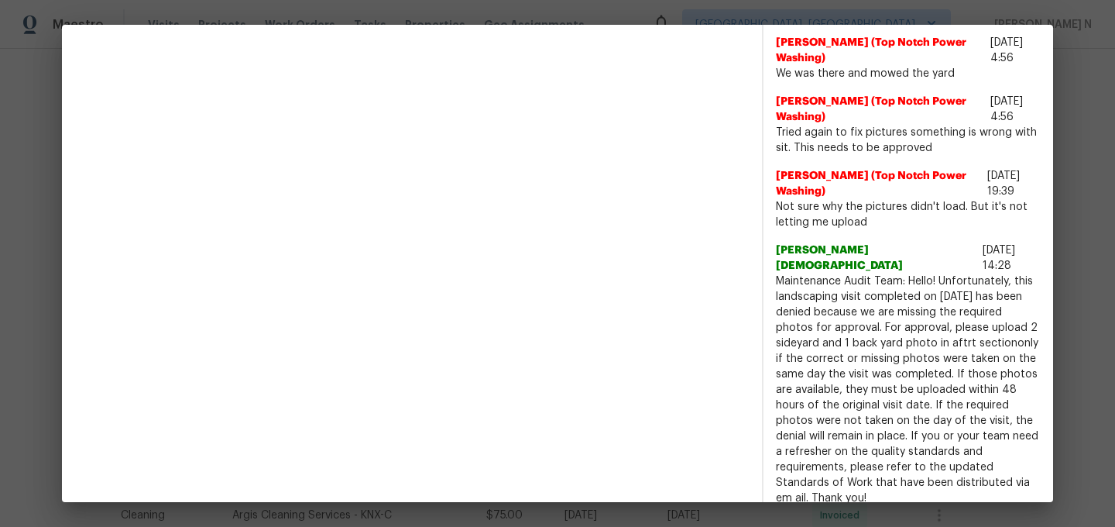
click at [823, 273] on span "Maintenance Audit Team: Hello! Unfortunately, this landscaping visit completed …" at bounding box center [908, 389] width 265 height 232
drag, startPoint x: 823, startPoint y: 269, endPoint x: 932, endPoint y: 268, distance: 109.2
click at [932, 273] on span "Maintenance Audit Team: Hello! Unfortunately, this landscaping visit completed …" at bounding box center [908, 389] width 265 height 232
copy span "Maintenance Audit Team: Hello!"
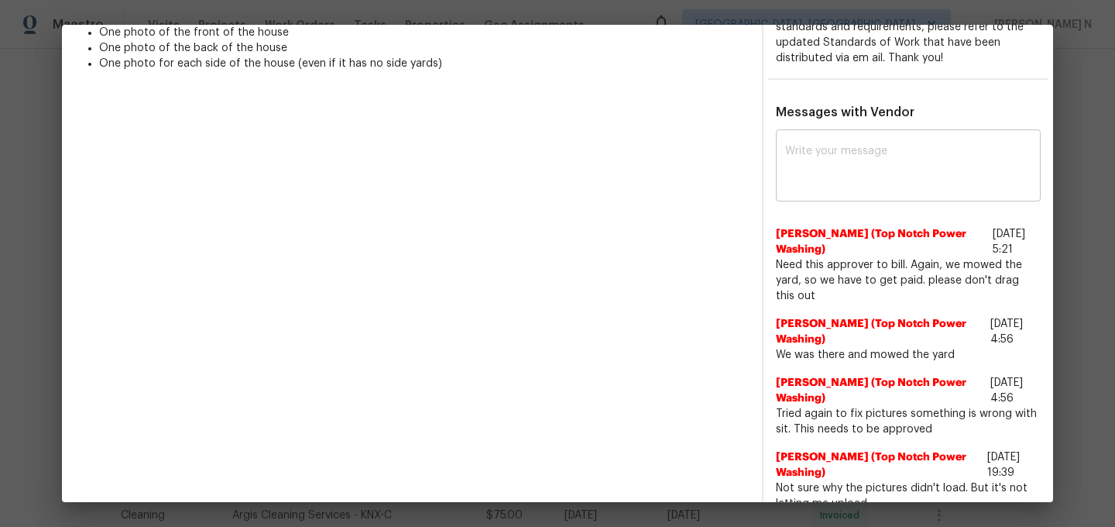
click at [848, 143] on div "x ​" at bounding box center [908, 167] width 265 height 68
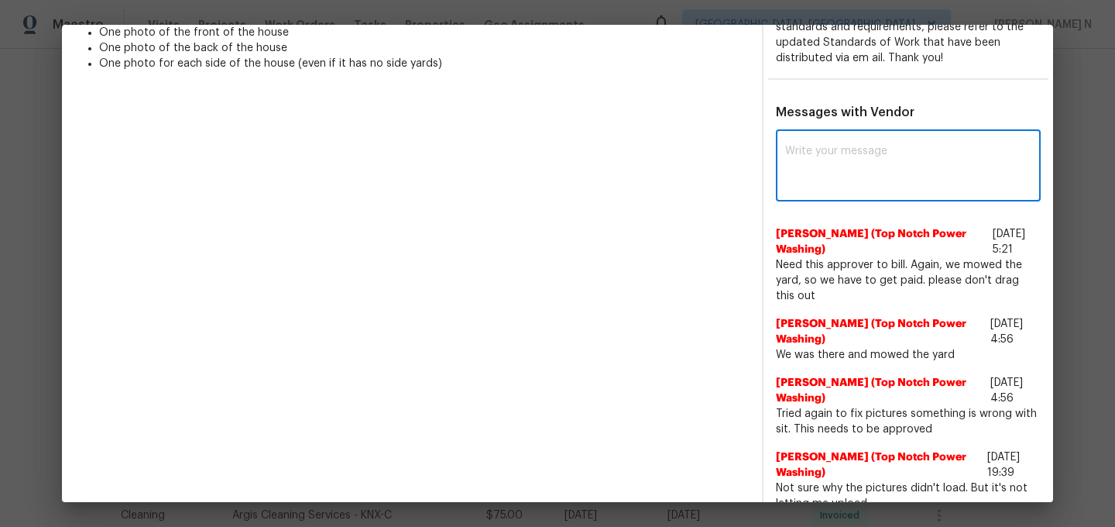
paste textarea "Maintenance Audit Team: Hello!"
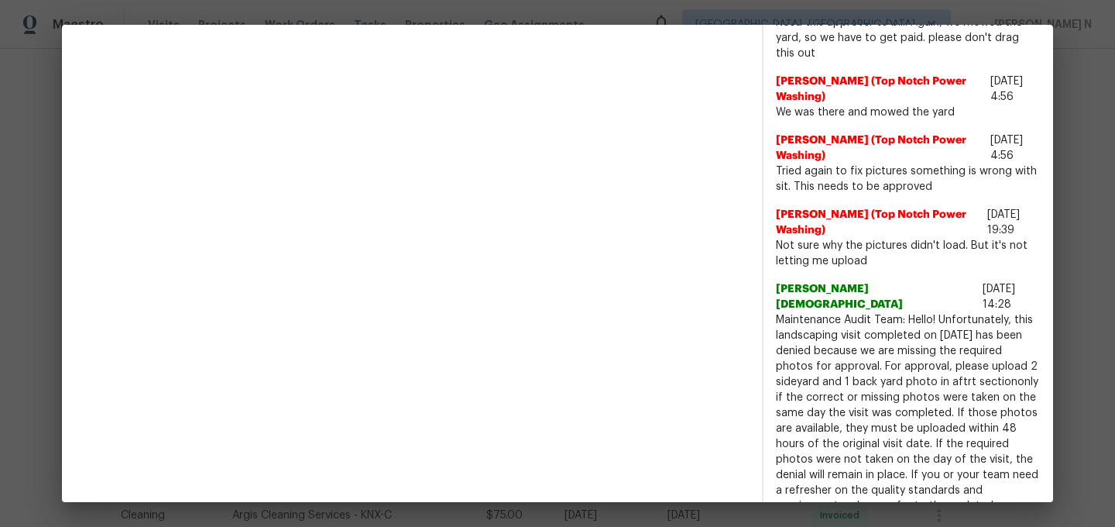
scroll to position [697, 0]
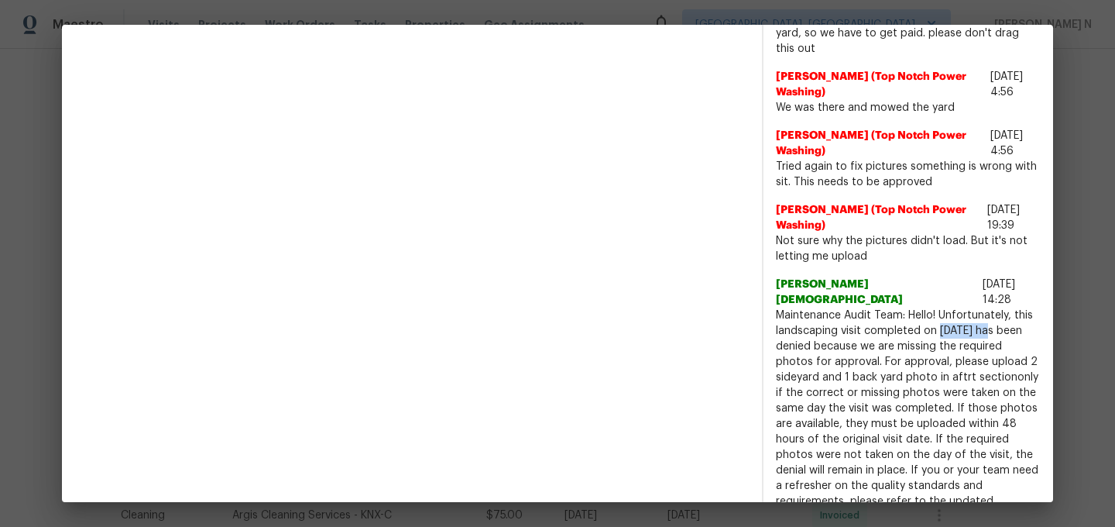
drag, startPoint x: 941, startPoint y: 311, endPoint x: 996, endPoint y: 312, distance: 55.0
click at [996, 312] on span "Maintenance Audit Team: Hello! Unfortunately, this landscaping visit completed …" at bounding box center [908, 423] width 265 height 232
copy span "[DATE]"
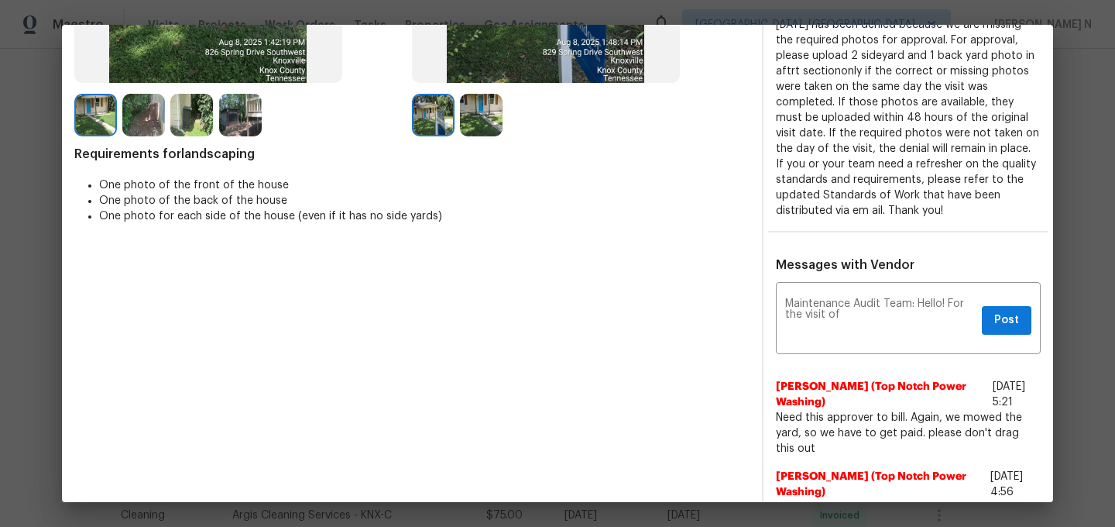
scroll to position [238, 0]
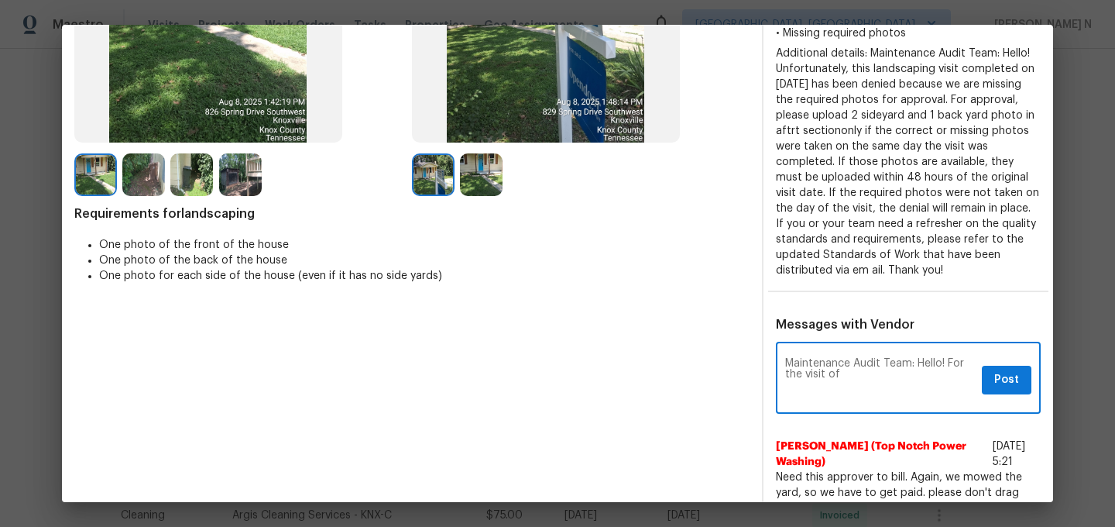
click at [863, 368] on textarea "Maintenance Audit Team: Hello! For the visit of" at bounding box center [880, 379] width 191 height 43
paste textarea "[DATE]"
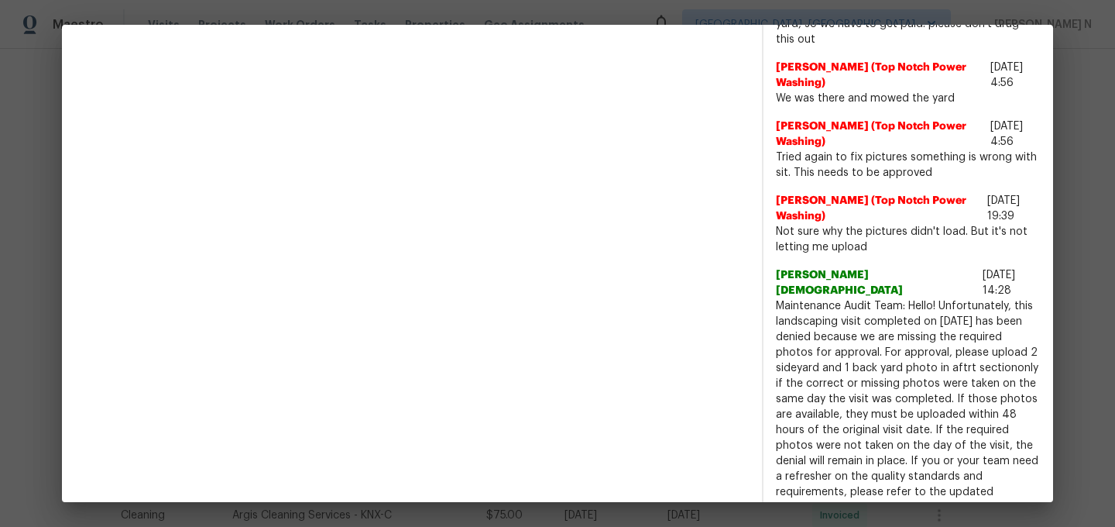
scroll to position [731, 0]
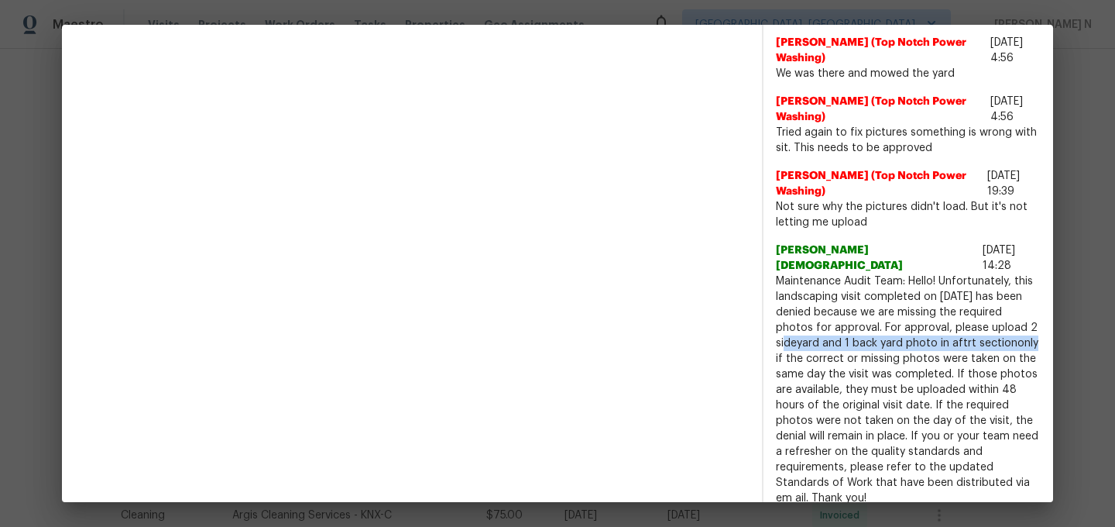
drag, startPoint x: 1026, startPoint y: 313, endPoint x: 1008, endPoint y: 324, distance: 21.3
click at [1008, 324] on span "Maintenance Audit Team: Hello! Unfortunately, this landscaping visit completed …" at bounding box center [908, 389] width 265 height 232
copy span "2 sideyard and 1 back yard photo in aftrt section"
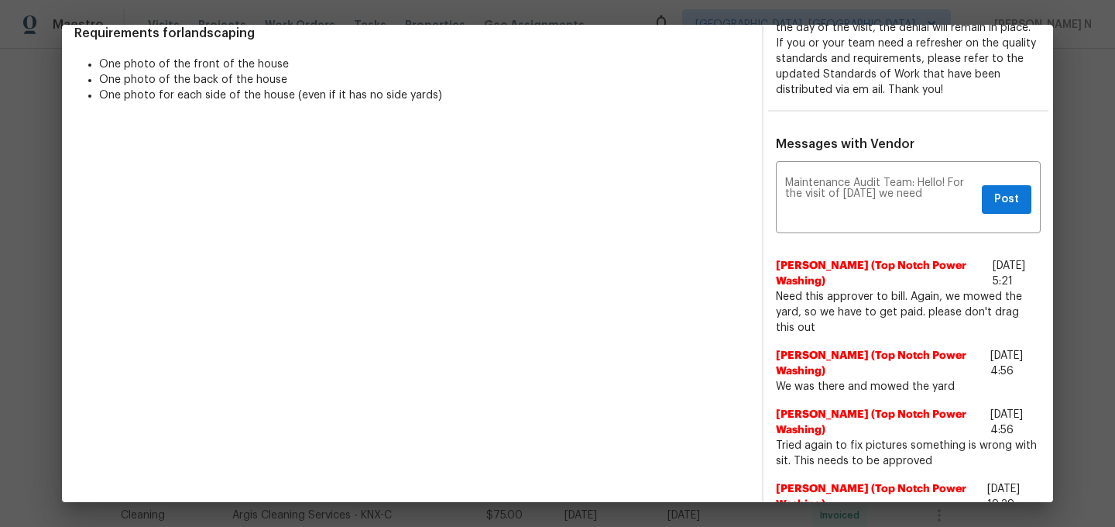
scroll to position [391, 0]
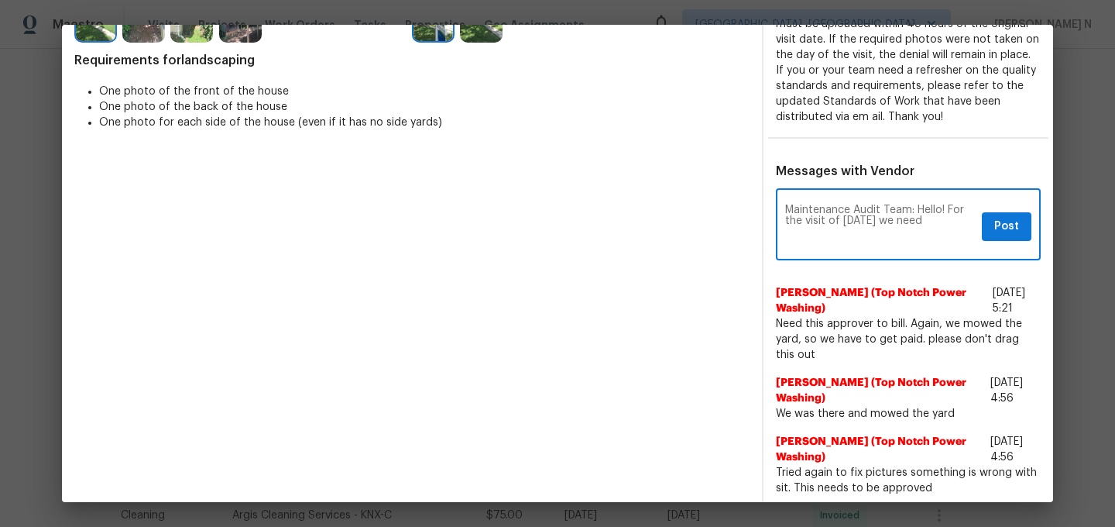
click at [966, 223] on textarea "Maintenance Audit Team: Hello! For the visit of [DATE] we need" at bounding box center [880, 225] width 191 height 43
paste textarea "2 sideyard and 1 back yard photo in aftrt section"
click at [891, 232] on textarea "Maintenance Audit Team: Hello! For the visit of 08/08/2025 we need 2 sideyard a…" at bounding box center [880, 225] width 191 height 43
click at [807, 231] on textarea "Maintenance Audit Team: Hello! For the visit of 08/08/2025 we need 2 sideyard a…" at bounding box center [880, 225] width 191 height 43
click at [796, 244] on textarea "Maintenance Audit Team: Hello! For the visit of 08/08/2025 we need 2 side yard …" at bounding box center [880, 225] width 191 height 43
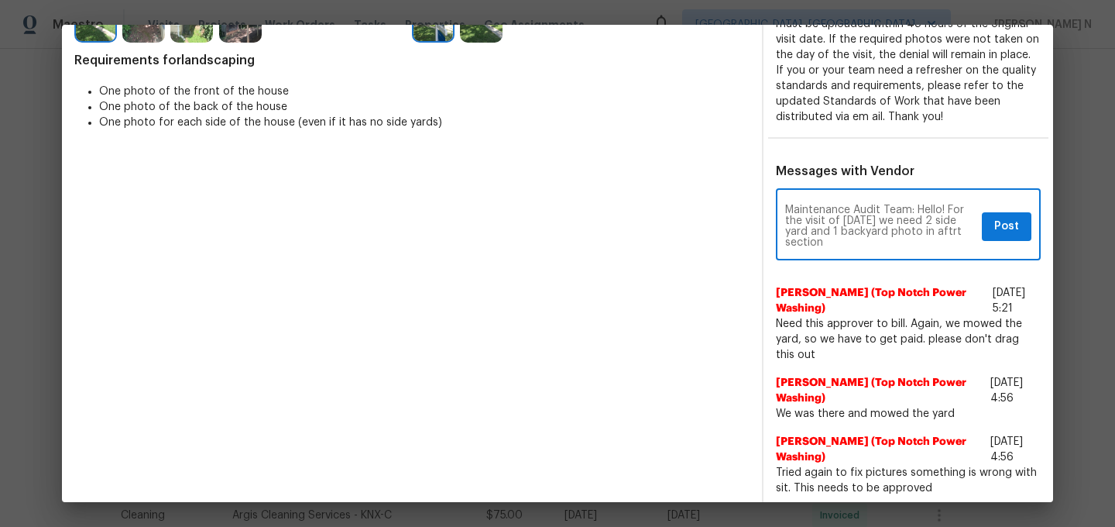
click at [796, 244] on textarea "Maintenance Audit Team: Hello! For the visit of 08/08/2025 we need 2 side yard …" at bounding box center [880, 225] width 191 height 43
click at [870, 241] on textarea "Maintenance Audit Team: Hello! For the visit of 08/08/2025 we need 2 side yard …" at bounding box center [880, 225] width 191 height 43
paste textarea "The requested photos are not provided, So the visit remains denied."
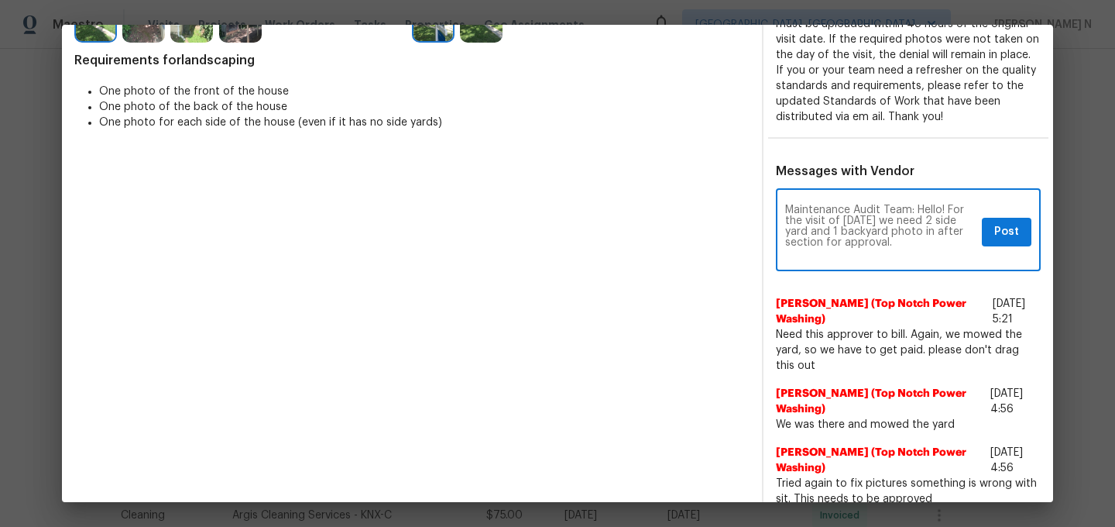
scroll to position [0, 0]
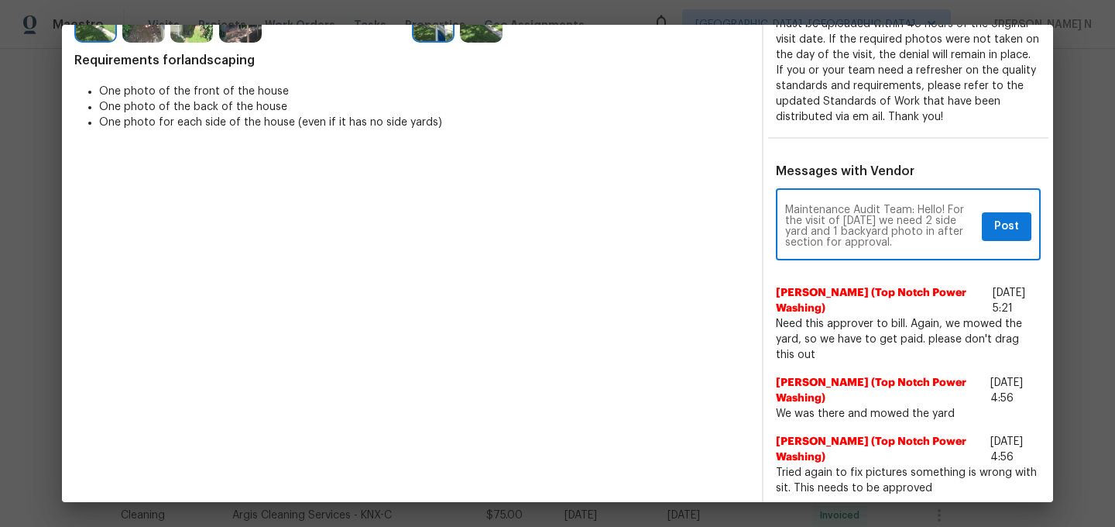
paste textarea "As per our updated SWO the photos must be uploaded within 48 hours of the origi…"
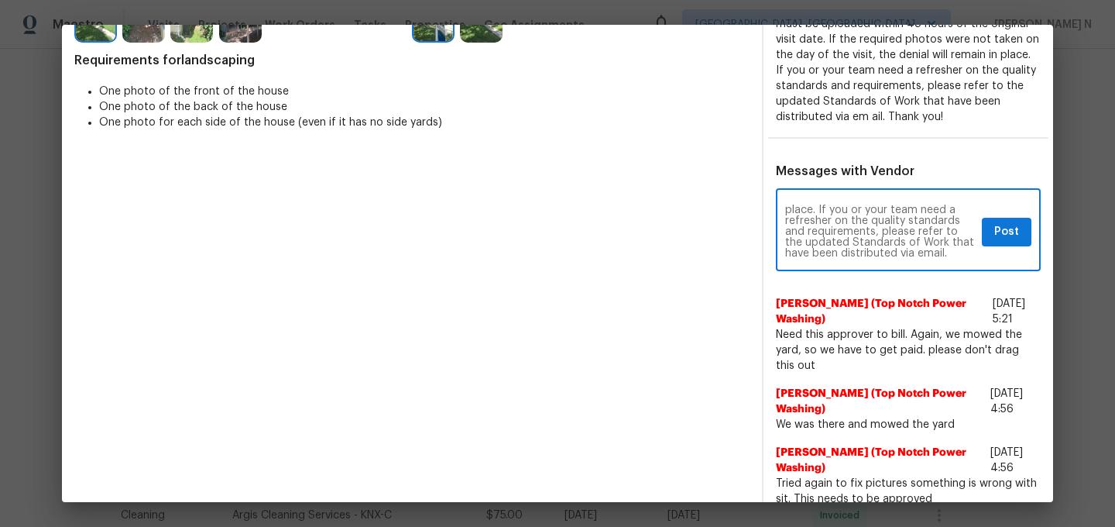
type textarea "Maintenance Audit Team: Hello! For the visit of 08/08/2025 we need 2 side yard …"
click at [1008, 235] on span "Post" at bounding box center [1006, 231] width 25 height 19
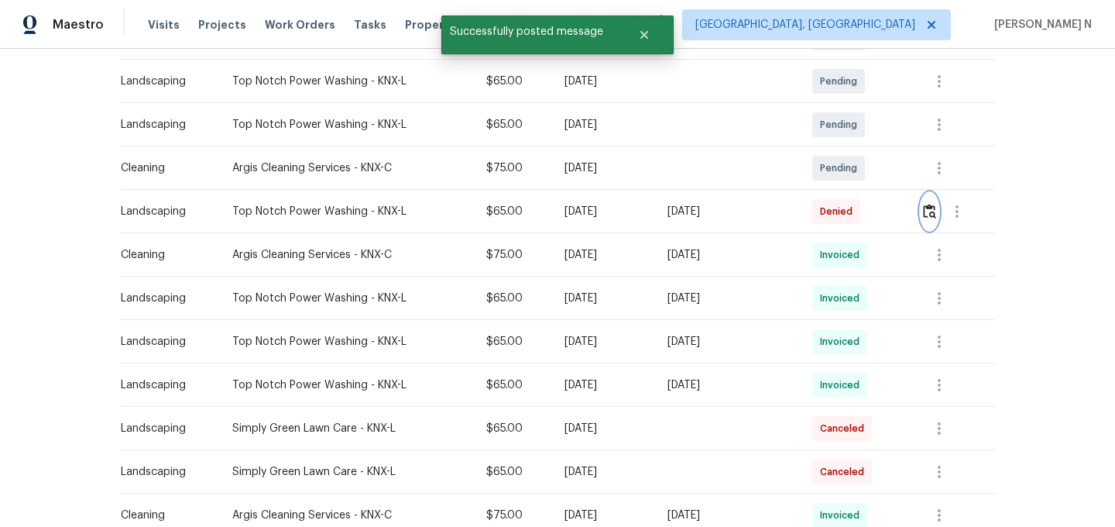
scroll to position [0, 0]
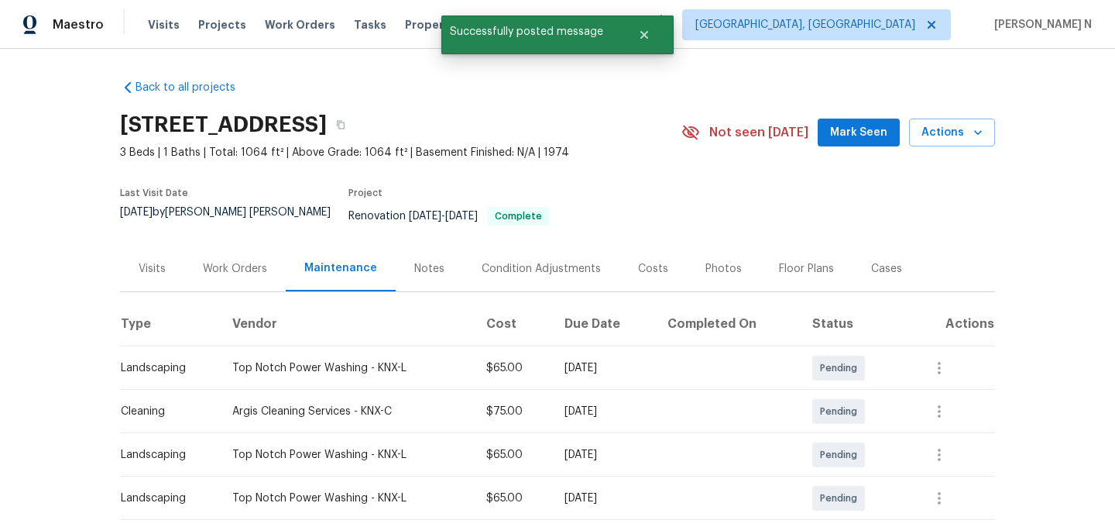
click at [512, 137] on div "829 Spring Dr, Knoxville, TN 37920" at bounding box center [400, 125] width 561 height 40
click at [511, 137] on div "829 Spring Dr, Knoxville, TN 37920" at bounding box center [400, 125] width 561 height 40
click at [355, 128] on button "button" at bounding box center [341, 125] width 28 height 28
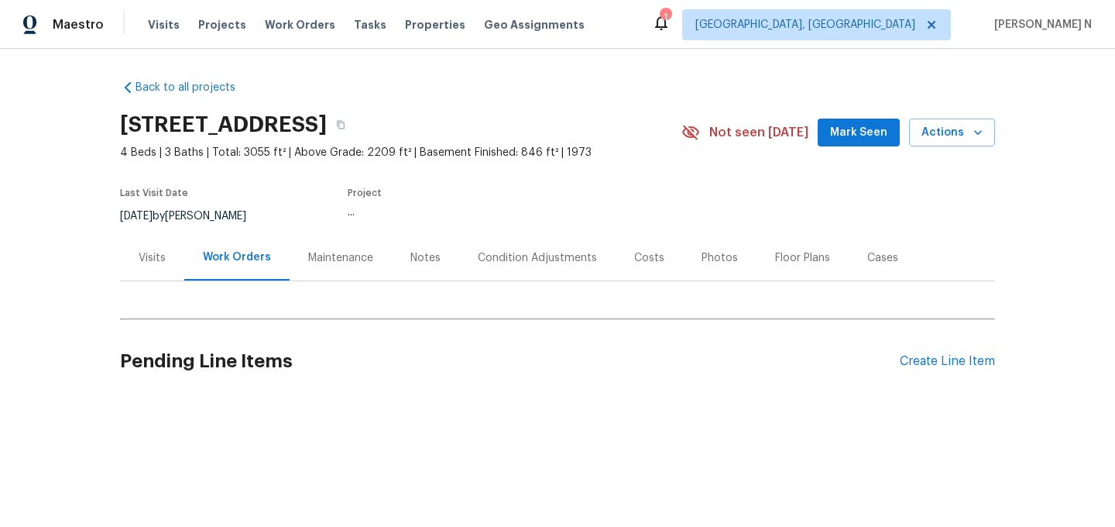
click at [319, 264] on div "Maintenance" at bounding box center [340, 257] width 65 height 15
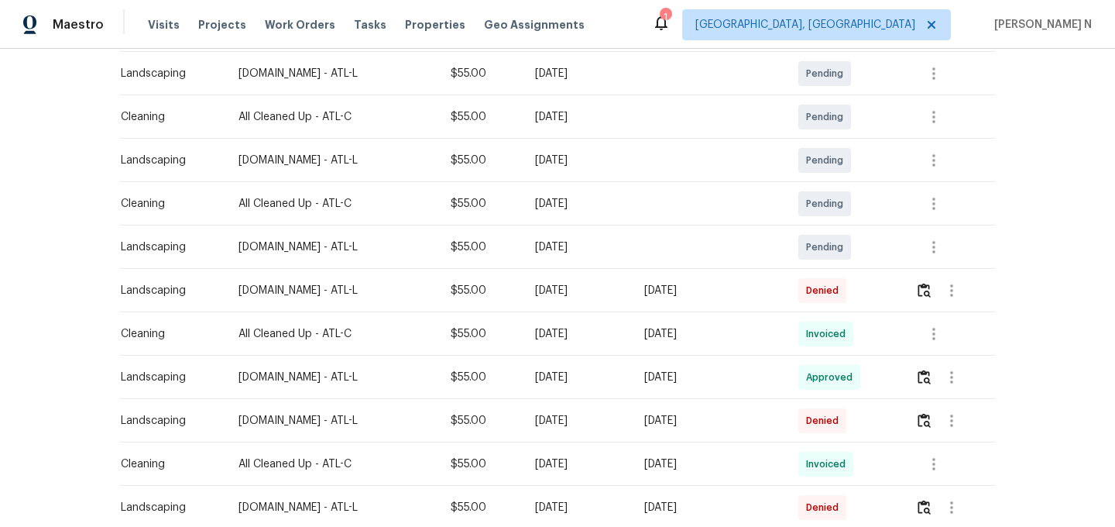
scroll to position [296, 0]
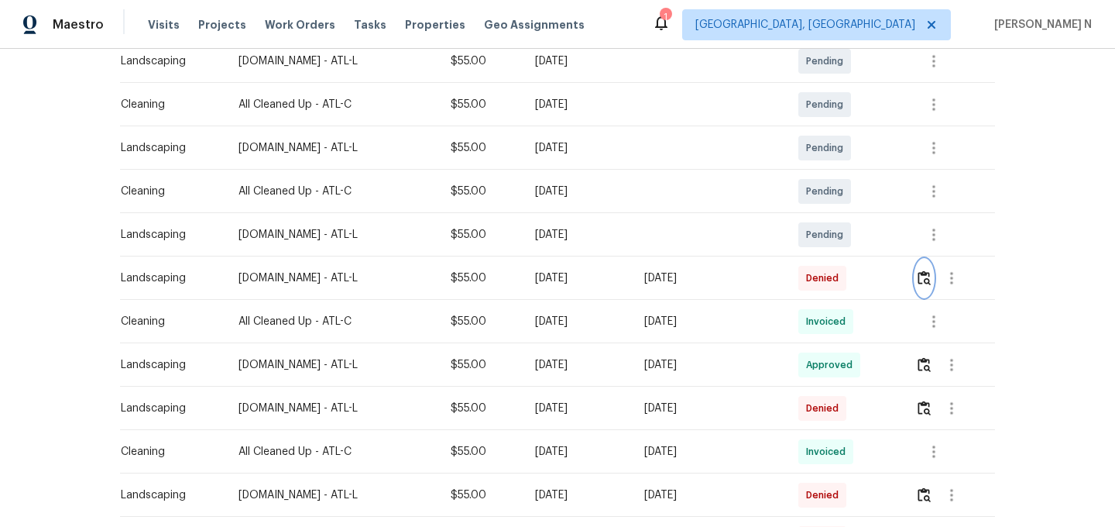
click at [929, 277] on img "button" at bounding box center [924, 277] width 13 height 15
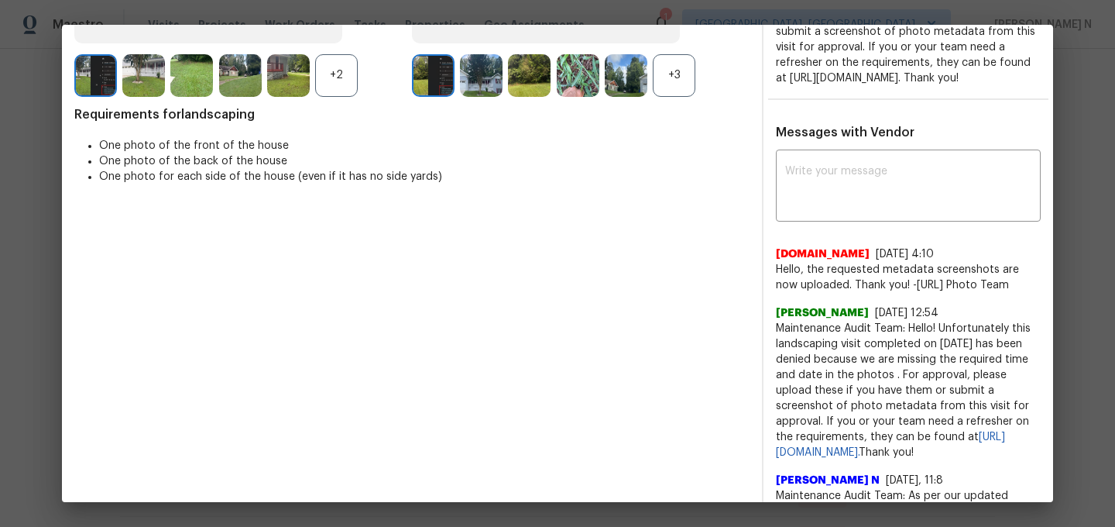
scroll to position [344, 0]
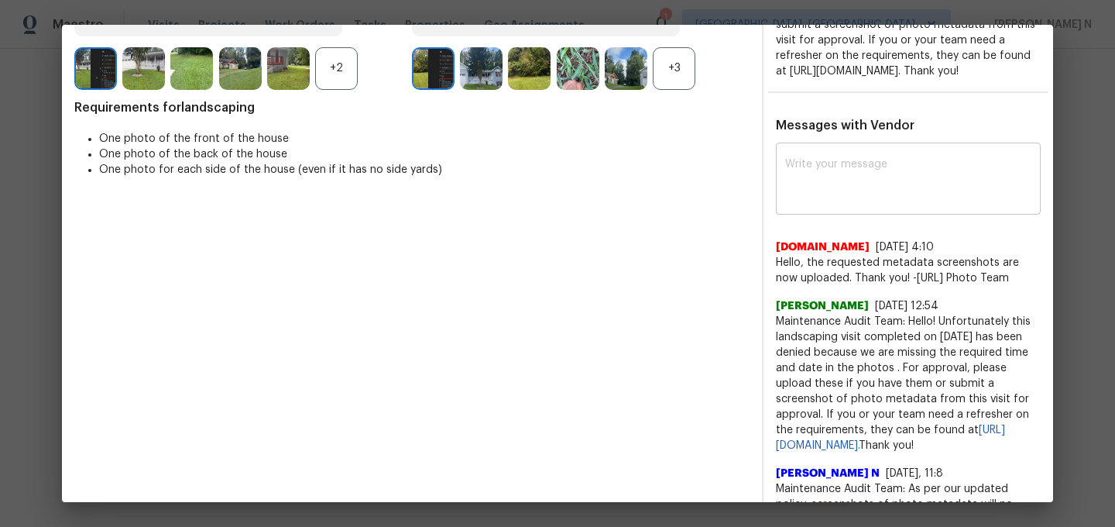
click at [850, 197] on textarea at bounding box center [908, 180] width 246 height 43
paste textarea "Maintenance Audit Team: As per our updated policy, screenshots of photo metadat…"
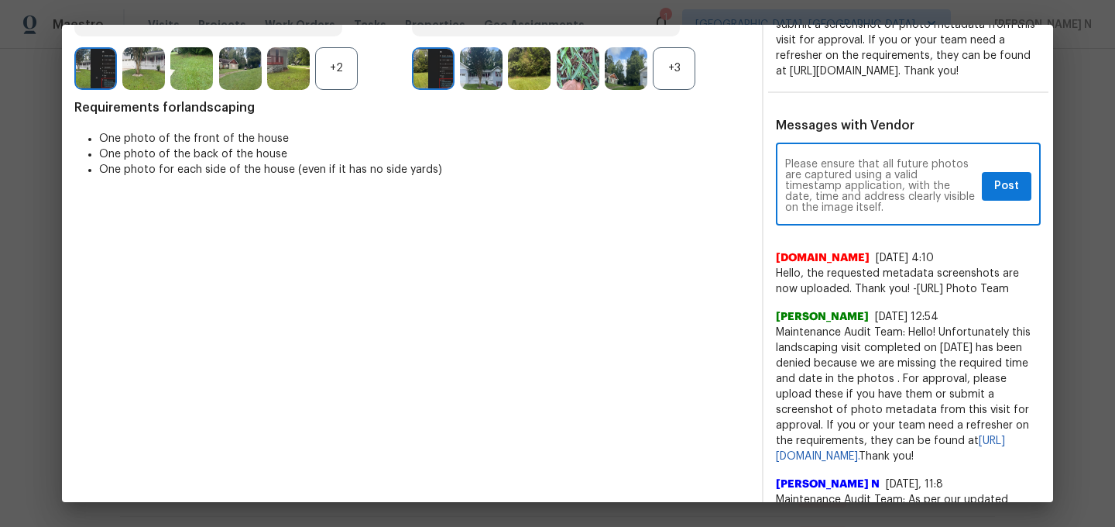
scroll to position [0, 0]
type textarea "Maintenance Audit Team: As per our updated policy, screenshots of photo metadat…"
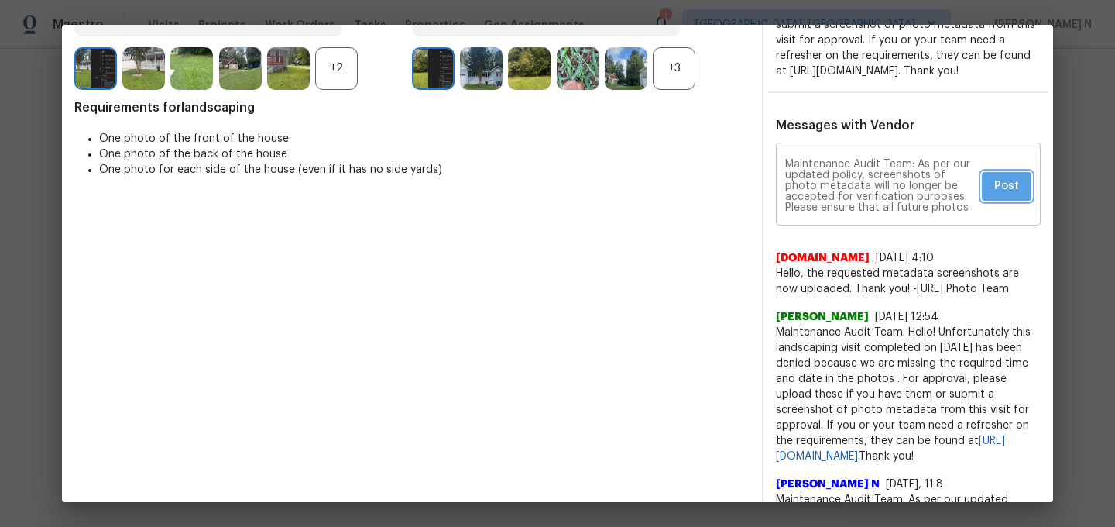
click at [1011, 196] on span "Post" at bounding box center [1006, 186] width 25 height 19
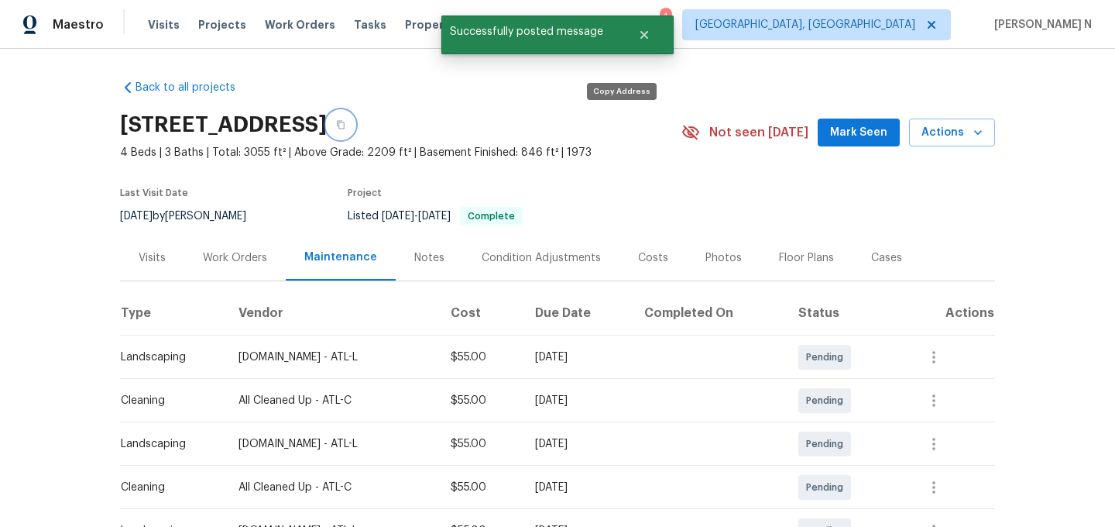
click at [355, 124] on button "button" at bounding box center [341, 125] width 28 height 28
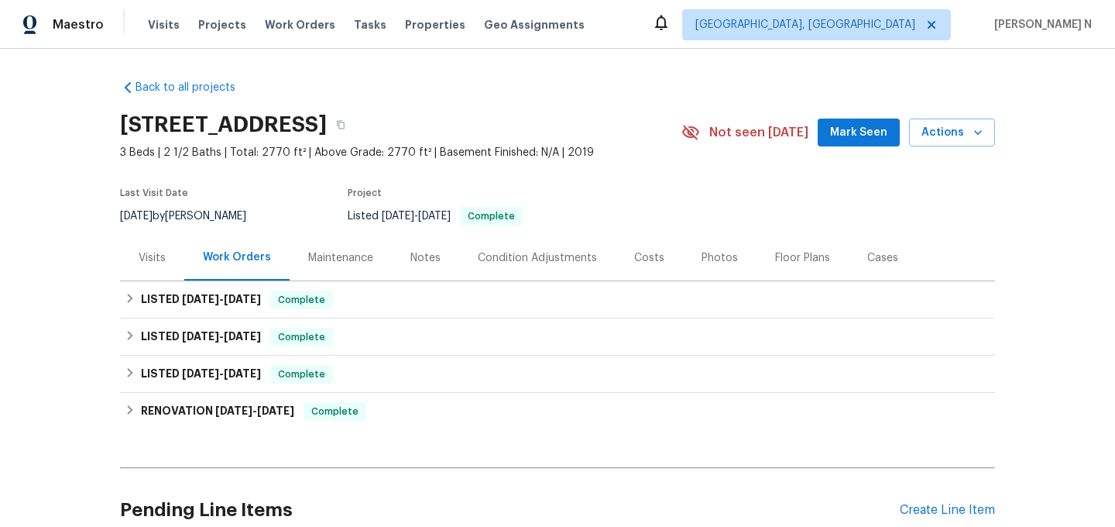
click at [314, 258] on div "Maintenance" at bounding box center [340, 257] width 65 height 15
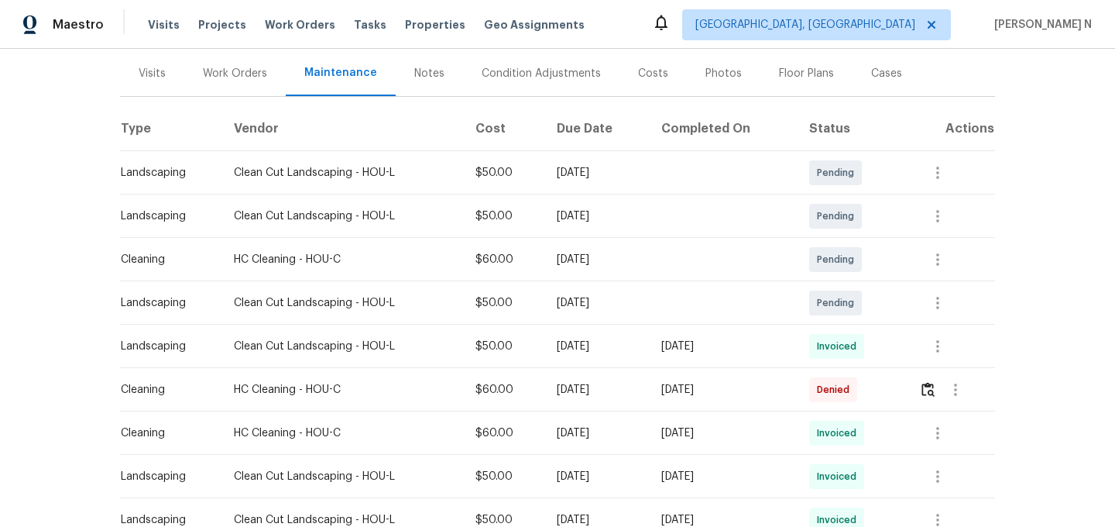
scroll to position [187, 0]
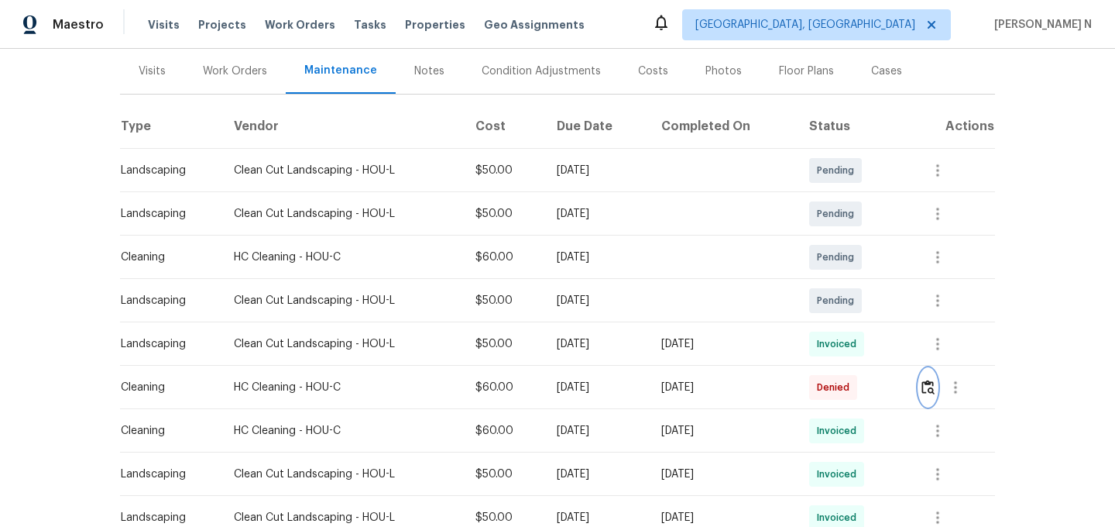
click at [929, 386] on img "button" at bounding box center [928, 386] width 13 height 15
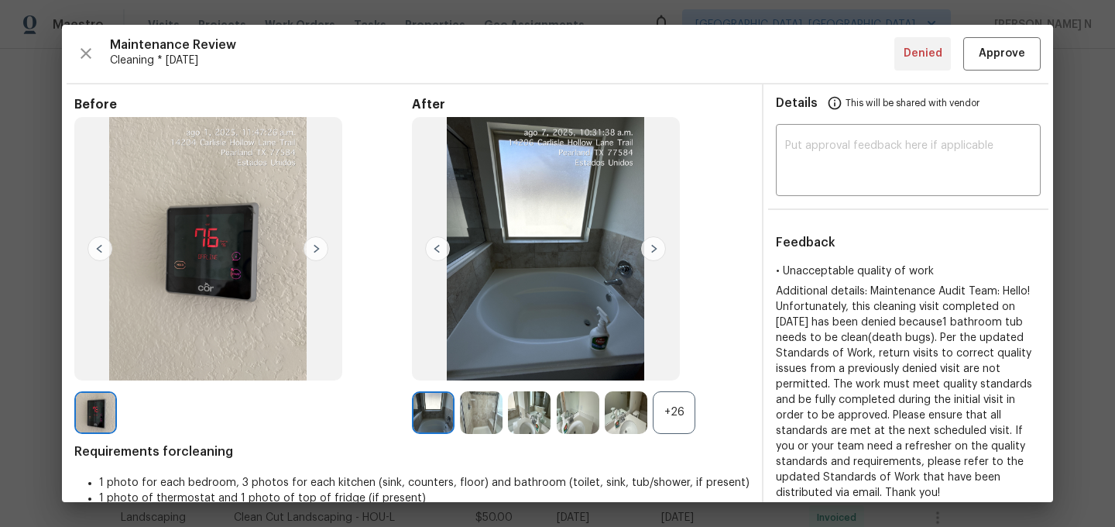
click at [663, 415] on div "+26" at bounding box center [674, 412] width 43 height 43
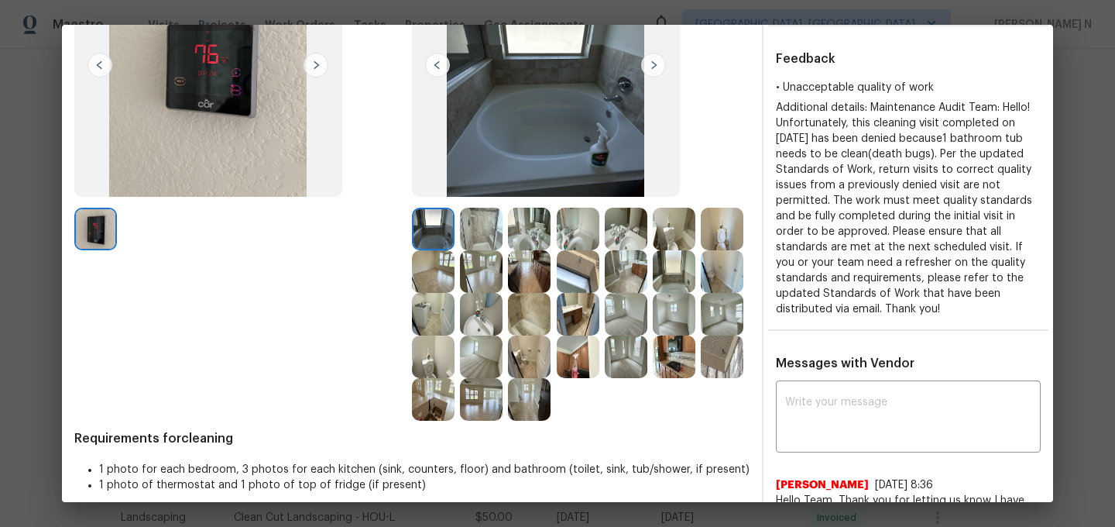
scroll to position [184, 0]
click at [676, 271] on img at bounding box center [674, 270] width 43 height 43
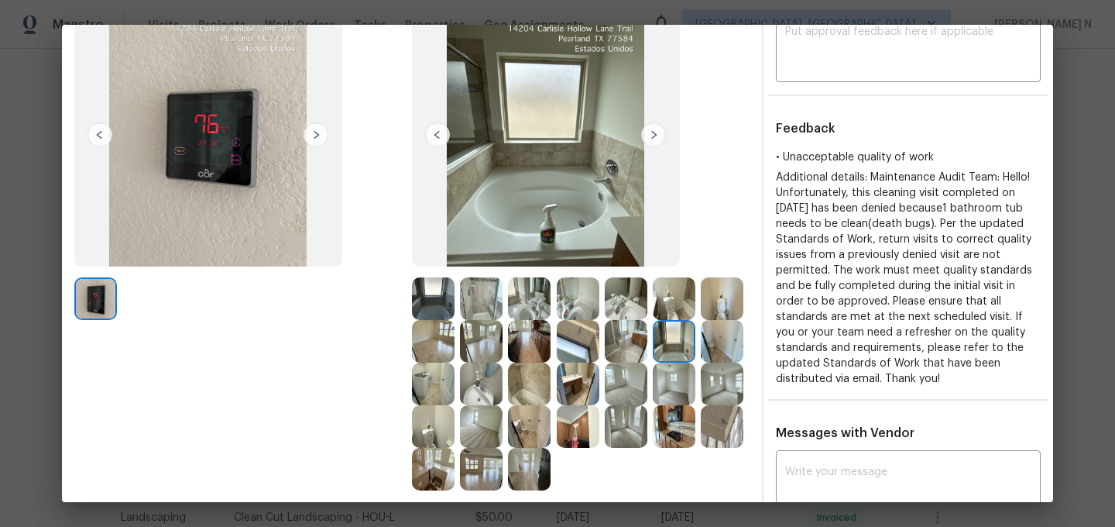
scroll to position [61, 0]
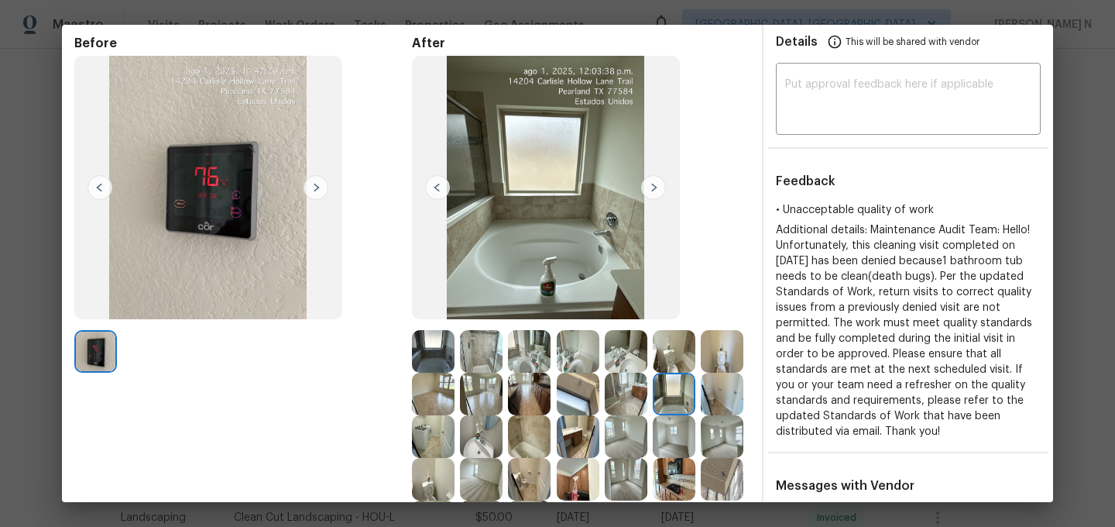
click at [433, 352] on img at bounding box center [433, 351] width 43 height 43
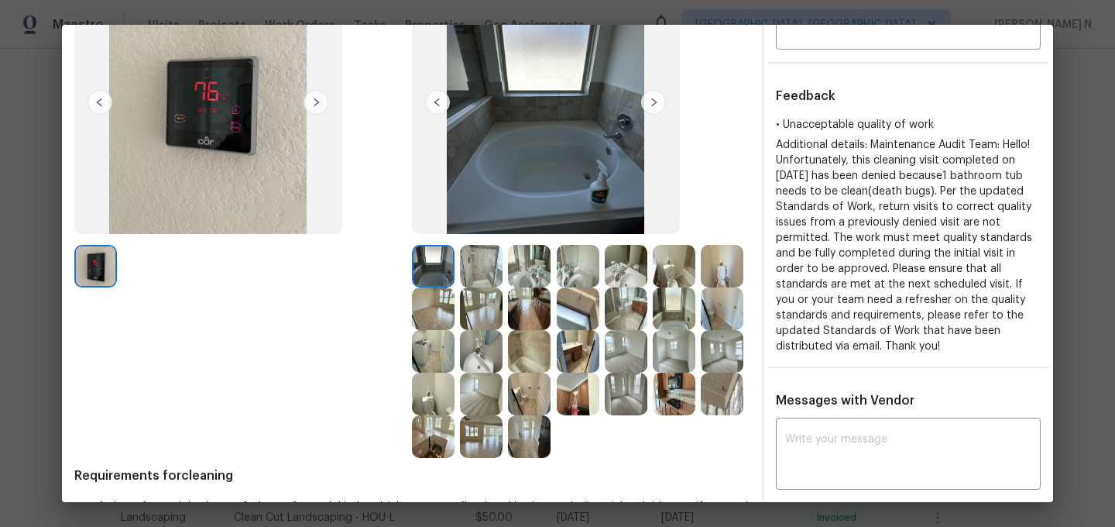
scroll to position [159, 0]
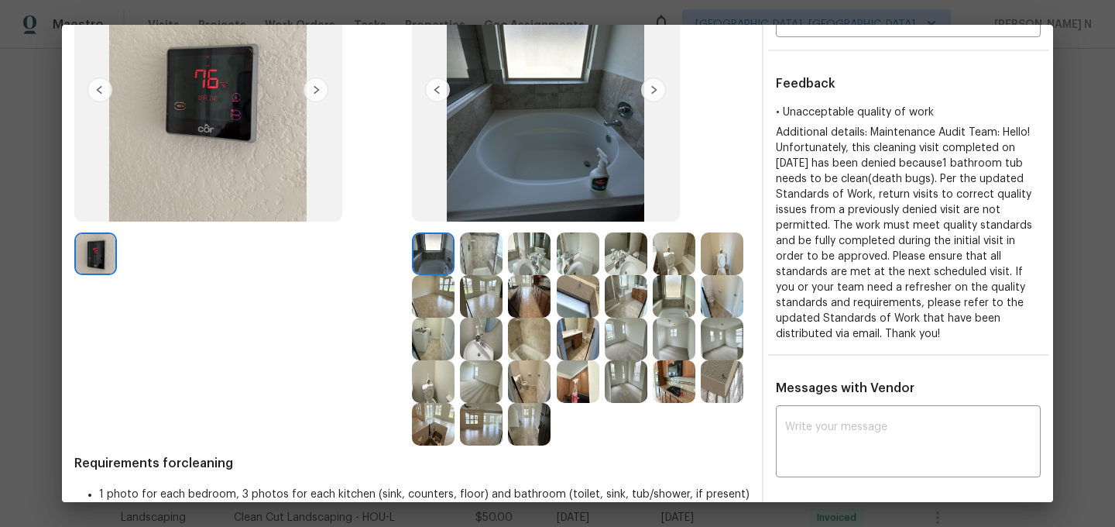
click at [667, 298] on img at bounding box center [674, 296] width 43 height 43
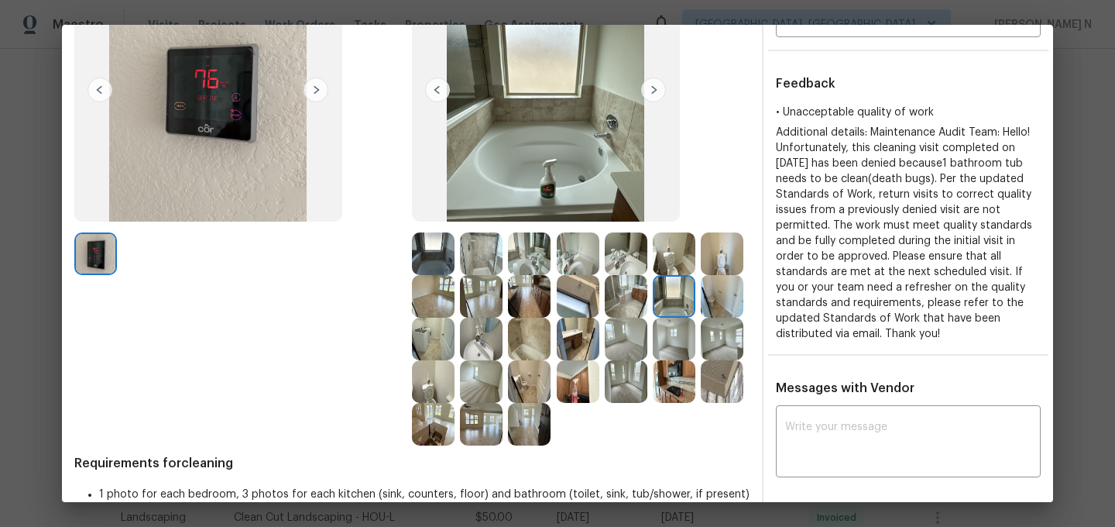
click at [582, 149] on img at bounding box center [546, 89] width 268 height 263
click at [439, 249] on img at bounding box center [433, 253] width 43 height 43
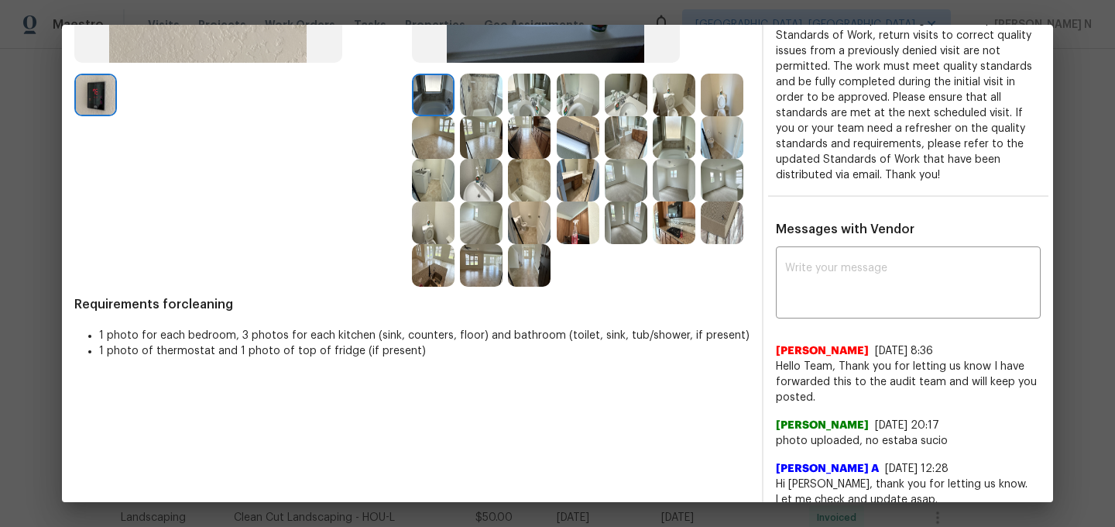
scroll to position [348, 0]
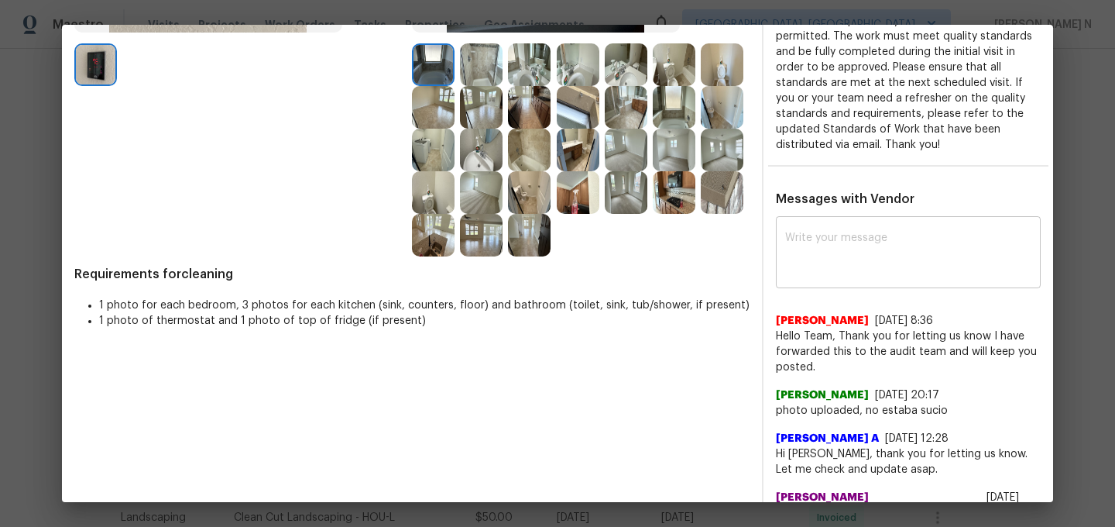
click at [881, 273] on textarea at bounding box center [908, 253] width 246 height 43
click at [843, 263] on textarea at bounding box center [908, 253] width 246 height 43
paste textarea "Maintenance Audit Team: Hello! One toilet appears to be dirty. Per the updated …"
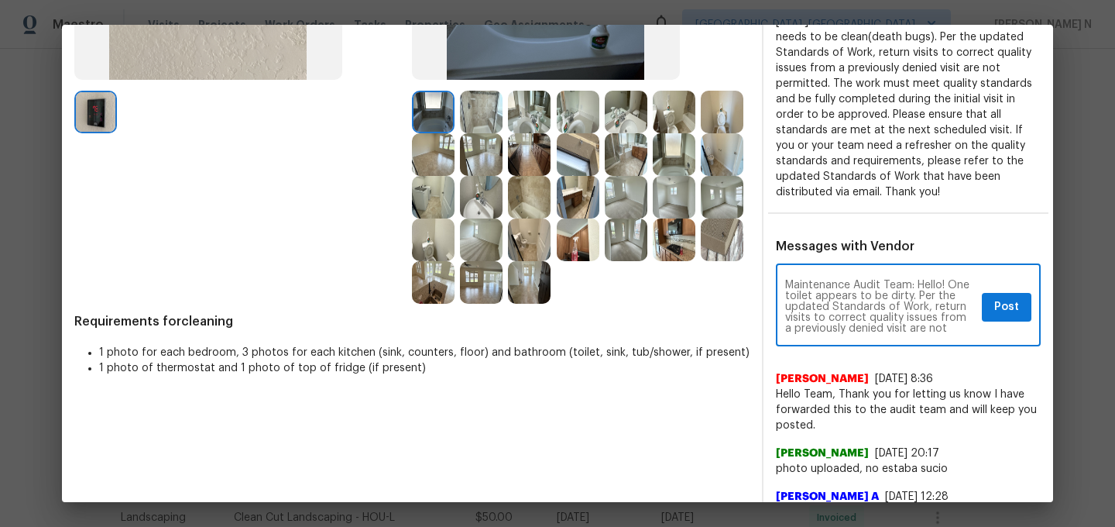
scroll to position [287, 0]
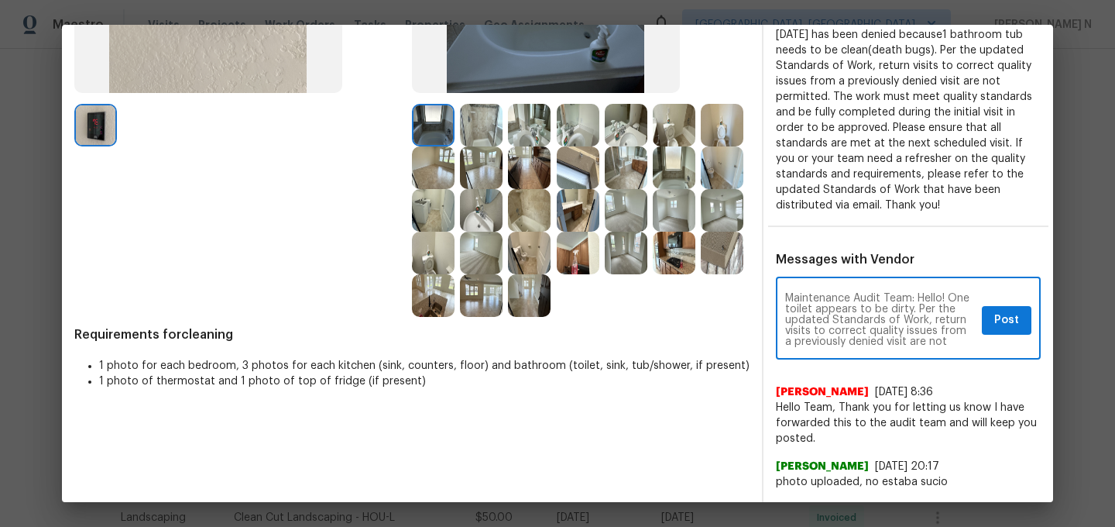
drag, startPoint x: 951, startPoint y: 296, endPoint x: 910, endPoint y: 308, distance: 42.9
click at [910, 308] on textarea "Maintenance Audit Team: Hello! One toilet appears to be dirty. Per the updated …" at bounding box center [880, 320] width 191 height 54
type textarea "Maintenance Audit Team: Hello! As Per the updated Standards of Work, return vis…"
click at [998, 328] on span "Post" at bounding box center [1006, 320] width 25 height 19
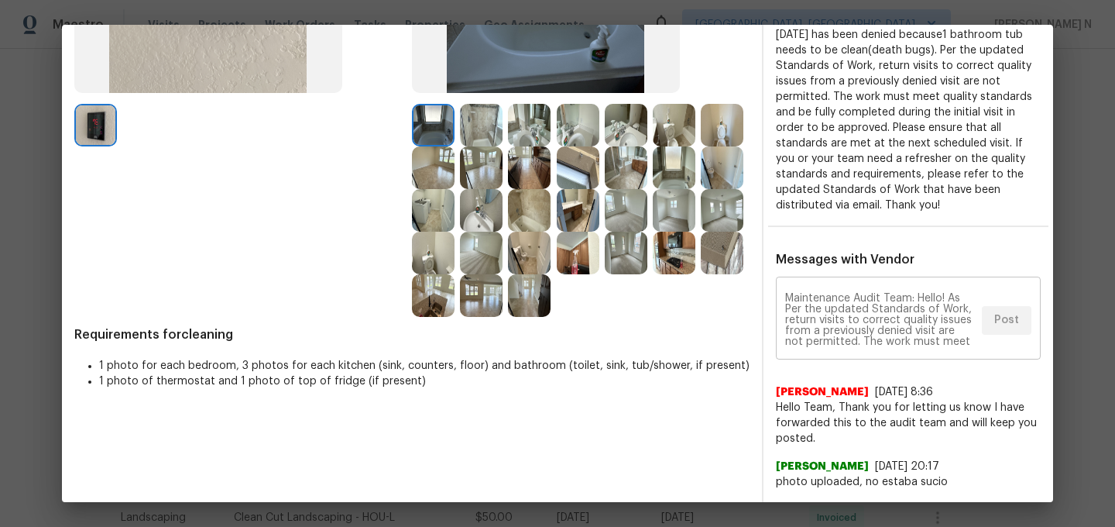
click at [1036, 337] on div "Maintenance Audit Team: Hello! As Per the updated Standards of Work, return vis…" at bounding box center [908, 319] width 265 height 79
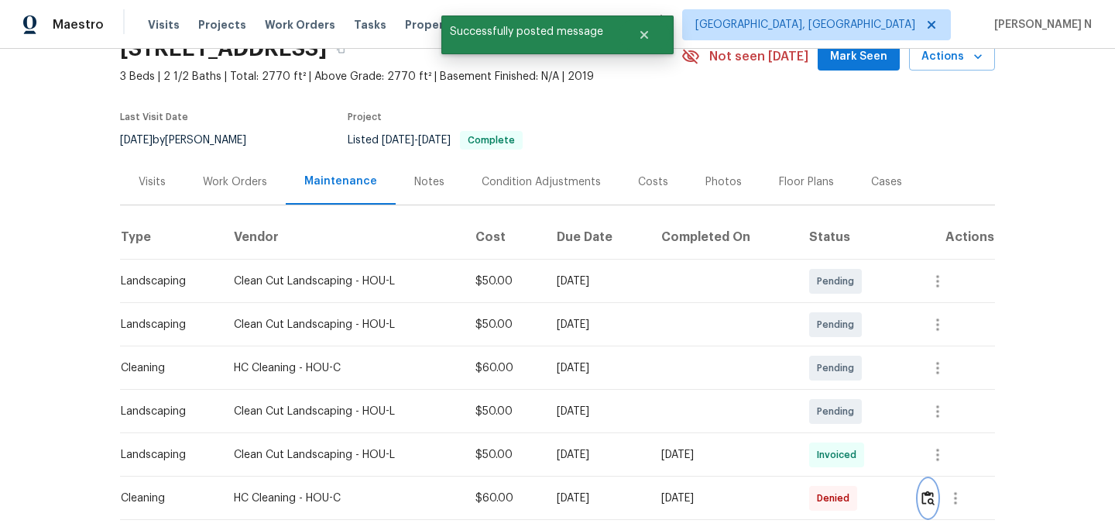
scroll to position [0, 0]
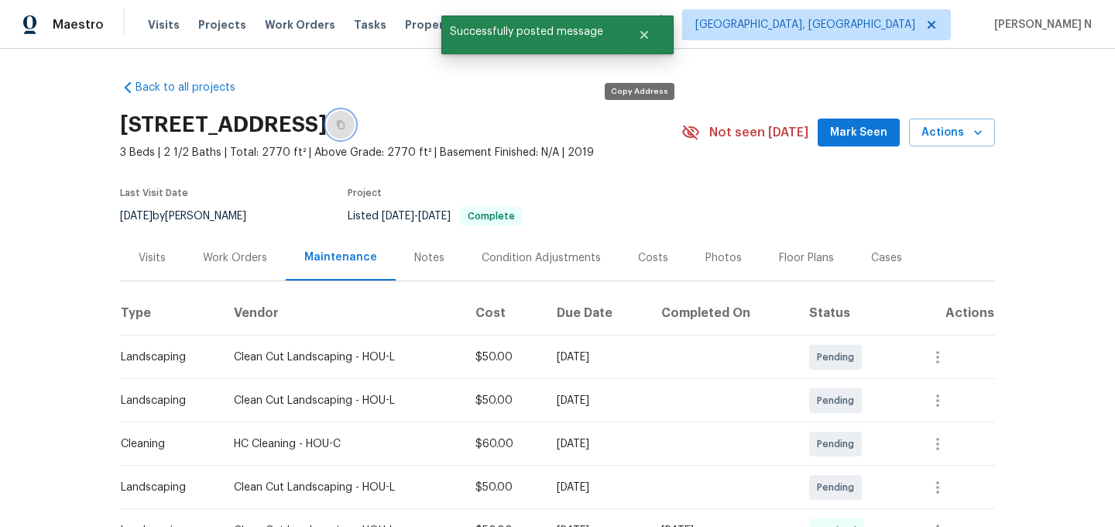
click at [355, 130] on button "button" at bounding box center [341, 125] width 28 height 28
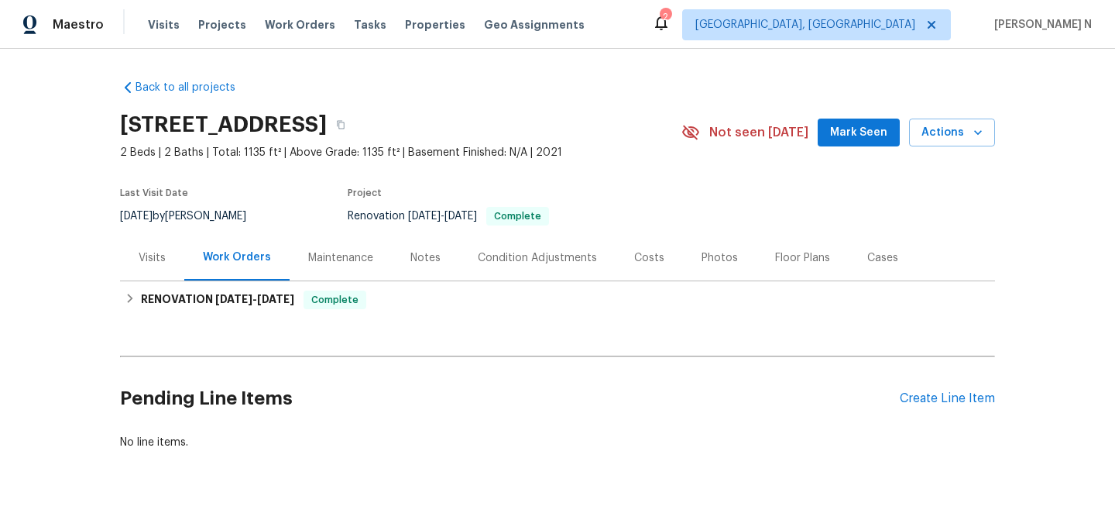
click at [335, 262] on div "Maintenance" at bounding box center [340, 257] width 65 height 15
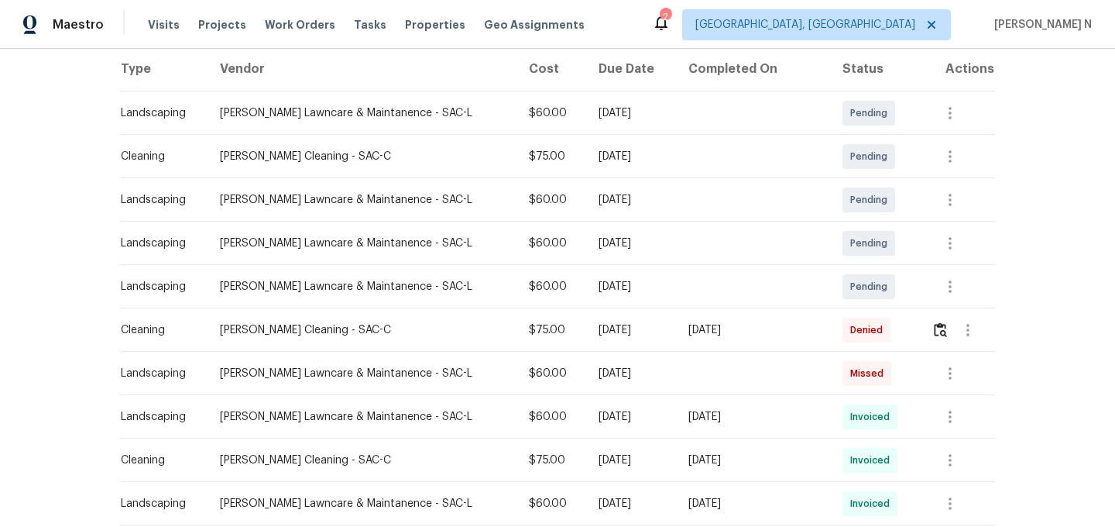
scroll to position [248, 0]
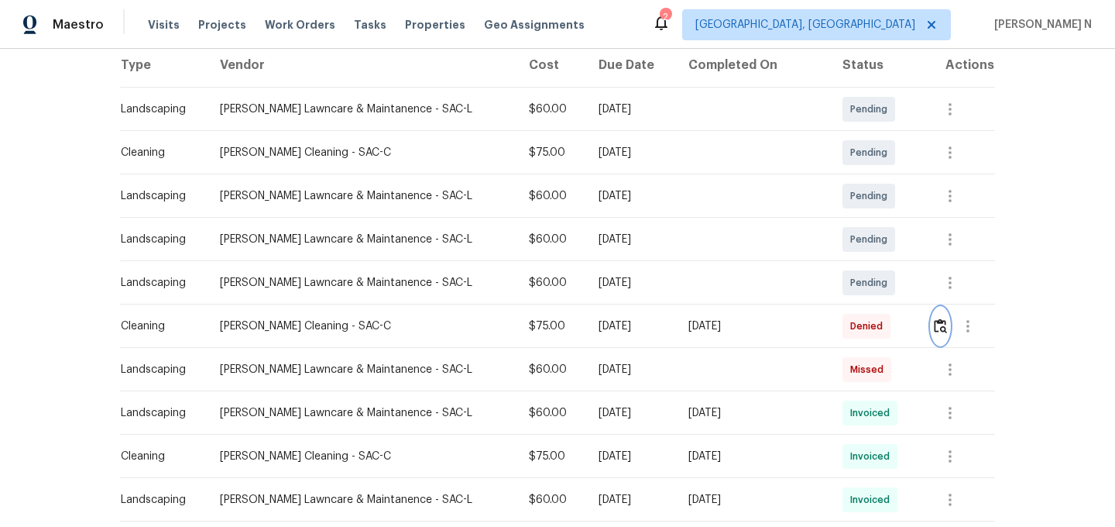
click at [938, 332] on img "button" at bounding box center [940, 325] width 13 height 15
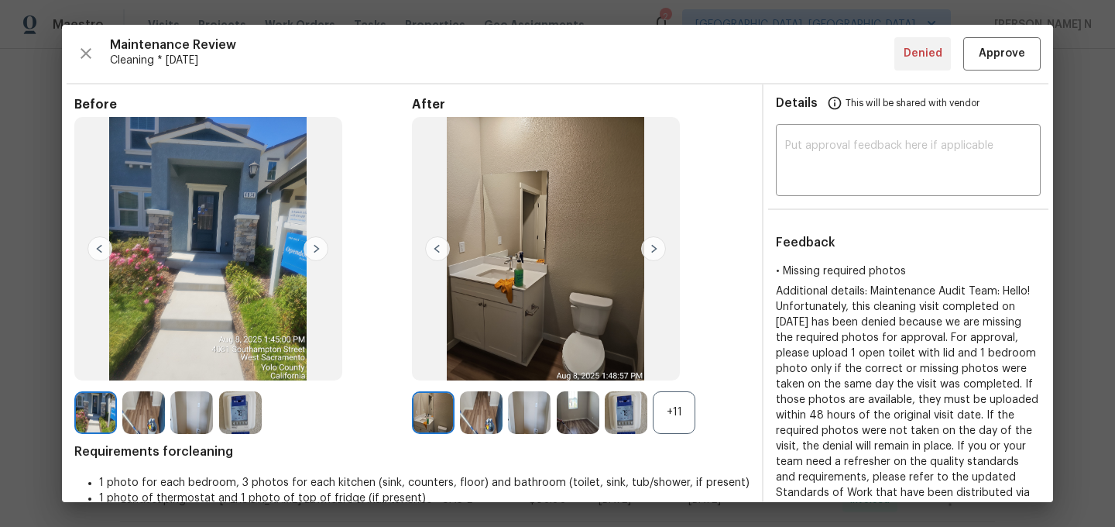
click at [692, 413] on div "+11" at bounding box center [674, 412] width 43 height 43
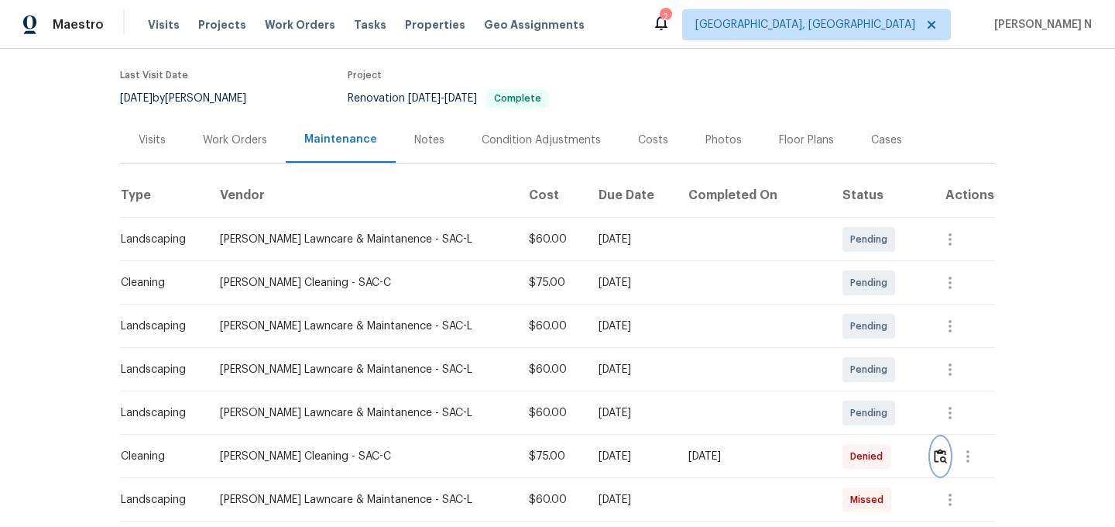
scroll to position [145, 0]
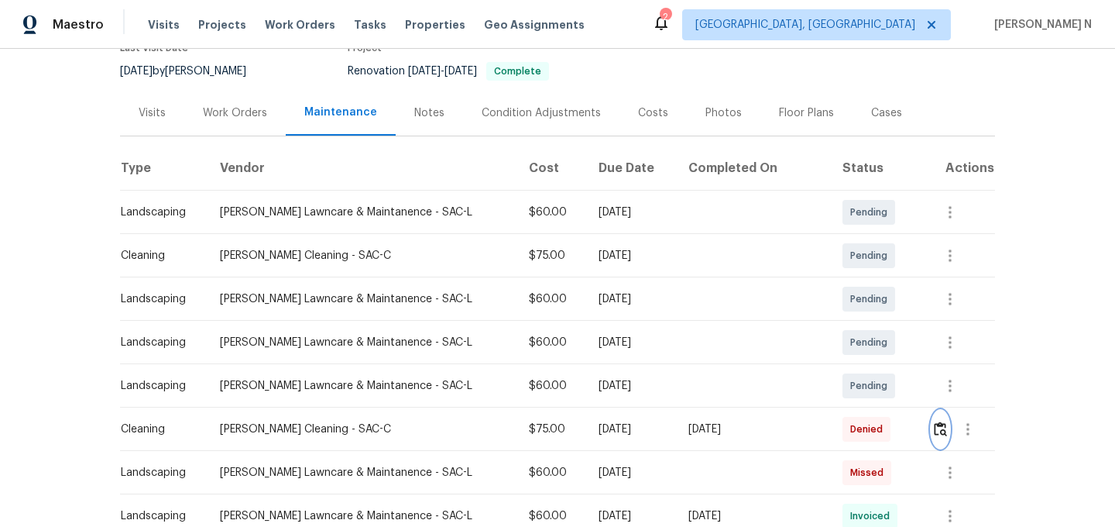
click at [938, 432] on img "button" at bounding box center [940, 428] width 13 height 15
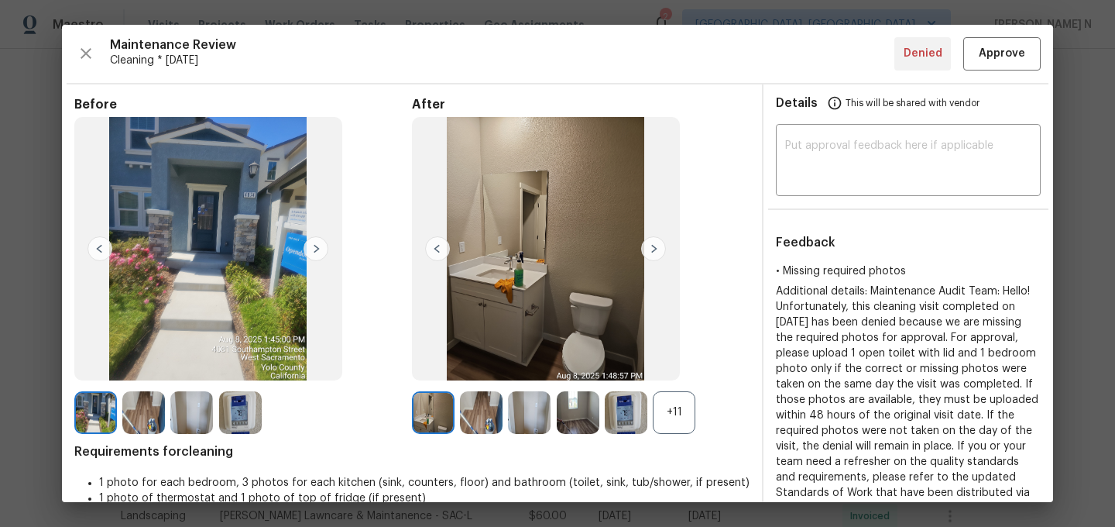
click at [678, 416] on div "+11" at bounding box center [674, 412] width 43 height 43
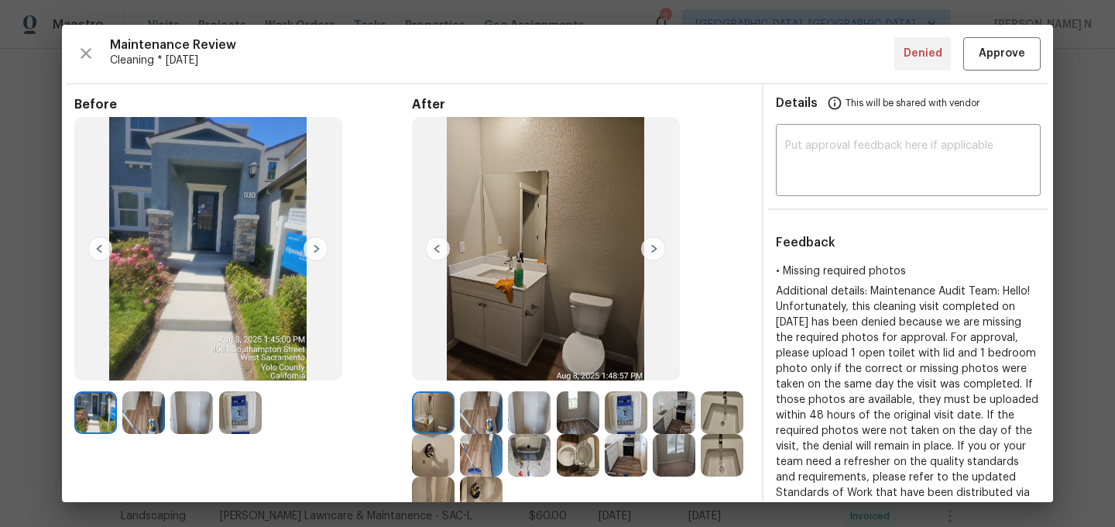
scroll to position [185, 0]
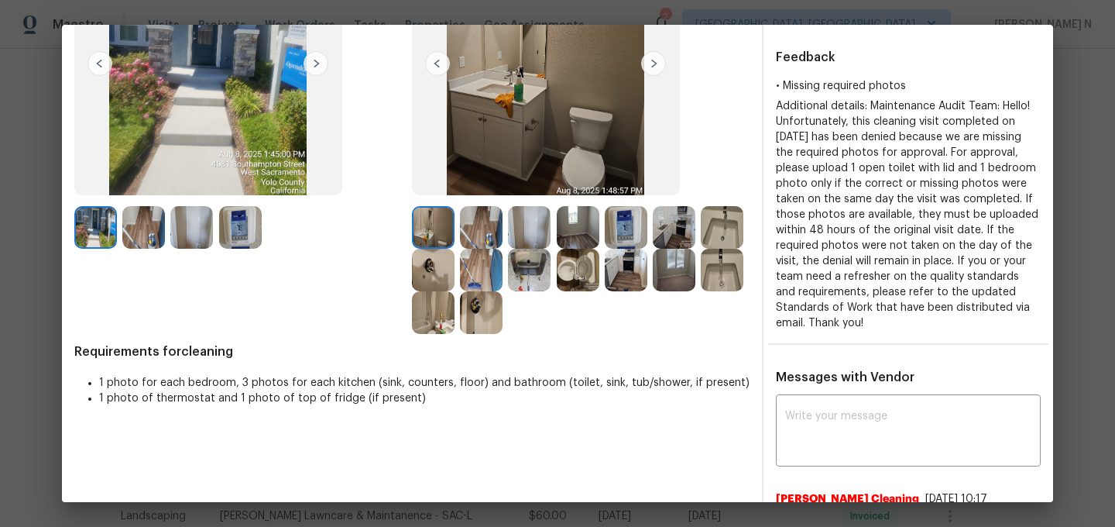
click at [587, 278] on img at bounding box center [578, 270] width 43 height 43
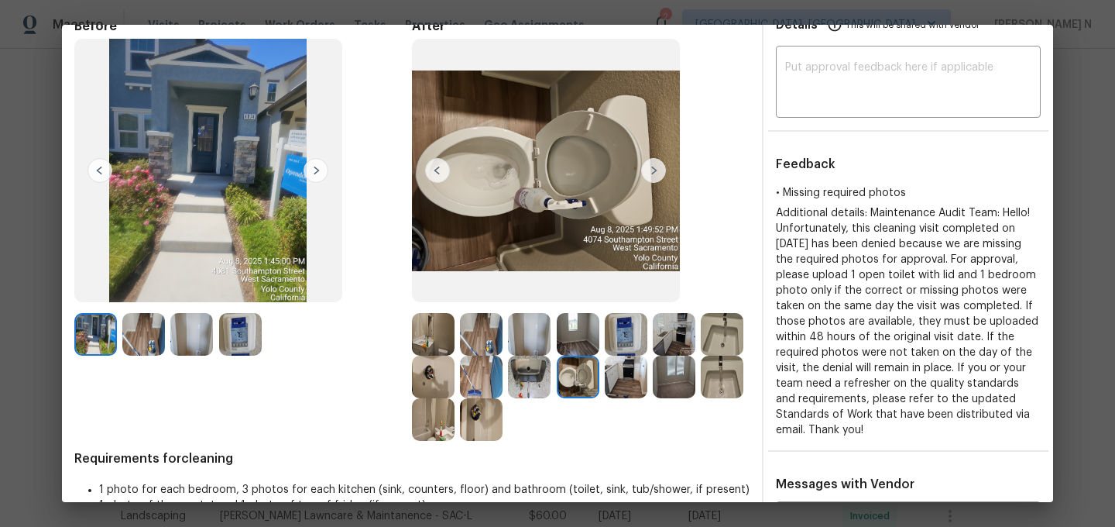
scroll to position [97, 0]
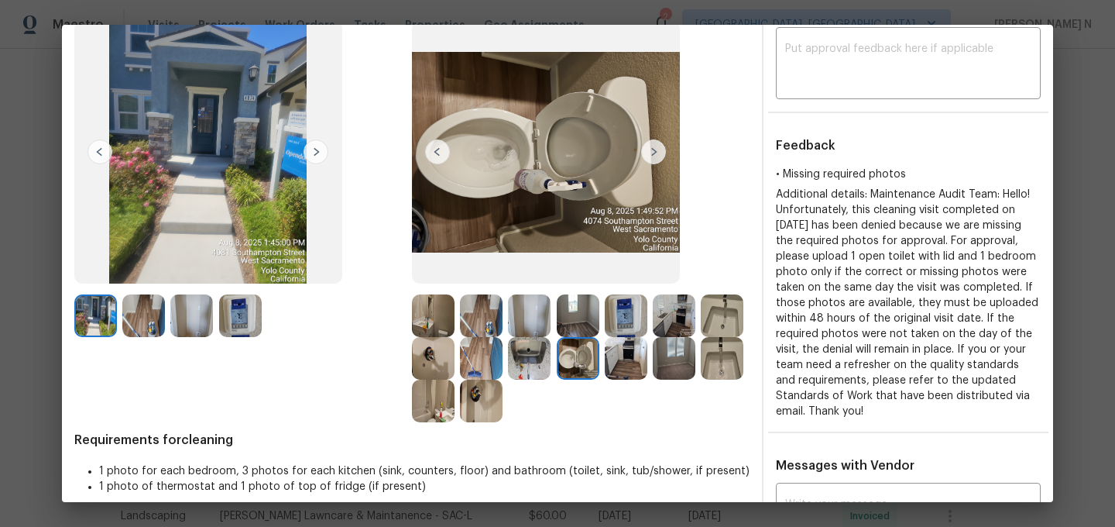
click at [436, 313] on img at bounding box center [433, 315] width 43 height 43
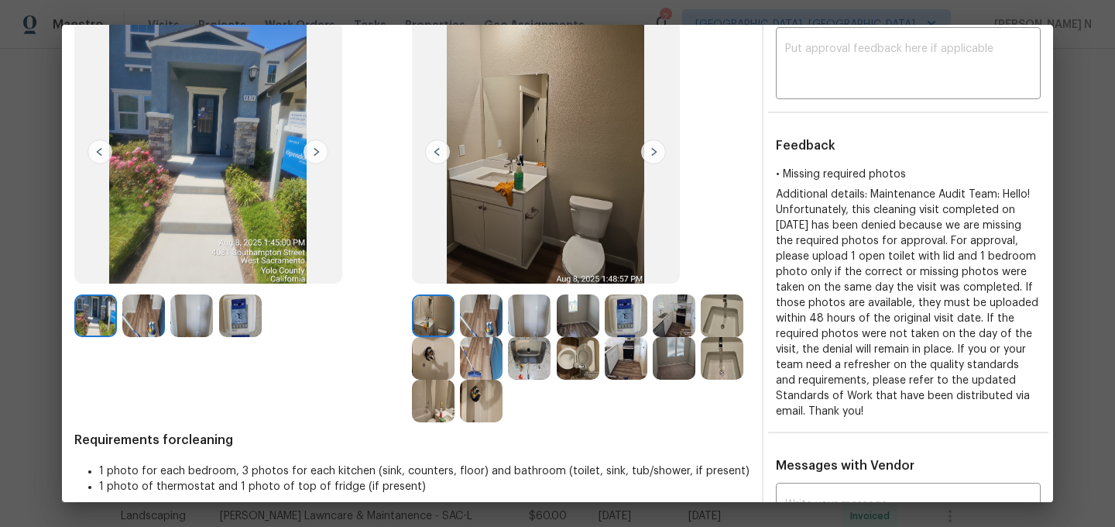
click at [587, 345] on img at bounding box center [578, 358] width 43 height 43
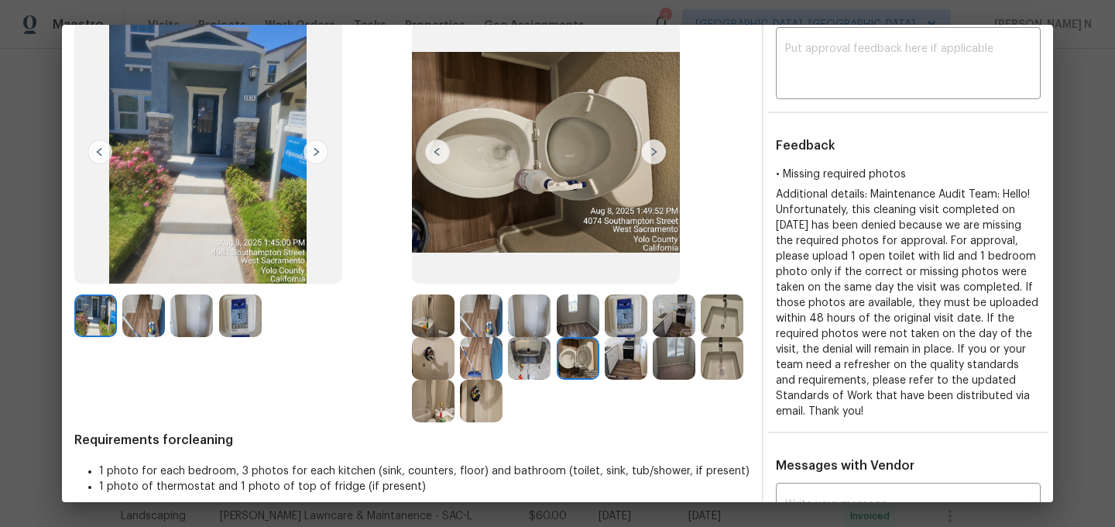
click at [436, 410] on img at bounding box center [433, 400] width 43 height 43
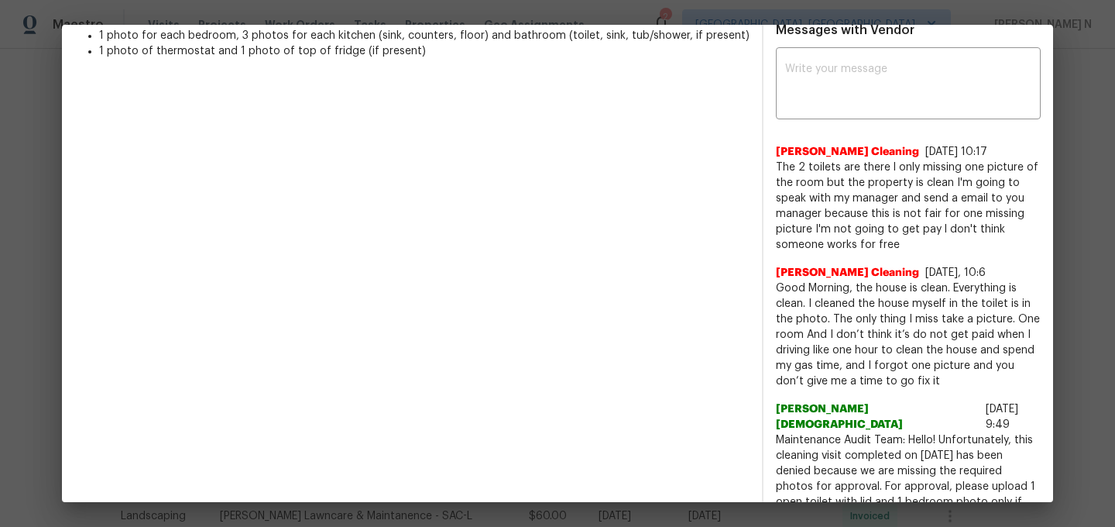
scroll to position [630, 0]
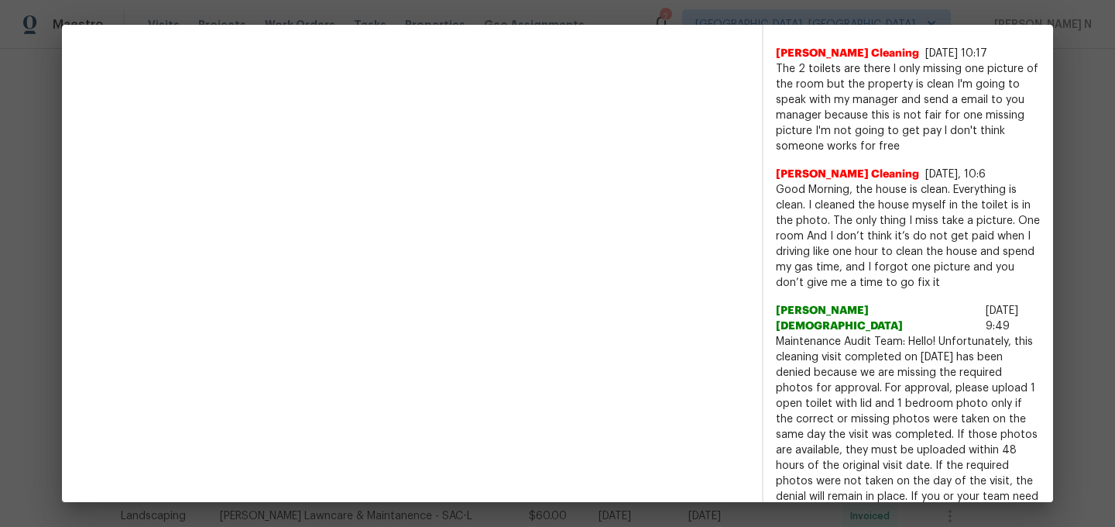
click at [812, 334] on span "Maintenance Audit Team: Hello! Unfortunately, this cleaning visit completed on …" at bounding box center [908, 450] width 265 height 232
drag, startPoint x: 812, startPoint y: 325, endPoint x: 913, endPoint y: 324, distance: 101.5
click at [913, 334] on span "Maintenance Audit Team: Hello! Unfortunately, this cleaning visit completed on …" at bounding box center [908, 450] width 265 height 232
copy span "Maintenance Audit Team: Hello!"
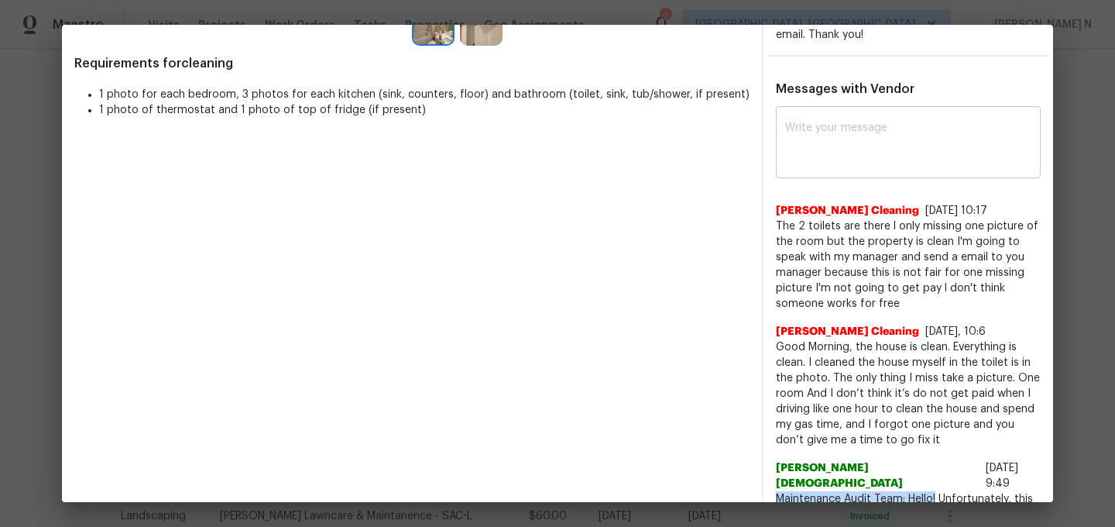
scroll to position [321, 0]
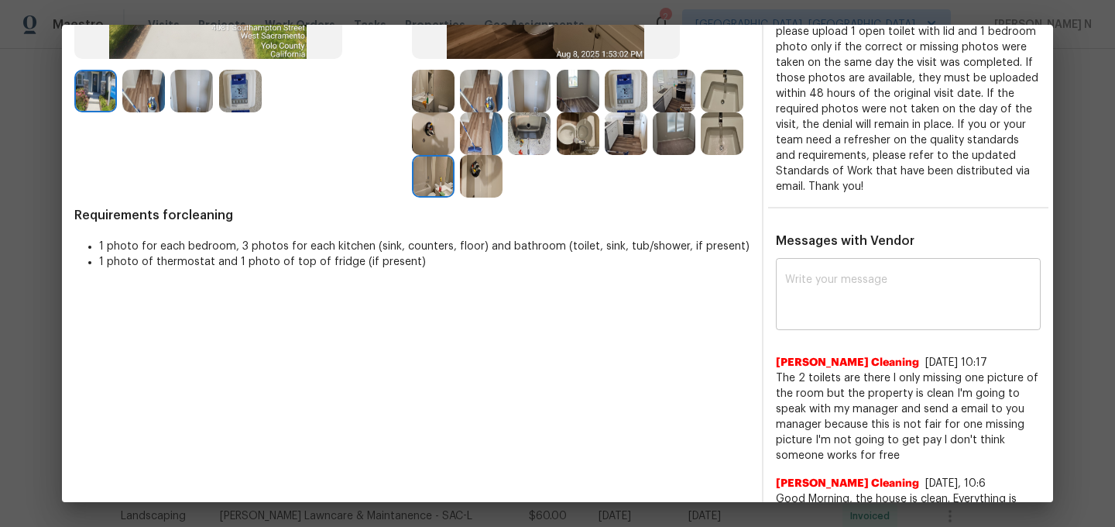
click at [892, 271] on div "x ​" at bounding box center [908, 296] width 265 height 68
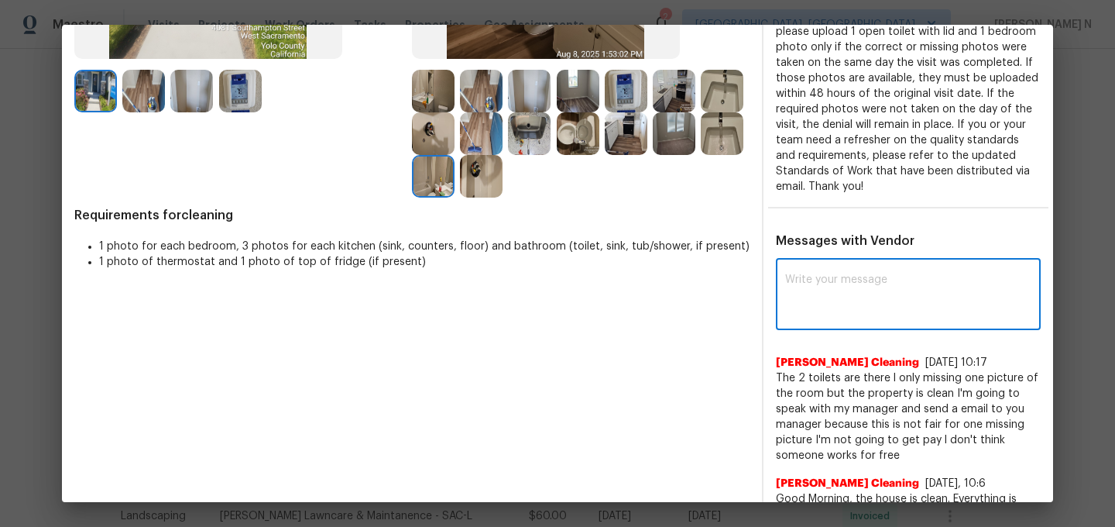
paste textarea "Maintenance Audit Team: Hello!"
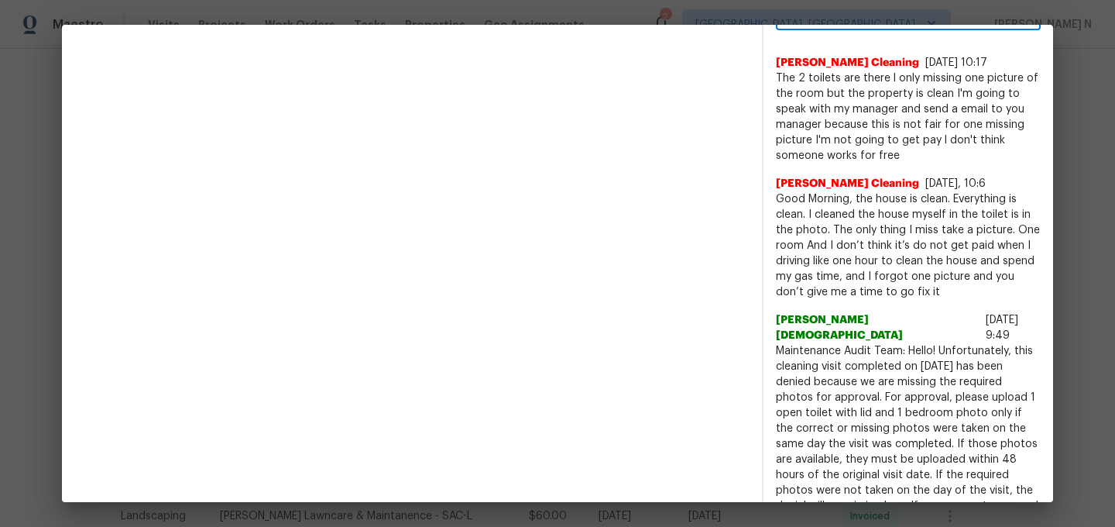
scroll to position [633, 0]
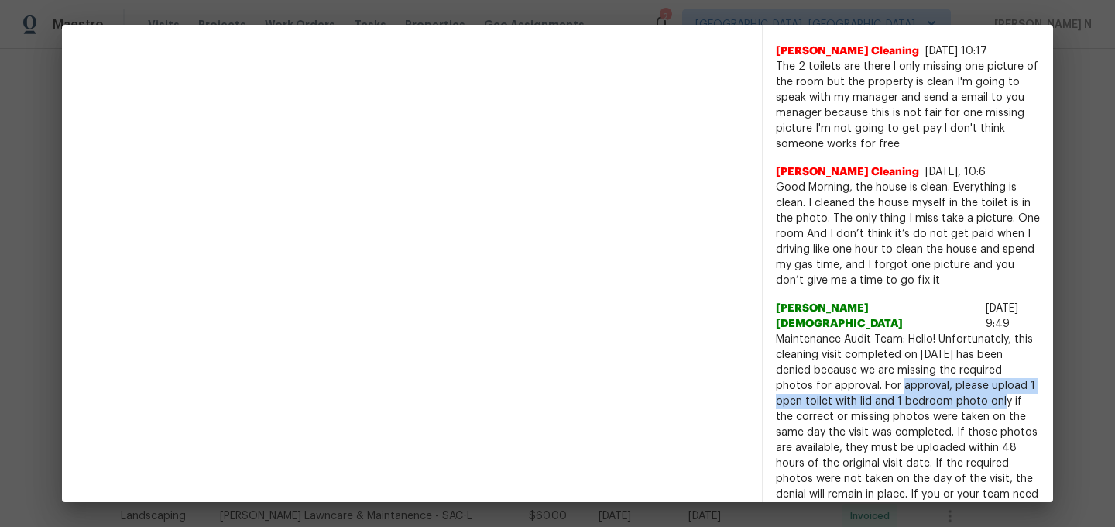
drag, startPoint x: 843, startPoint y: 366, endPoint x: 952, endPoint y: 384, distance: 109.9
click at [952, 384] on span "Maintenance Audit Team: Hello! Unfortunately, this cleaning visit completed on …" at bounding box center [908, 447] width 265 height 232
copy span "For approval, please upload 1 open toilet with lid and 1 bedroom photo"
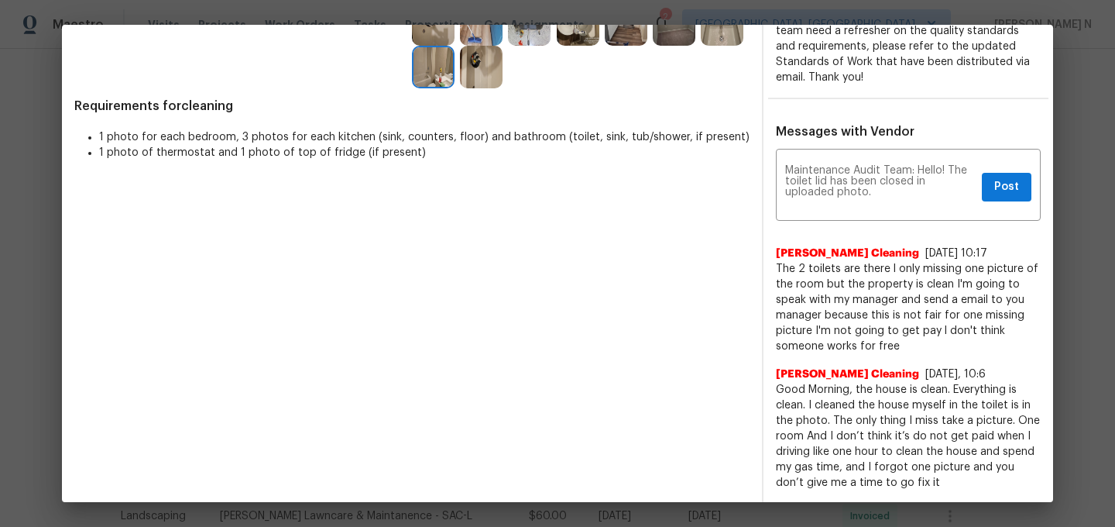
scroll to position [395, 0]
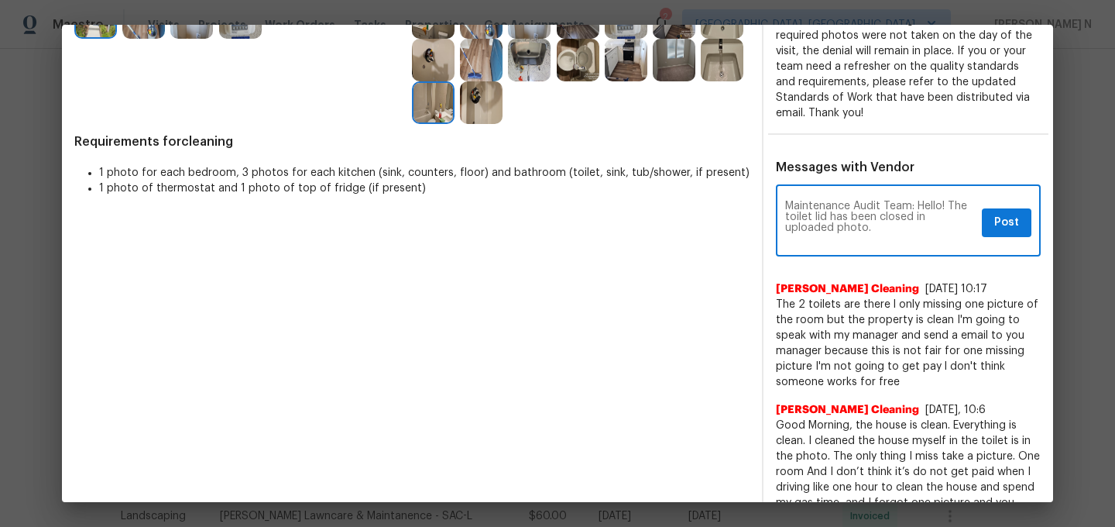
click at [912, 241] on textarea "Maintenance Audit Team: Hello! The toilet lid has been closed in uploaded photo." at bounding box center [880, 222] width 191 height 43
paste textarea "For approval, please upload 1 open toilet with lid and 1 bedroom photo"
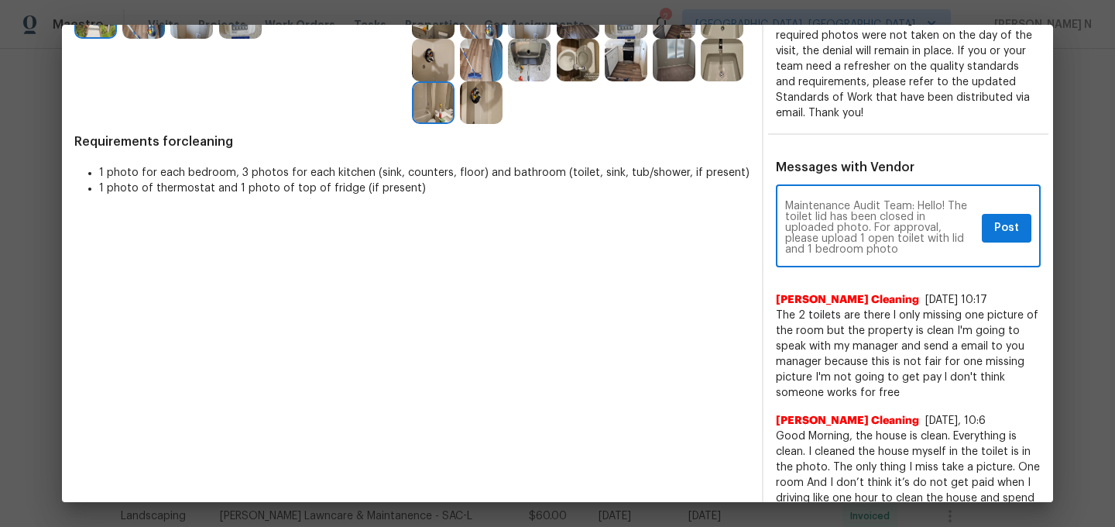
click at [912, 227] on textarea "Maintenance Audit Team: Hello! The toilet lid has been closed in uploaded photo…" at bounding box center [880, 228] width 191 height 54
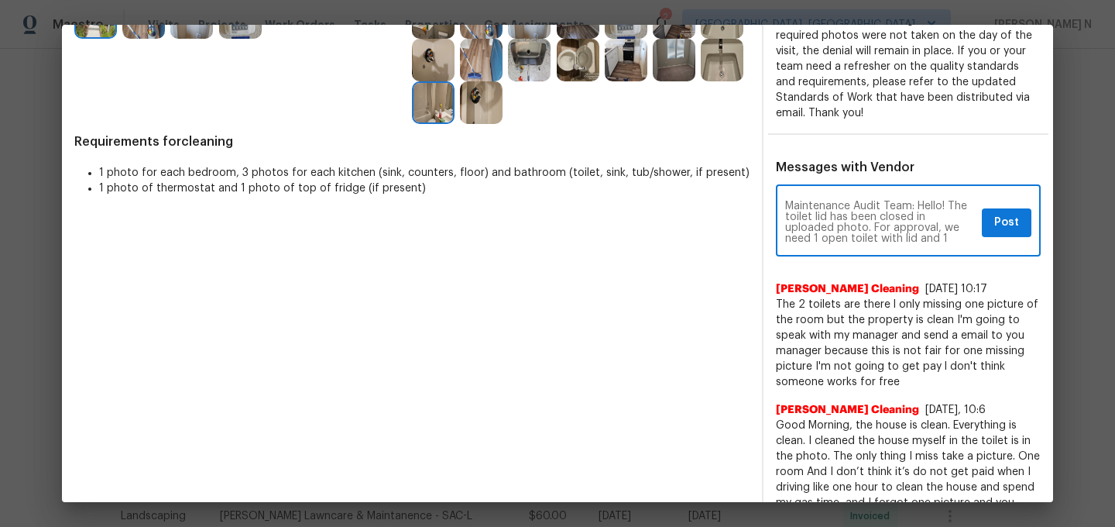
click at [850, 240] on textarea "Maintenance Audit Team: Hello! The toilet lid has been closed in uploaded photo…" at bounding box center [880, 222] width 191 height 43
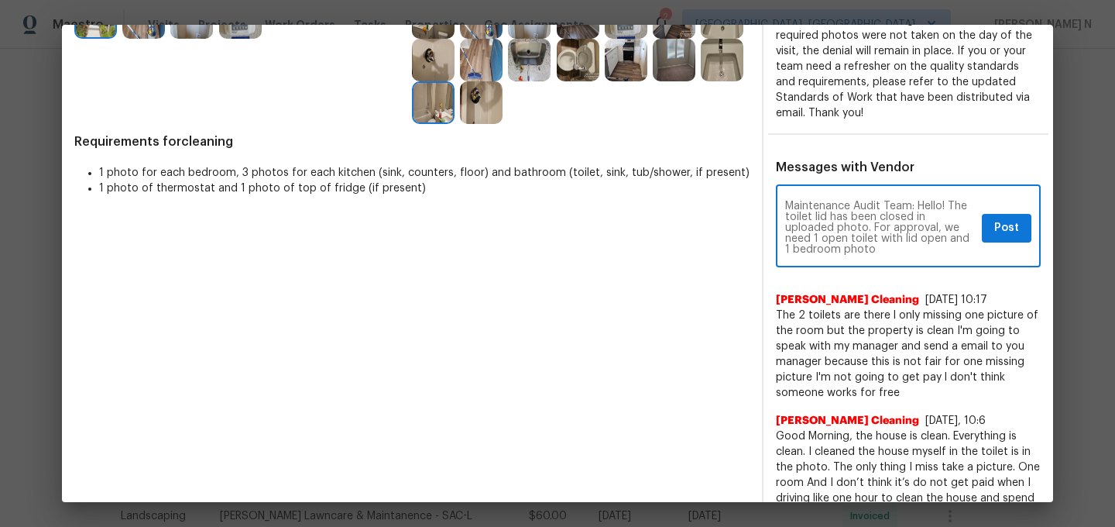
click at [823, 252] on textarea "Maintenance Audit Team: Hello! The toilet lid has been closed in uploaded photo…" at bounding box center [880, 228] width 191 height 54
paste textarea "As per our updated SWO the photos must be uploaded within 48 hours of the origi…"
type textarea "Maintenance Audit Team: Hello! The toilet lid has been closed in uploaded photo…"
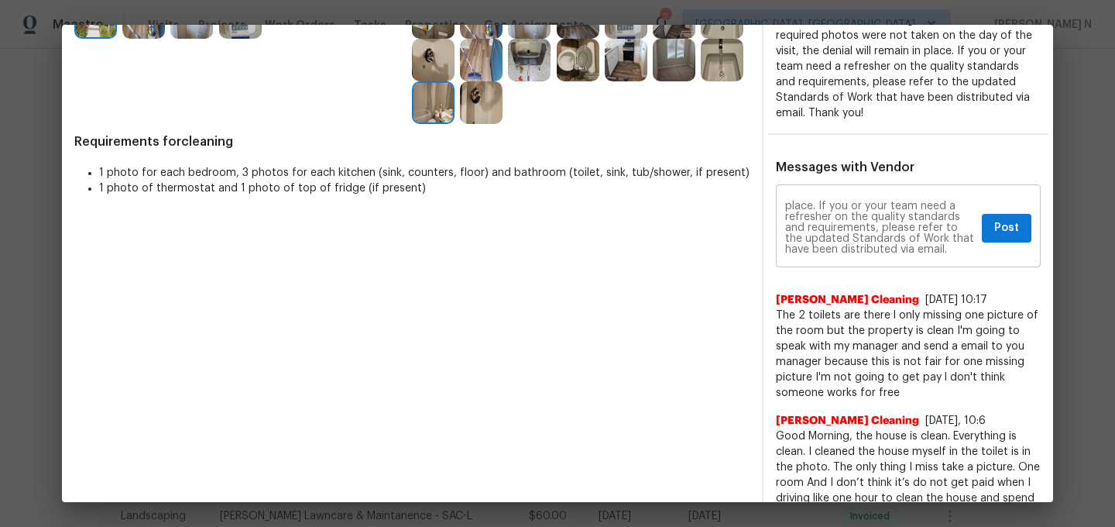
click at [1022, 244] on div "Maintenance Audit Team: Hello! The toilet lid has been closed in uploaded photo…" at bounding box center [908, 227] width 265 height 79
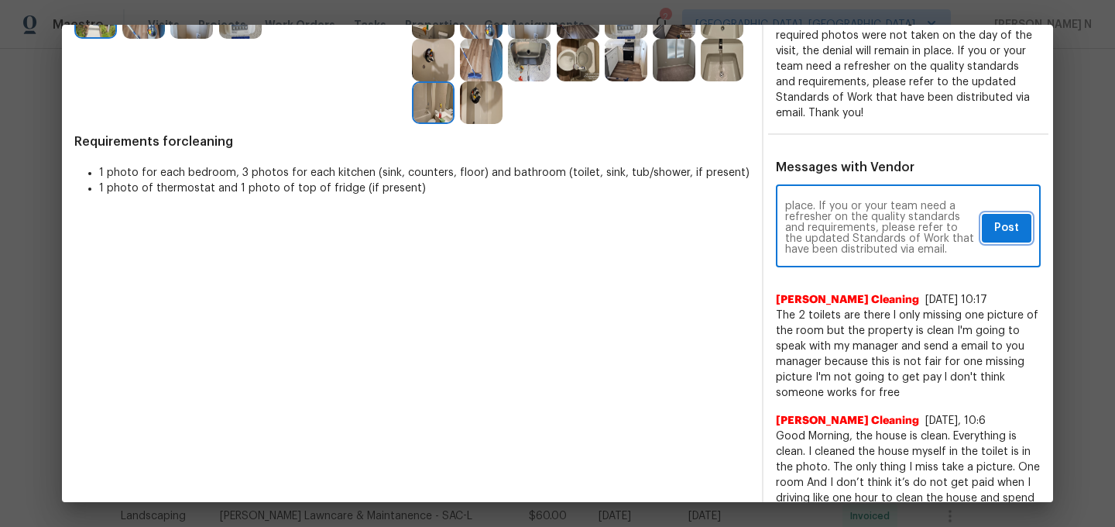
click at [1022, 235] on button "Post" at bounding box center [1007, 228] width 50 height 29
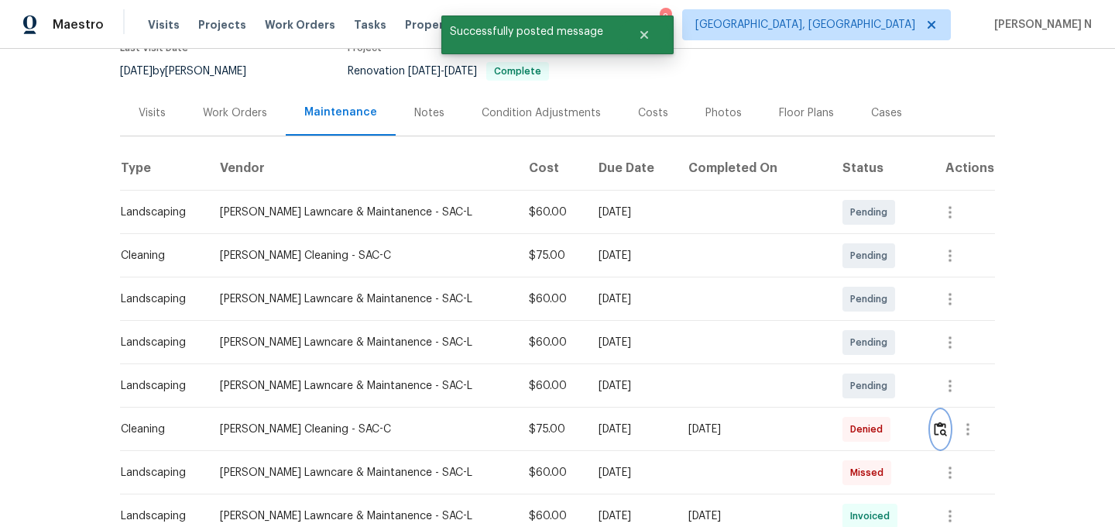
scroll to position [0, 0]
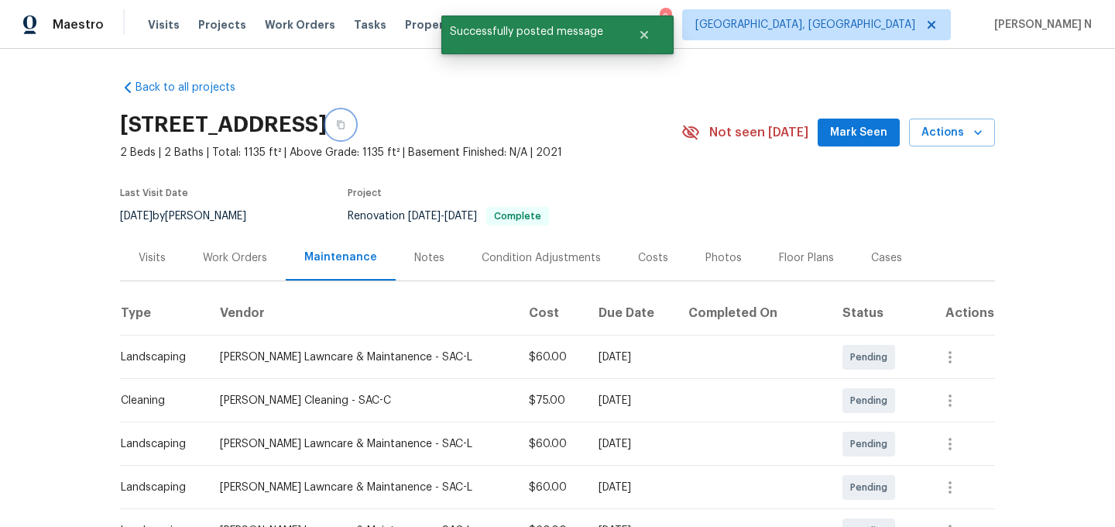
click at [345, 124] on icon "button" at bounding box center [340, 124] width 9 height 9
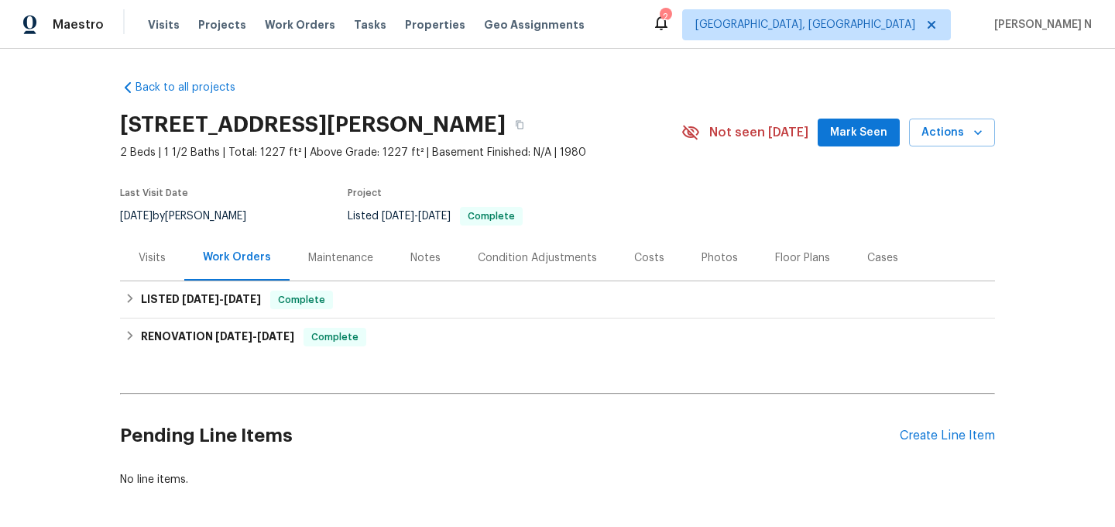
click at [328, 258] on div "Maintenance" at bounding box center [340, 257] width 65 height 15
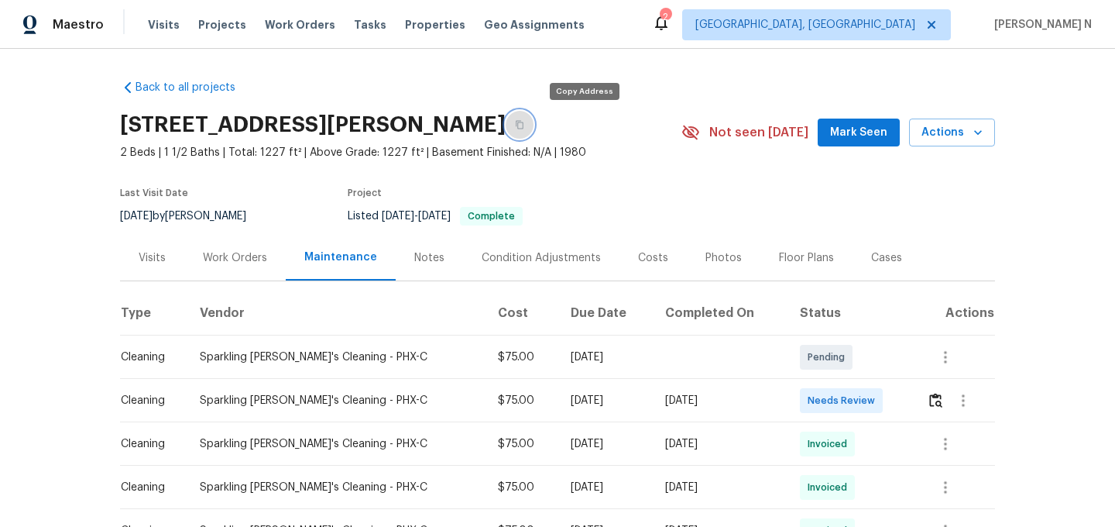
click at [524, 124] on icon "button" at bounding box center [519, 124] width 9 height 9
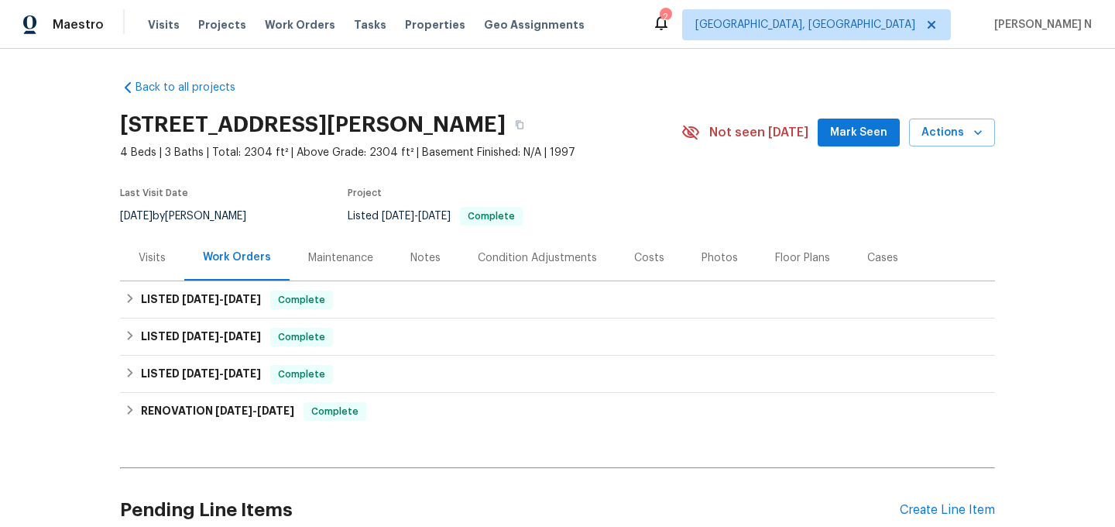
click at [294, 241] on div "Maintenance" at bounding box center [341, 258] width 102 height 46
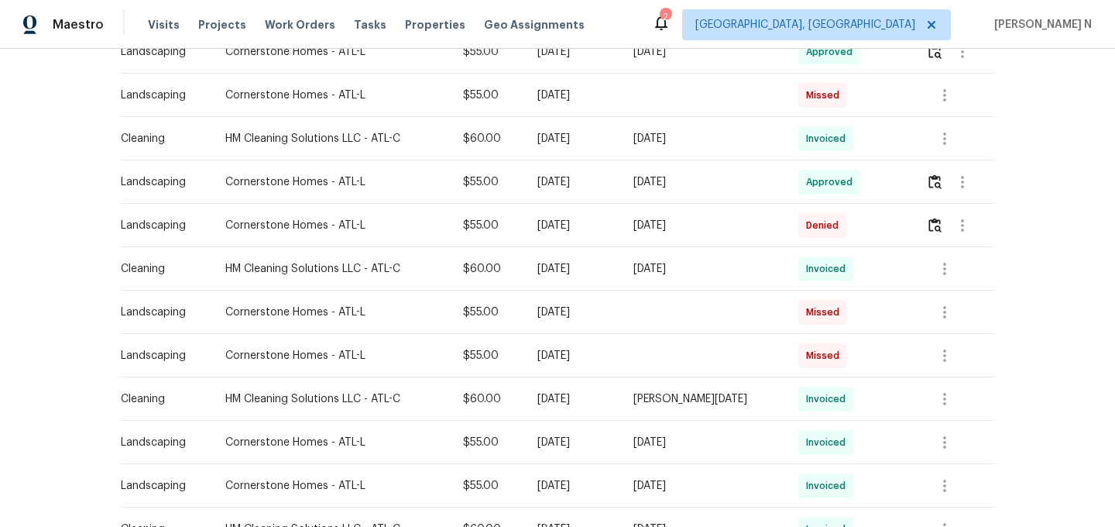
scroll to position [767, 0]
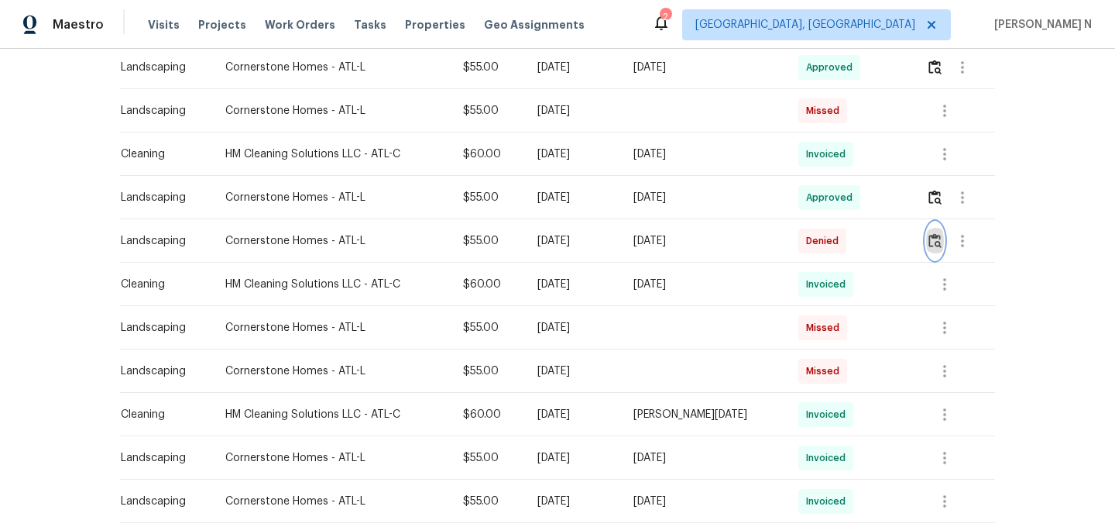
click at [930, 241] on img "button" at bounding box center [935, 240] width 13 height 15
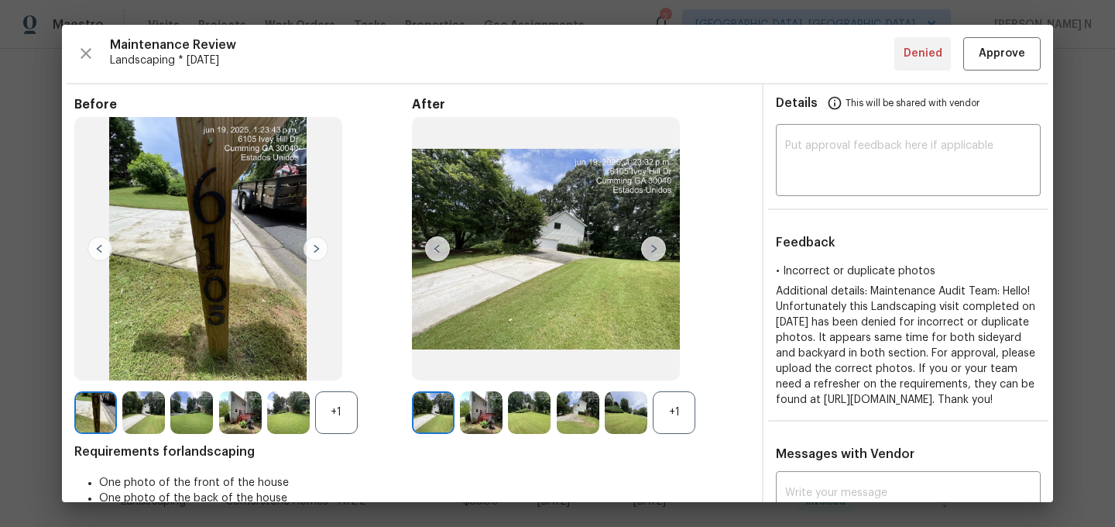
click at [677, 427] on div "+1" at bounding box center [674, 412] width 43 height 43
click at [349, 417] on div "+1" at bounding box center [336, 412] width 43 height 43
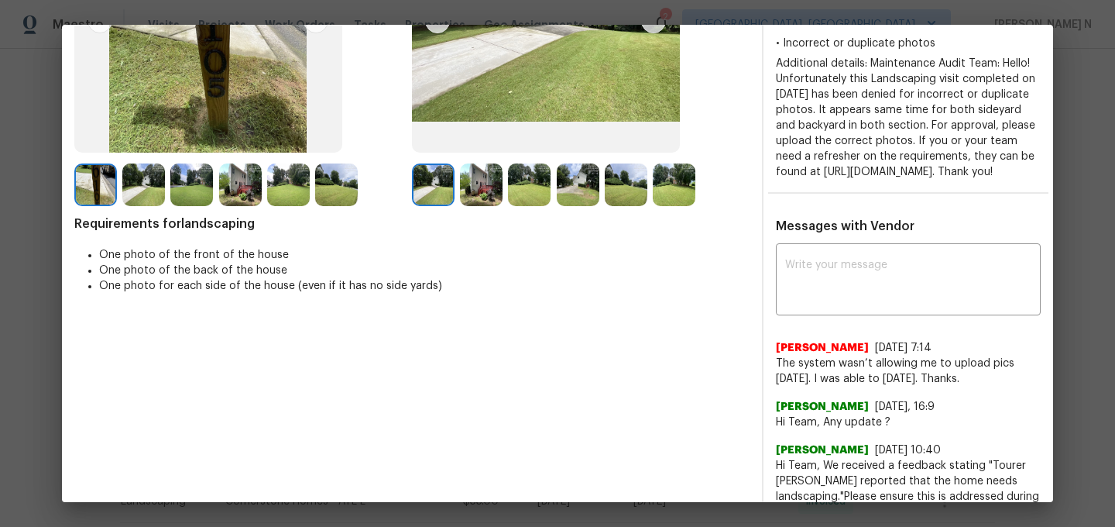
scroll to position [232, 0]
